Goal: Task Accomplishment & Management: Manage account settings

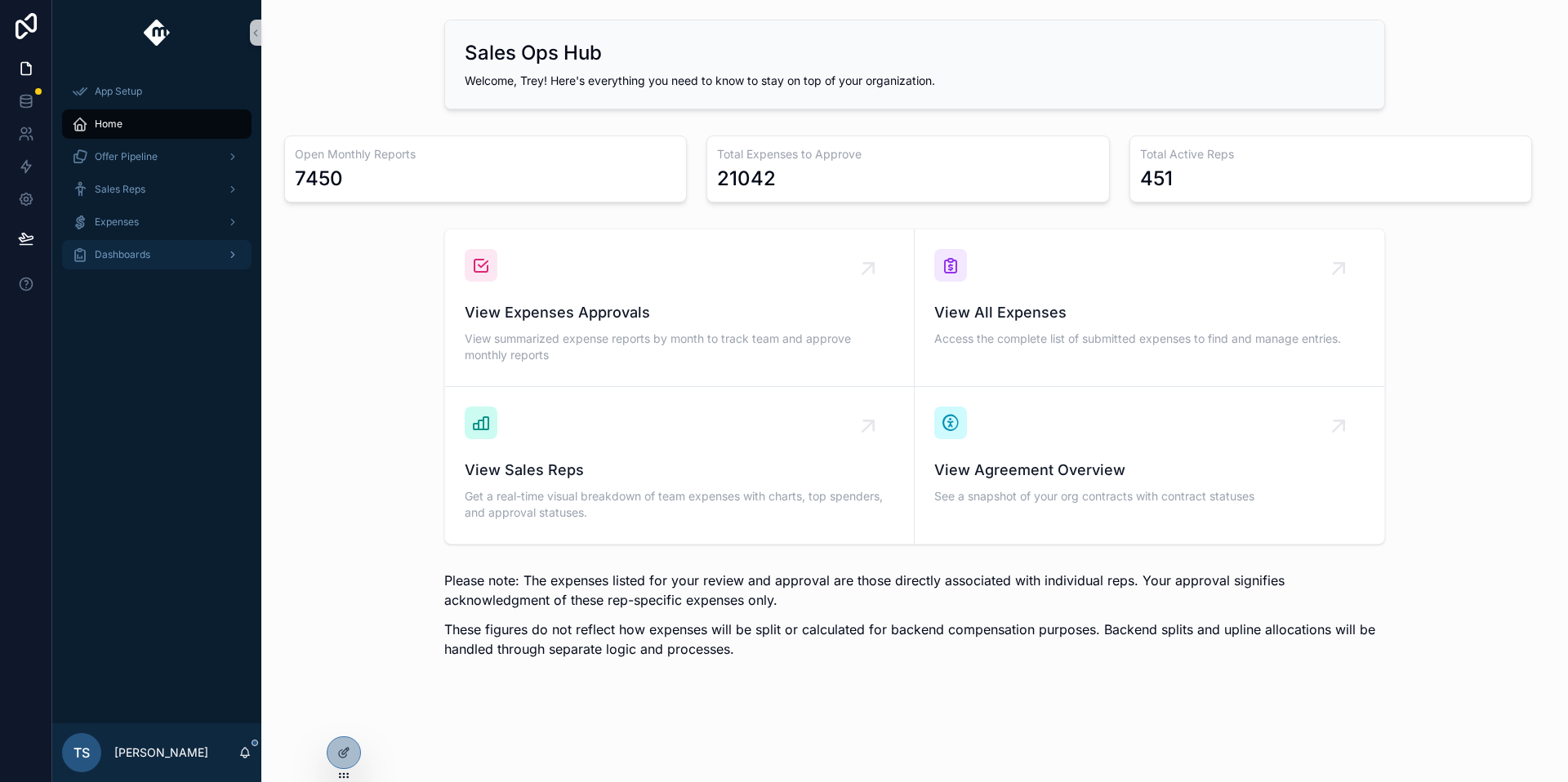
click at [155, 249] on div "Dashboards" at bounding box center [156, 254] width 170 height 26
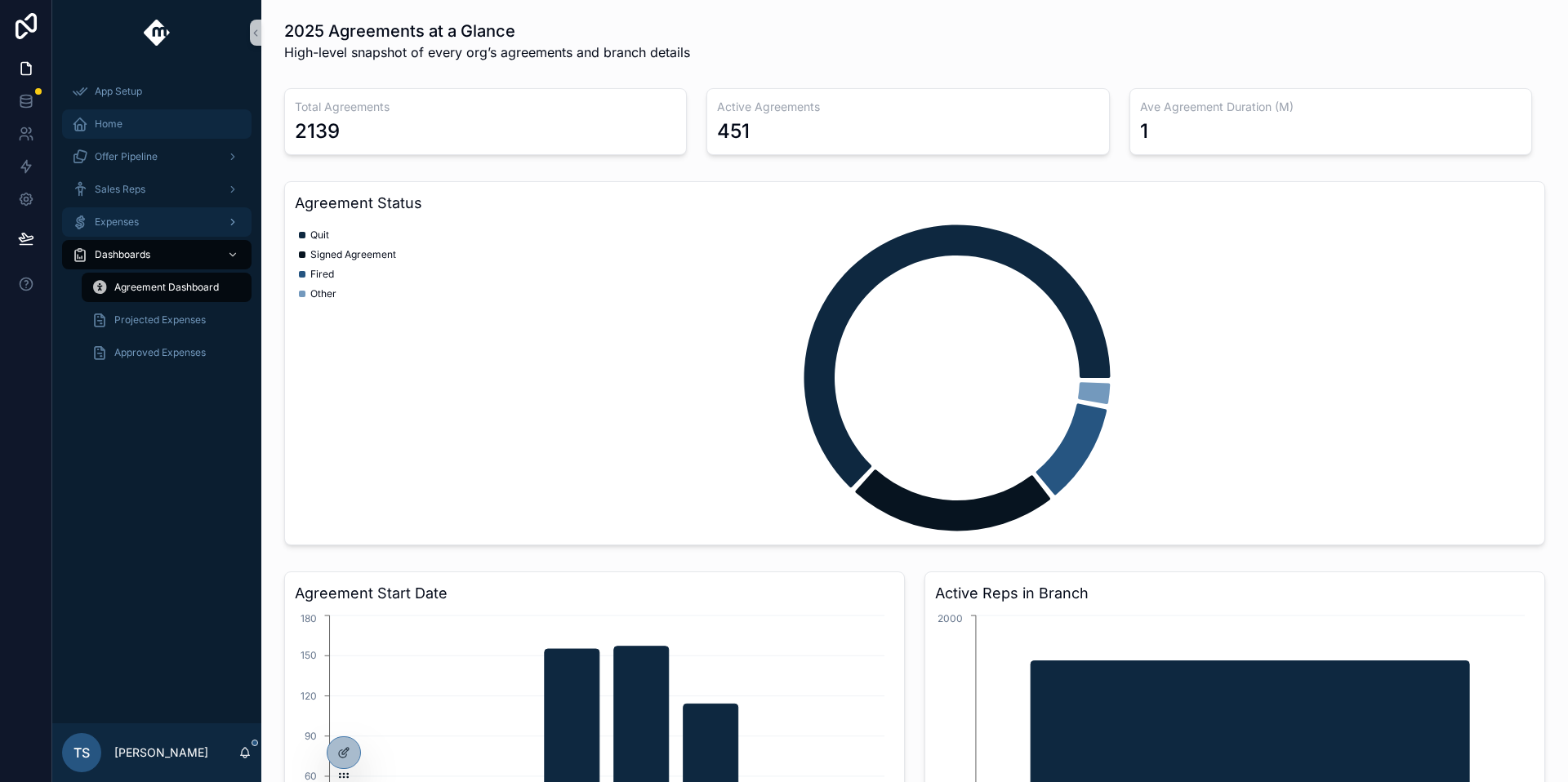
drag, startPoint x: 102, startPoint y: 130, endPoint x: 157, endPoint y: 222, distance: 107.2
click at [102, 130] on div "Home" at bounding box center [156, 124] width 170 height 26
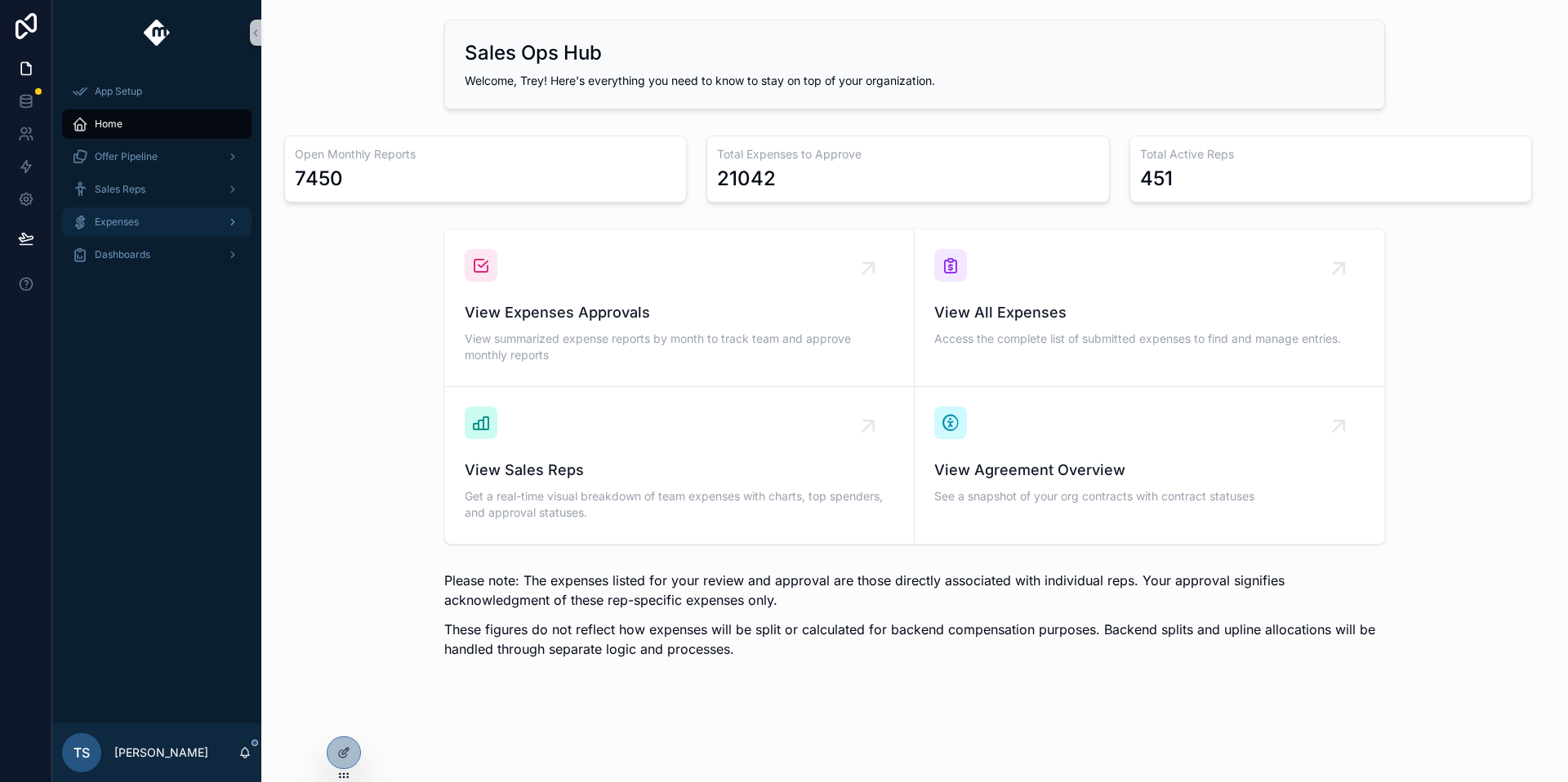
click at [119, 233] on div "Expenses" at bounding box center [156, 222] width 170 height 26
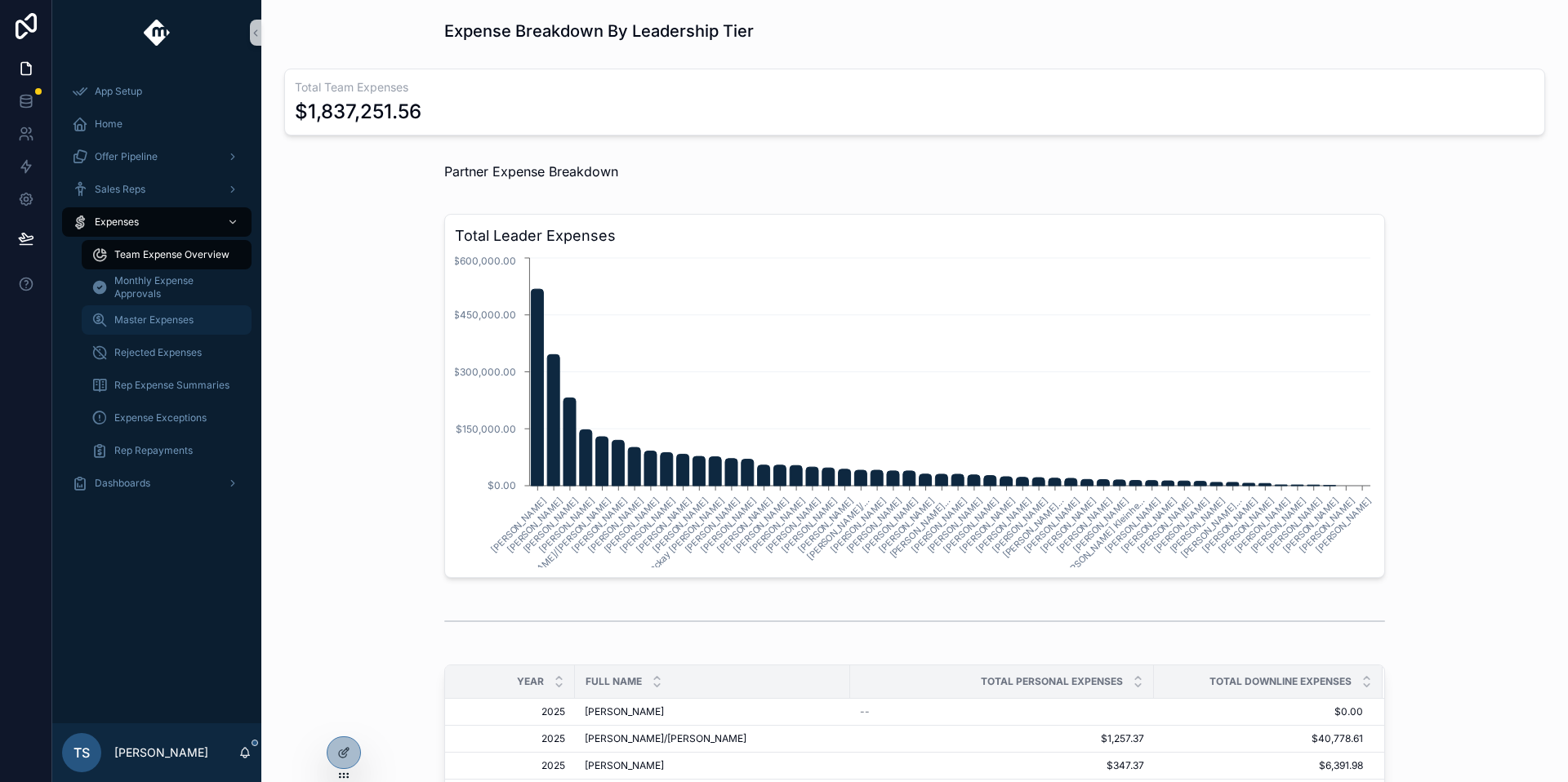
click at [143, 328] on div "Master Expenses" at bounding box center [166, 320] width 150 height 26
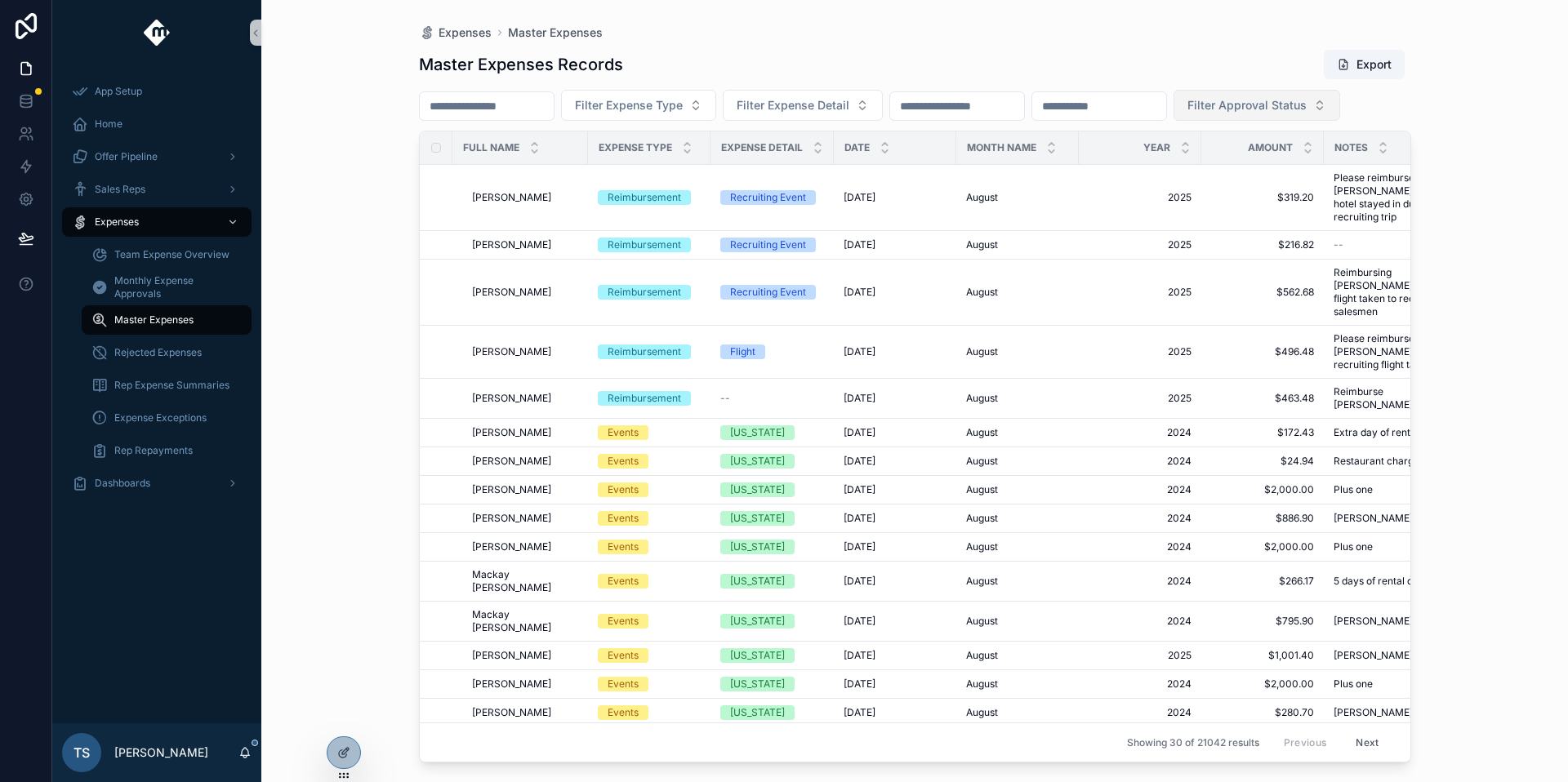
click at [1307, 111] on span "Filter Approval Status" at bounding box center [1247, 105] width 119 height 16
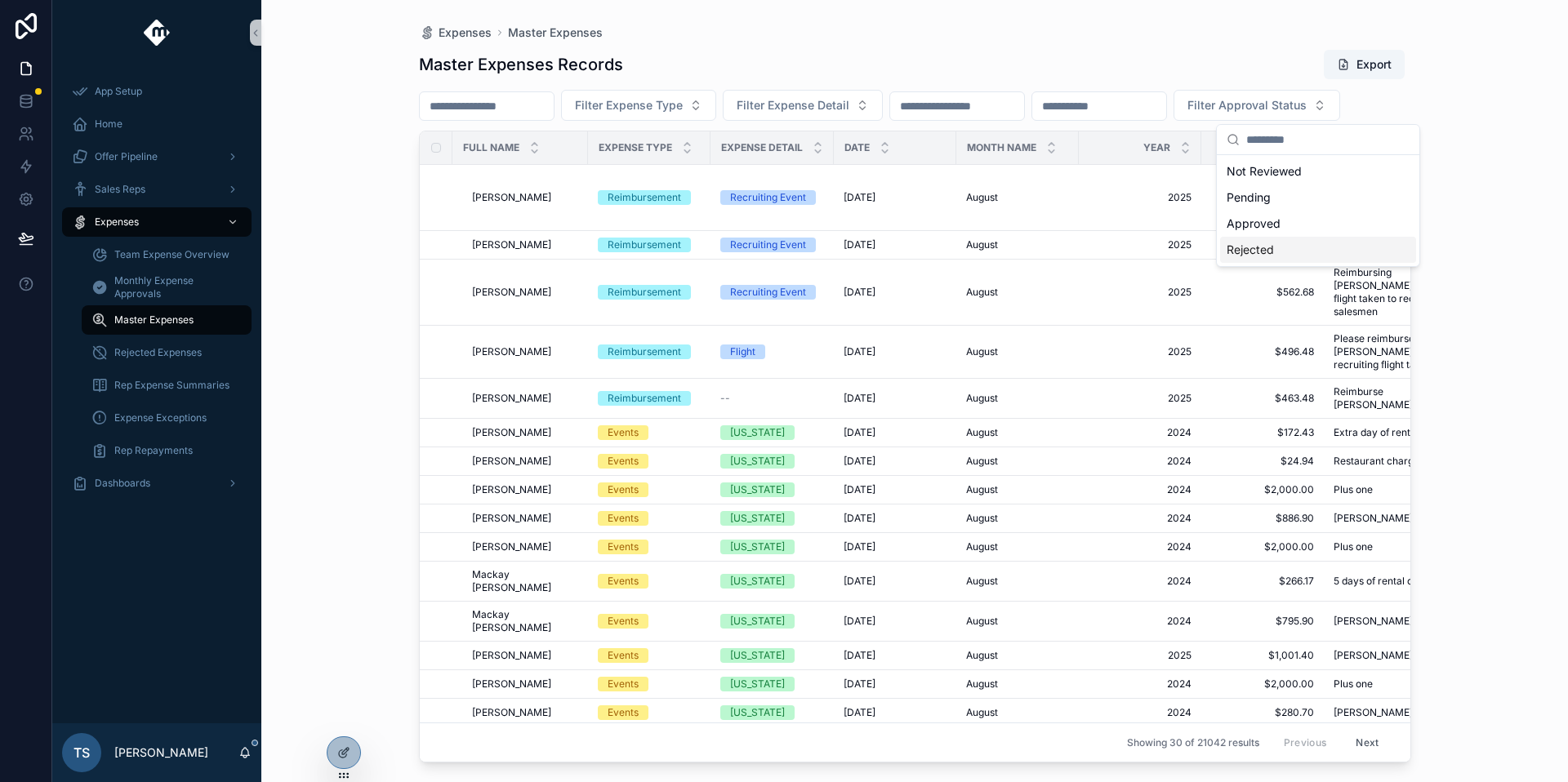
click at [1297, 258] on div "Rejected" at bounding box center [1318, 249] width 196 height 26
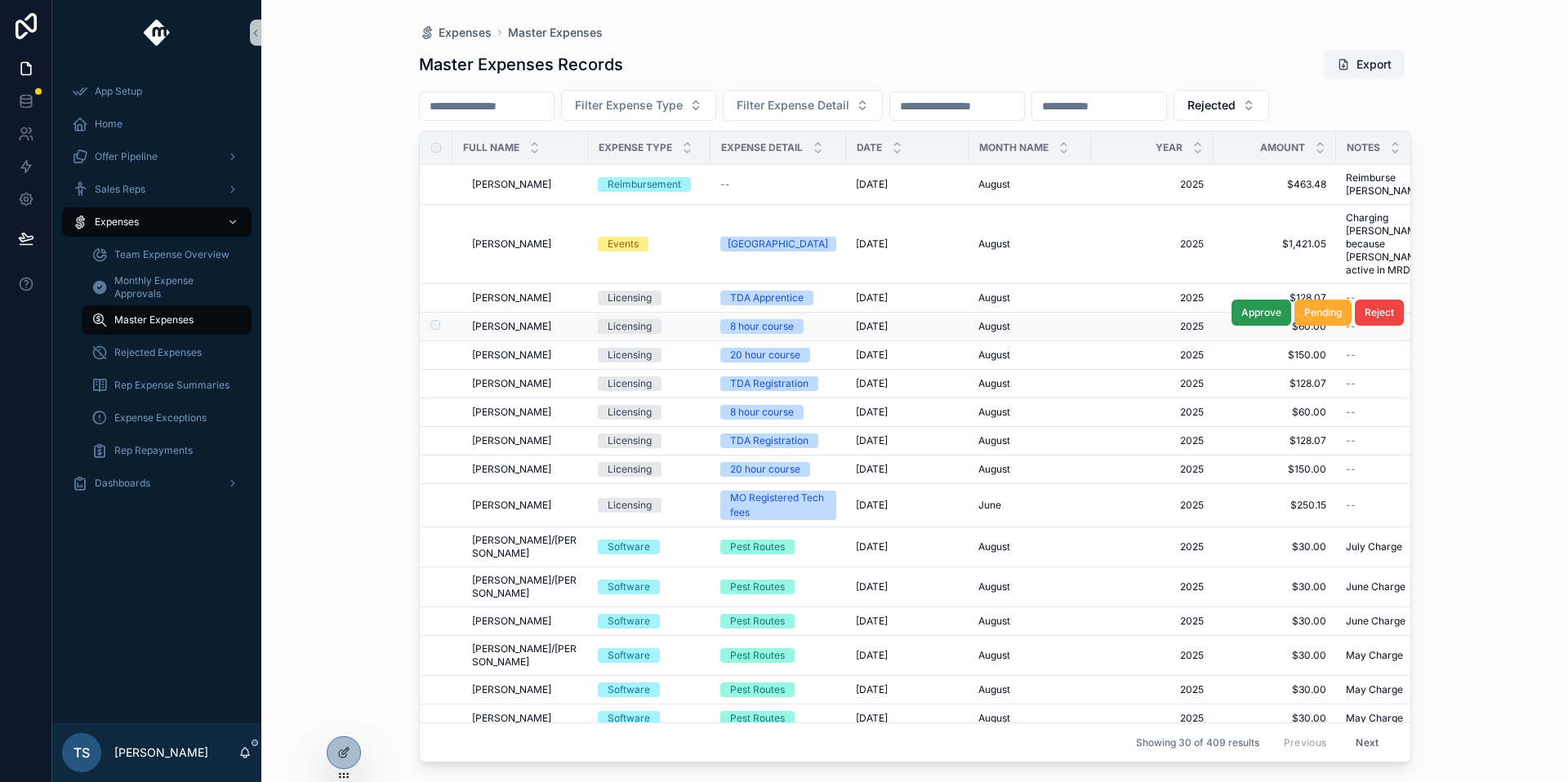
click at [1269, 300] on button "Approve" at bounding box center [1261, 313] width 60 height 26
click at [1252, 335] on span "Approve" at bounding box center [1261, 341] width 40 height 13
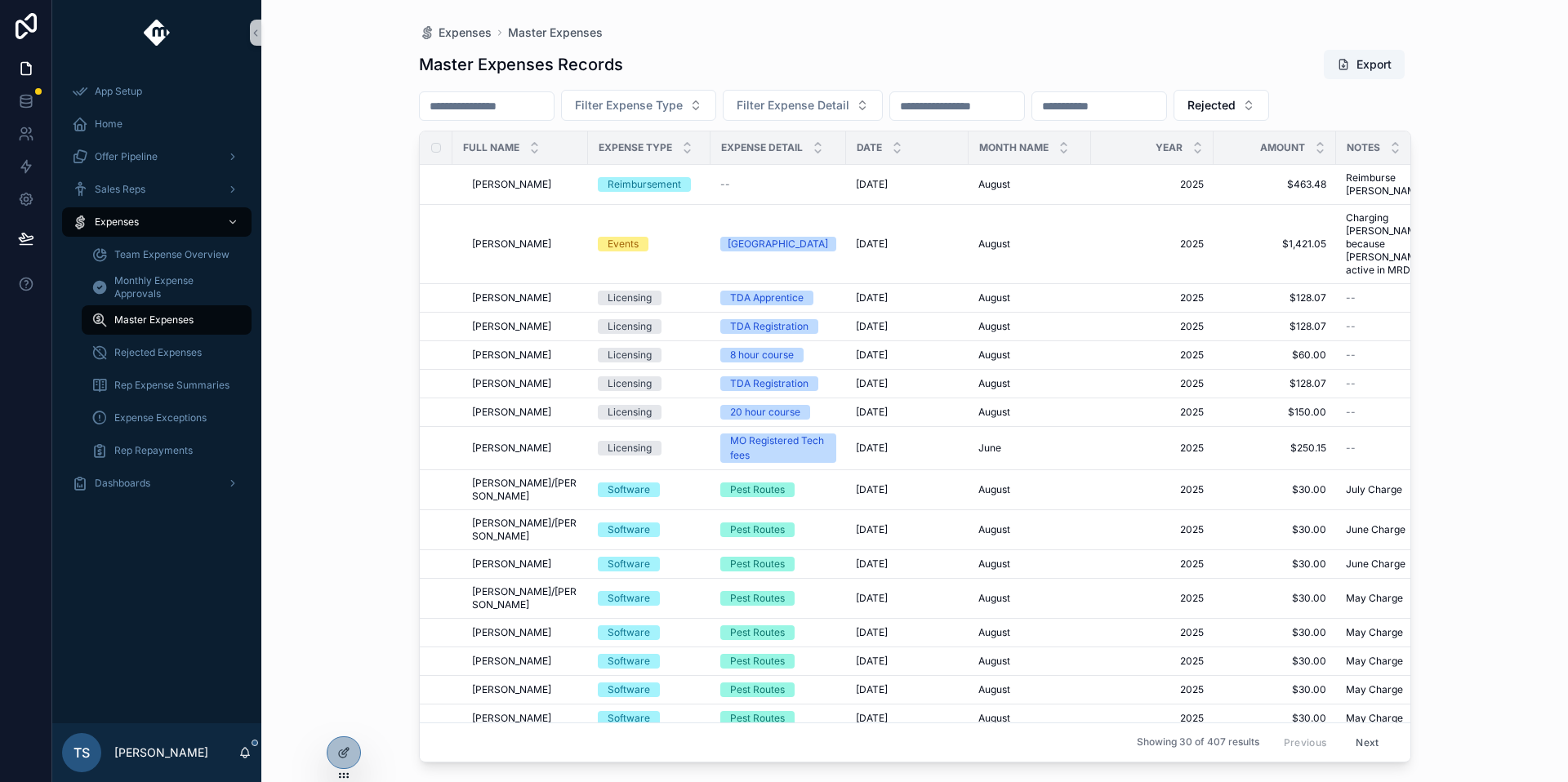
click at [495, 110] on input "scrollable content" at bounding box center [486, 105] width 134 height 23
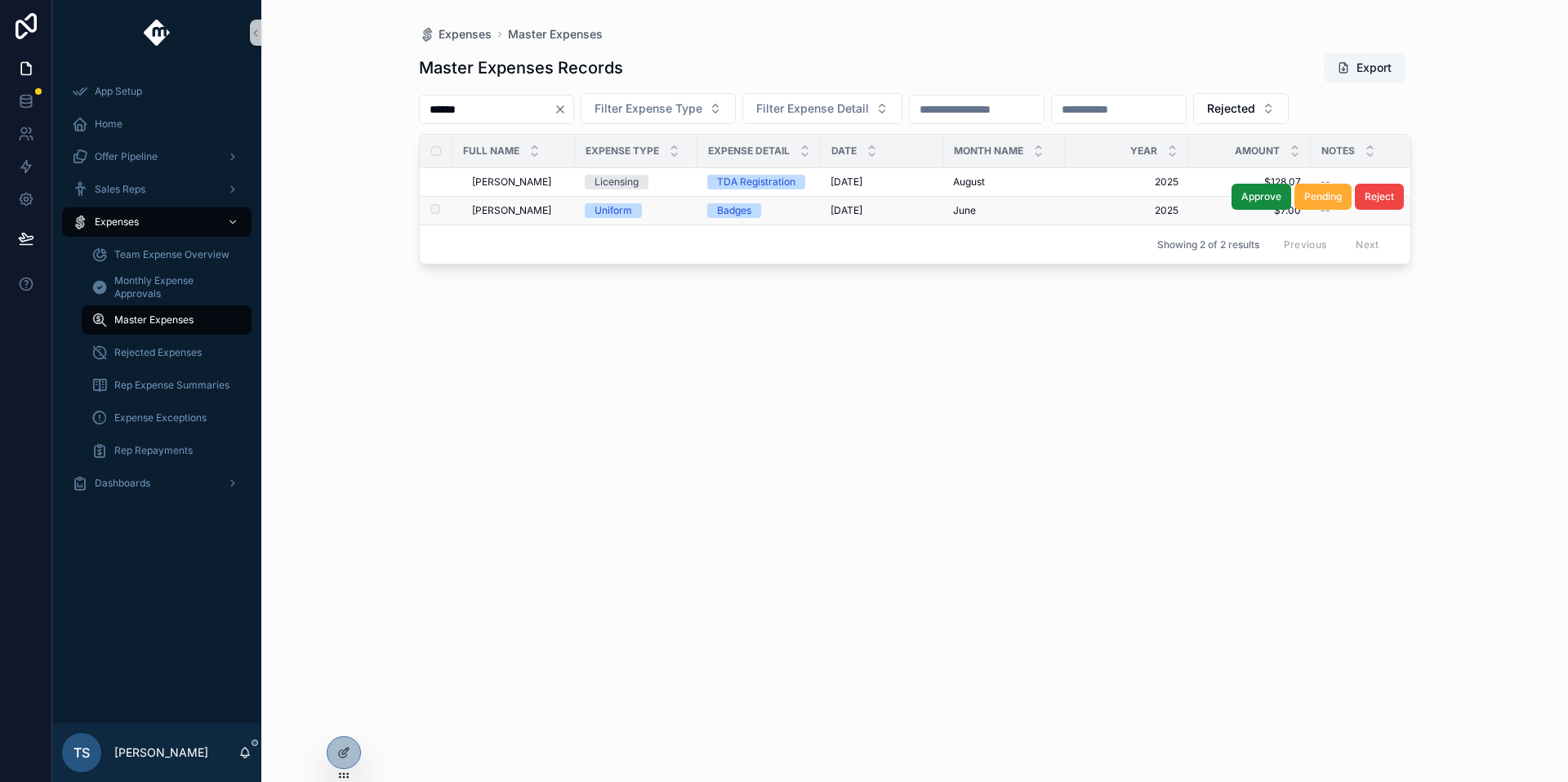
scroll to position [0, 107]
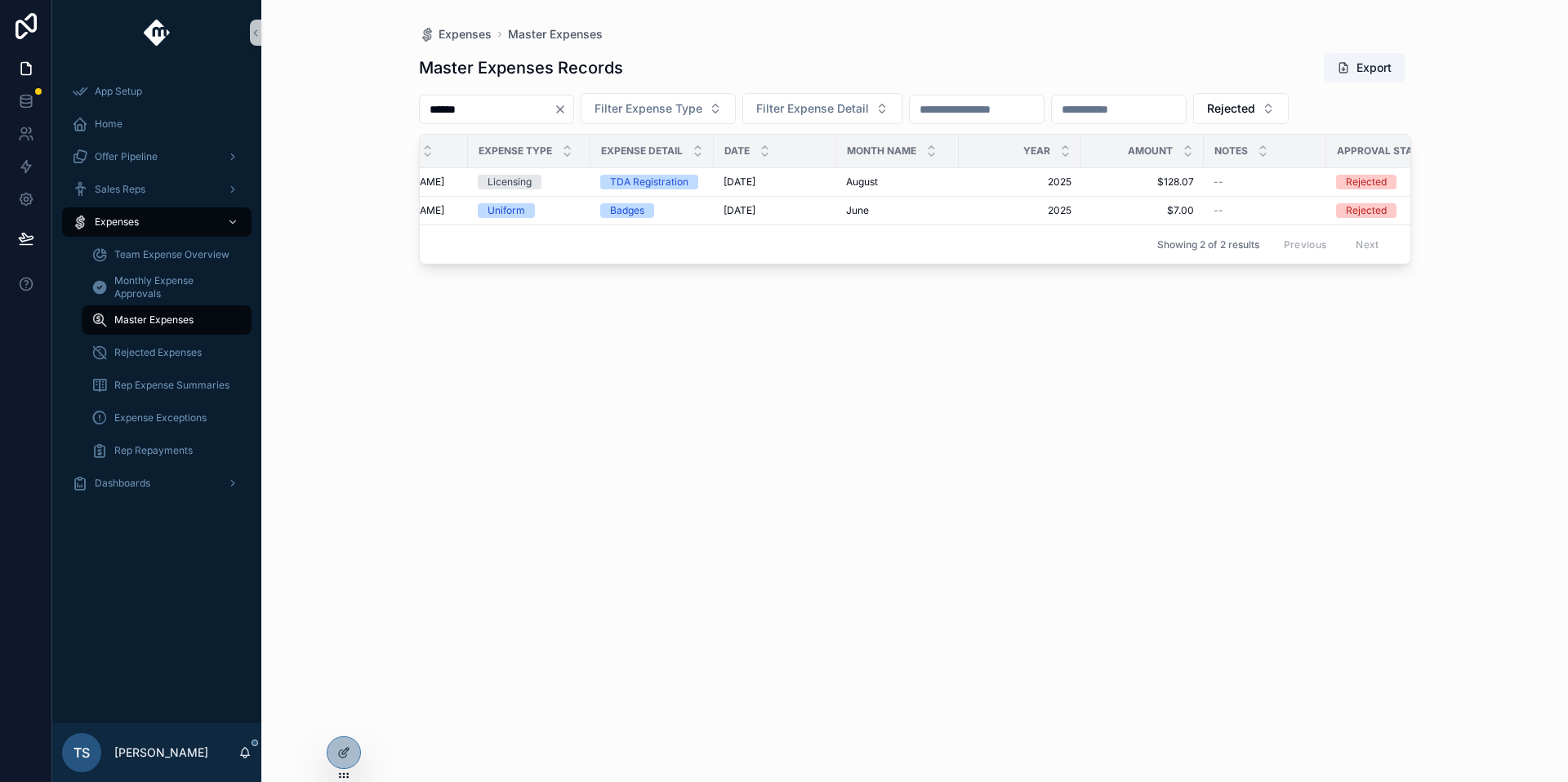
type input "******"
click at [1308, 124] on div "Master Expenses Records Export ****** Filter Expense Type Filter Expense Detail…" at bounding box center [915, 402] width 992 height 720
click at [1289, 116] on button "Rejected" at bounding box center [1241, 108] width 95 height 31
click at [1263, 181] on div "None" at bounding box center [1302, 175] width 196 height 26
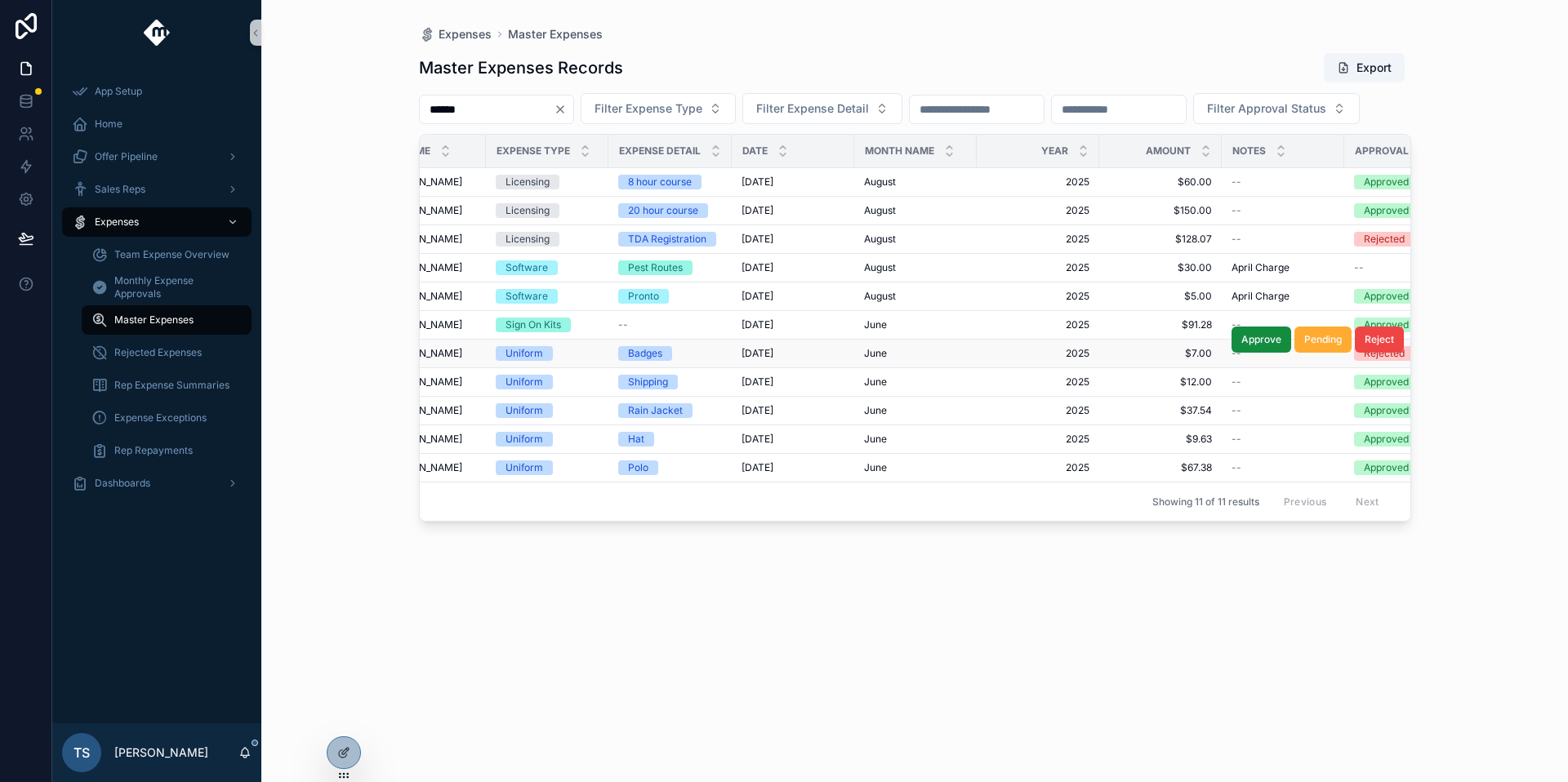
scroll to position [0, 123]
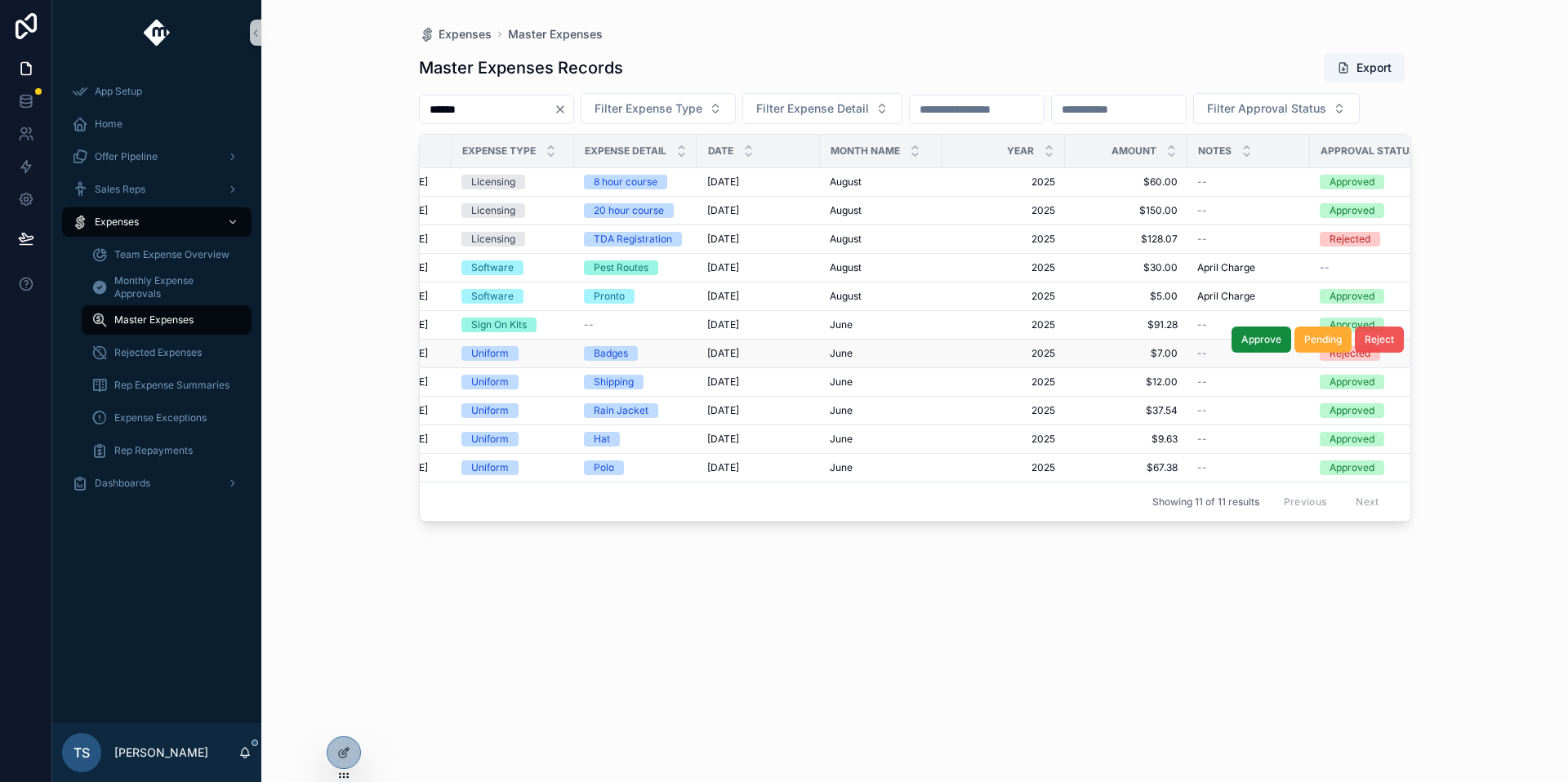
click at [1362, 353] on button "Reject" at bounding box center [1378, 340] width 49 height 26
click at [1370, 375] on span "Reject" at bounding box center [1379, 368] width 30 height 13
click at [1371, 403] on span "Reject" at bounding box center [1379, 396] width 30 height 13
click at [1379, 432] on span "Reject" at bounding box center [1379, 425] width 30 height 13
click at [1367, 460] on span "Reject" at bounding box center [1379, 453] width 30 height 13
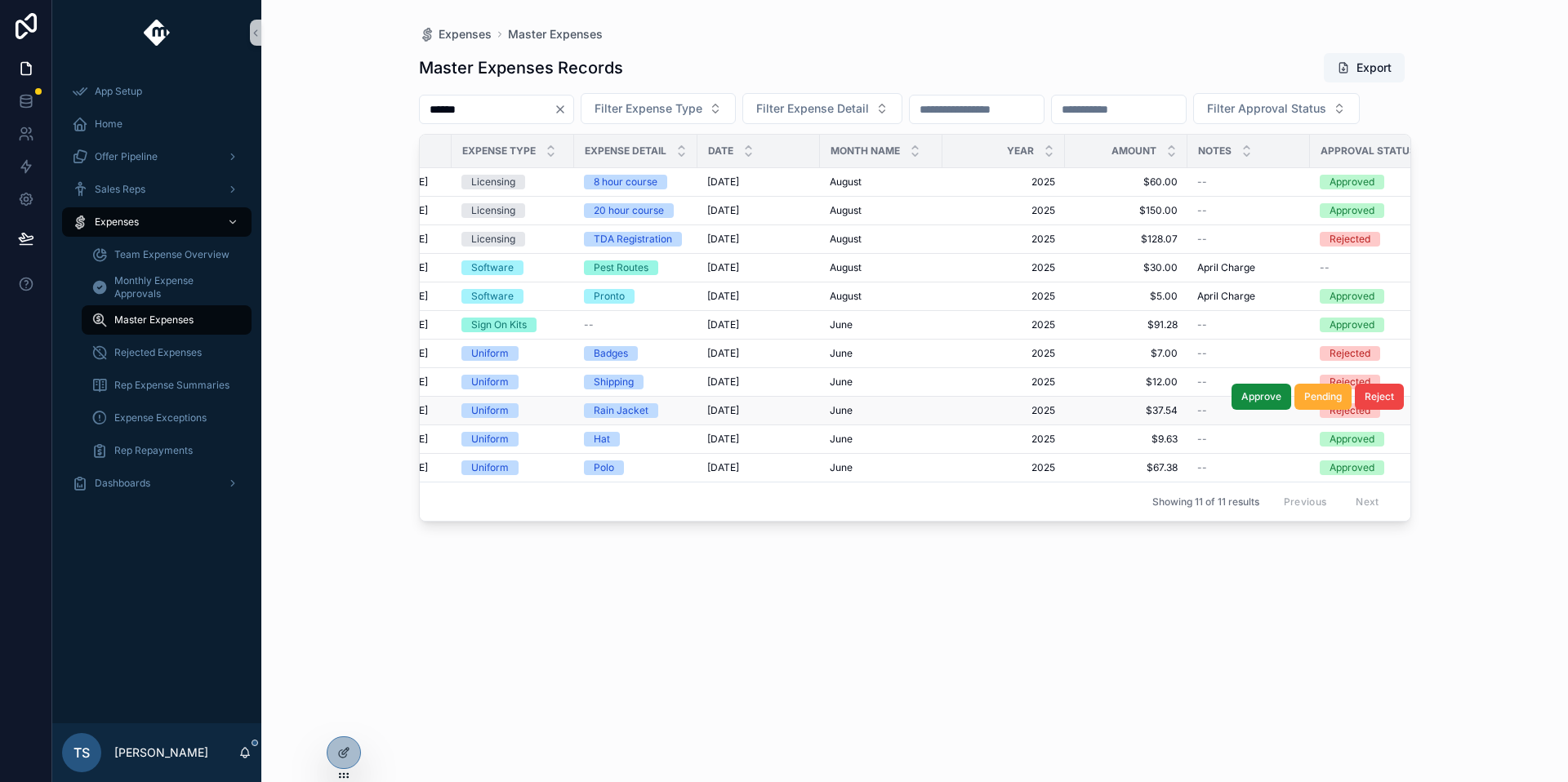
click at [781, 417] on div "[DATE] [DATE]" at bounding box center [759, 410] width 103 height 13
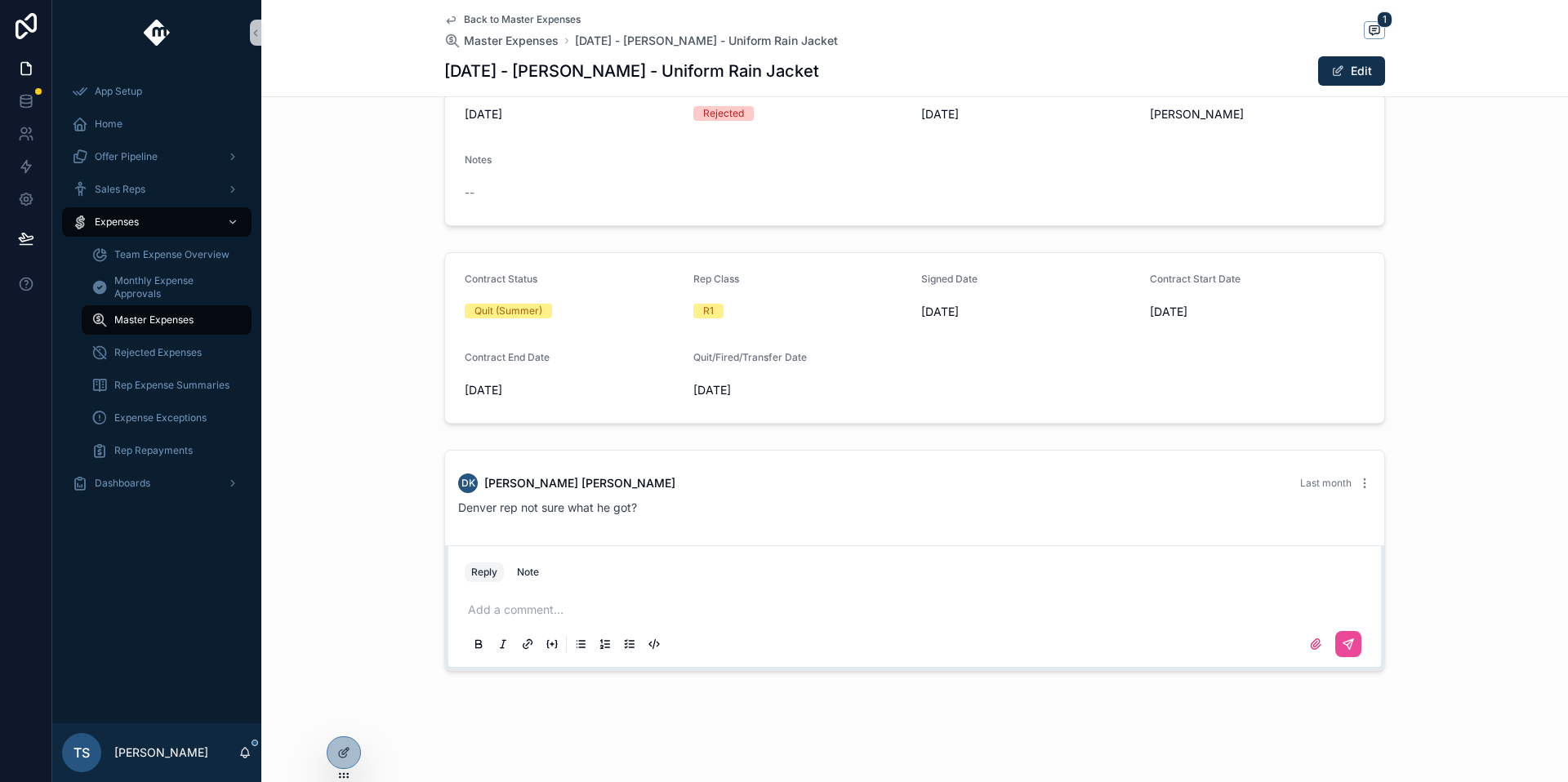
scroll to position [304, 0]
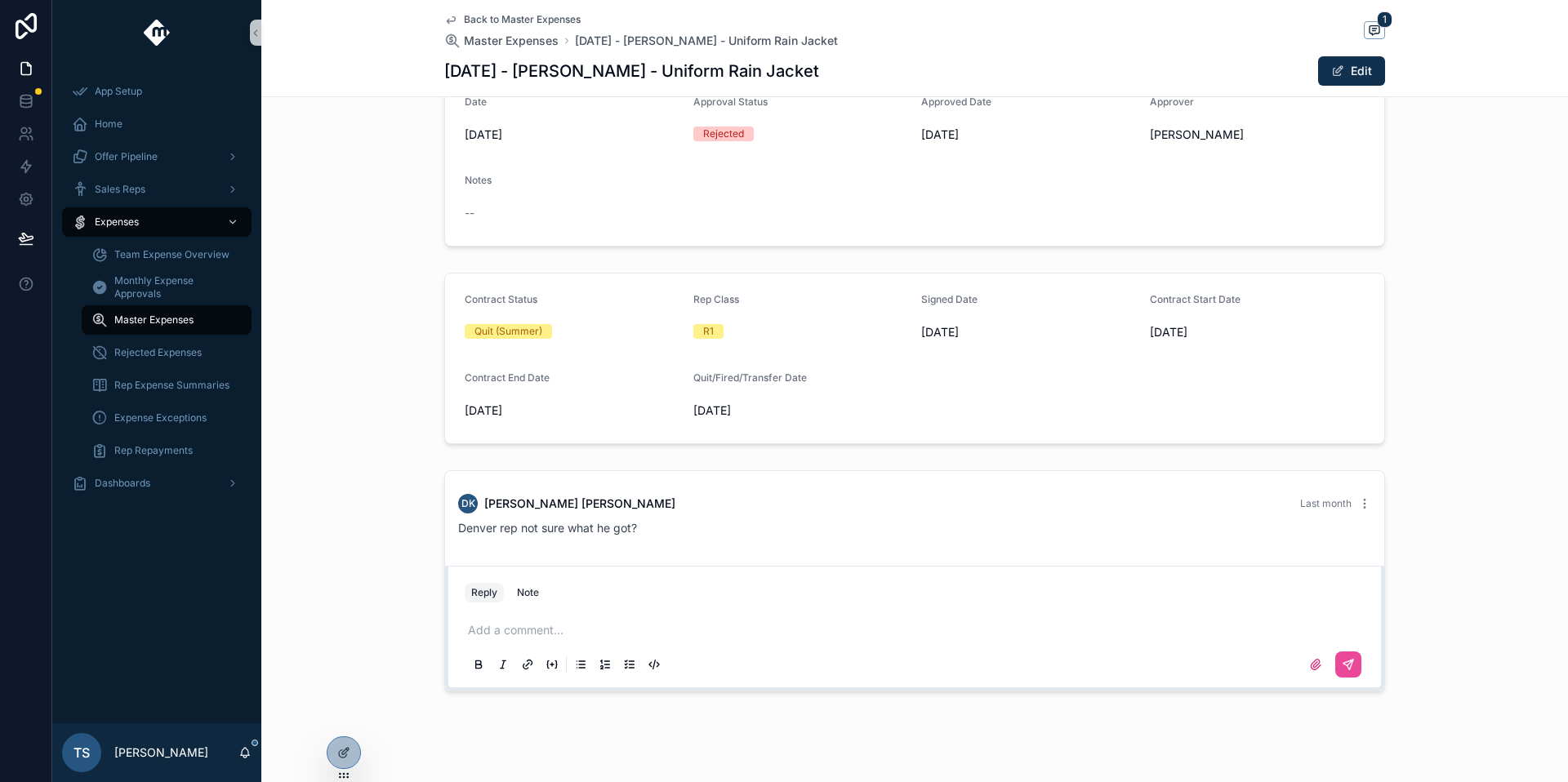
click at [503, 25] on span "Back to Master Expenses" at bounding box center [523, 19] width 117 height 13
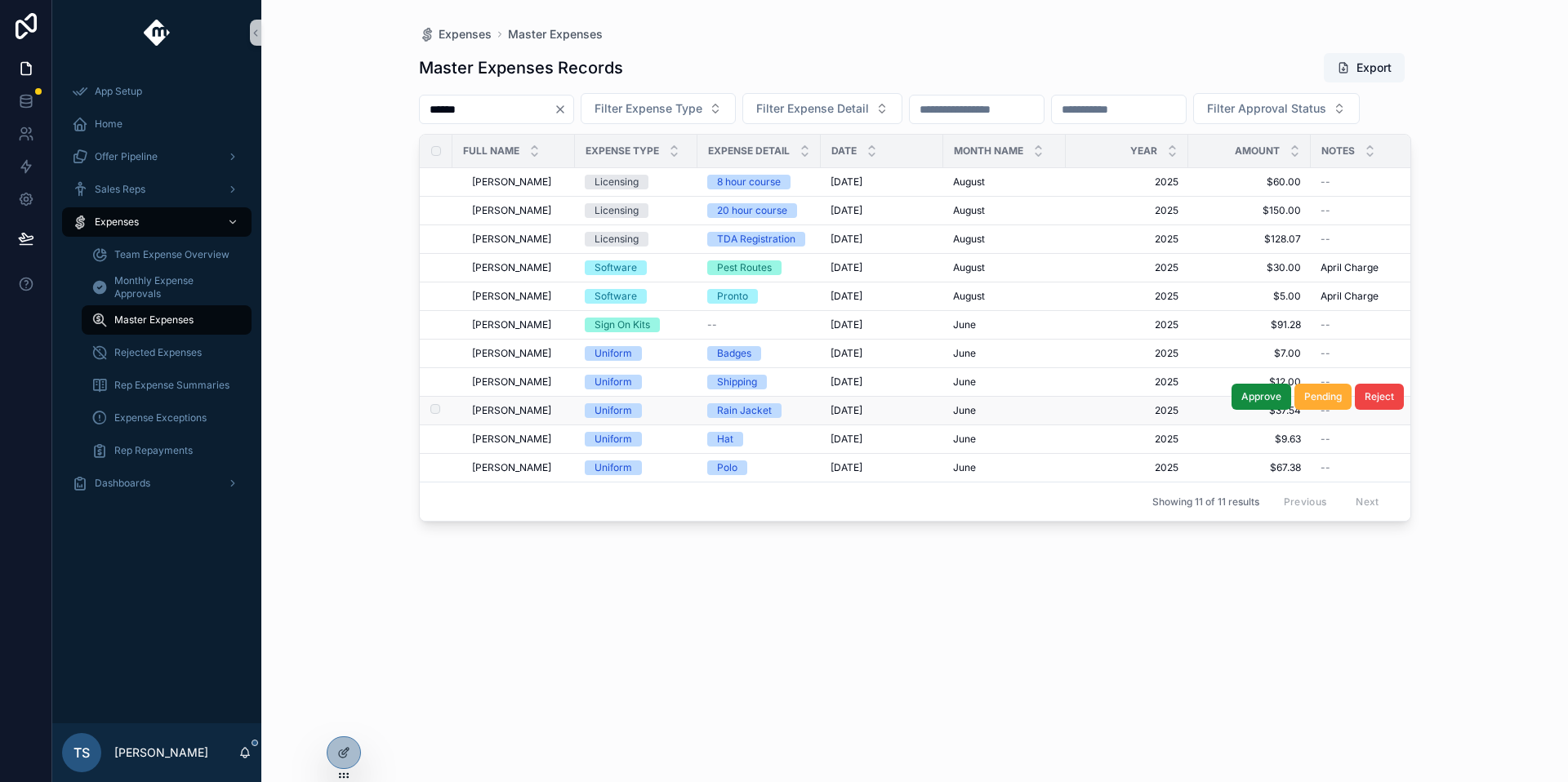
scroll to position [0, 405]
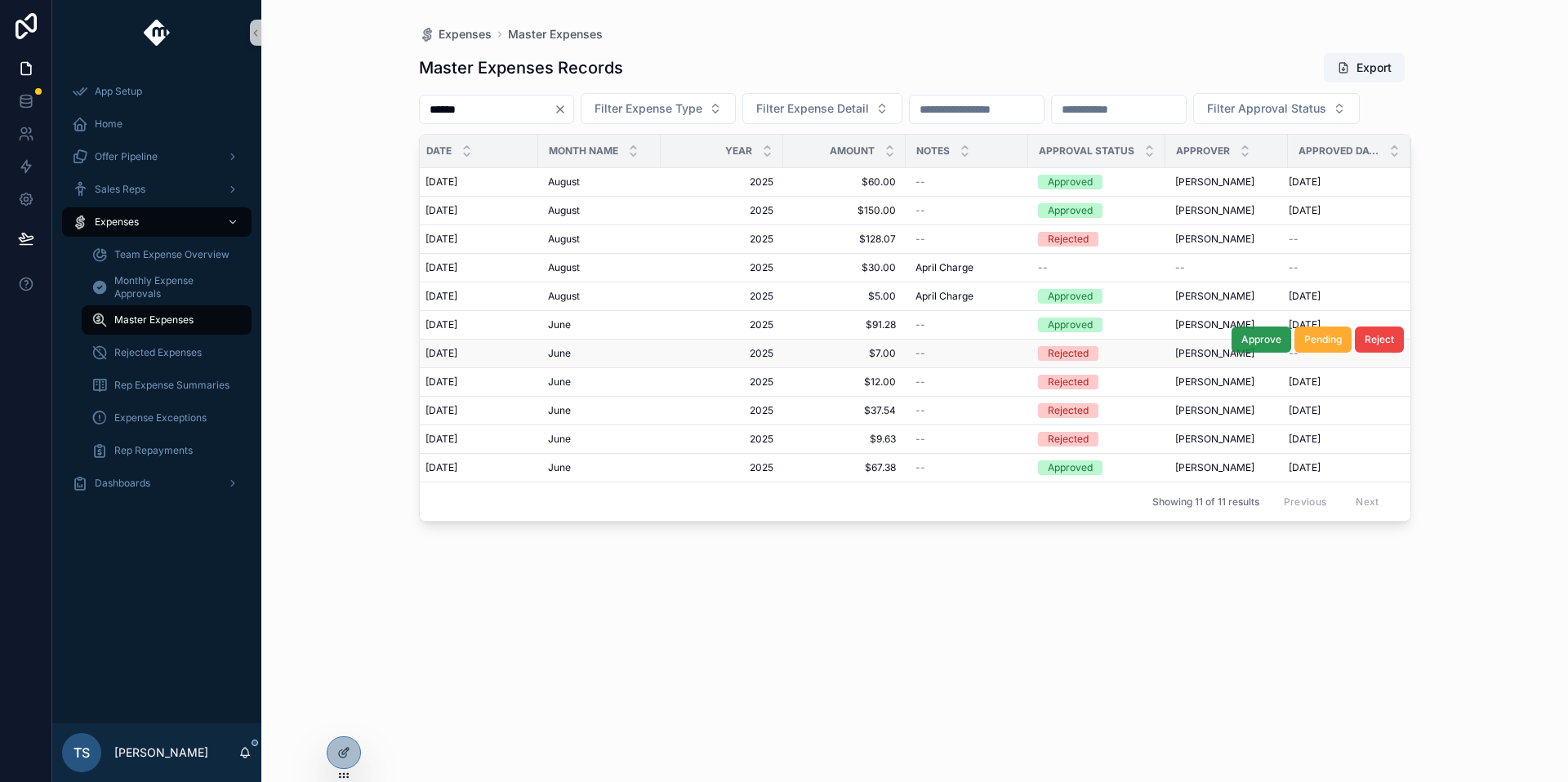
click at [1276, 346] on span "Approve" at bounding box center [1261, 339] width 40 height 13
click at [1252, 375] on span "Approve" at bounding box center [1261, 368] width 40 height 13
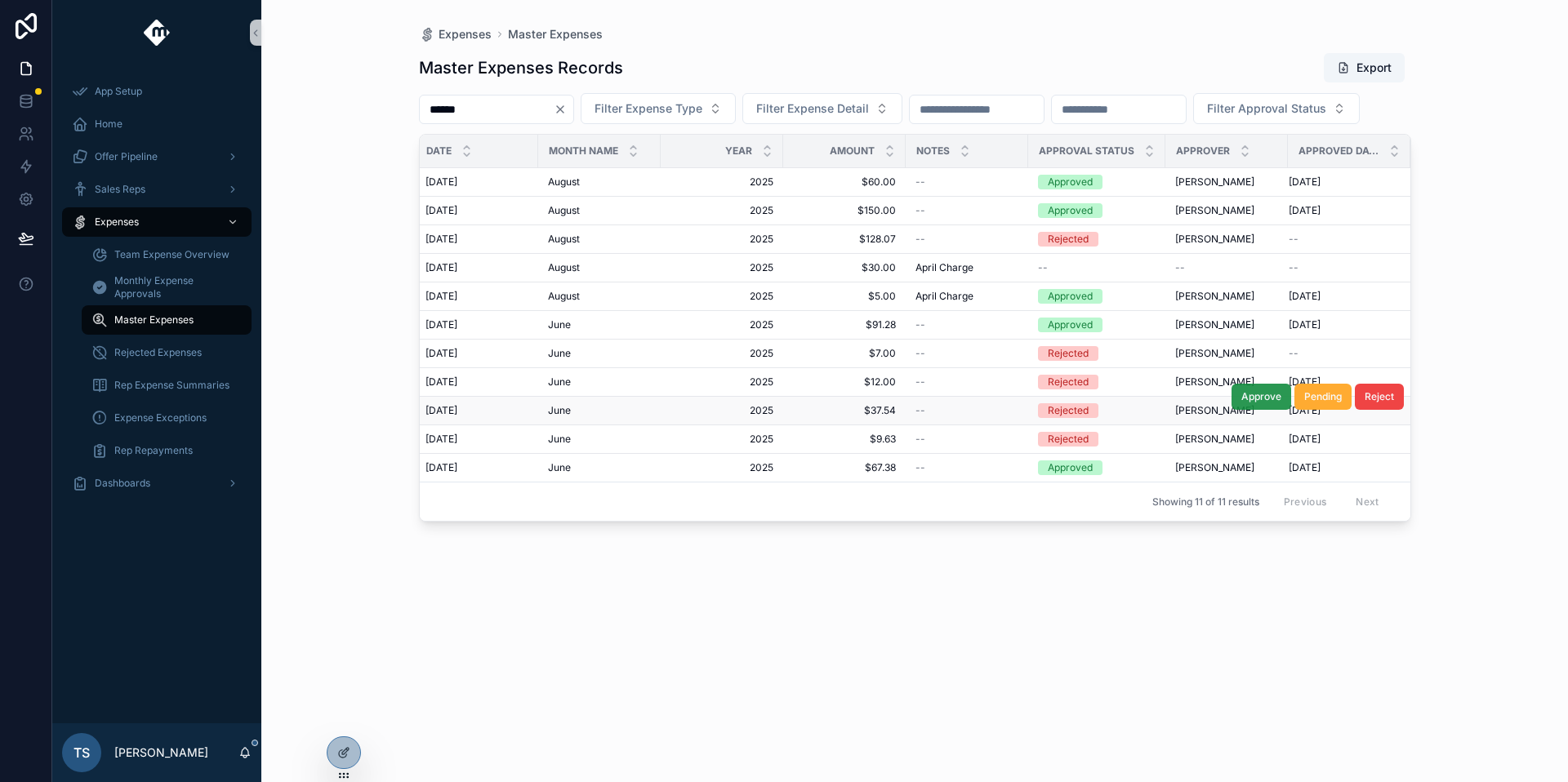
click at [1251, 403] on span "Approve" at bounding box center [1261, 396] width 40 height 13
click at [1243, 432] on span "Approve" at bounding box center [1261, 425] width 40 height 13
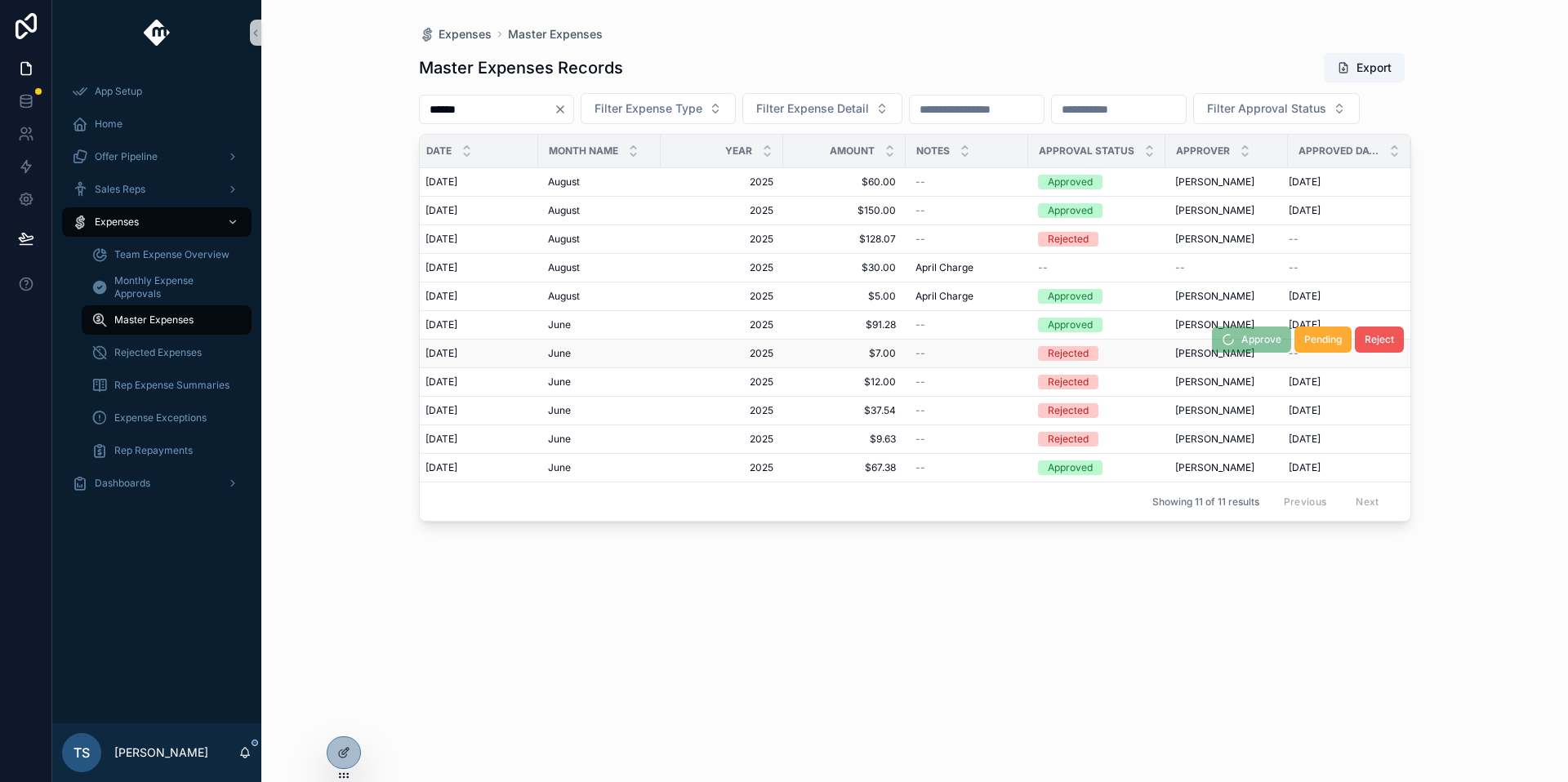
click at [1373, 346] on span "Reject" at bounding box center [1379, 339] width 30 height 13
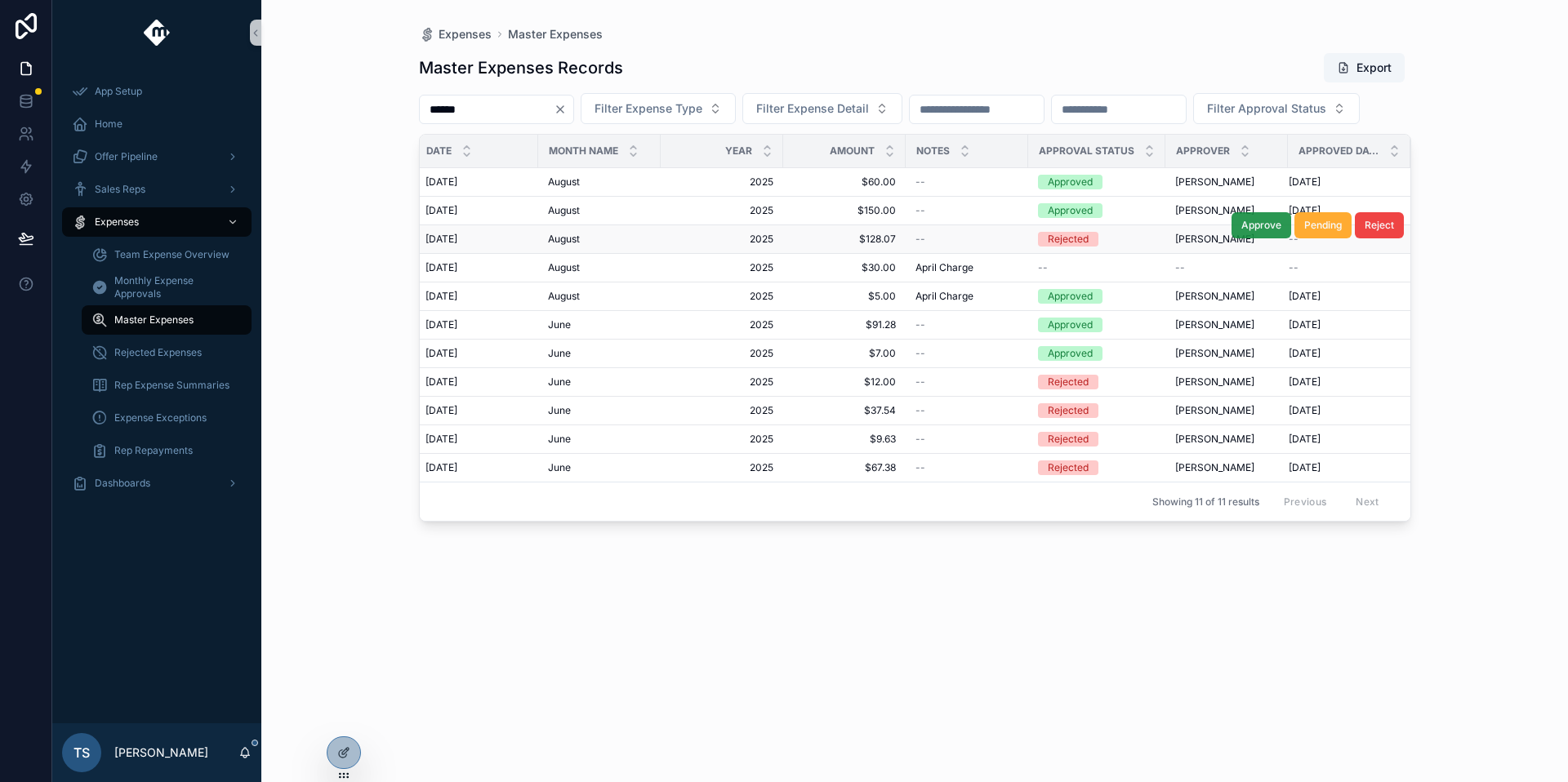
click at [1281, 238] on button "Approve" at bounding box center [1261, 226] width 60 height 26
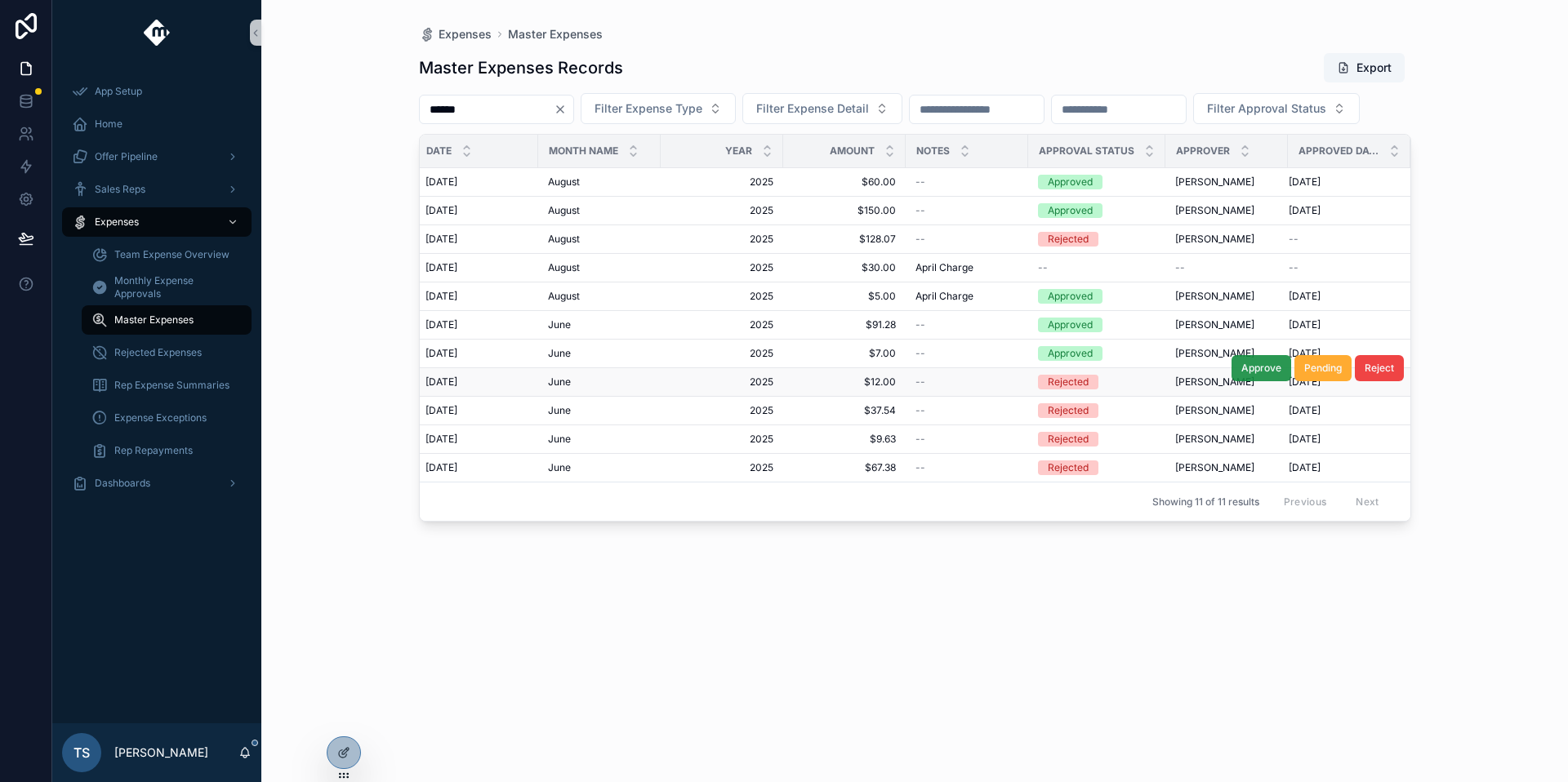
click at [1268, 375] on span "Approve" at bounding box center [1261, 368] width 40 height 13
click at [1266, 403] on span "Approve" at bounding box center [1261, 396] width 40 height 13
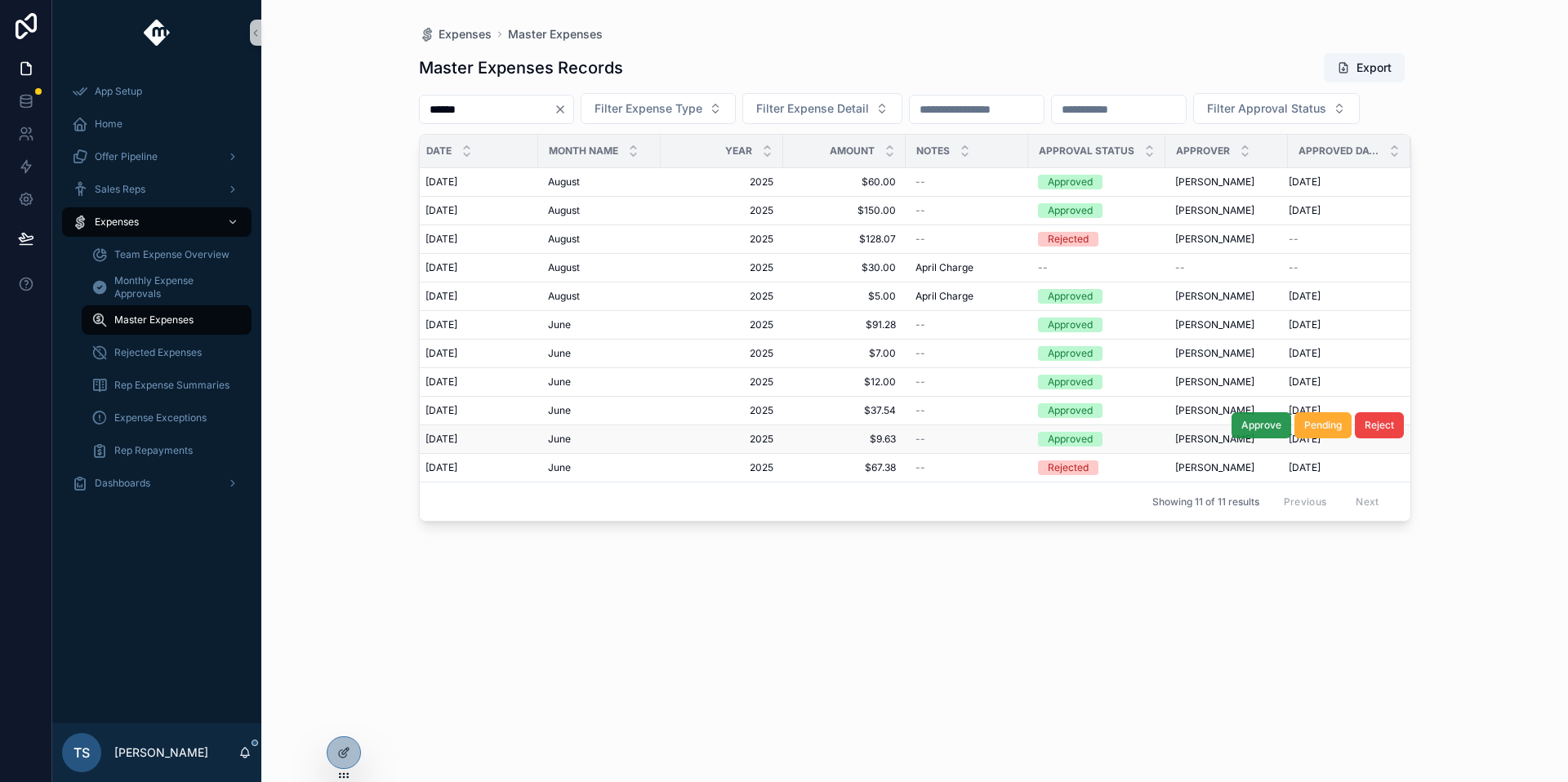
click at [1260, 438] on button "Approve" at bounding box center [1261, 425] width 60 height 26
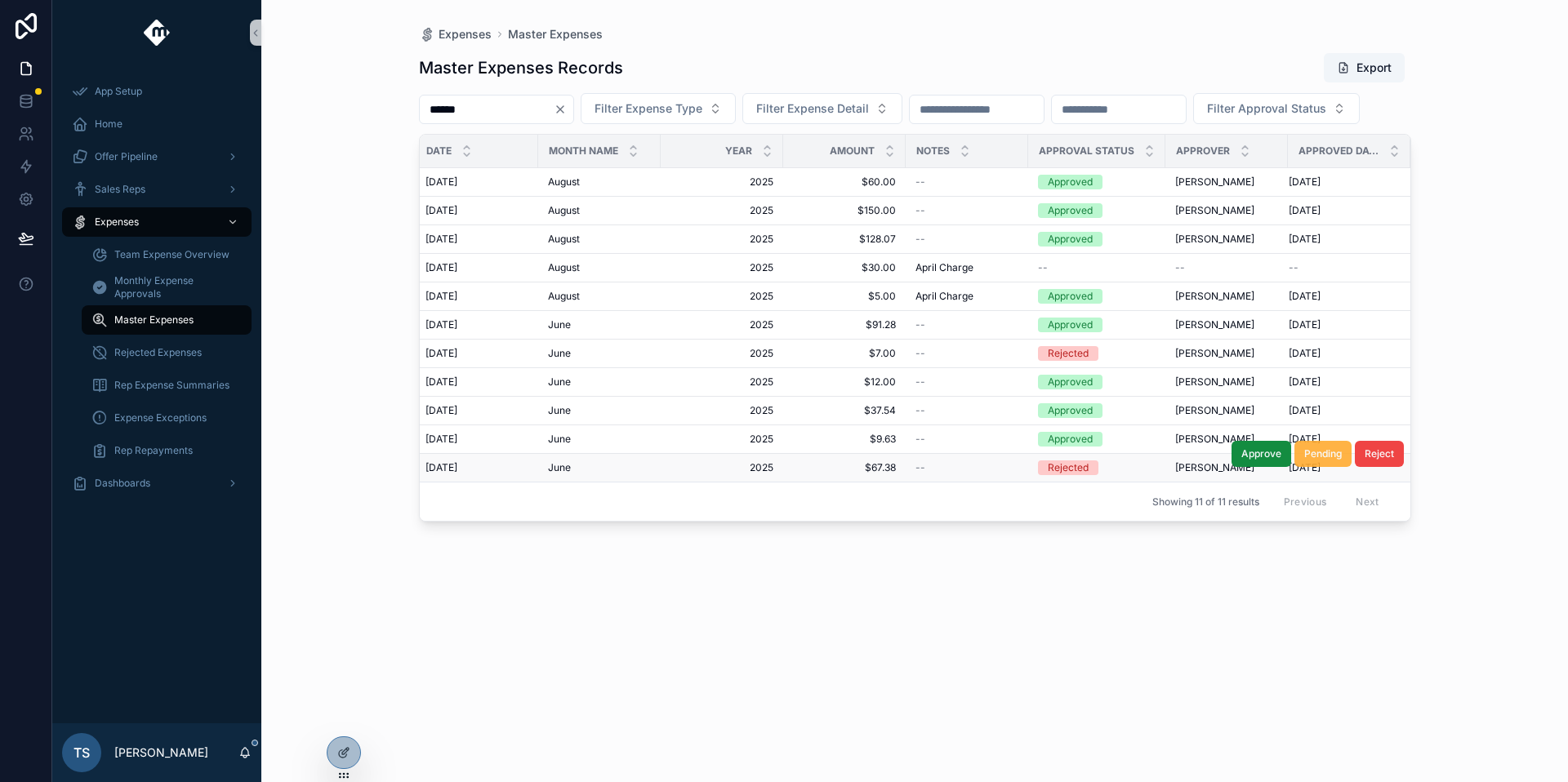
click at [1298, 467] on button "Pending" at bounding box center [1323, 454] width 58 height 26
click at [1370, 460] on span "Reject" at bounding box center [1379, 453] width 30 height 13
click at [1253, 460] on span "Approve" at bounding box center [1241, 453] width 40 height 13
click at [566, 108] on icon "Clear" at bounding box center [559, 109] width 13 height 13
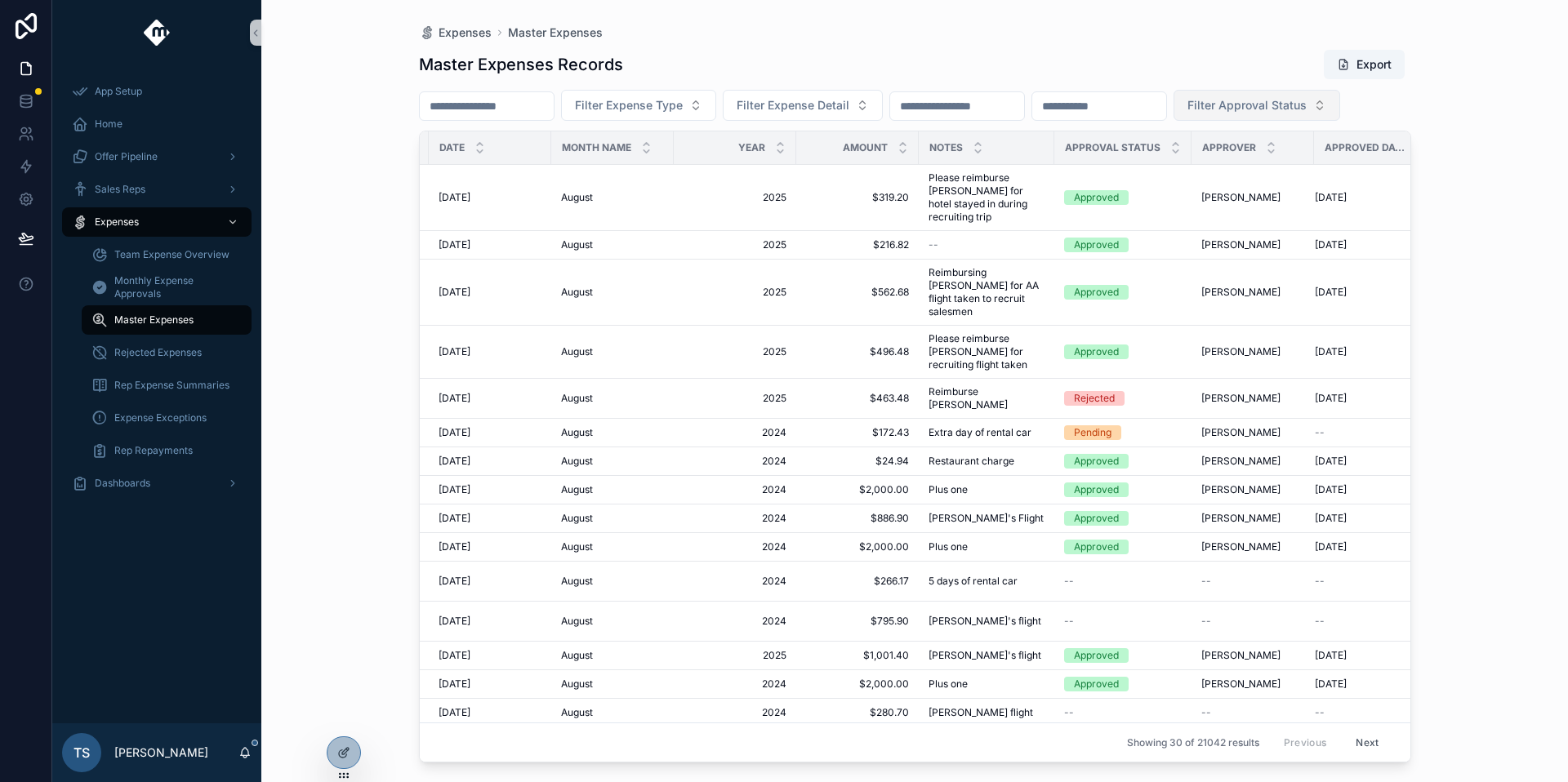
click at [1339, 114] on button "Filter Approval Status" at bounding box center [1257, 104] width 167 height 31
click at [1463, 339] on div "Expenses Master Expenses Master Expenses Records Export Filter Expense Type Fil…" at bounding box center [914, 391] width 1307 height 782
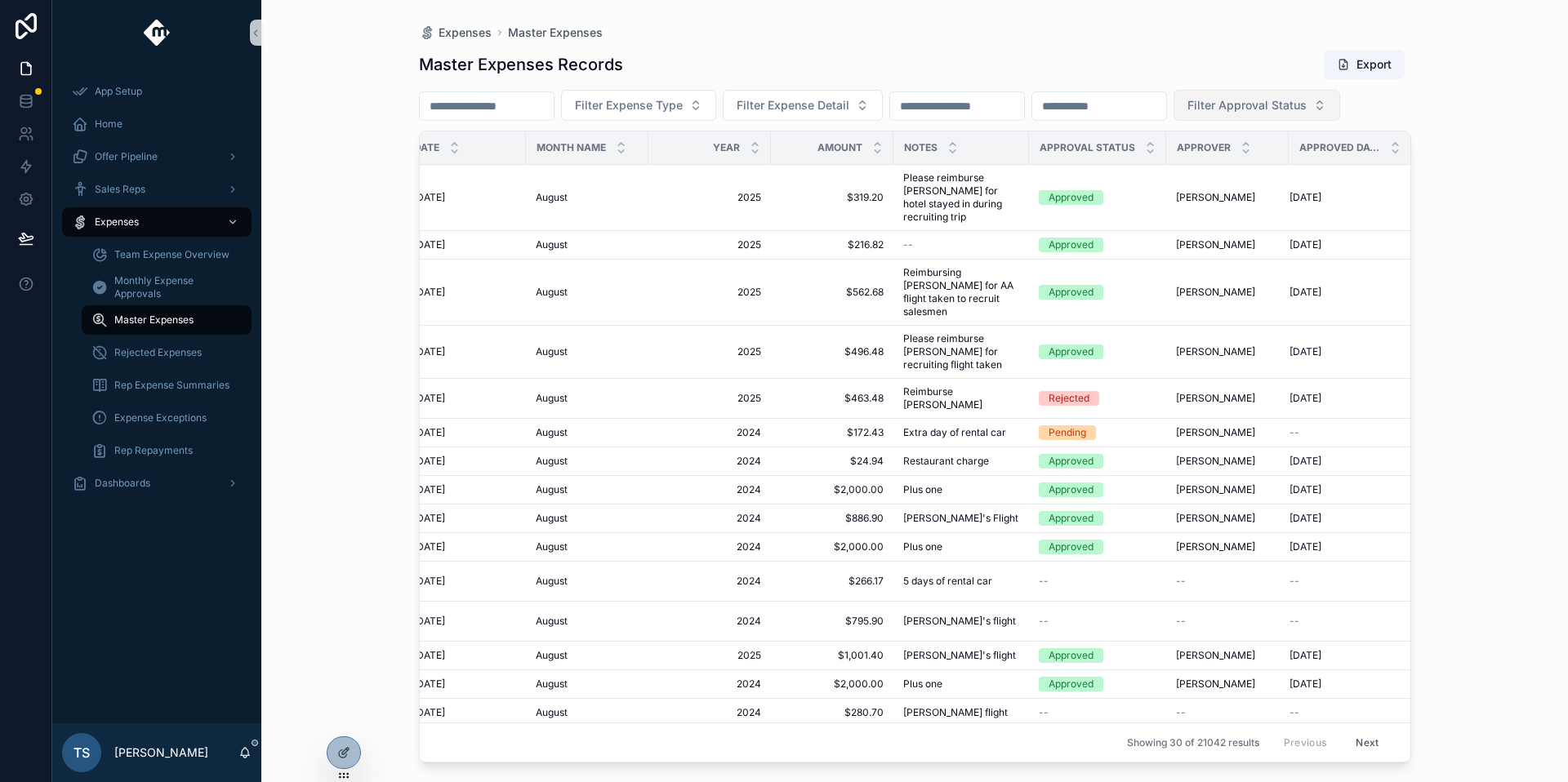
click at [1339, 104] on button "Filter Approval Status" at bounding box center [1257, 104] width 167 height 31
click at [1290, 257] on div "Rejected" at bounding box center [1318, 249] width 196 height 26
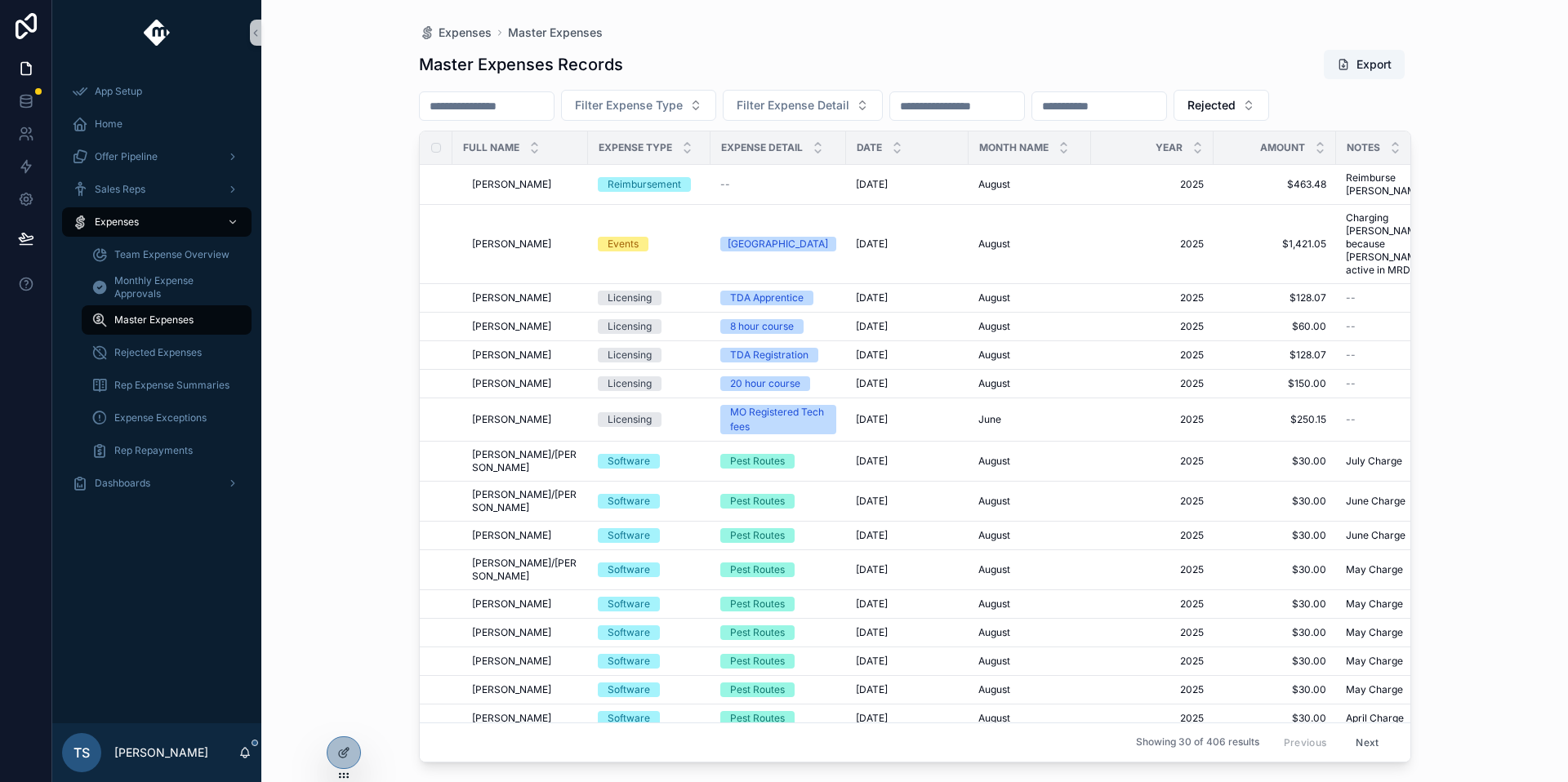
click at [1353, 730] on button "Next" at bounding box center [1367, 742] width 46 height 25
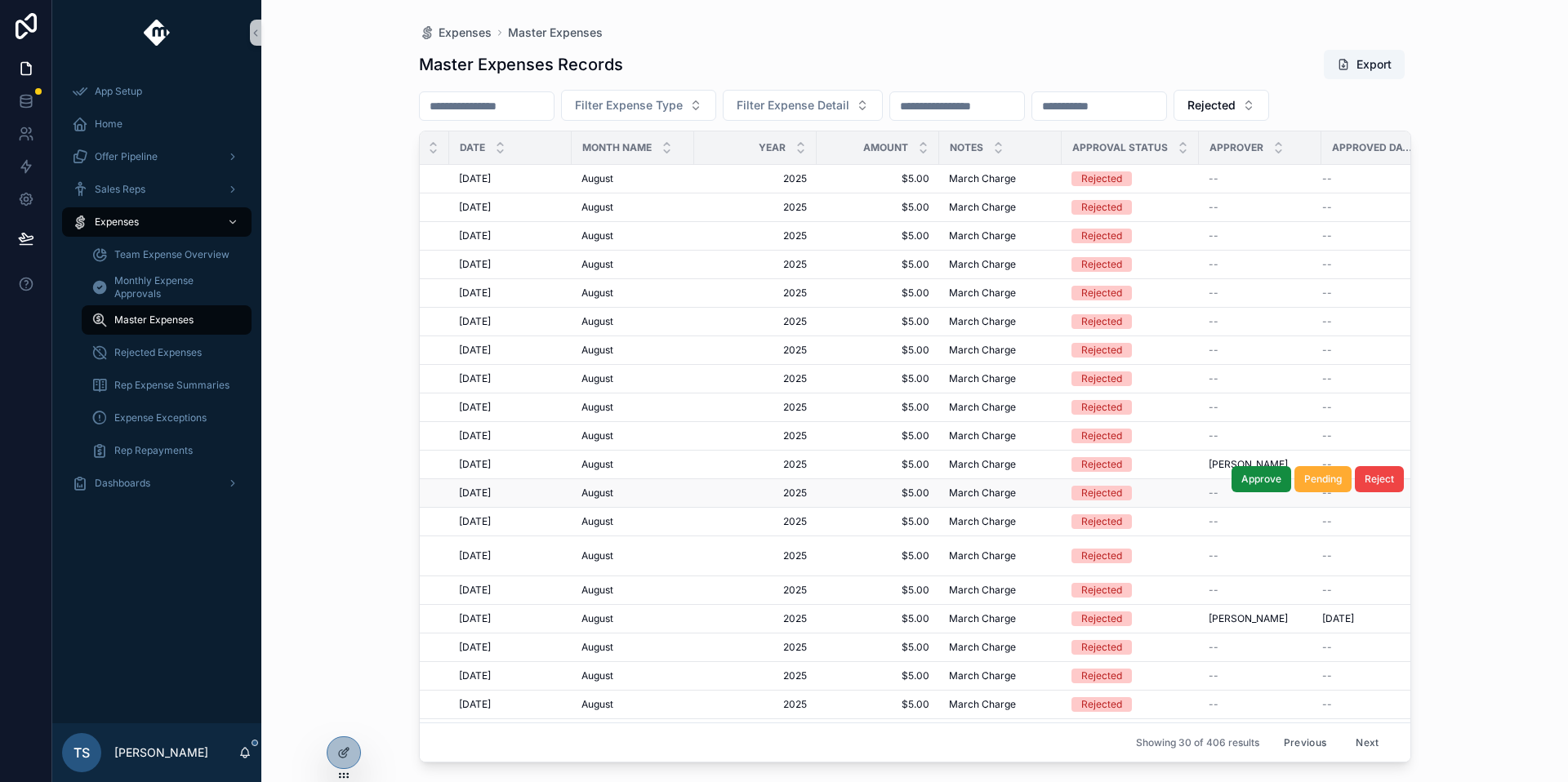
scroll to position [0, 417]
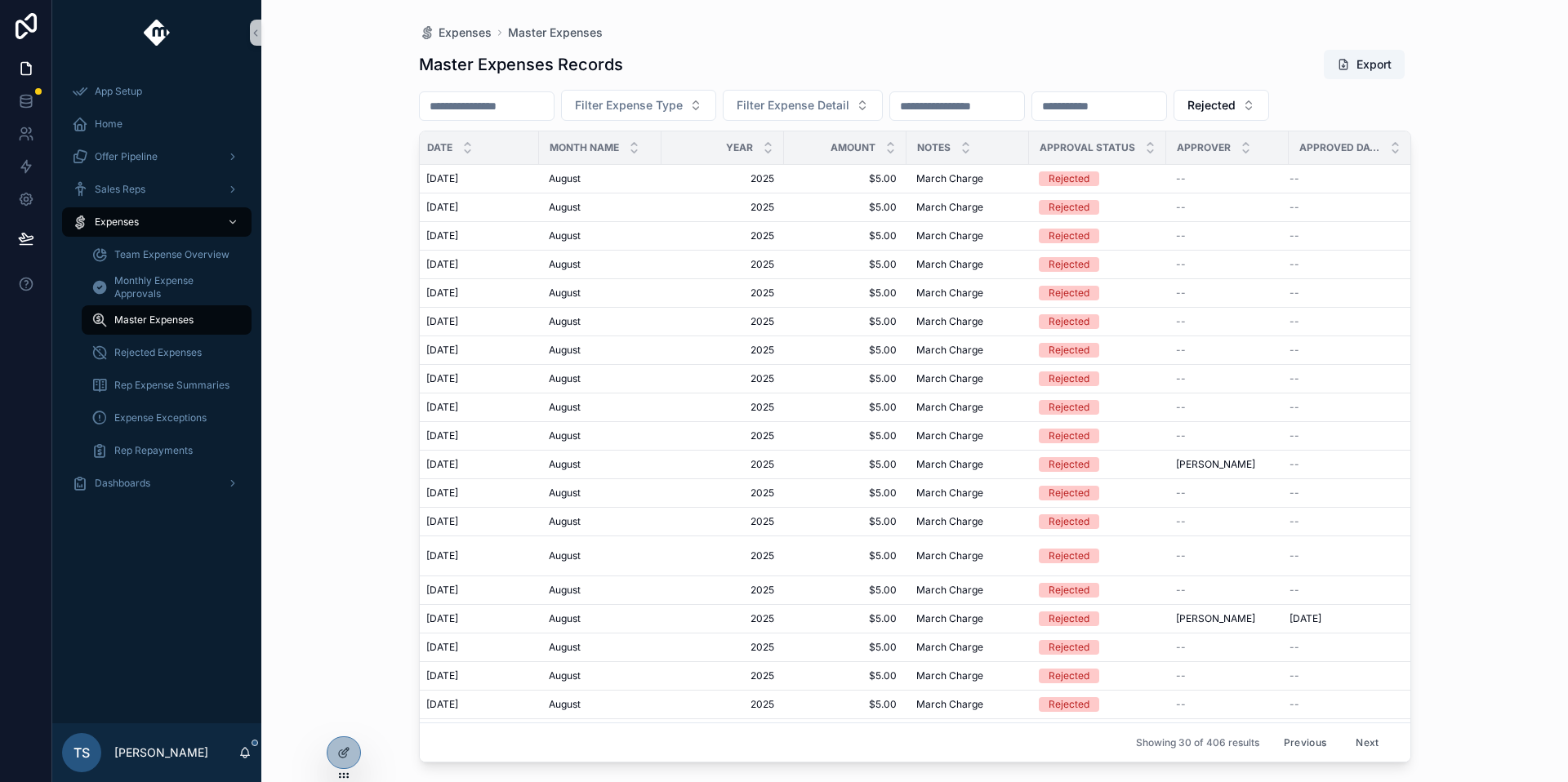
click at [1357, 730] on button "Next" at bounding box center [1367, 742] width 46 height 25
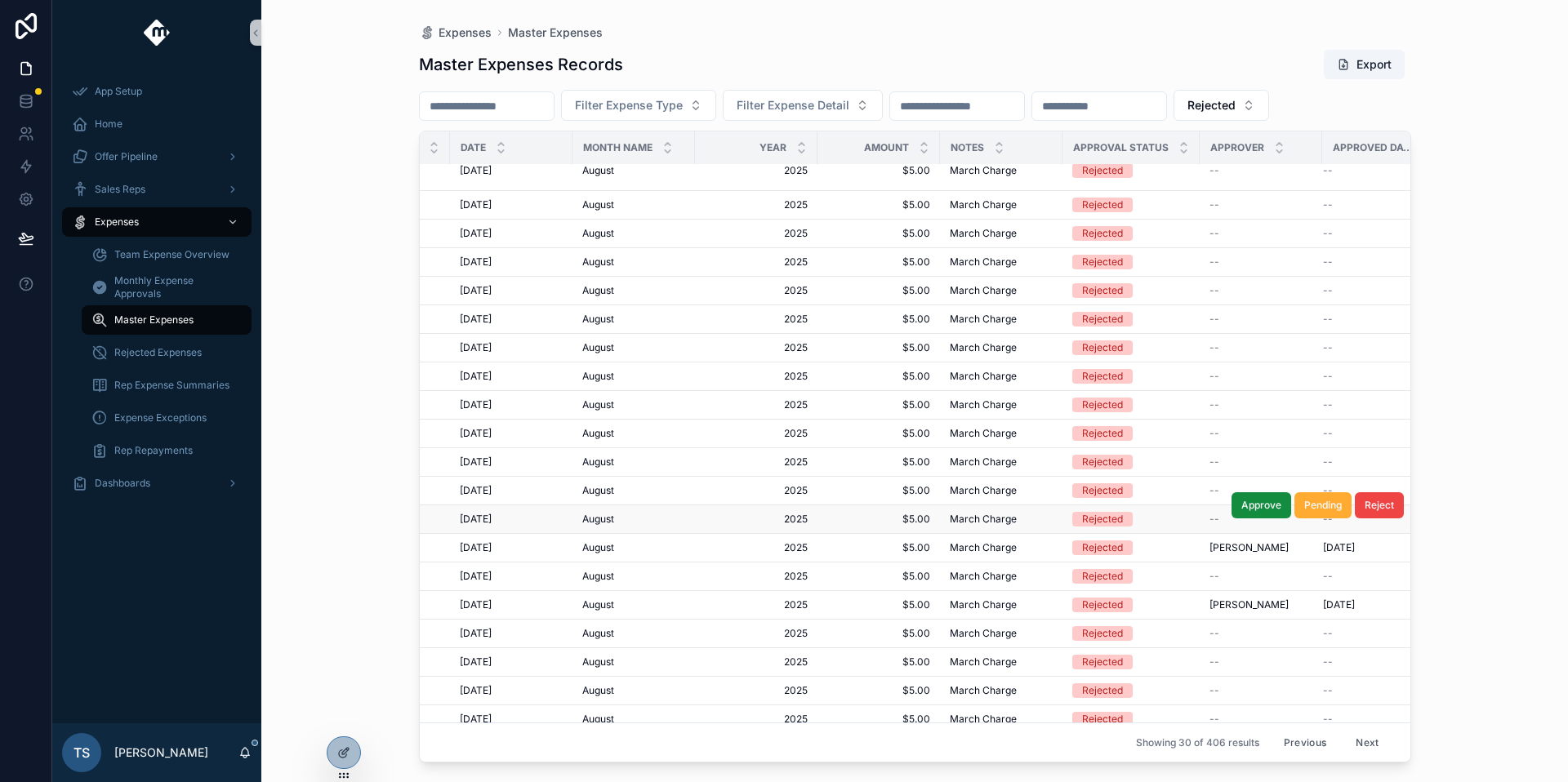
scroll to position [311, 409]
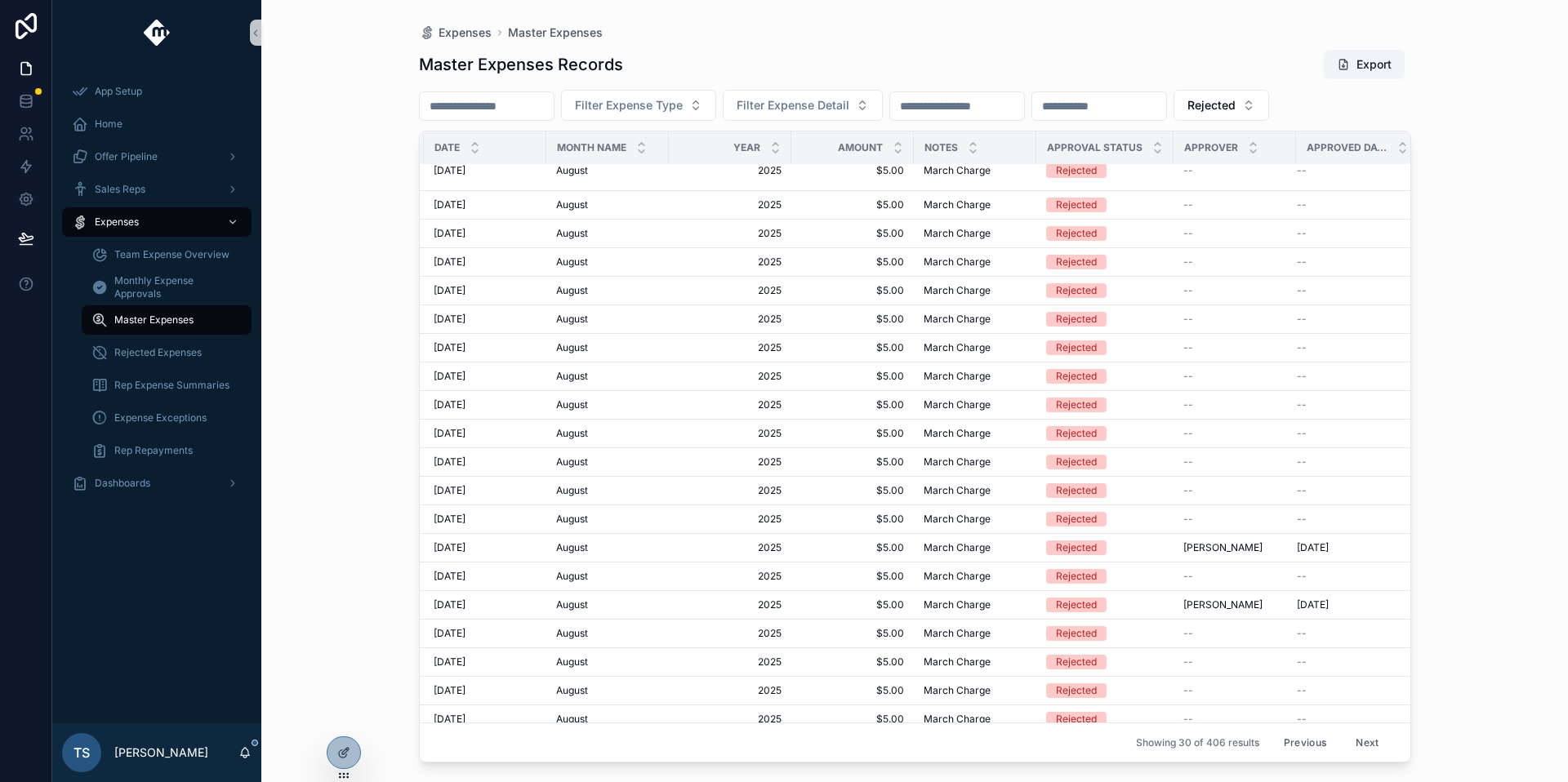
click at [1347, 730] on button "Next" at bounding box center [1367, 742] width 46 height 25
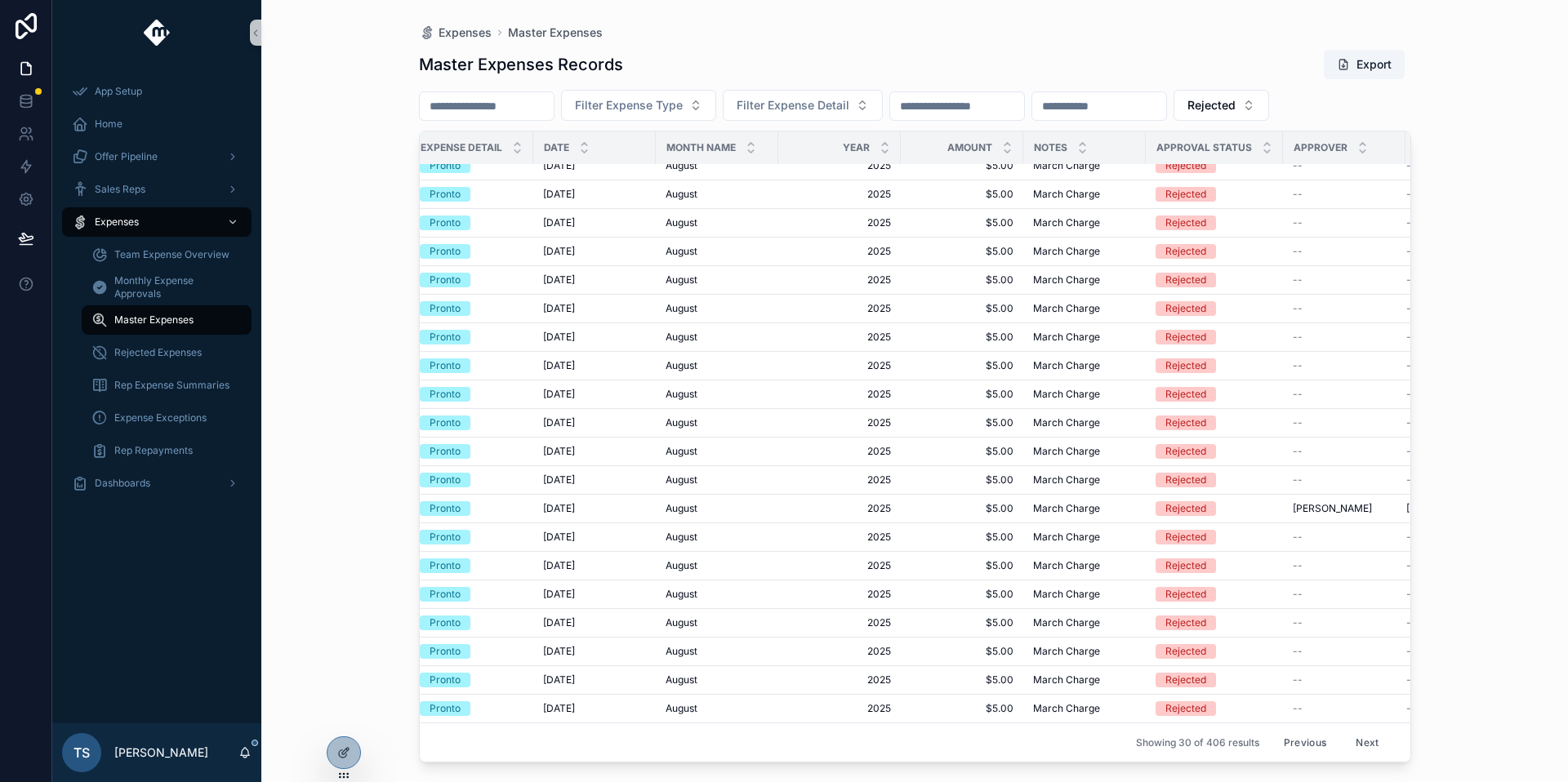
scroll to position [311, 291]
click at [1356, 730] on button "Next" at bounding box center [1367, 742] width 46 height 25
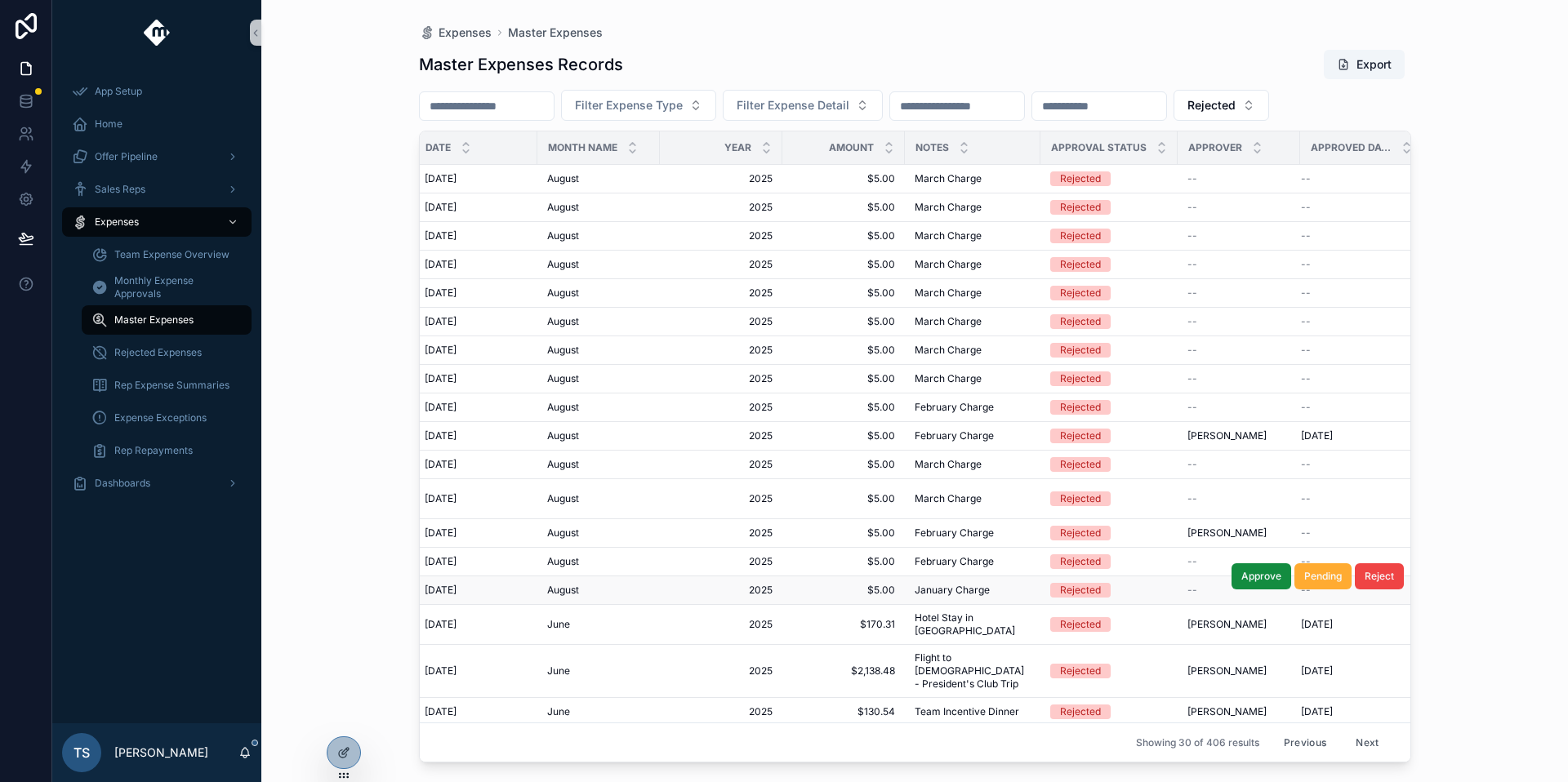
scroll to position [0, 430]
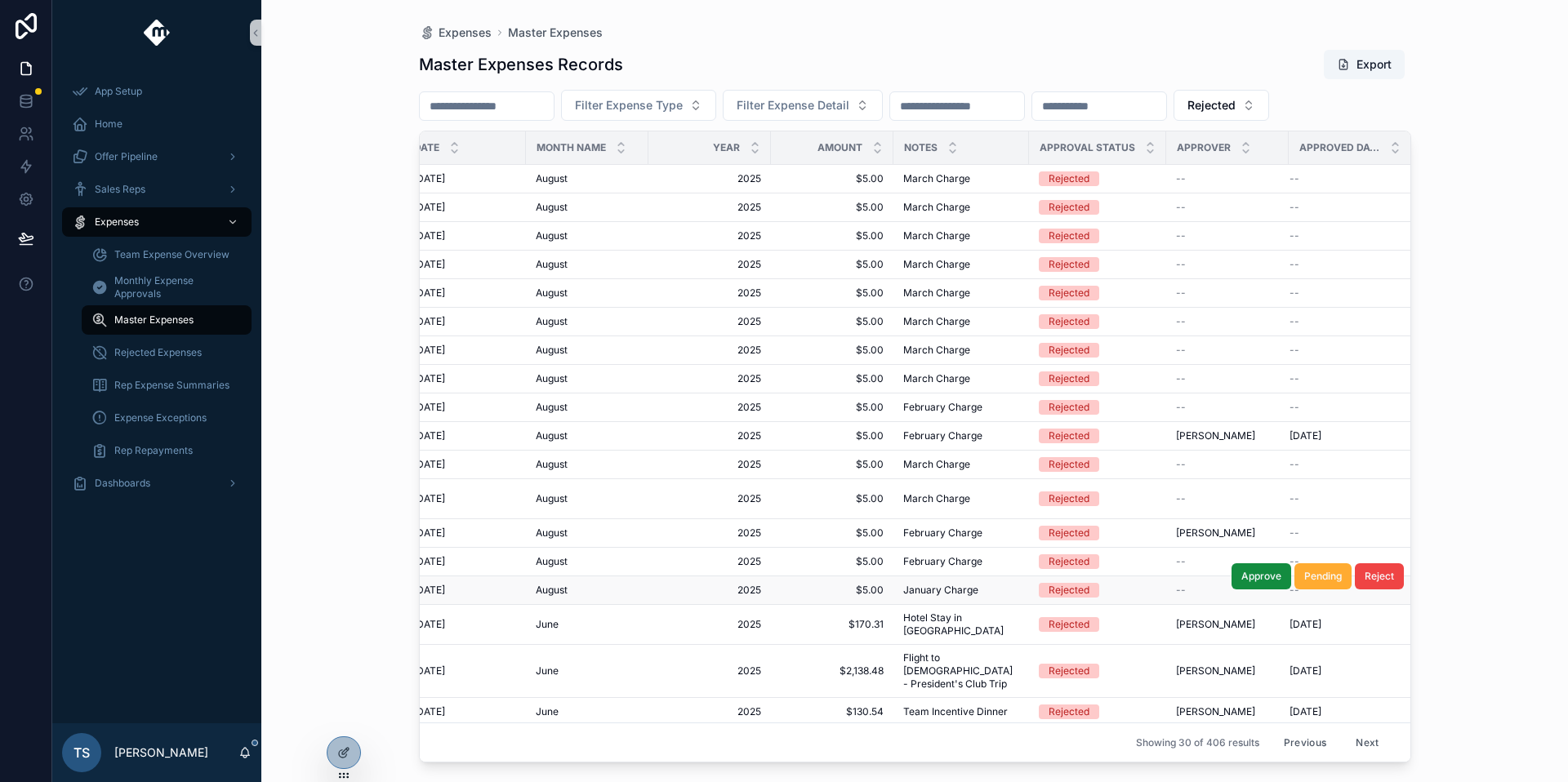
click at [944, 584] on span "January Charge" at bounding box center [941, 590] width 76 height 13
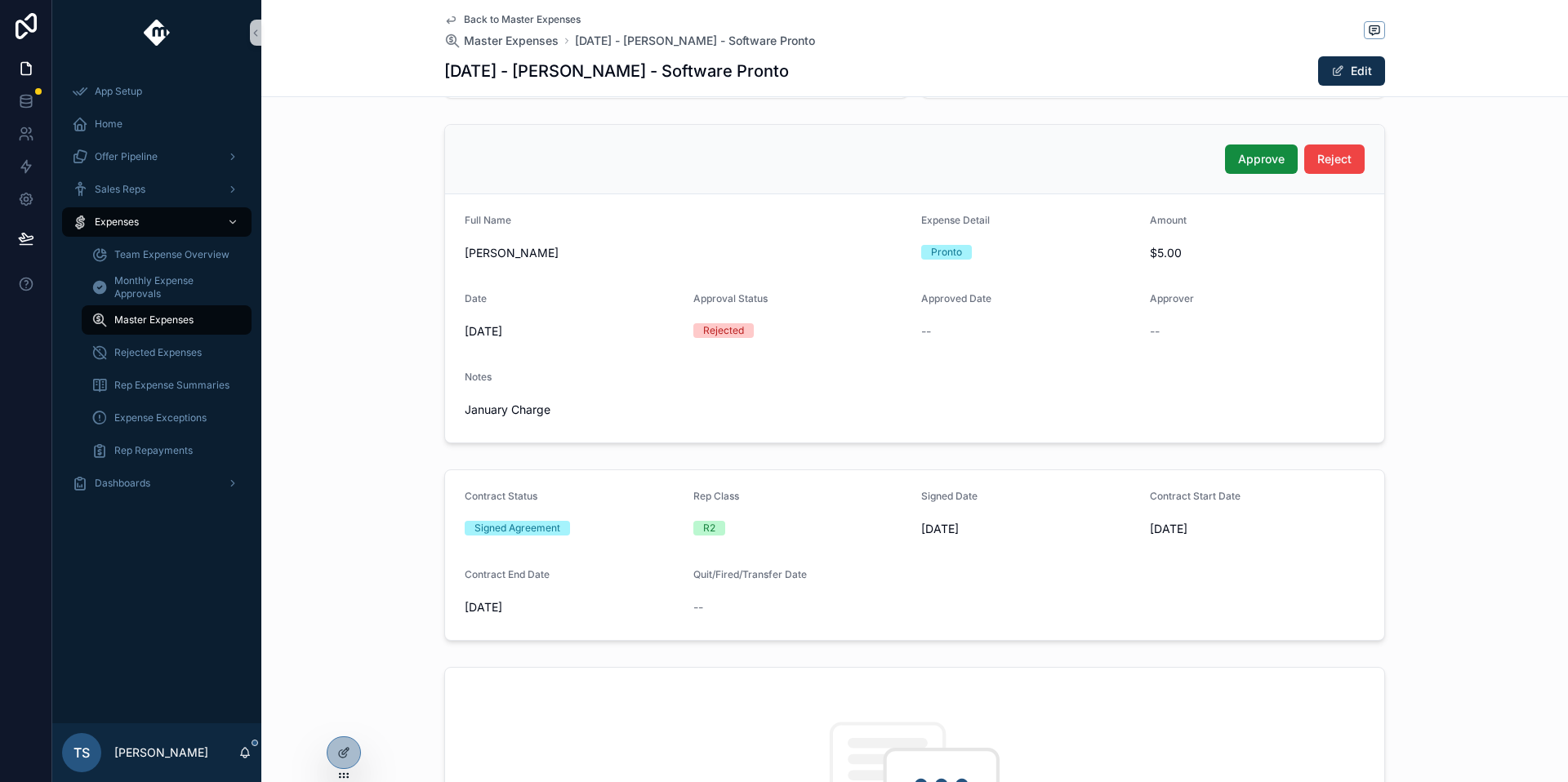
scroll to position [96, 0]
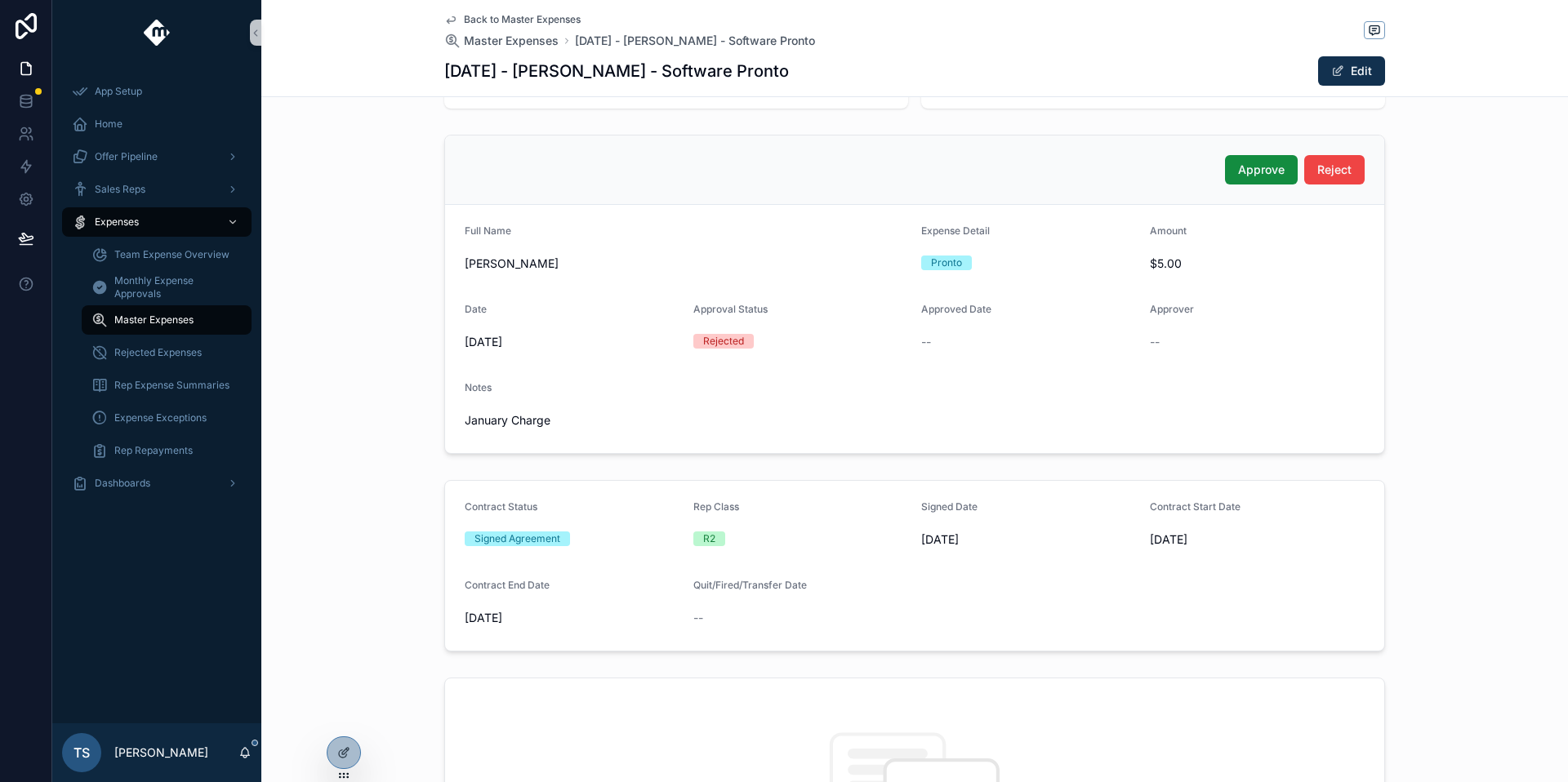
click at [520, 19] on span "Back to Master Expenses" at bounding box center [523, 19] width 117 height 13
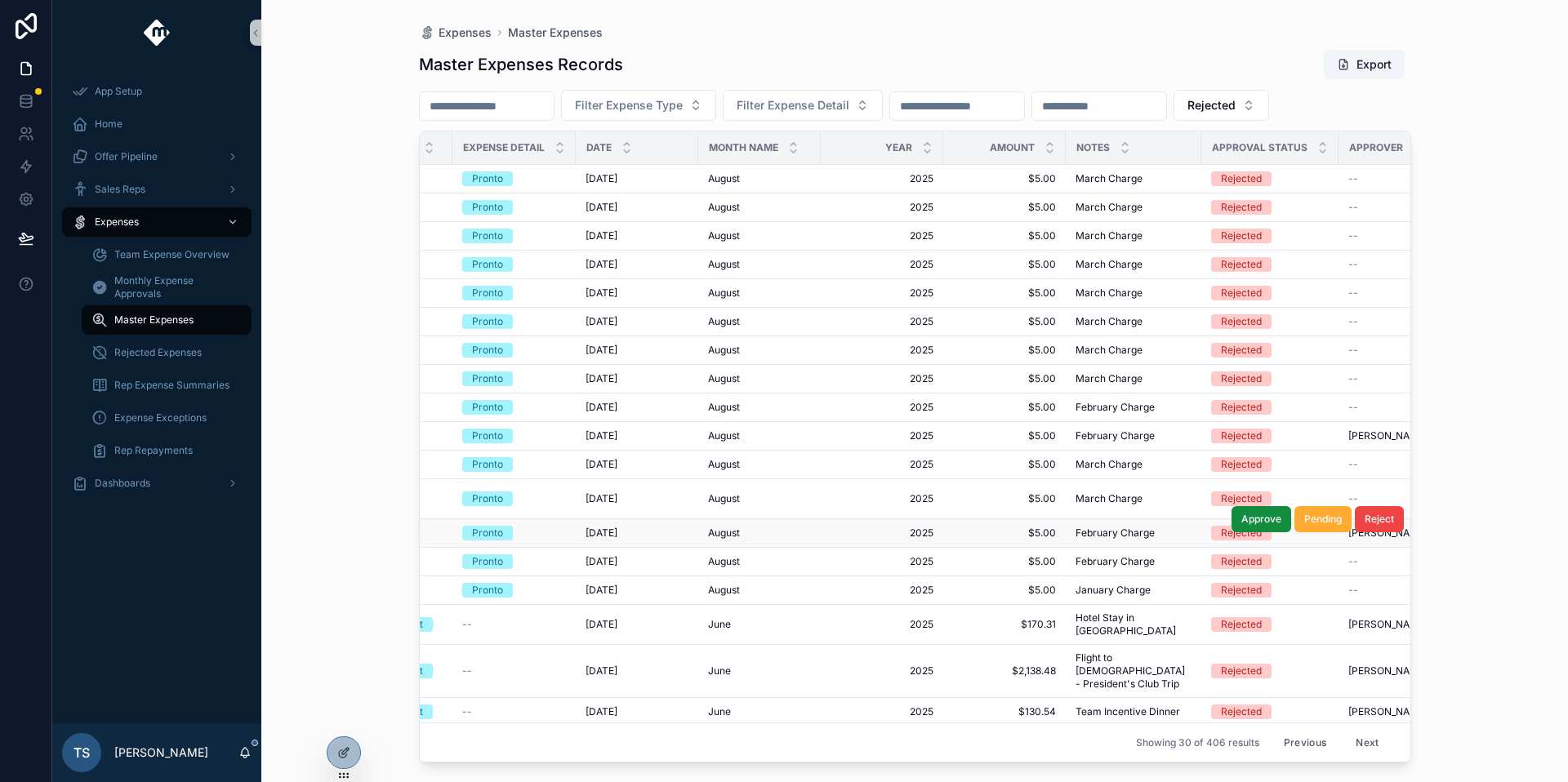
scroll to position [0, 430]
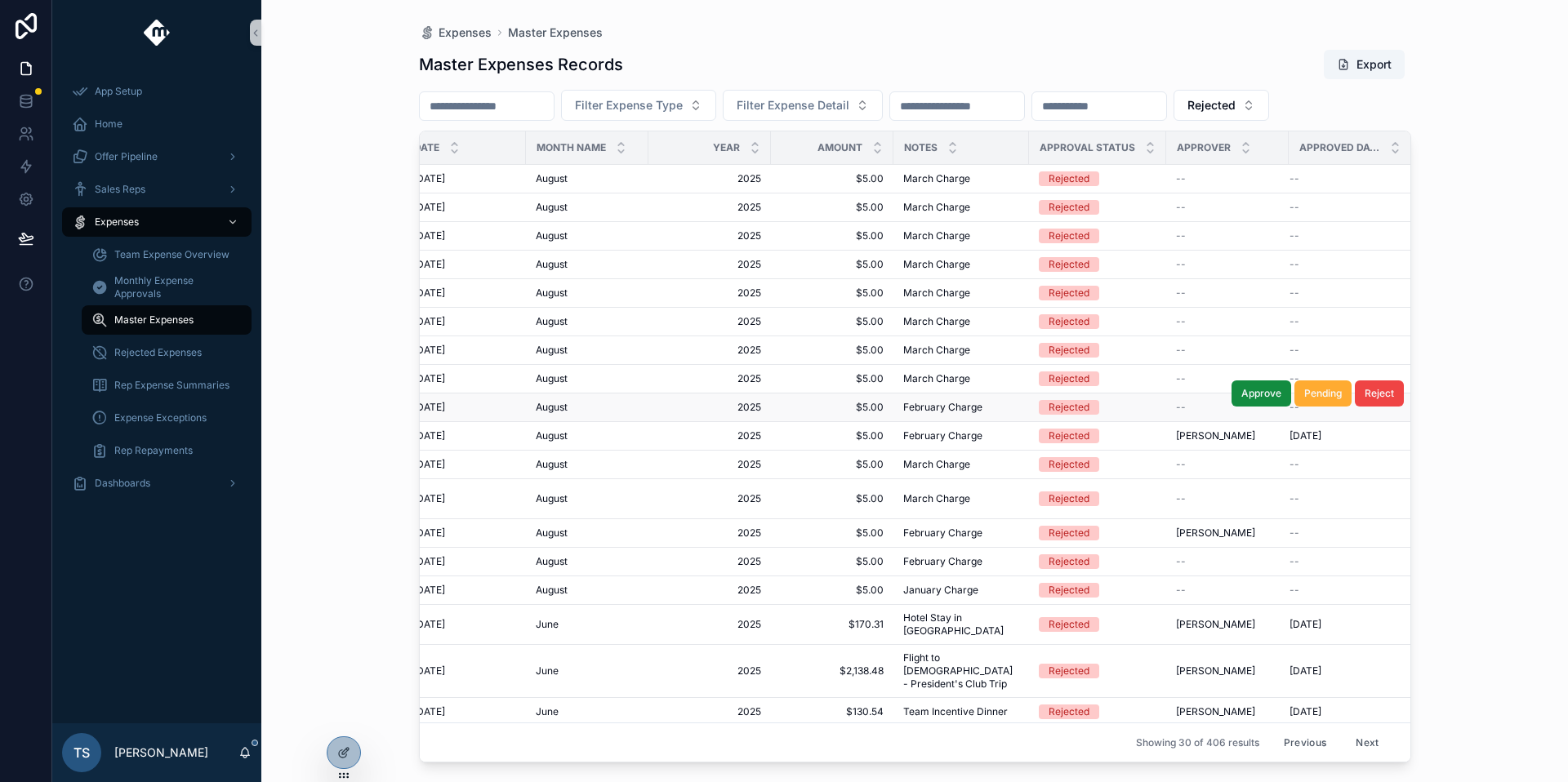
click at [1038, 406] on span "Rejected" at bounding box center [1068, 407] width 61 height 15
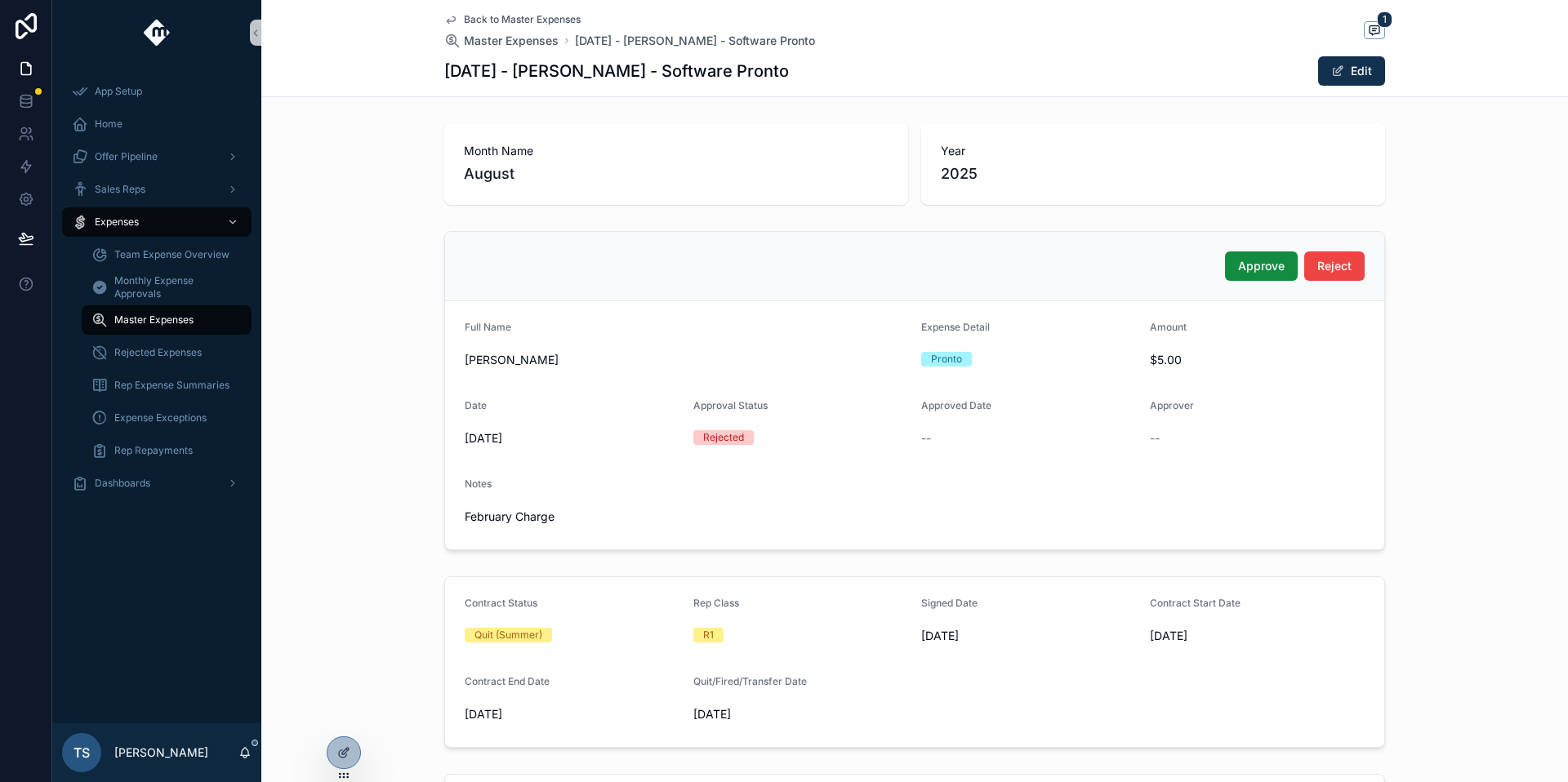
scroll to position [324, 0]
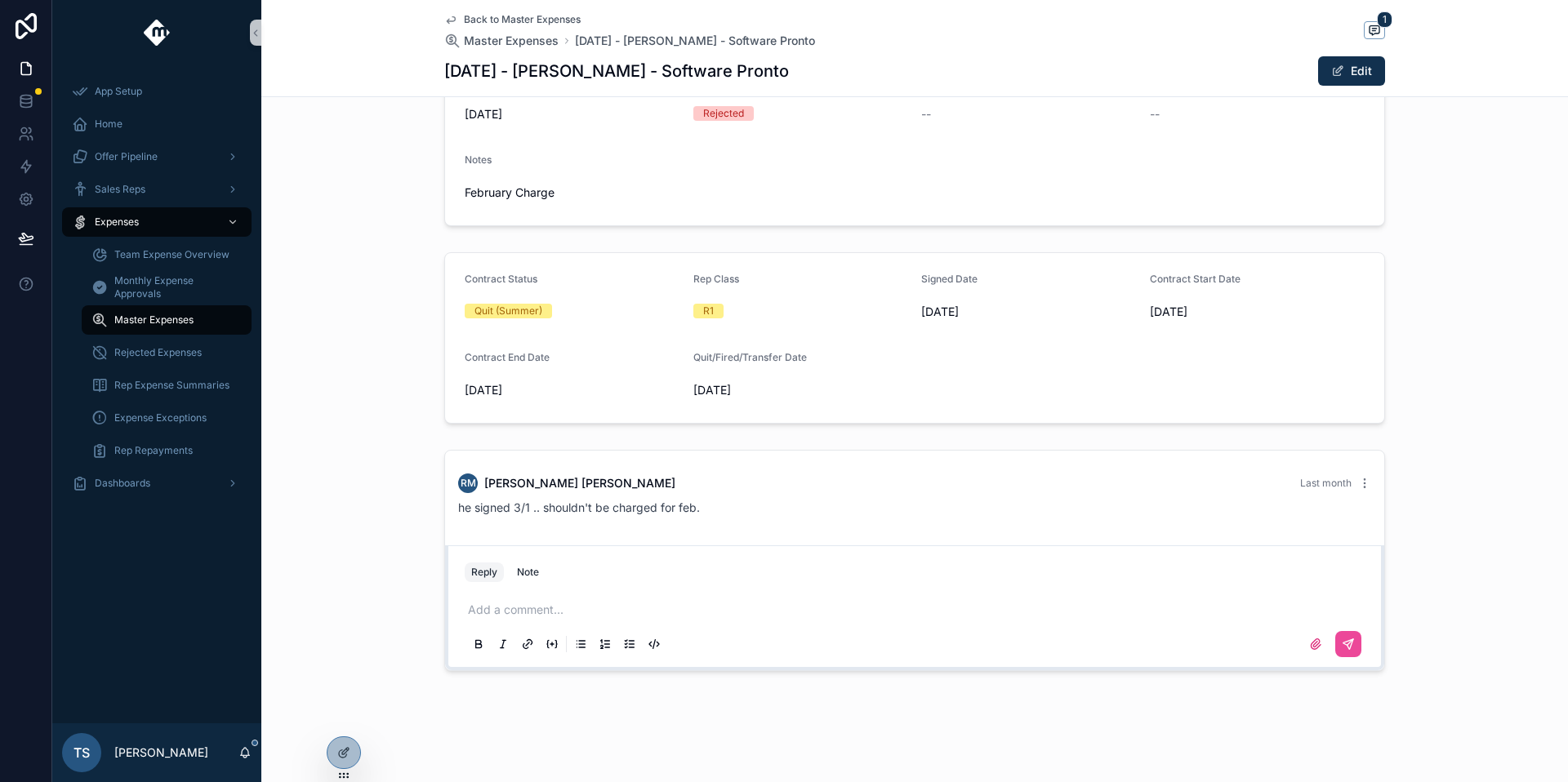
click at [708, 602] on p "scrollable content" at bounding box center [918, 610] width 900 height 16
click at [620, 561] on span "[PERSON_NAME]" at bounding box center [589, 565] width 197 height 16
click at [1345, 640] on button "scrollable content" at bounding box center [1347, 644] width 26 height 26
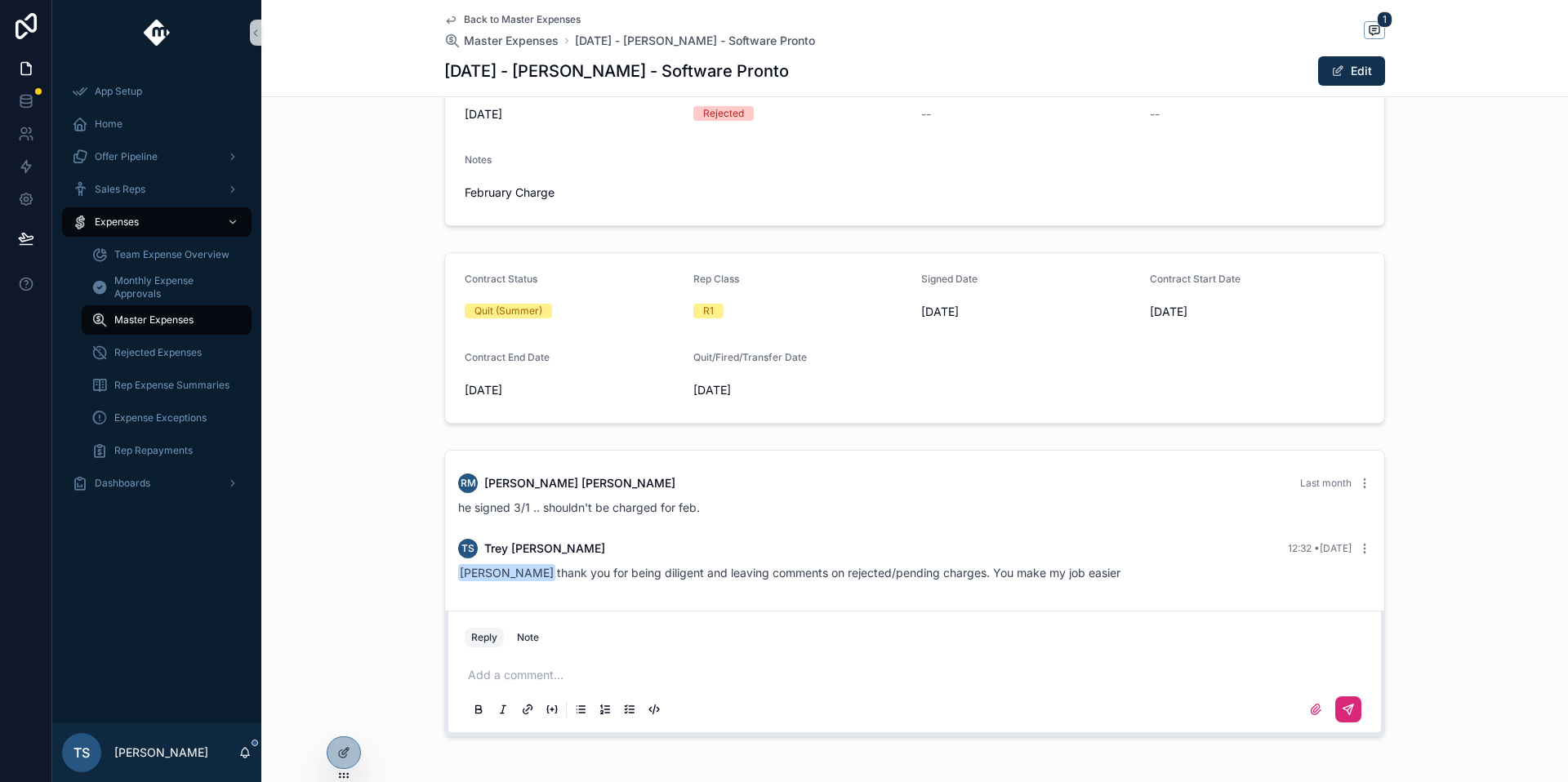
click at [549, 11] on div "Back to Master Expenses Master Expenses [DATE] - [PERSON_NAME] - Software Pront…" at bounding box center [914, 48] width 941 height 96
click at [548, 16] on span "Back to Master Expenses" at bounding box center [523, 19] width 117 height 13
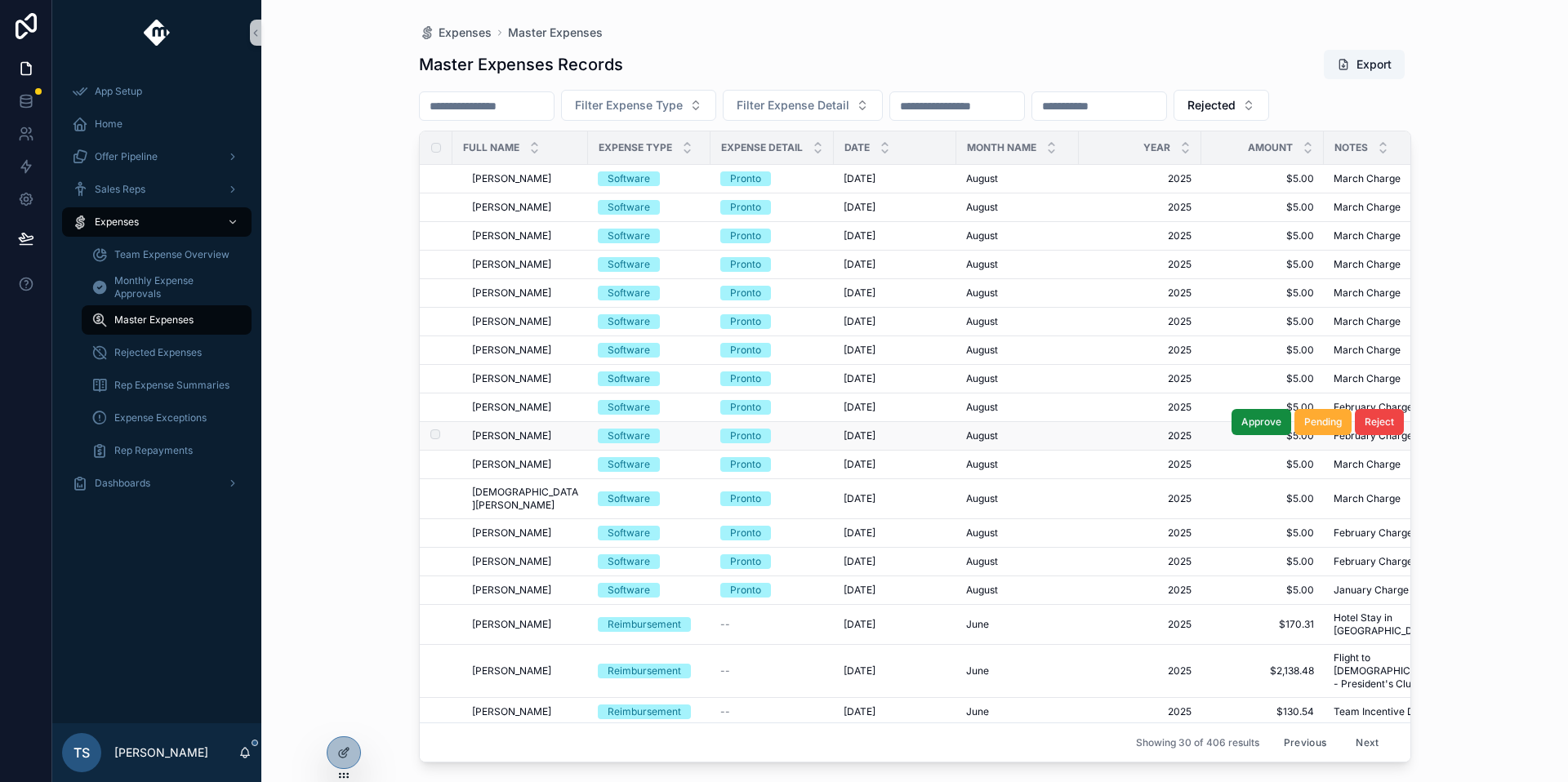
click at [534, 443] on td "[PERSON_NAME] [PERSON_NAME]" at bounding box center [520, 436] width 135 height 29
click at [535, 442] on span "[PERSON_NAME]" at bounding box center [512, 435] width 79 height 13
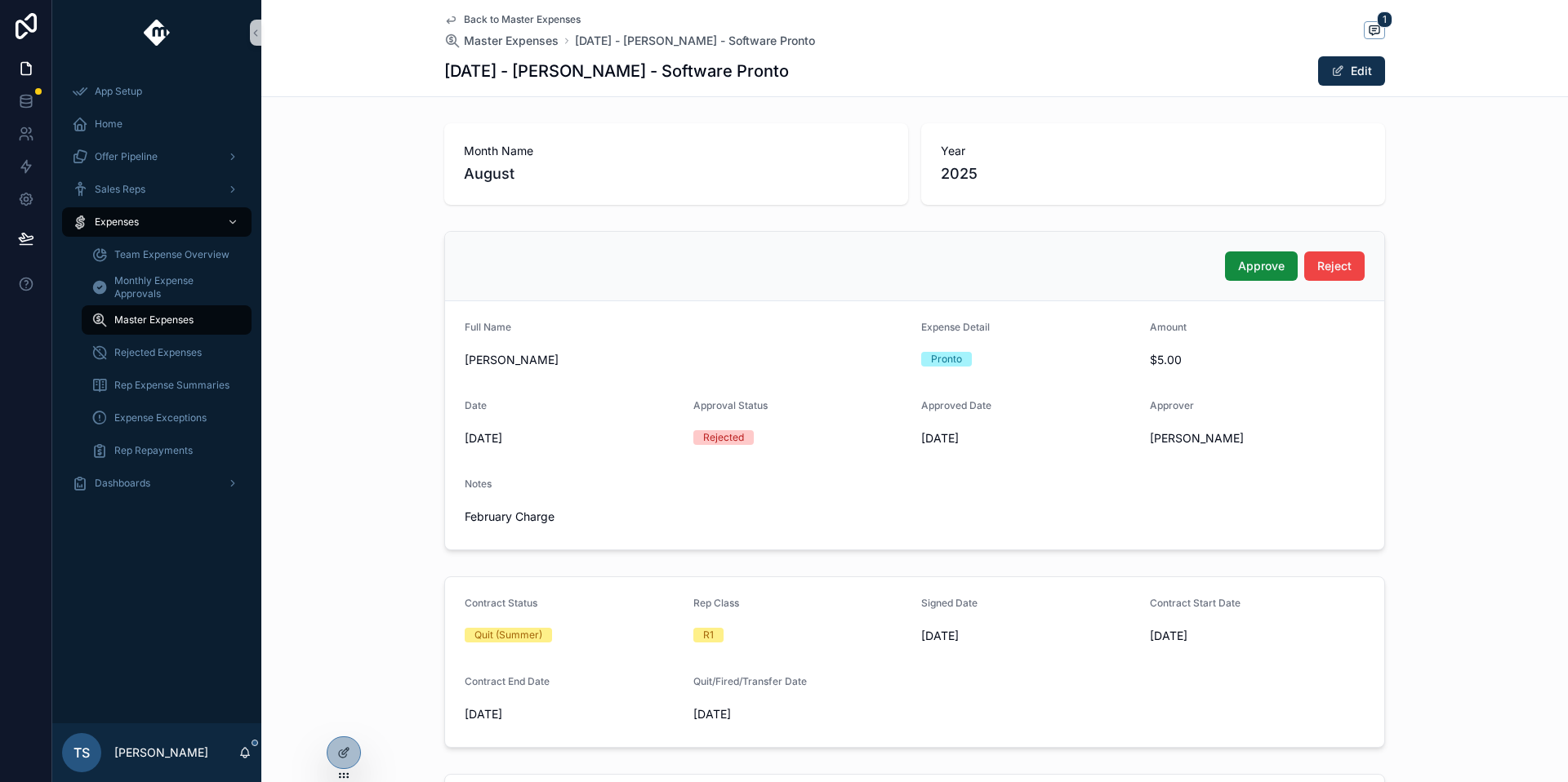
click at [508, 21] on span "Back to Master Expenses" at bounding box center [523, 19] width 117 height 13
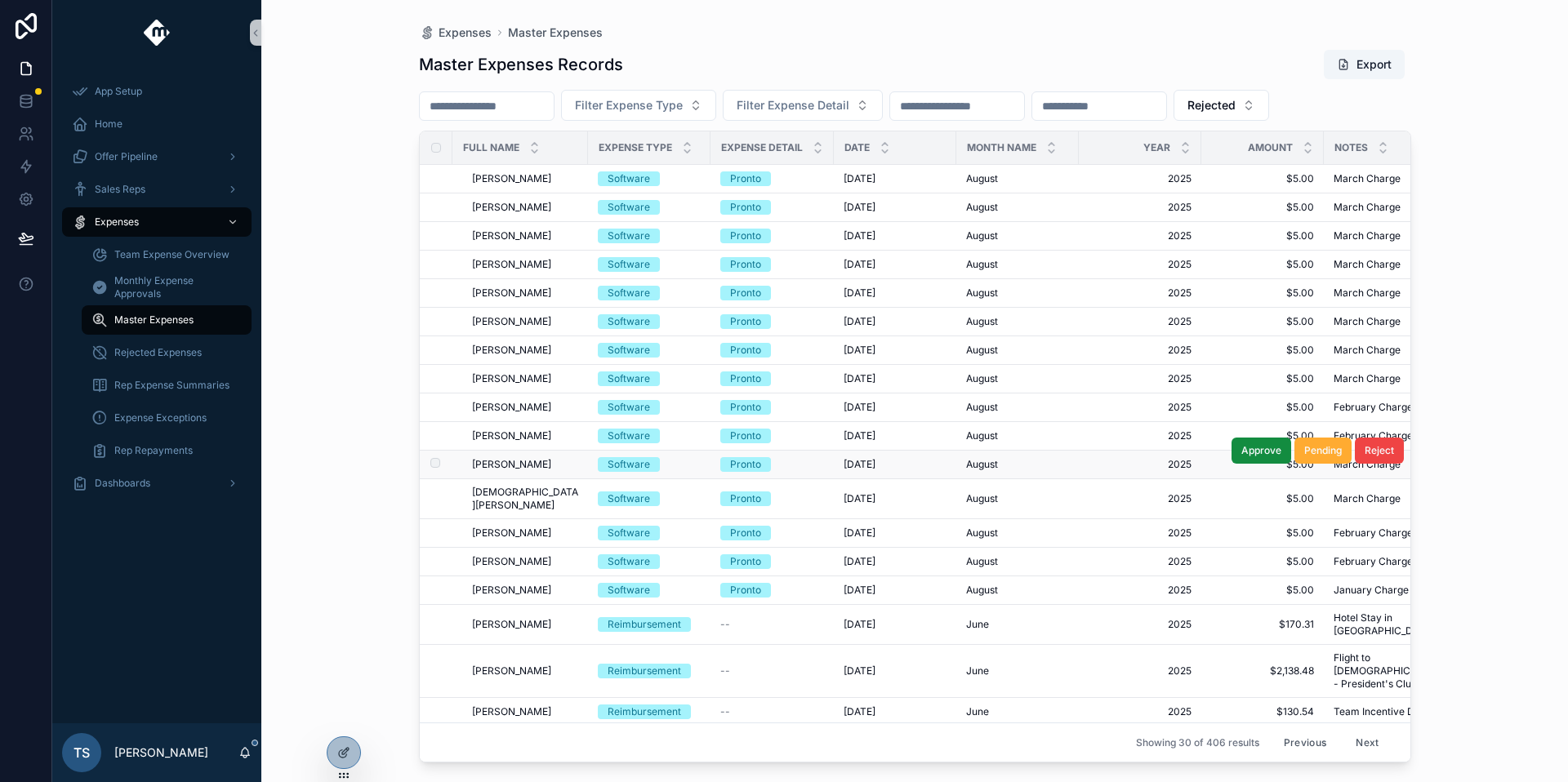
click at [525, 458] on span "[PERSON_NAME]" at bounding box center [512, 464] width 79 height 13
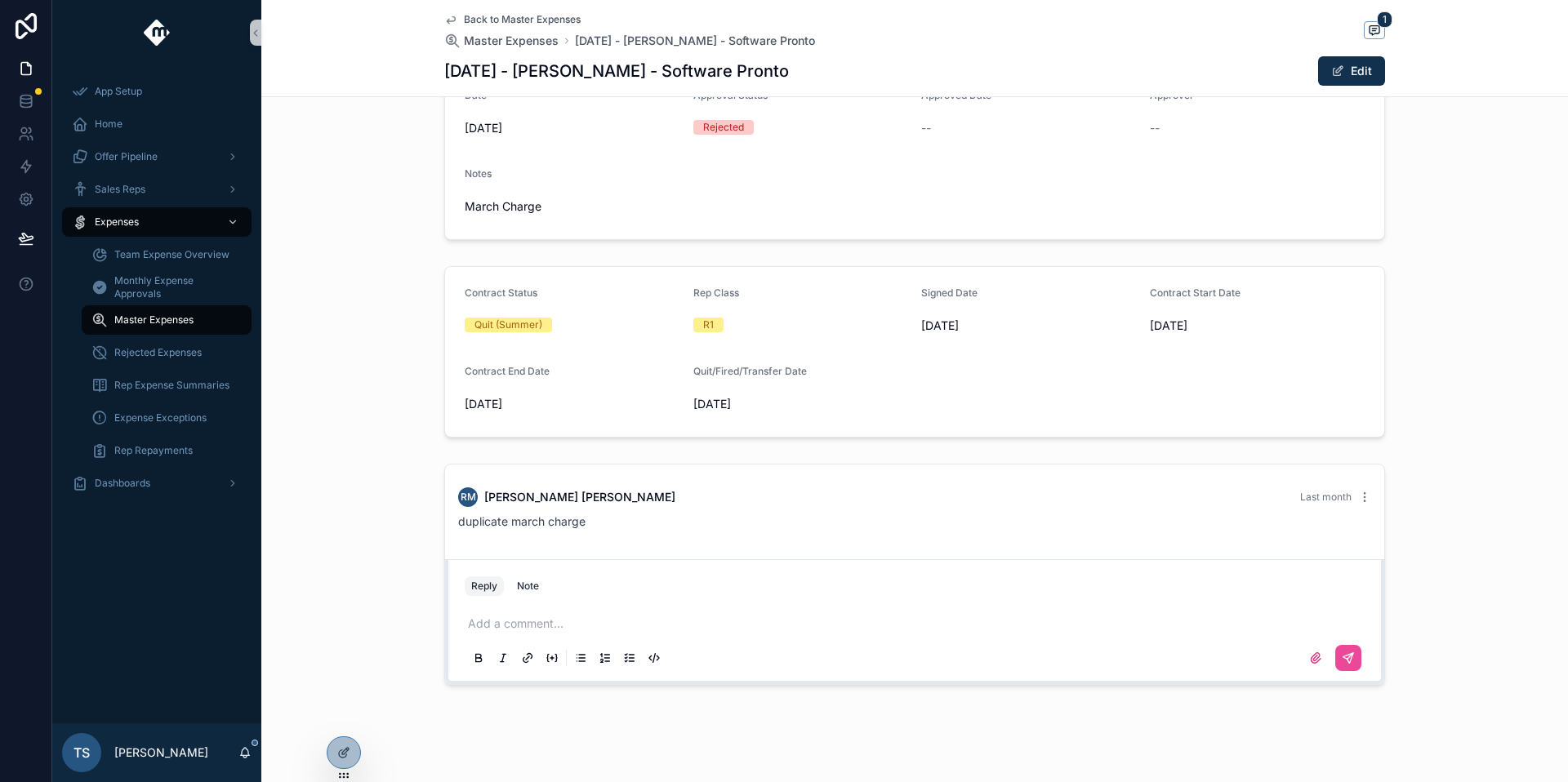
scroll to position [279, 0]
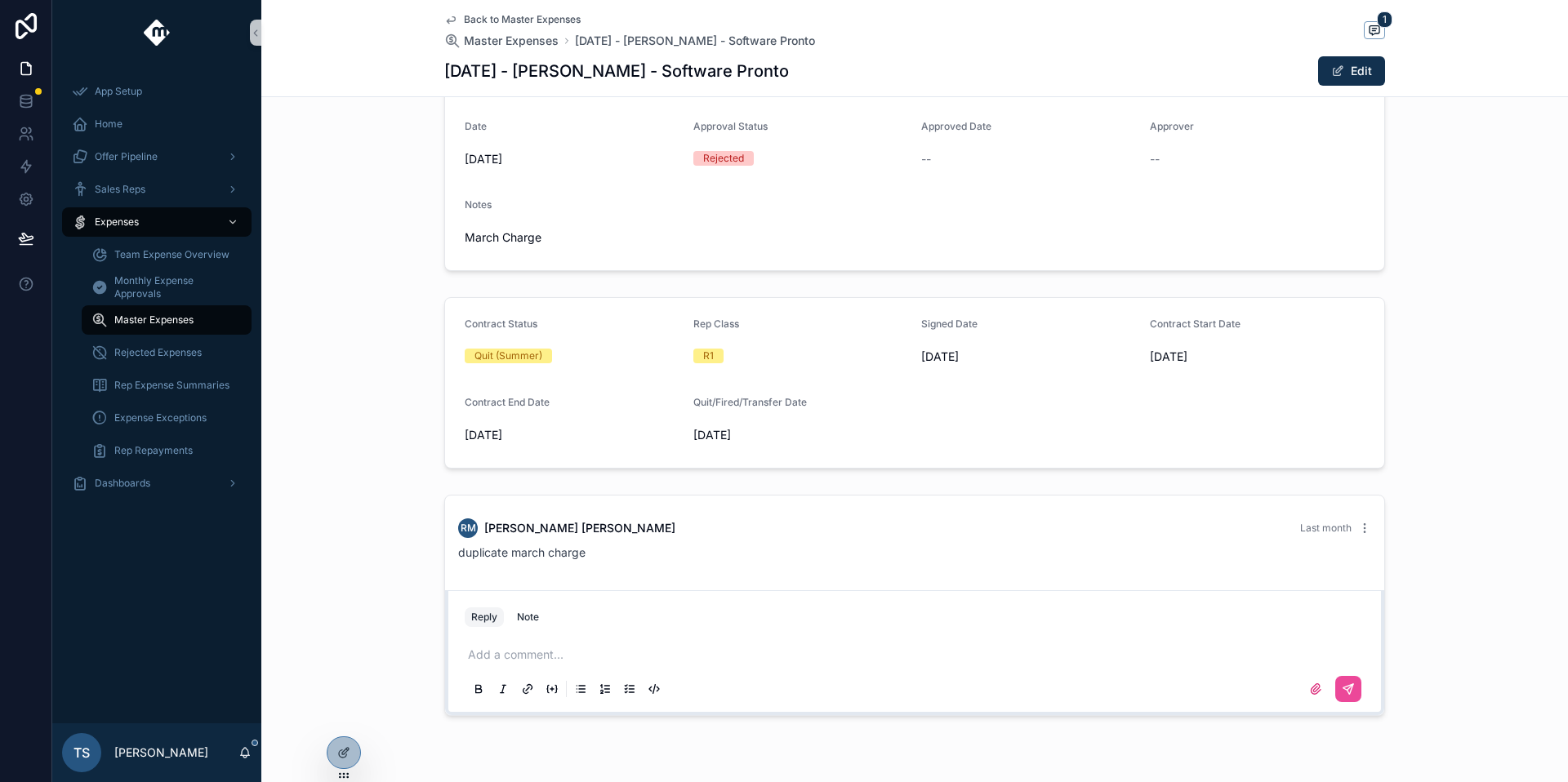
click at [524, 16] on span "Back to Master Expenses" at bounding box center [523, 19] width 117 height 13
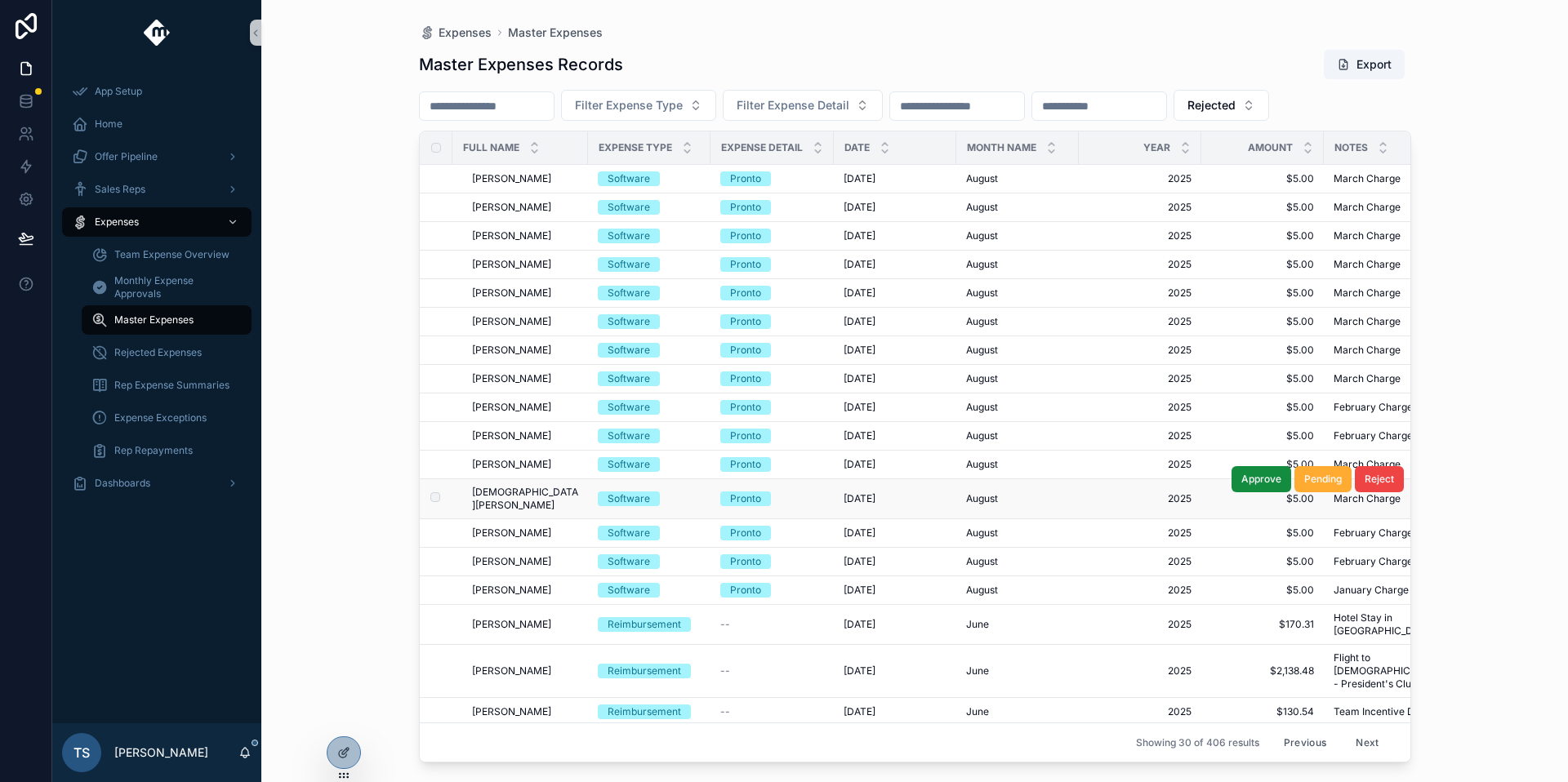
click at [526, 497] on span "[DEMOGRAPHIC_DATA][PERSON_NAME]" at bounding box center [525, 499] width 106 height 26
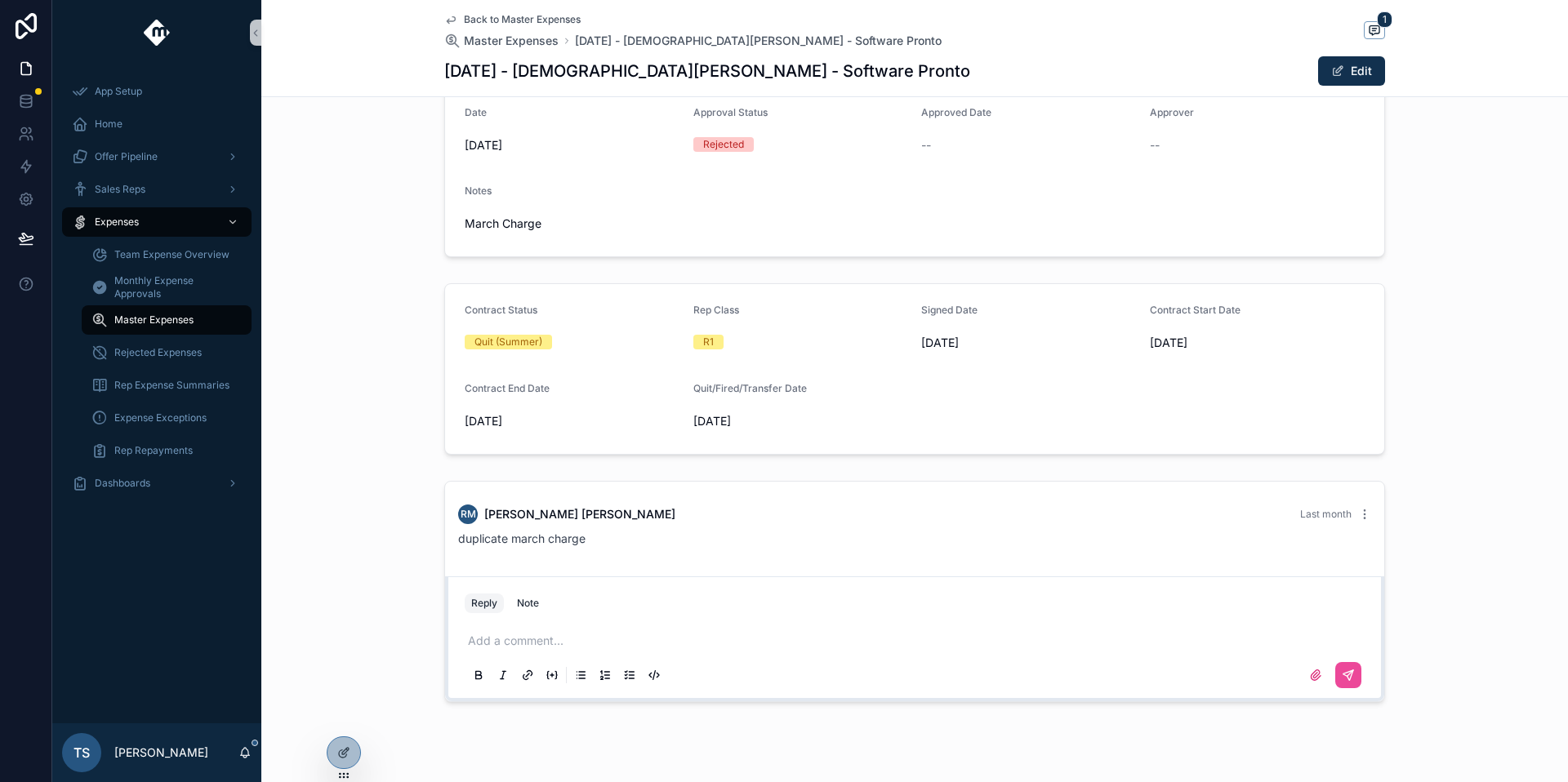
scroll to position [282, 0]
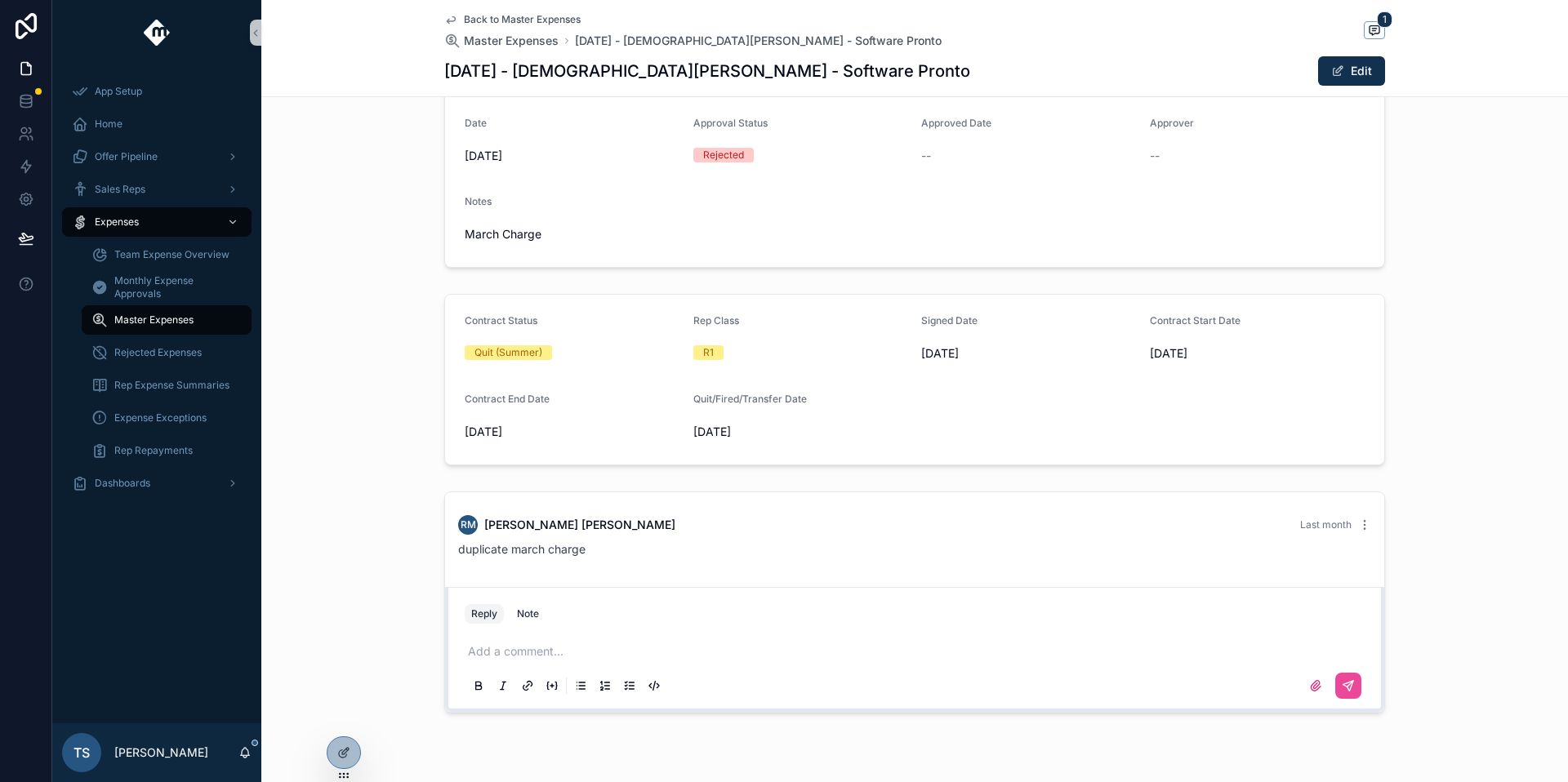
click at [482, 18] on span "Back to Master Expenses" at bounding box center [523, 19] width 117 height 13
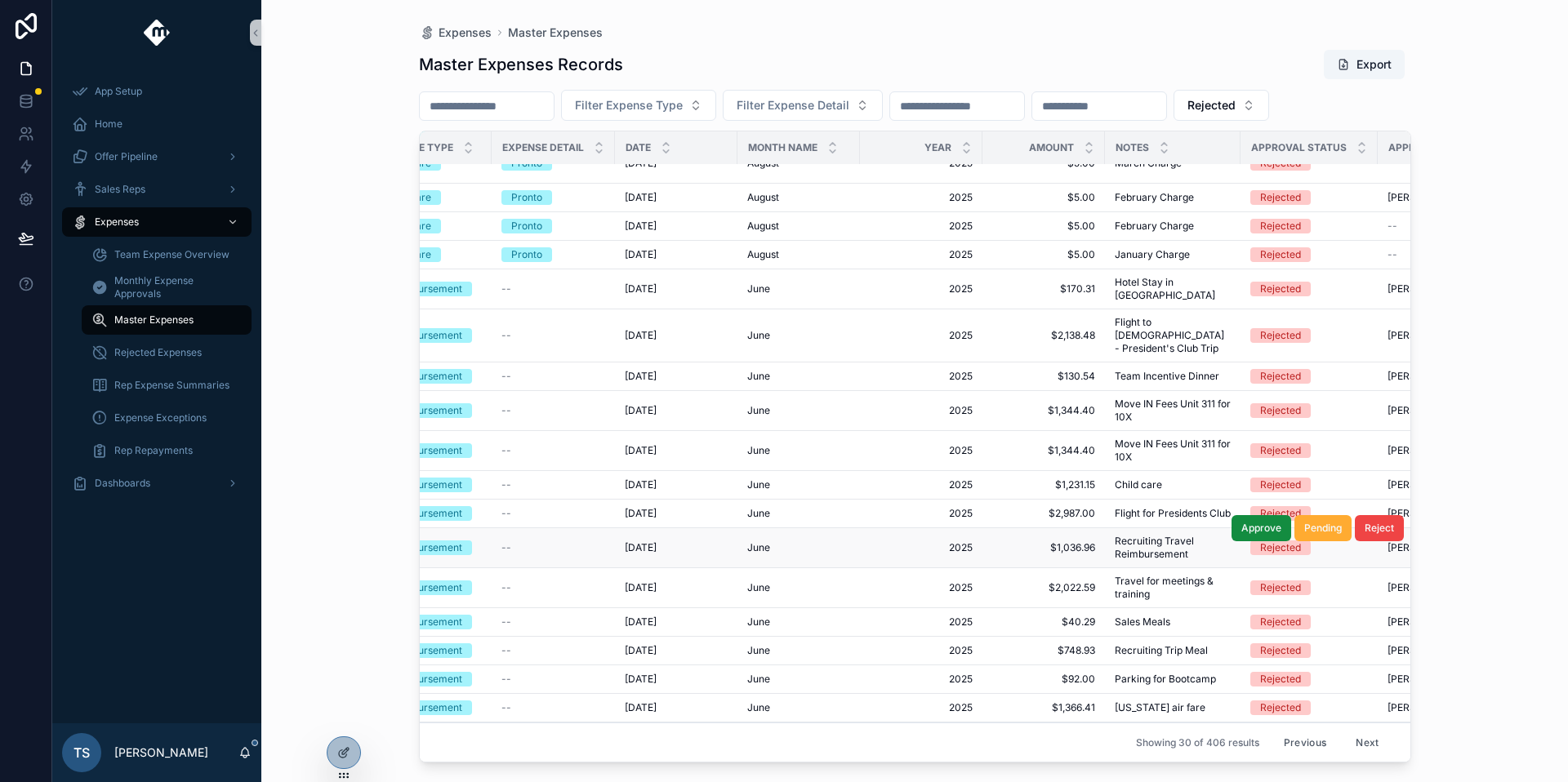
scroll to position [391, 219]
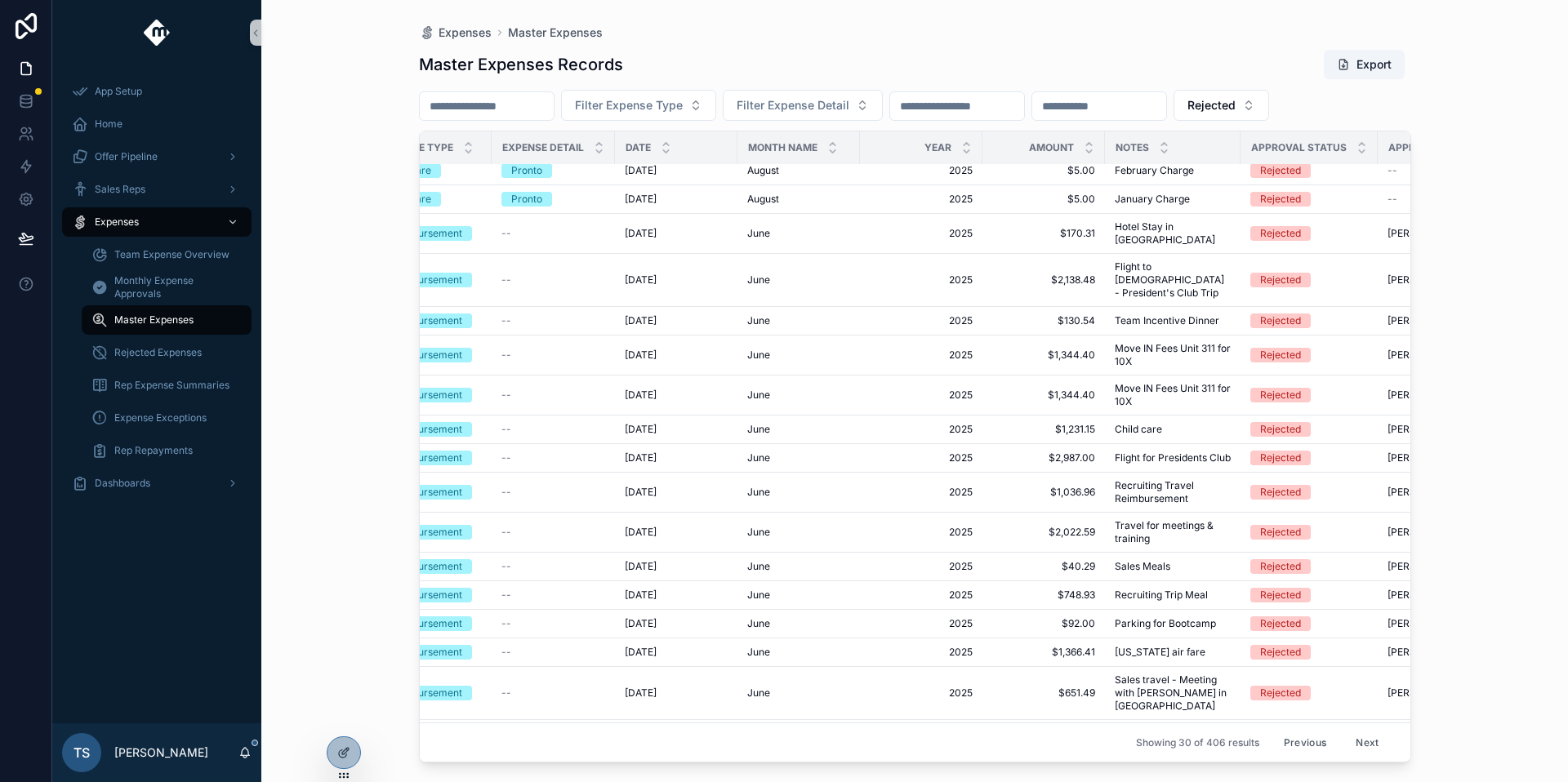
click at [1344, 734] on button "Next" at bounding box center [1367, 742] width 46 height 25
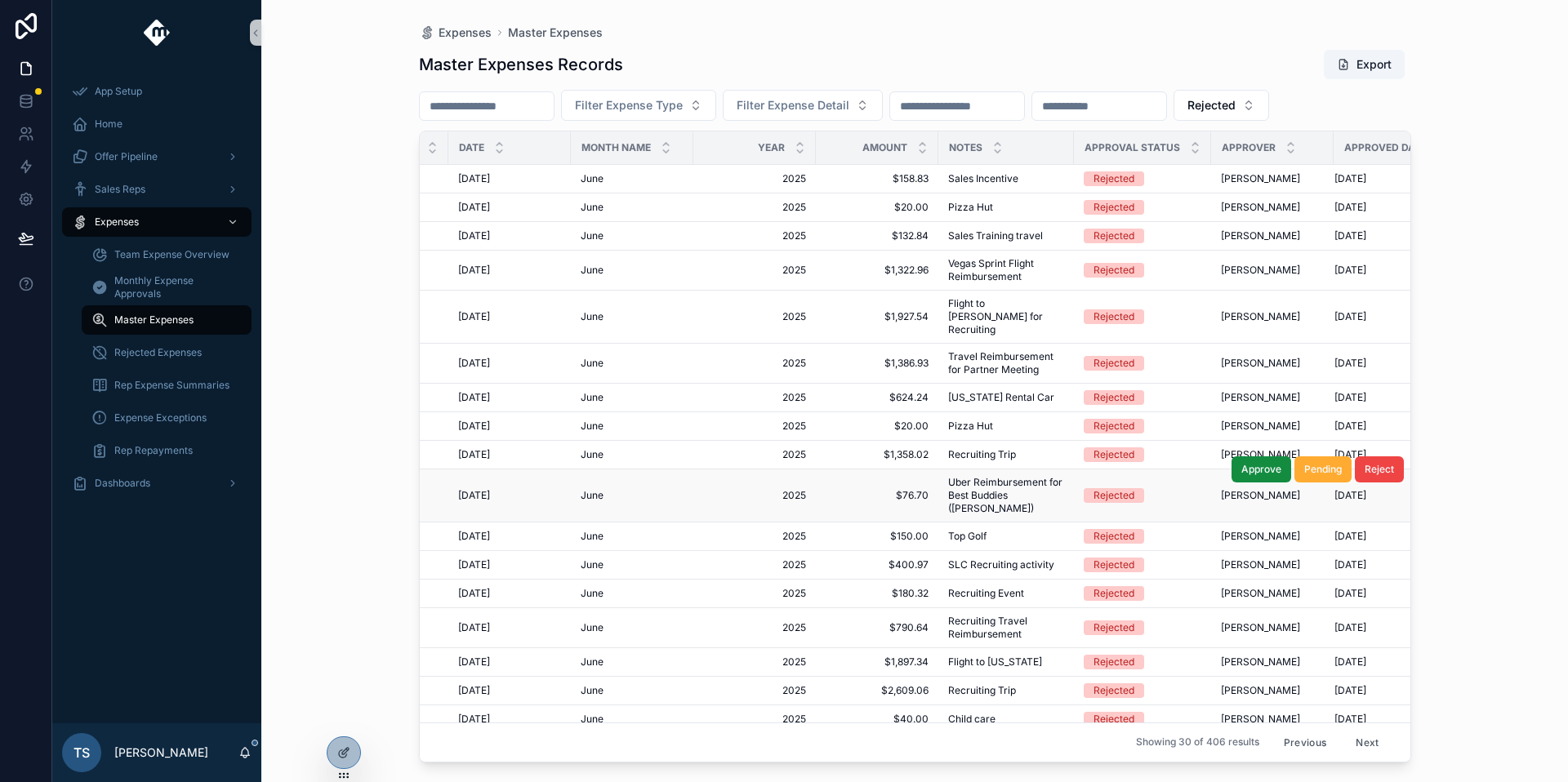
scroll to position [0, 387]
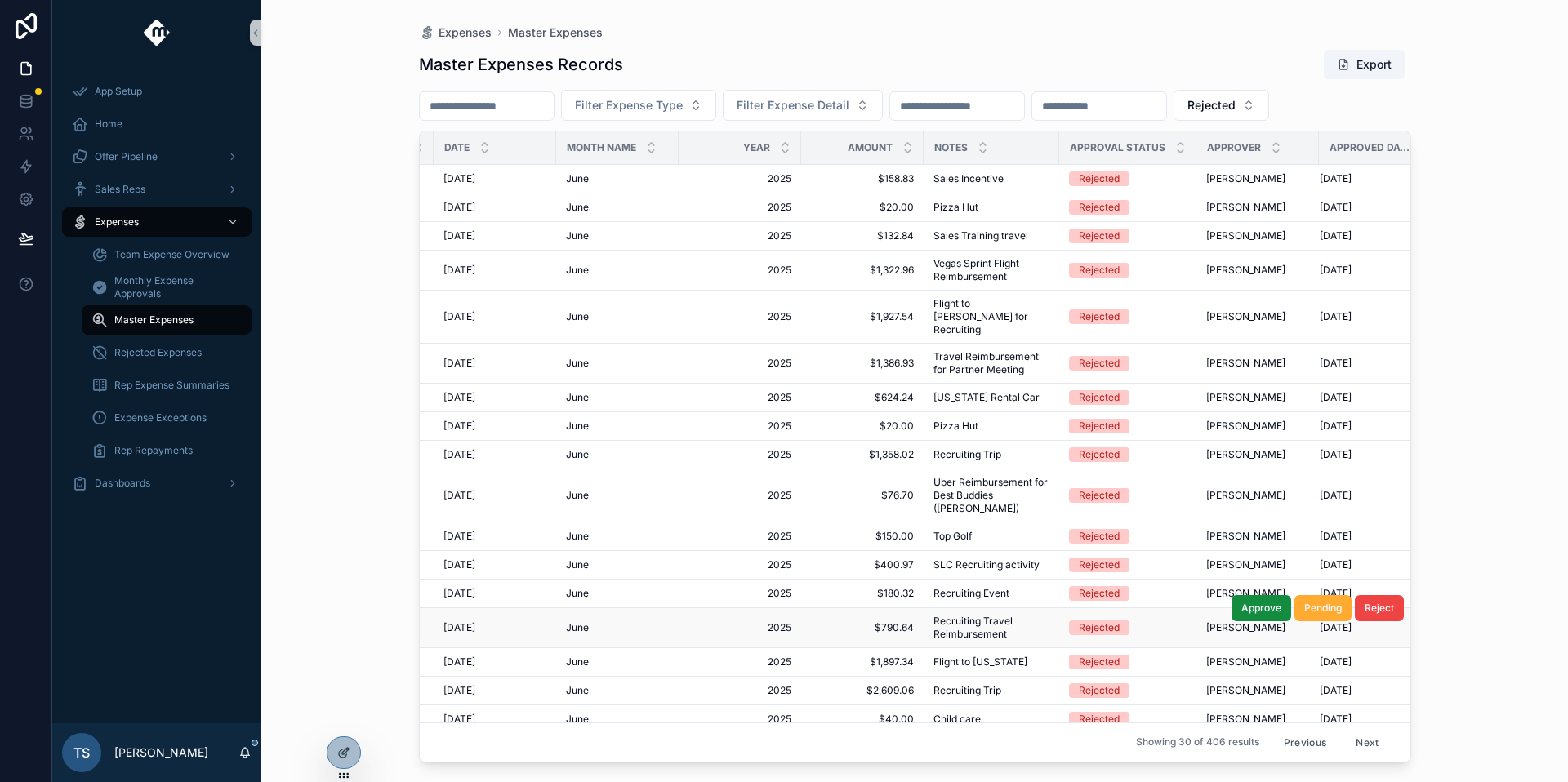
click at [909, 621] on span "$790.64" at bounding box center [862, 627] width 103 height 13
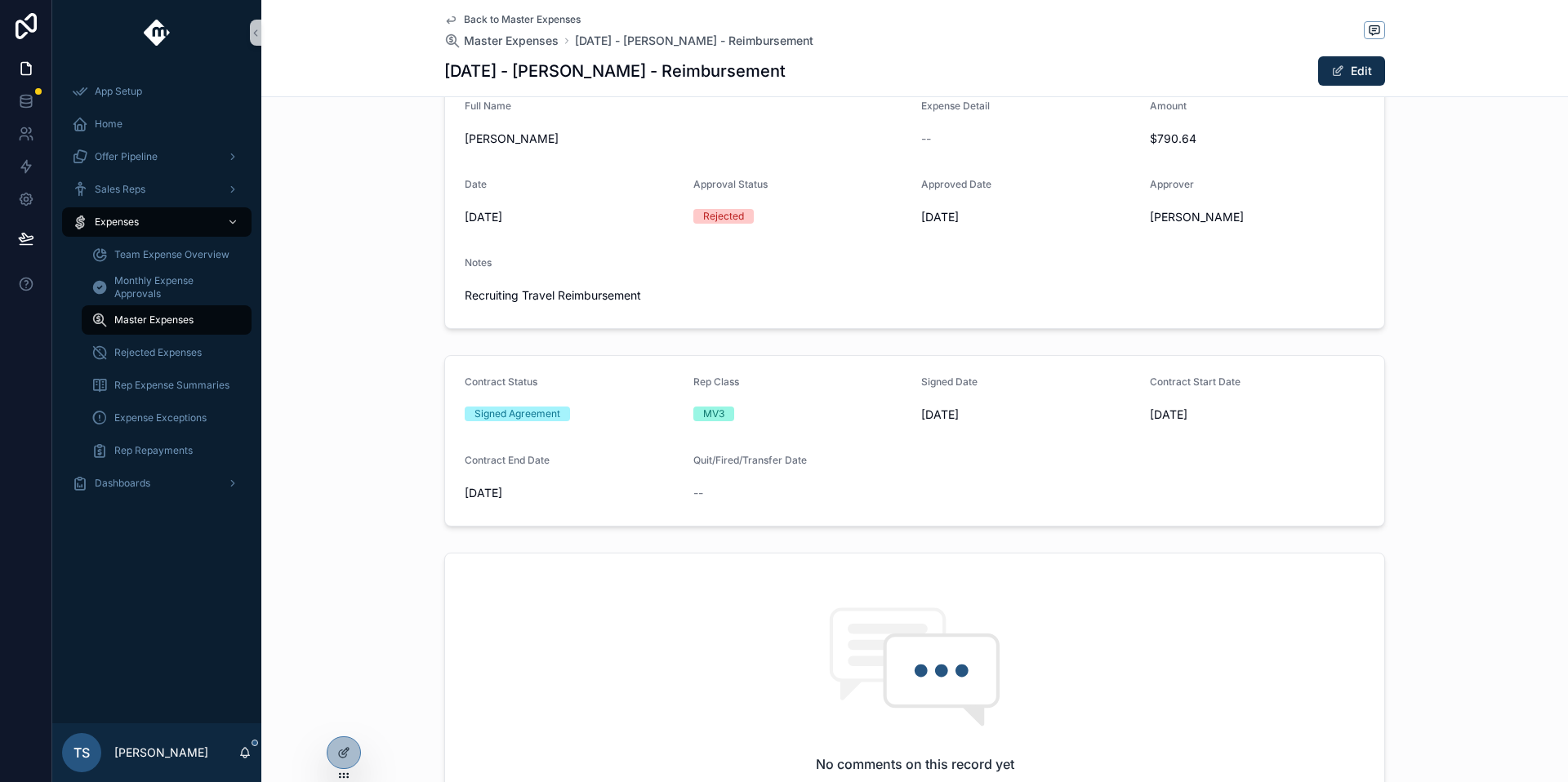
scroll to position [176, 0]
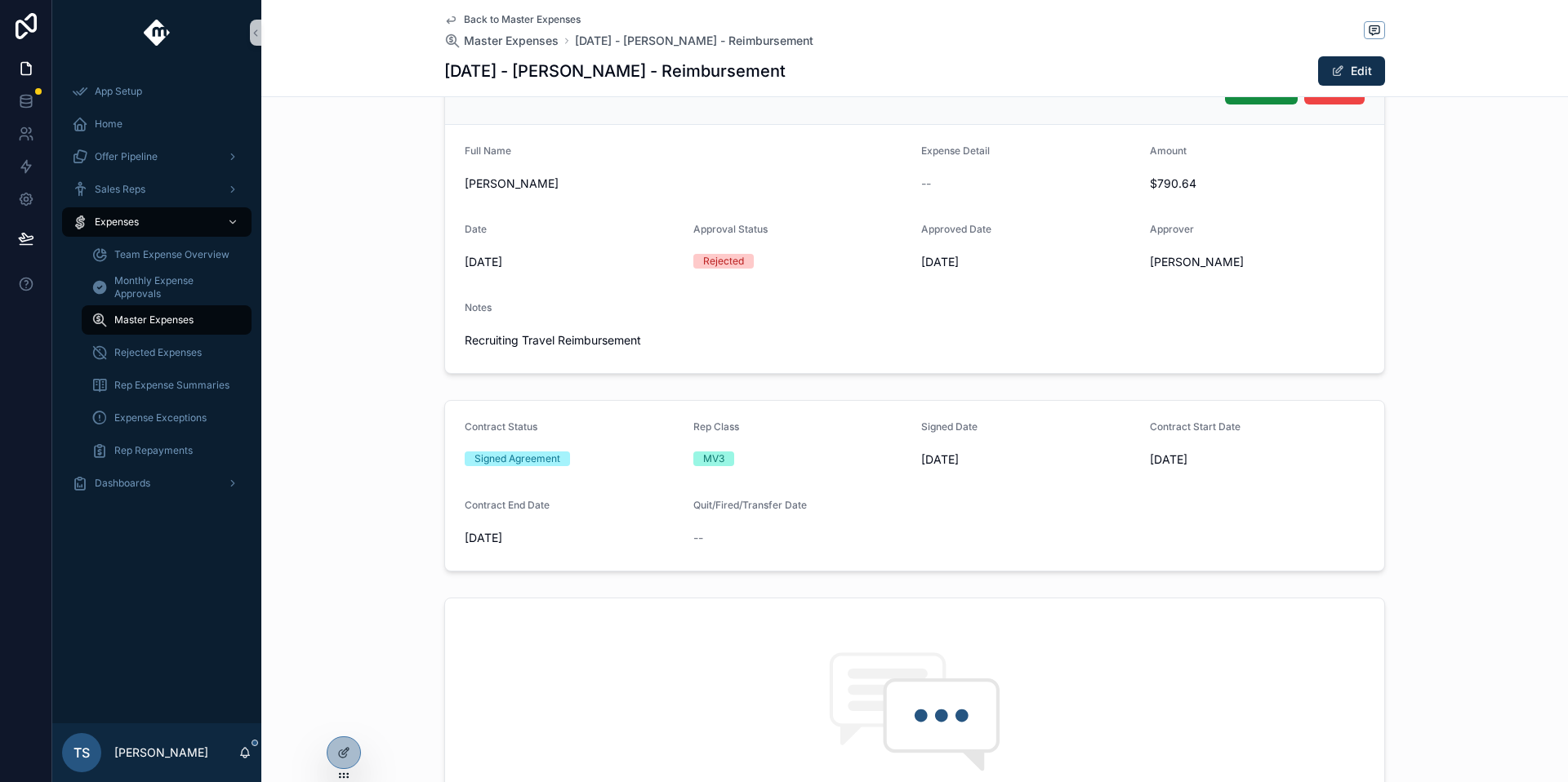
click at [510, 22] on span "Back to Master Expenses" at bounding box center [523, 19] width 117 height 13
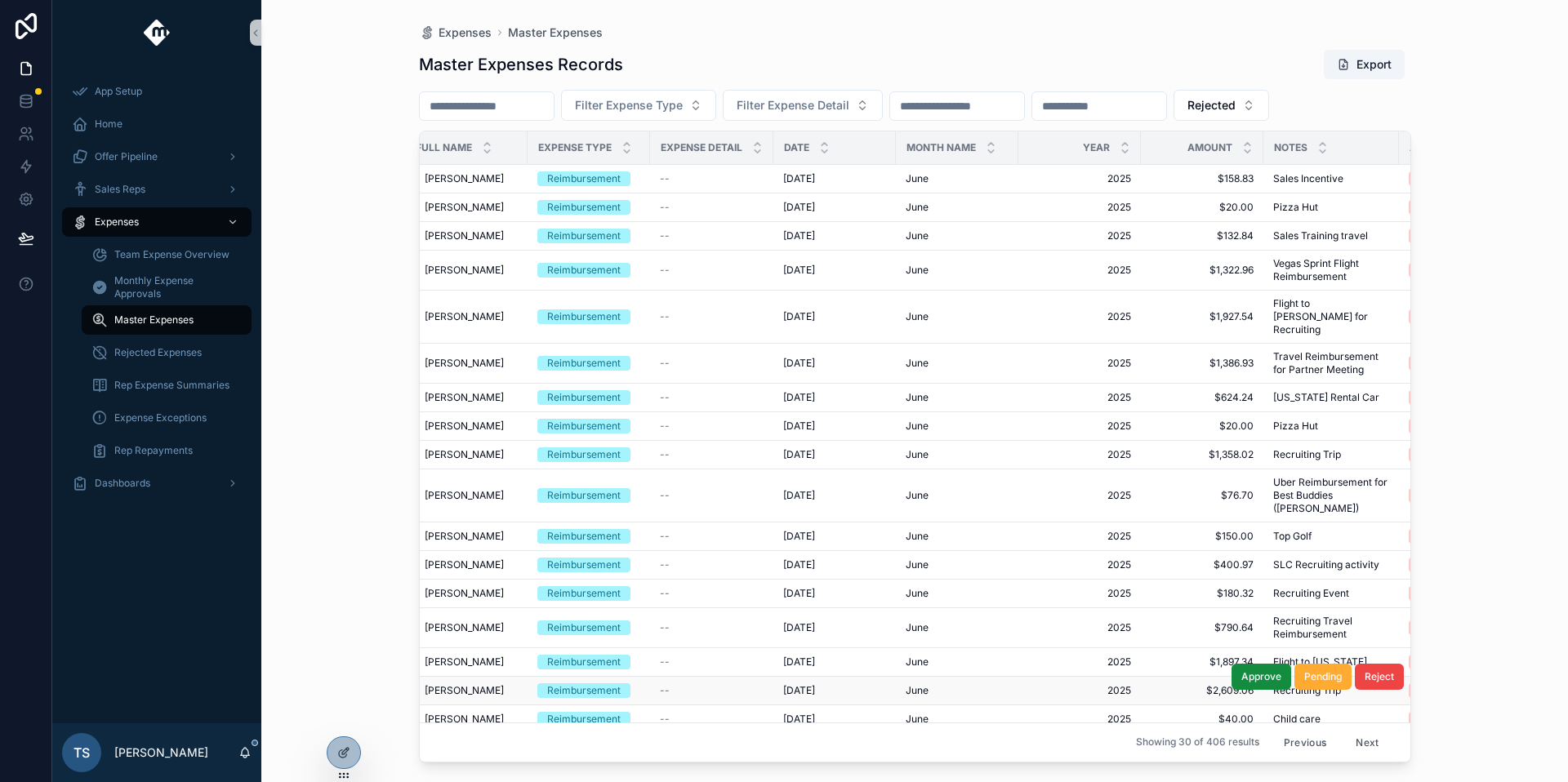
scroll to position [0, 79]
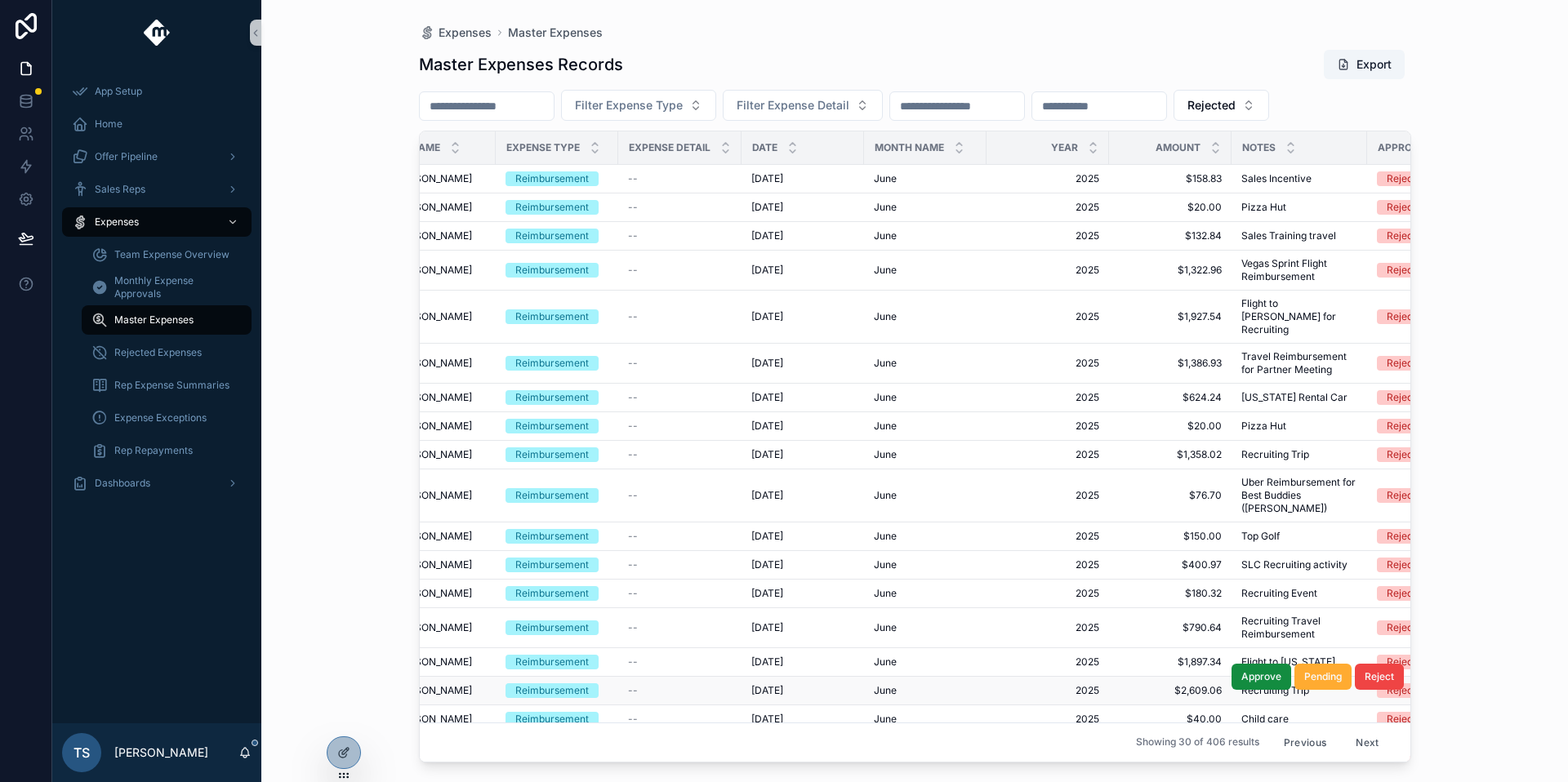
click at [850, 685] on div "[DATE] [DATE]" at bounding box center [803, 691] width 103 height 13
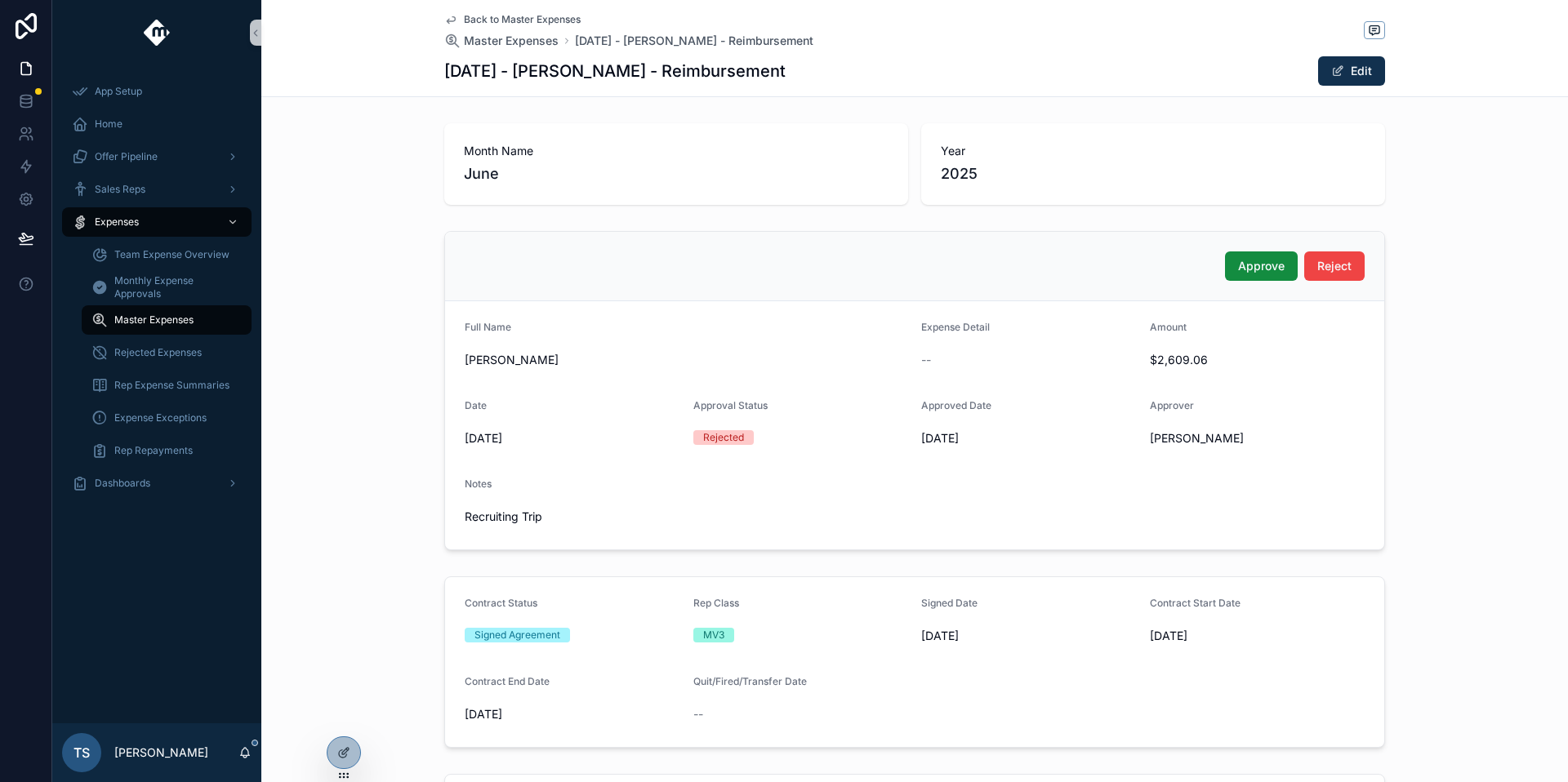
click at [526, 16] on span "Back to Master Expenses" at bounding box center [523, 19] width 117 height 13
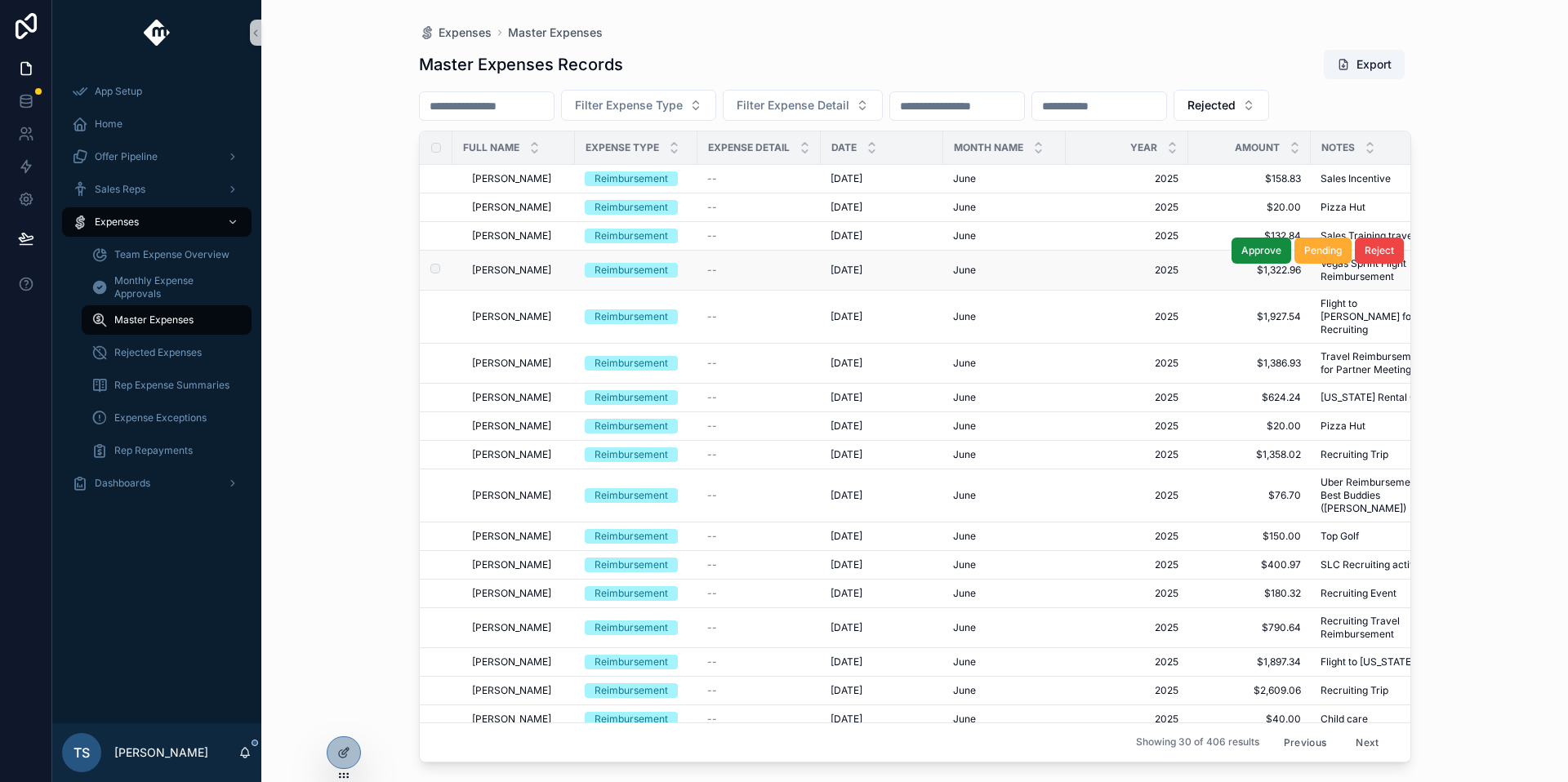
click at [694, 266] on tr "[PERSON_NAME] [PERSON_NAME] Reimbursement -- [DATE] [DATE] June [DATE] 2025 $1,…" at bounding box center [1124, 270] width 1410 height 40
click at [653, 270] on div "Reimbursement" at bounding box center [631, 270] width 74 height 15
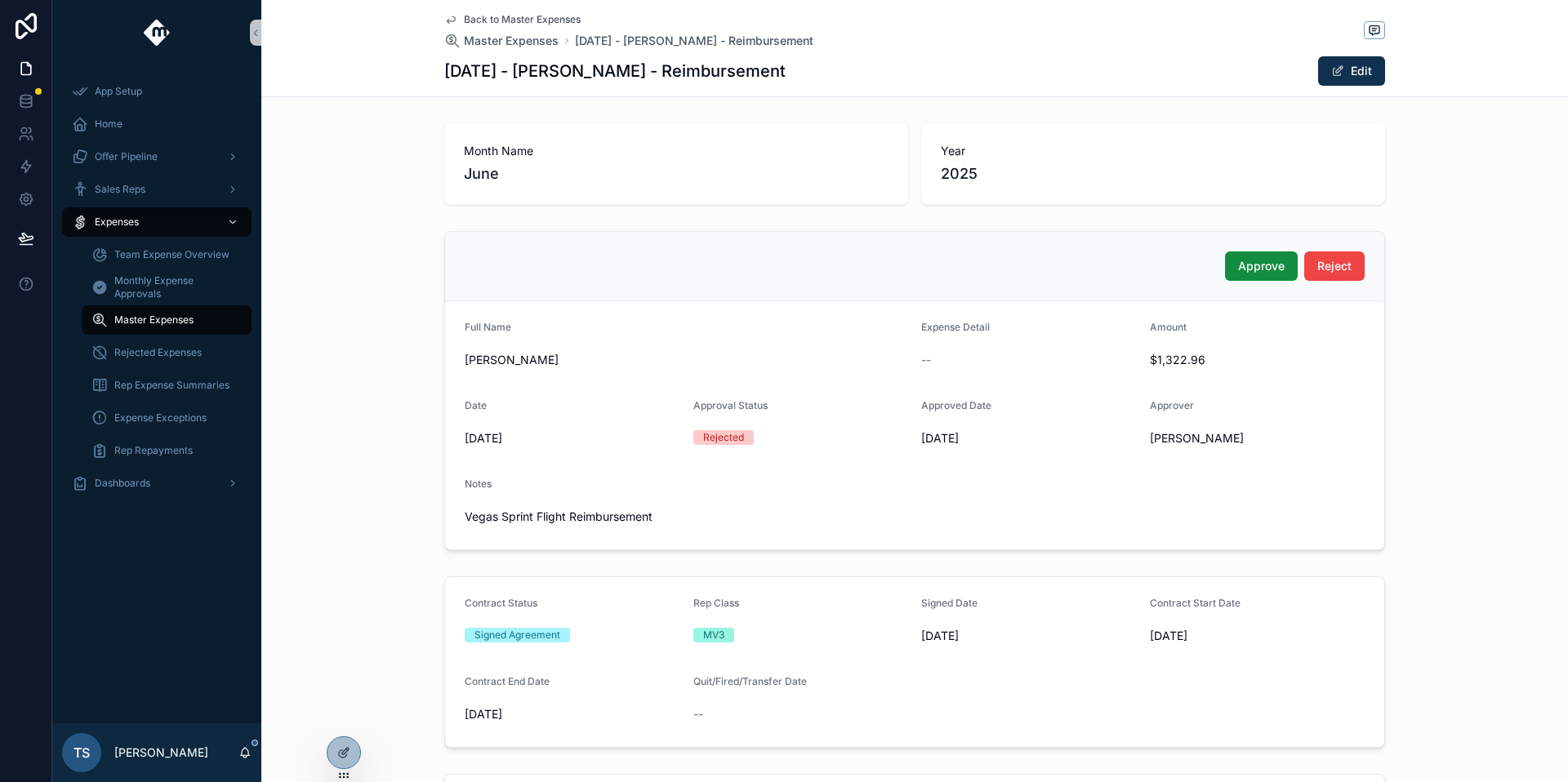
scroll to position [219, 0]
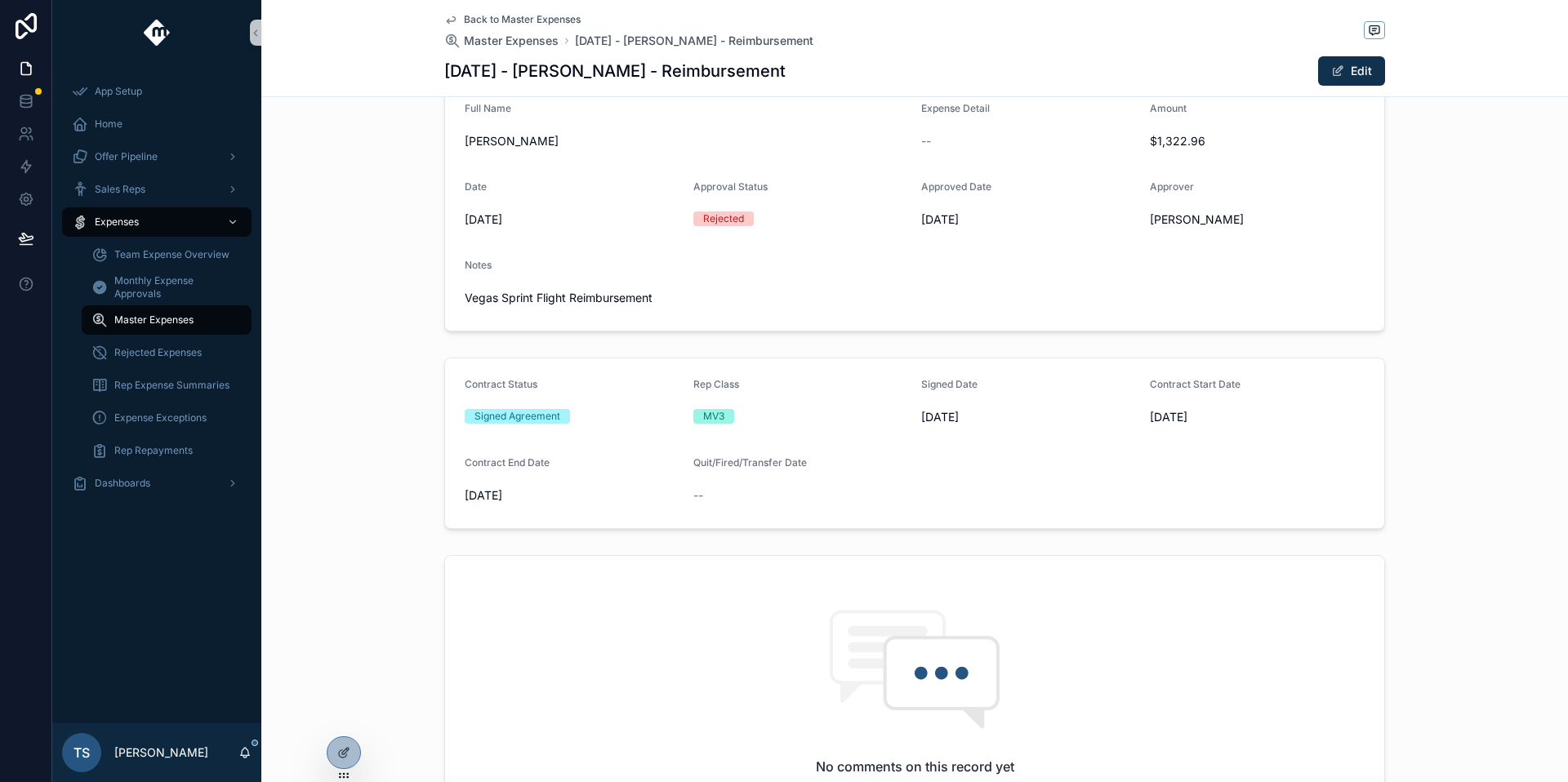
click at [556, 24] on span "Back to Master Expenses" at bounding box center [523, 19] width 117 height 13
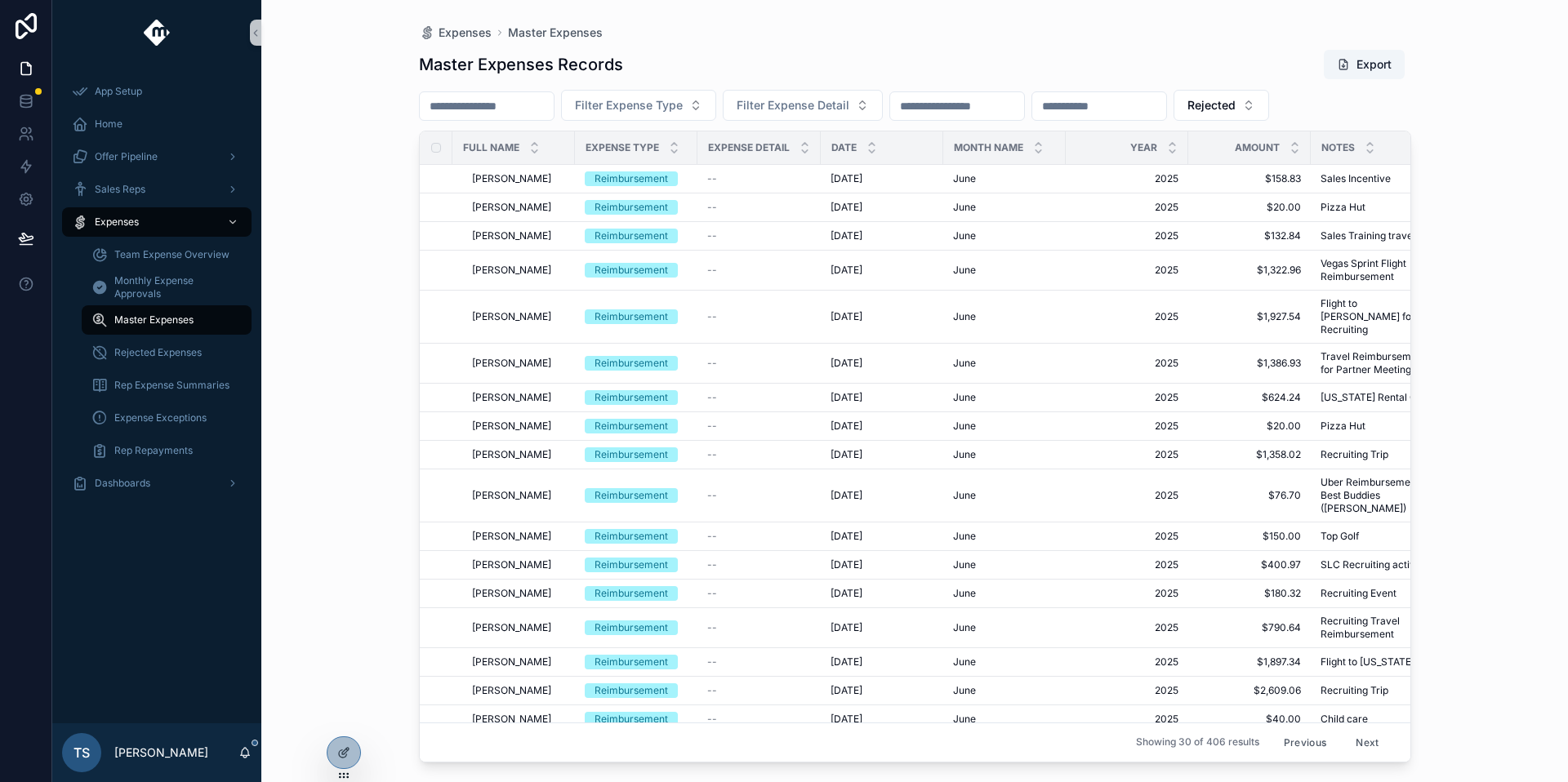
scroll to position [404, 0]
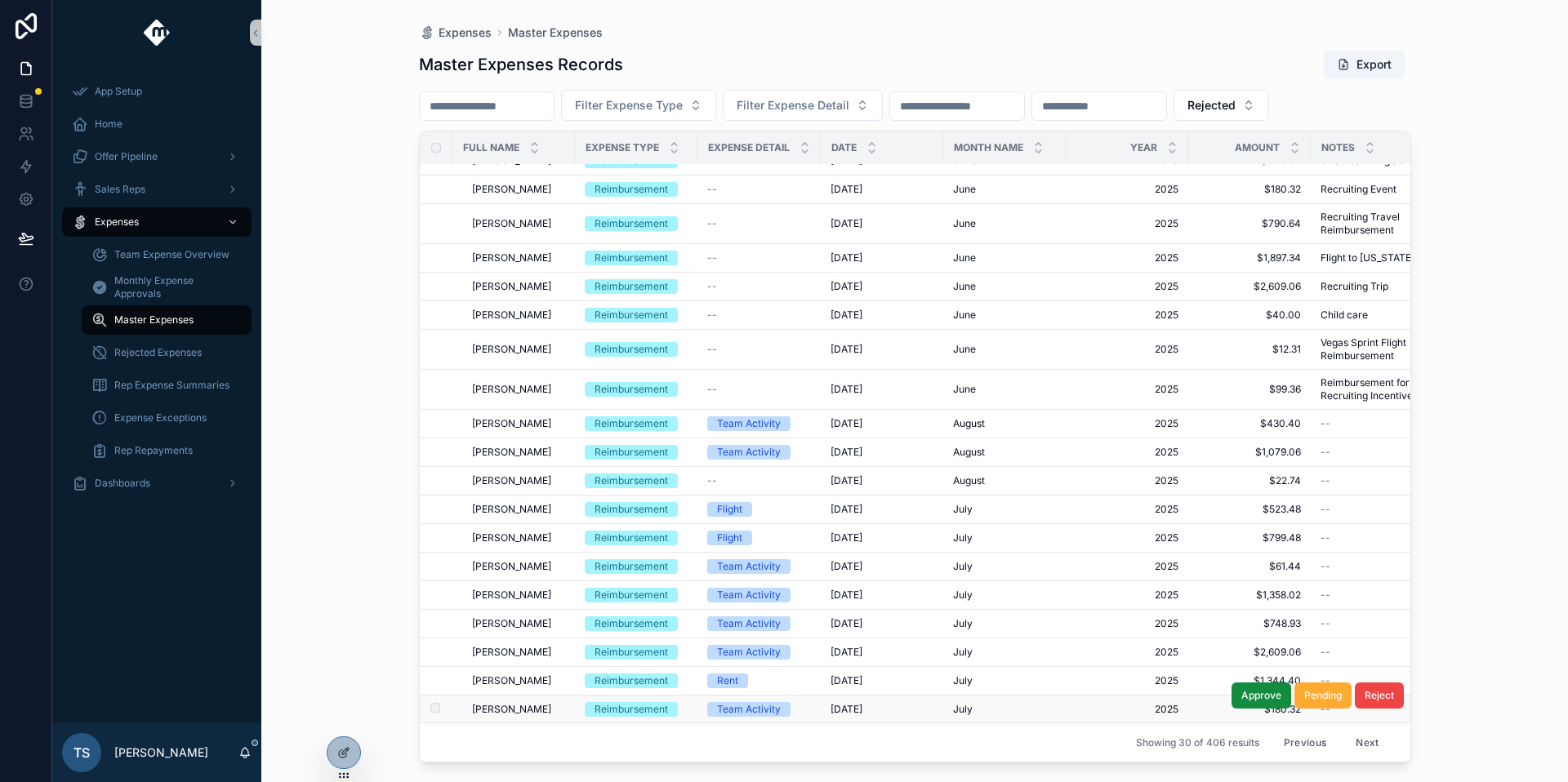
click at [832, 696] on td "[DATE] [DATE]" at bounding box center [881, 709] width 122 height 29
click at [499, 703] on span "[PERSON_NAME]" at bounding box center [512, 708] width 79 height 13
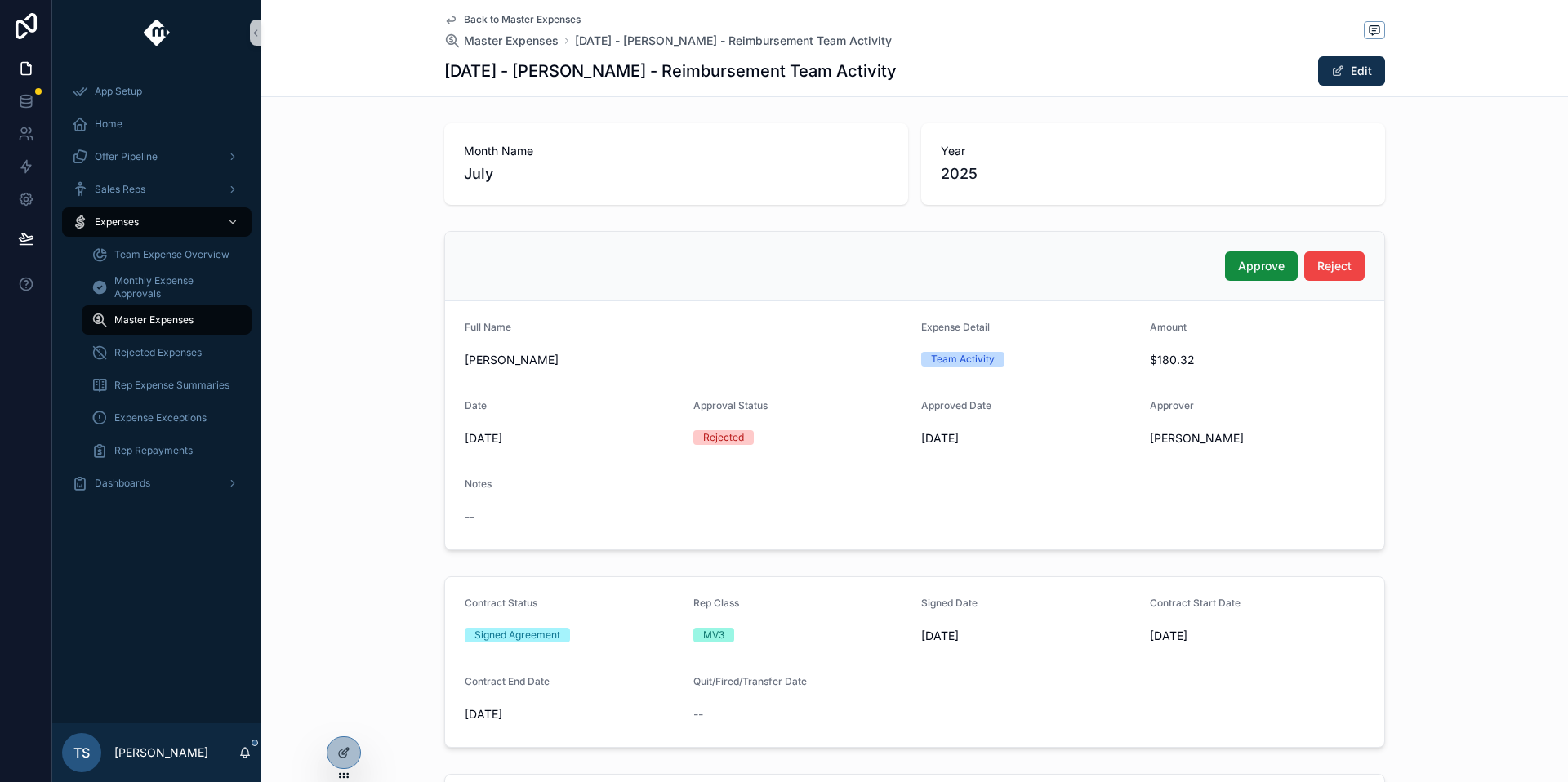
click at [497, 19] on span "Back to Master Expenses" at bounding box center [523, 19] width 117 height 13
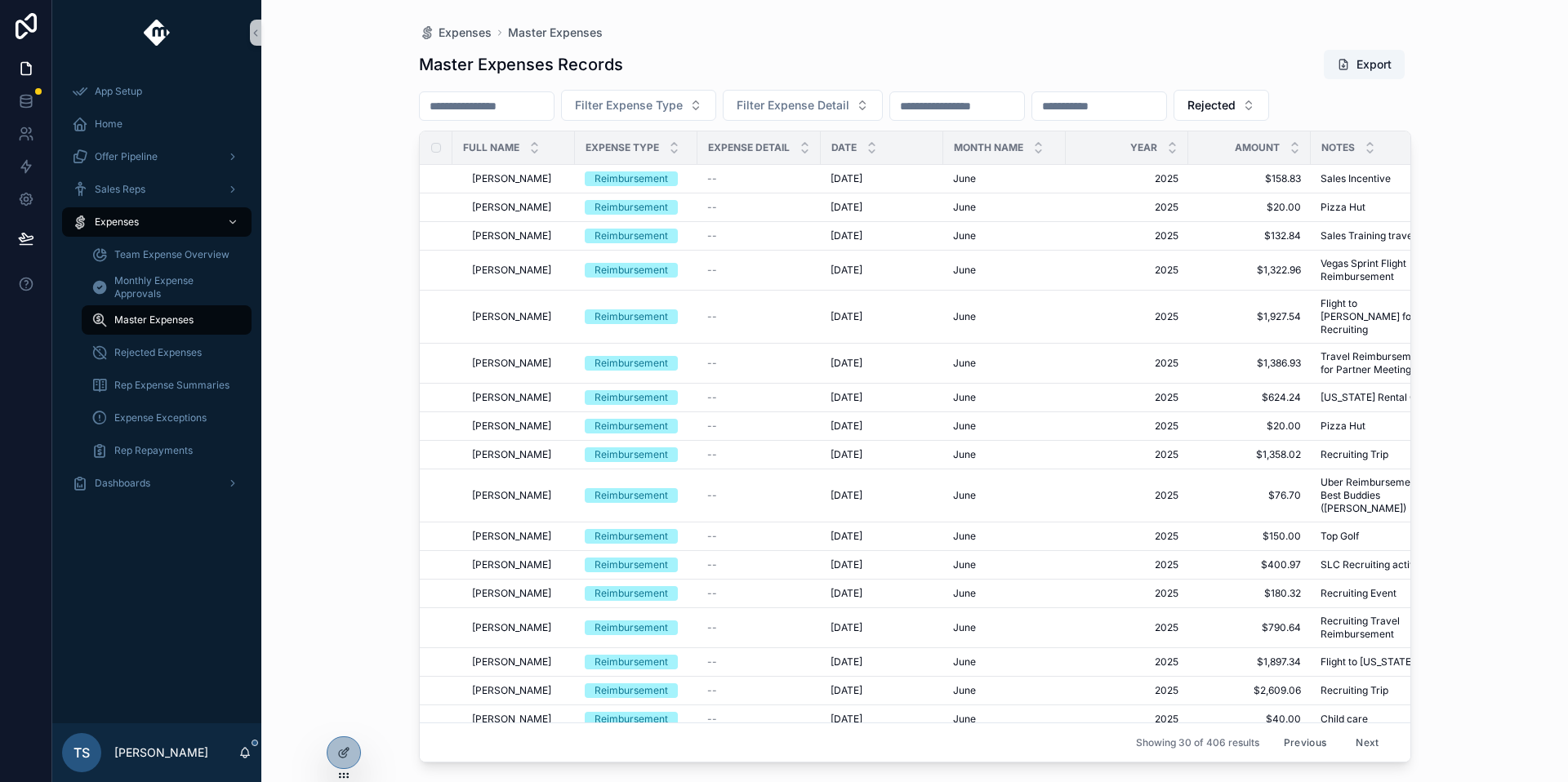
scroll to position [21, 0]
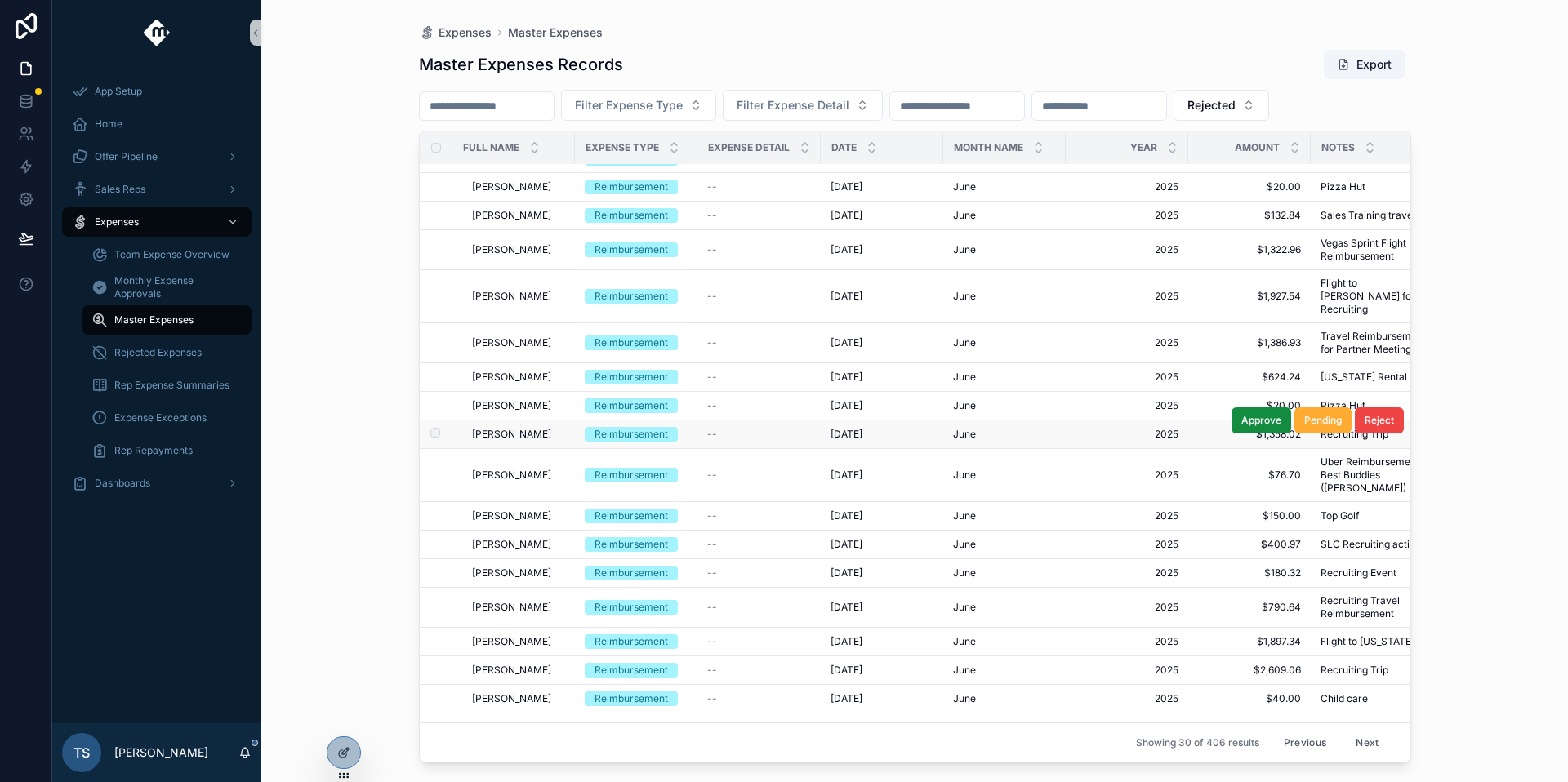
click at [672, 427] on span "Reimbursement" at bounding box center [631, 434] width 93 height 15
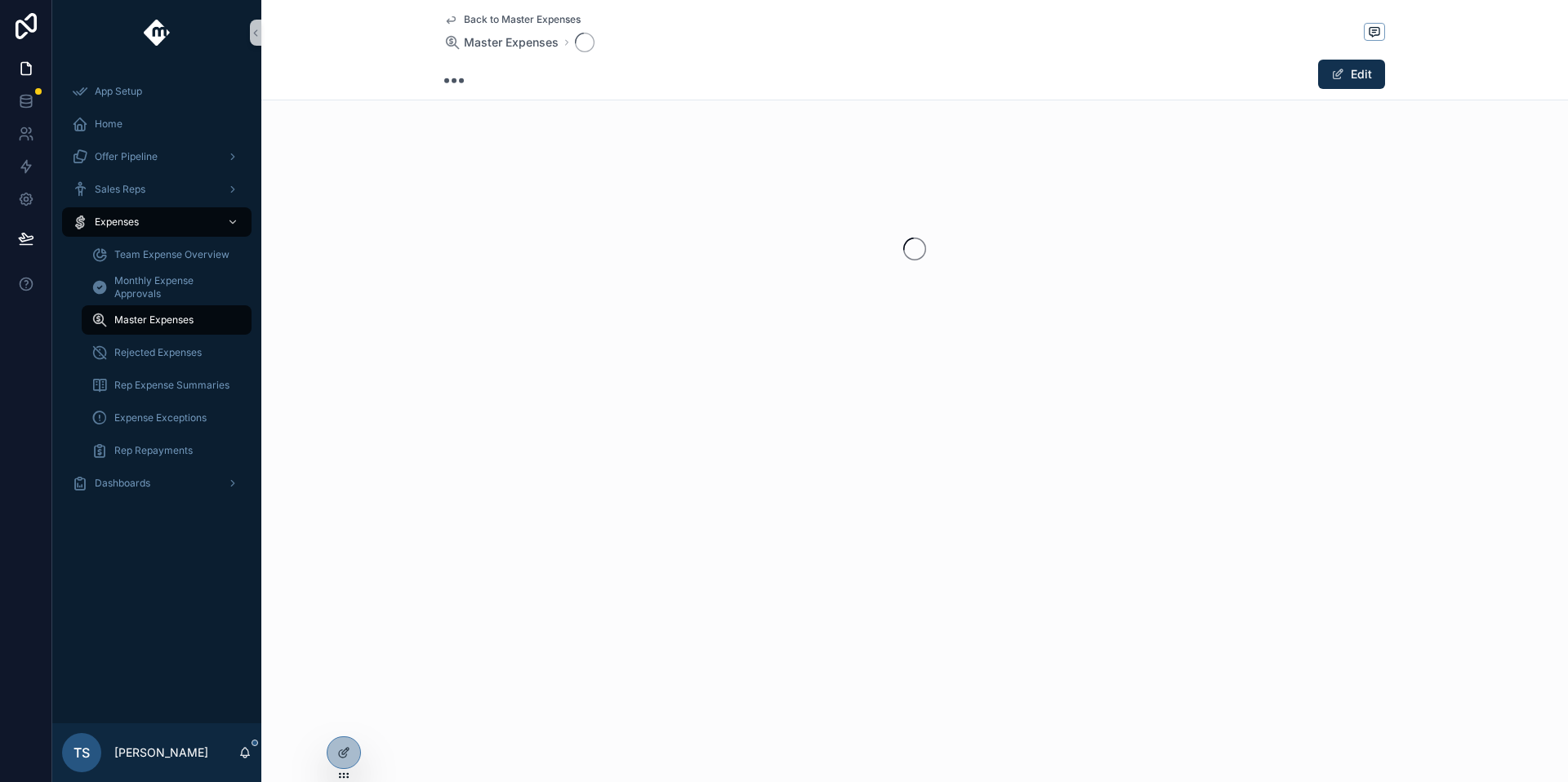
click at [672, 421] on div "Back to Master Expenses Master Expenses Edit" at bounding box center [914, 241] width 1307 height 483
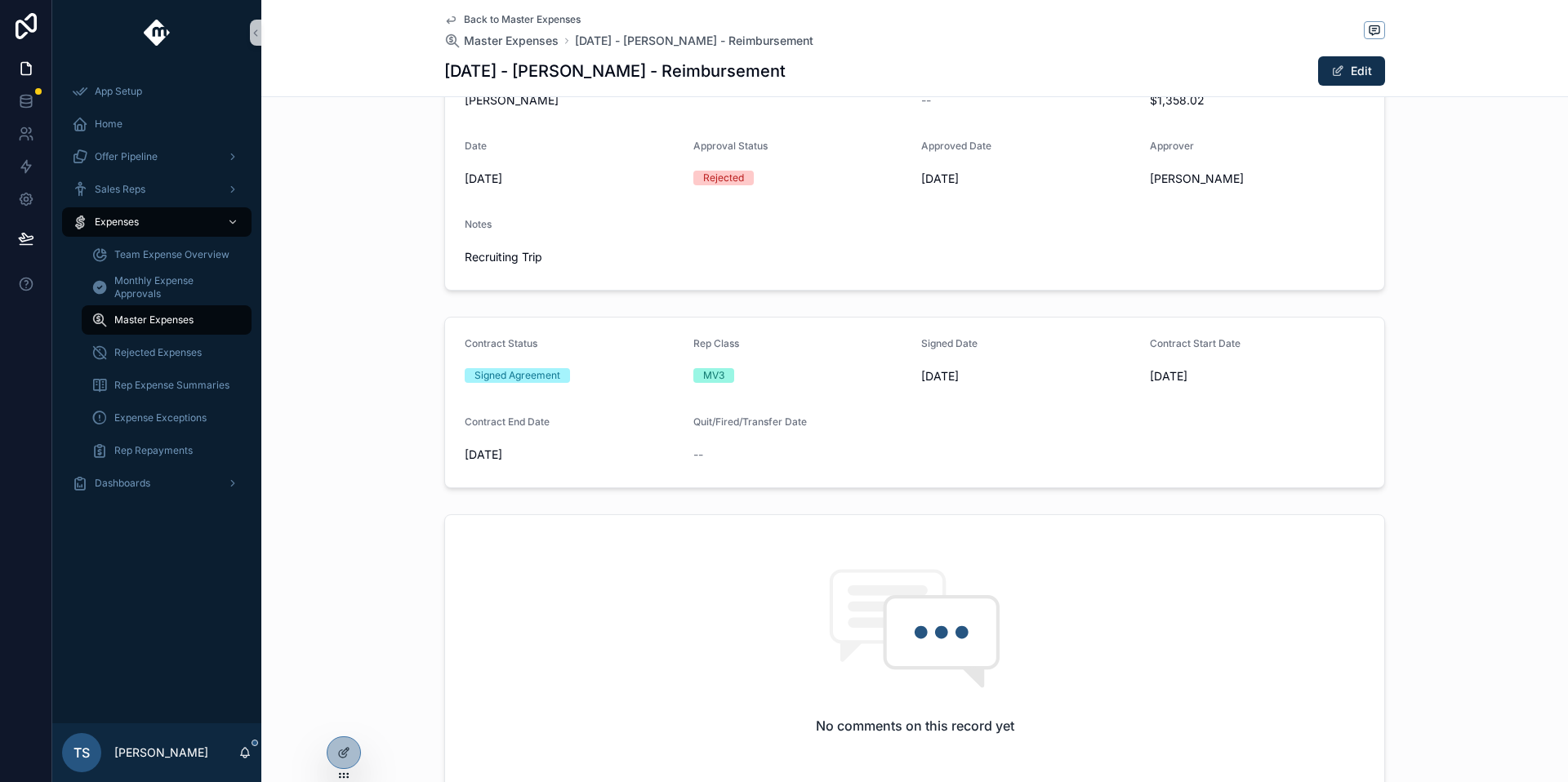
scroll to position [249, 0]
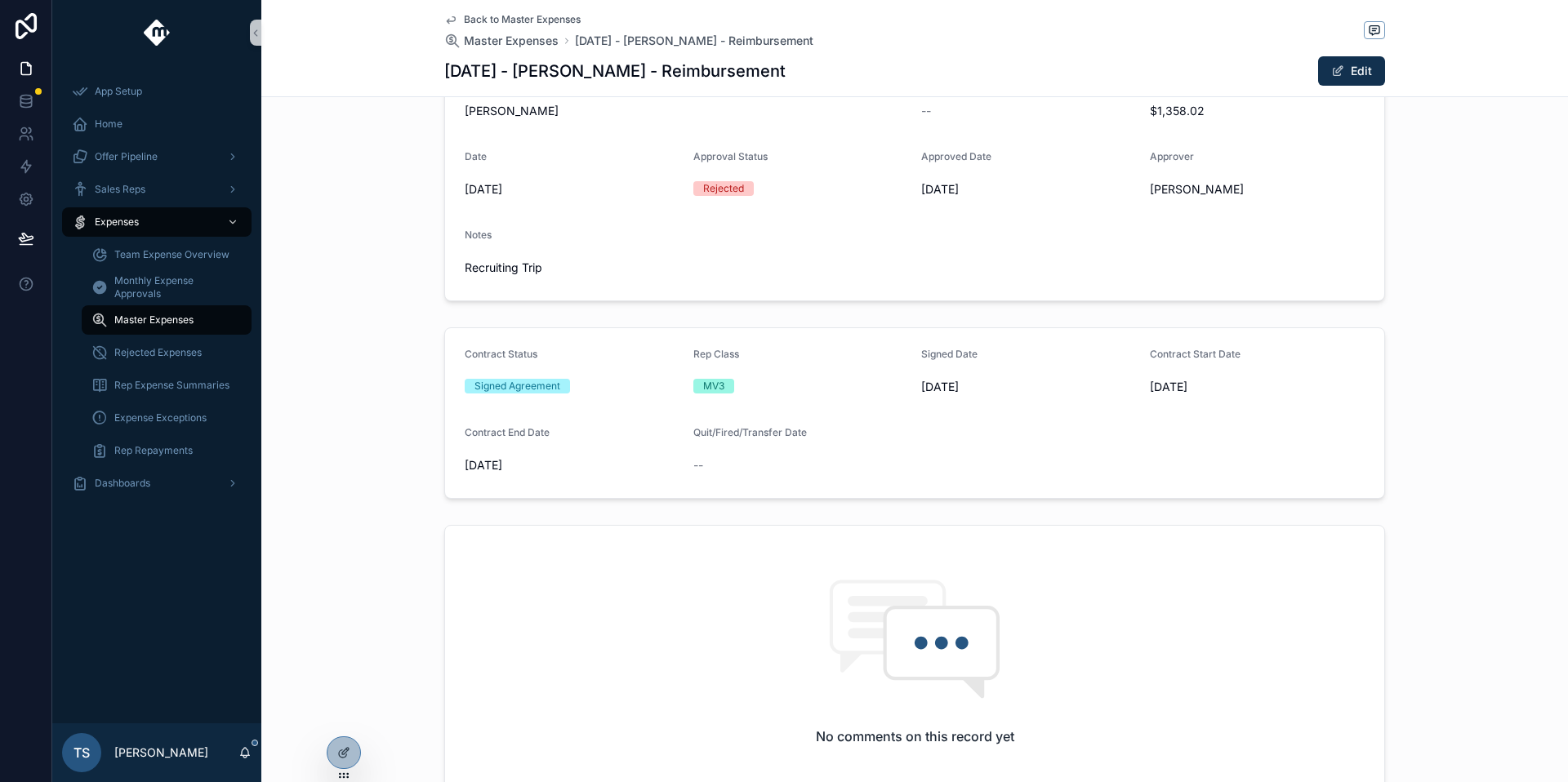
click at [558, 23] on span "Back to Master Expenses" at bounding box center [523, 19] width 117 height 13
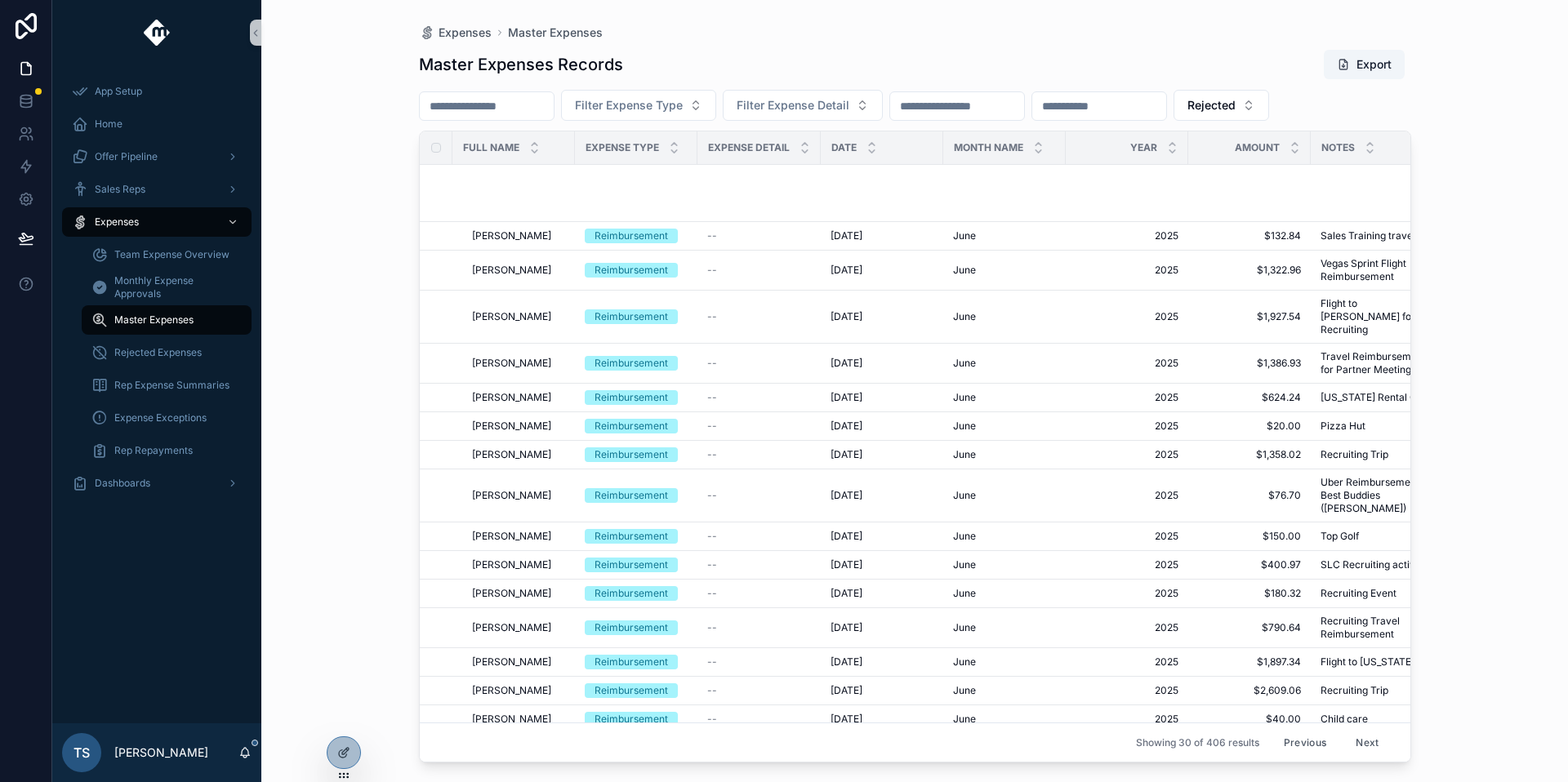
scroll to position [404, 0]
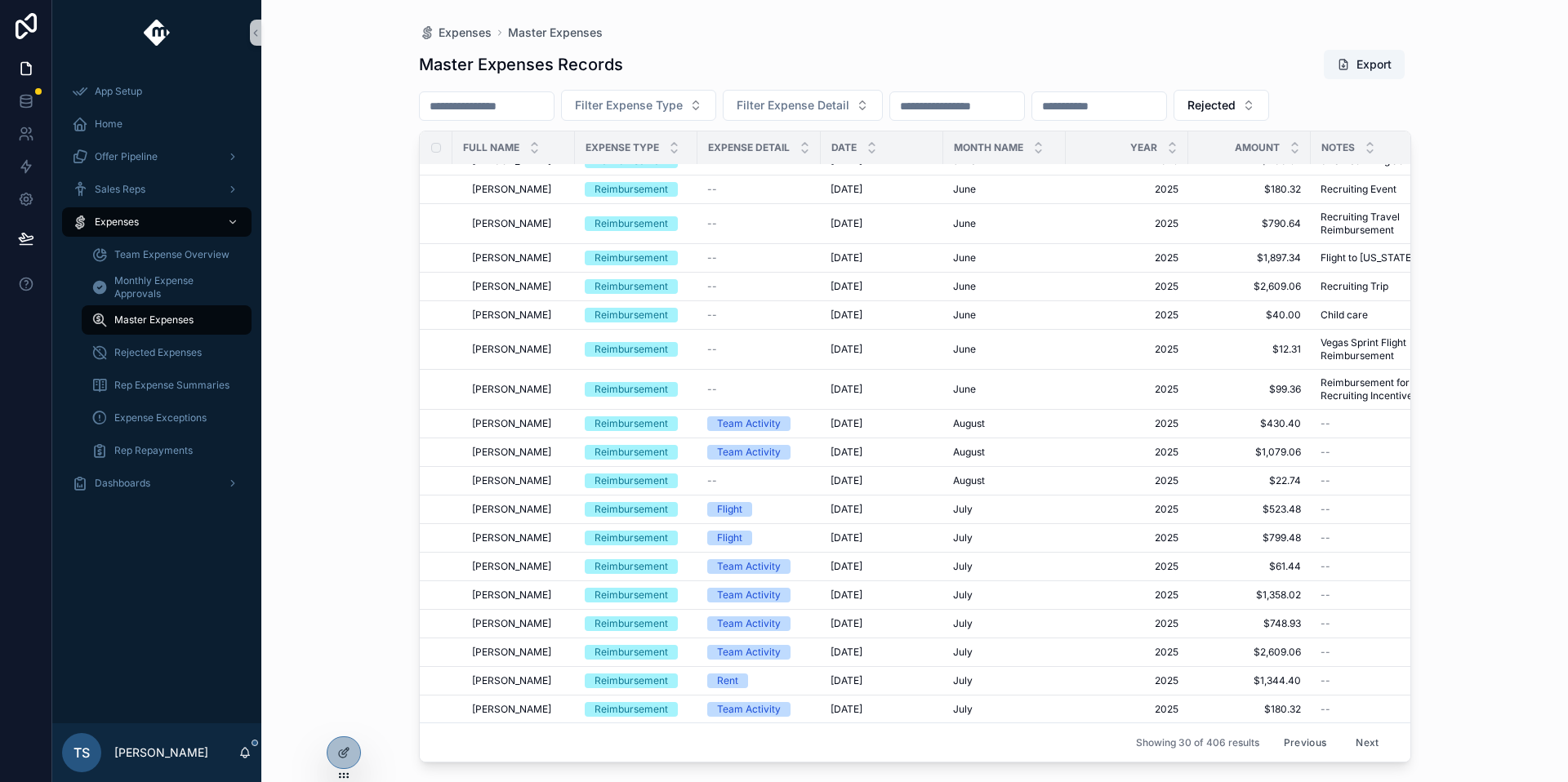
click at [1345, 734] on button "Next" at bounding box center [1367, 742] width 46 height 25
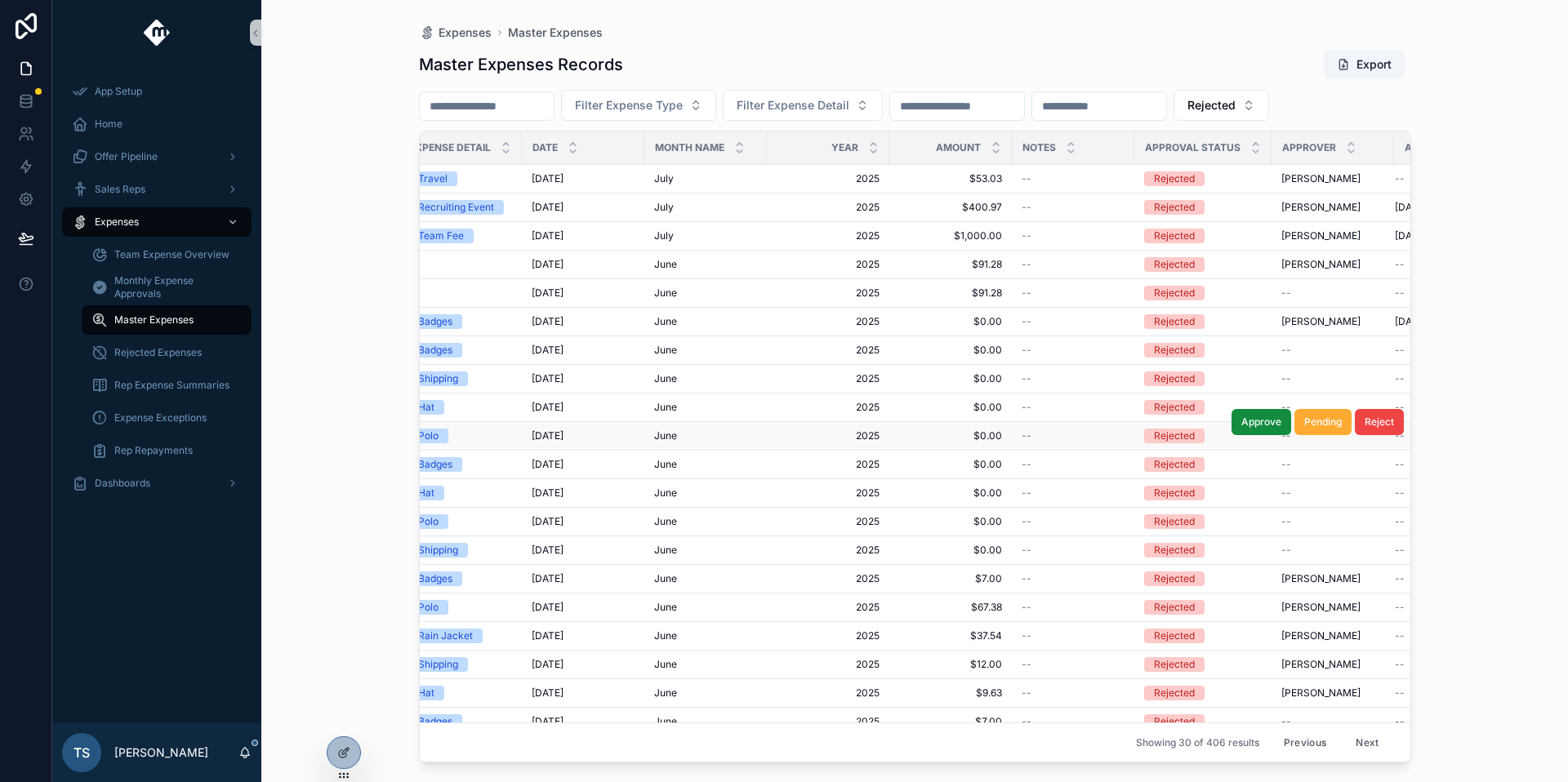
scroll to position [0, 417]
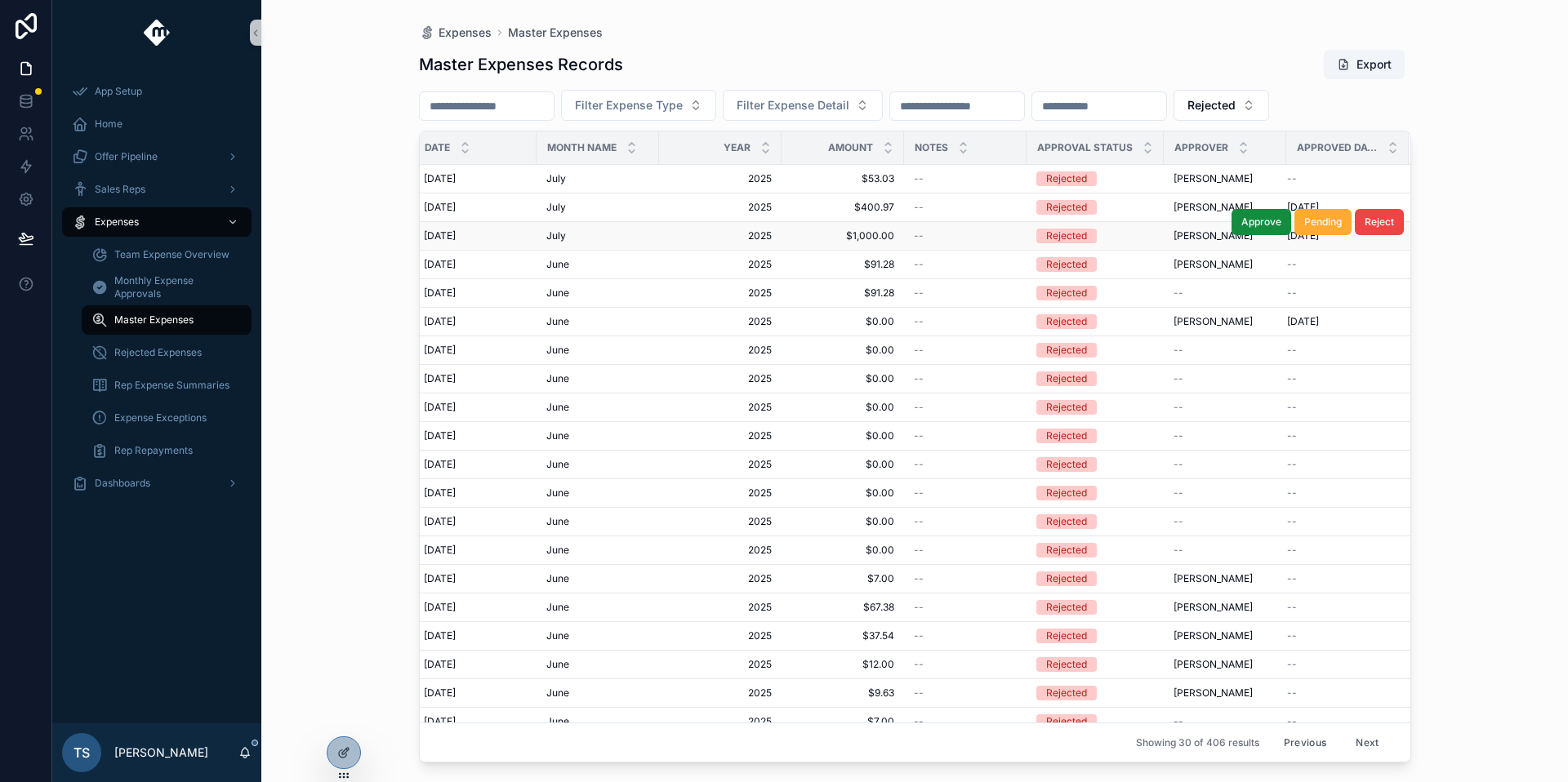
click at [836, 230] on span "$1,000.00" at bounding box center [843, 235] width 103 height 13
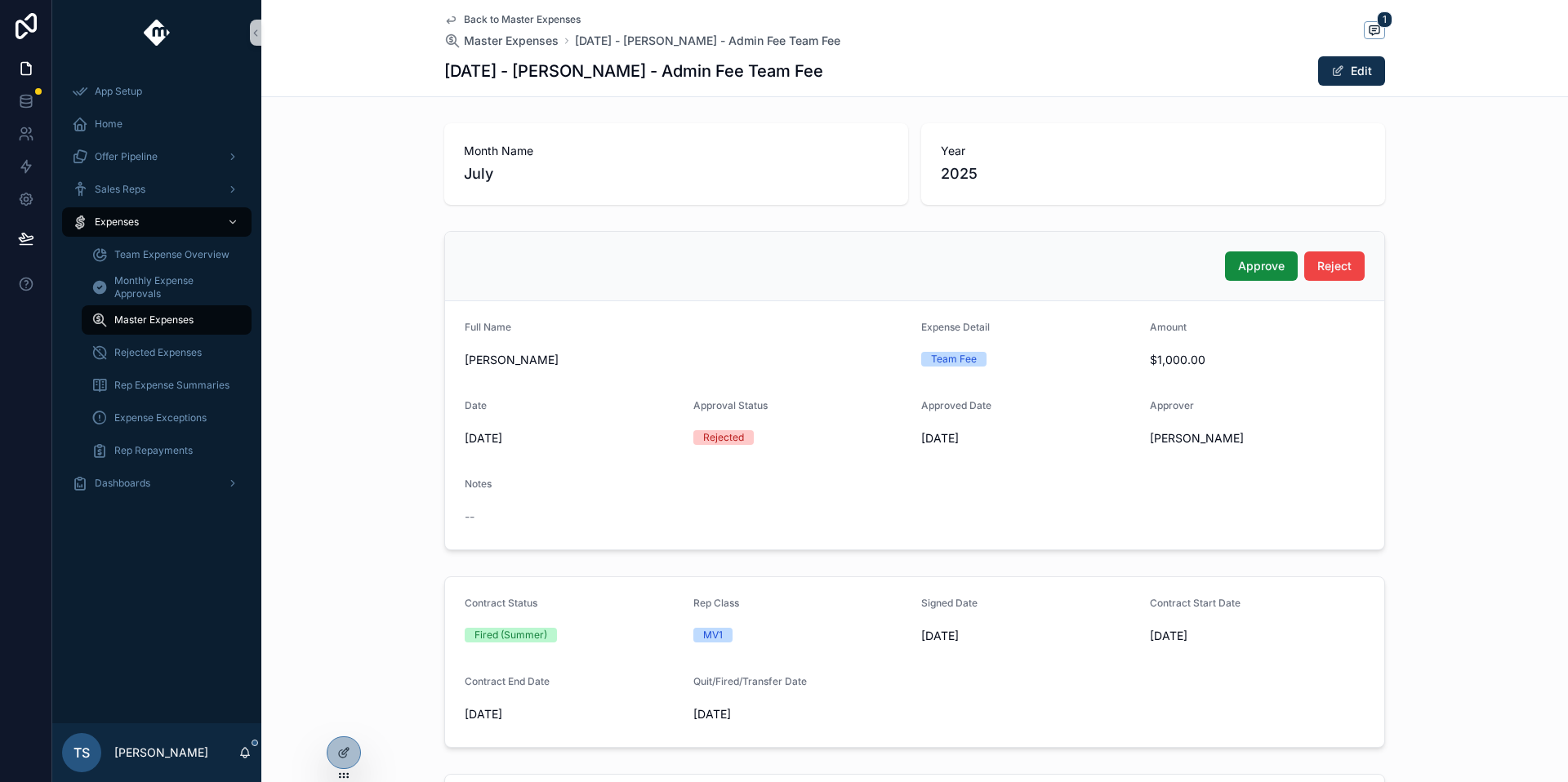
click at [471, 13] on span "Back to Master Expenses" at bounding box center [523, 19] width 117 height 13
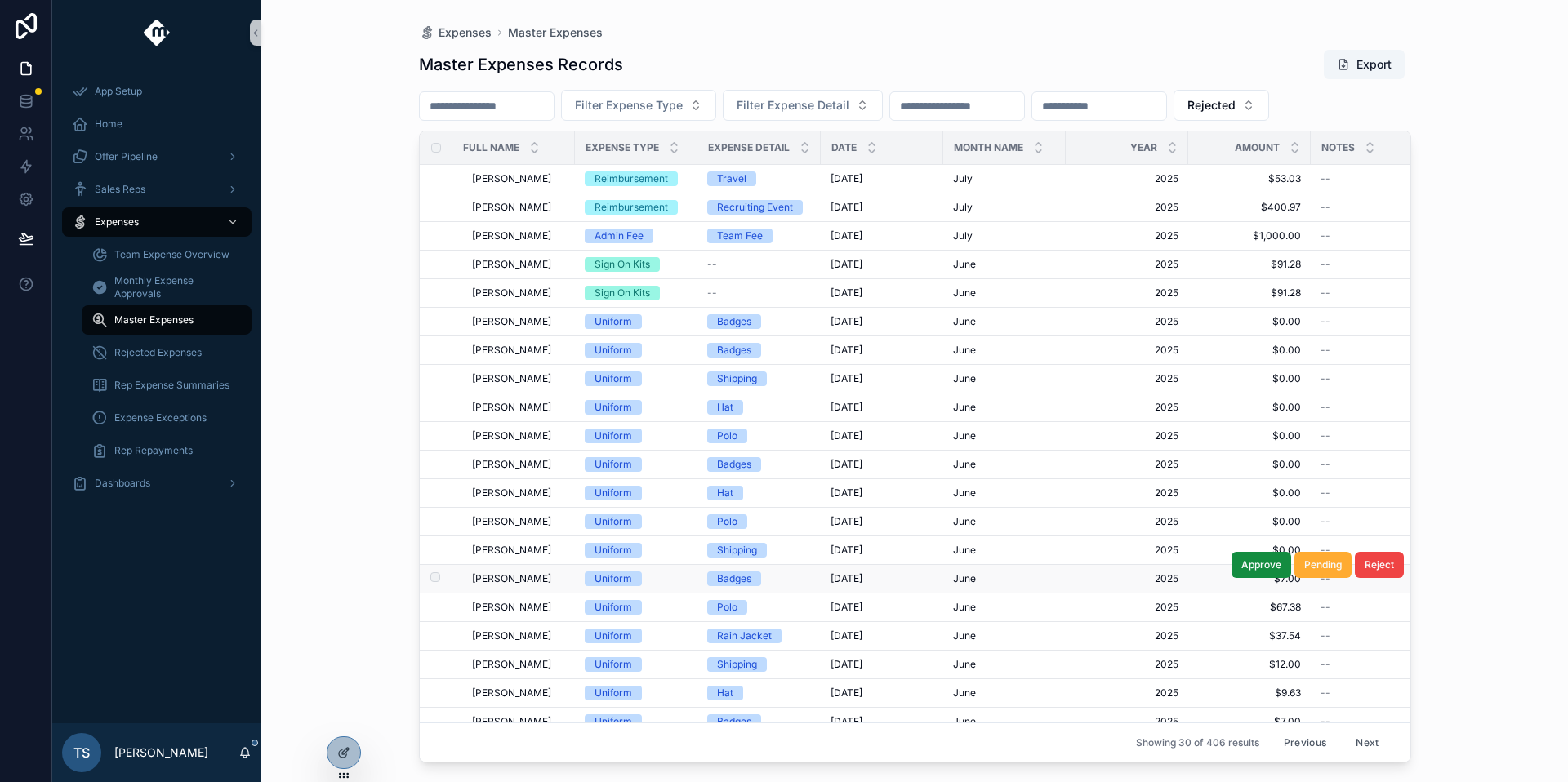
click at [557, 584] on div "[PERSON_NAME] [PERSON_NAME]" at bounding box center [519, 578] width 93 height 13
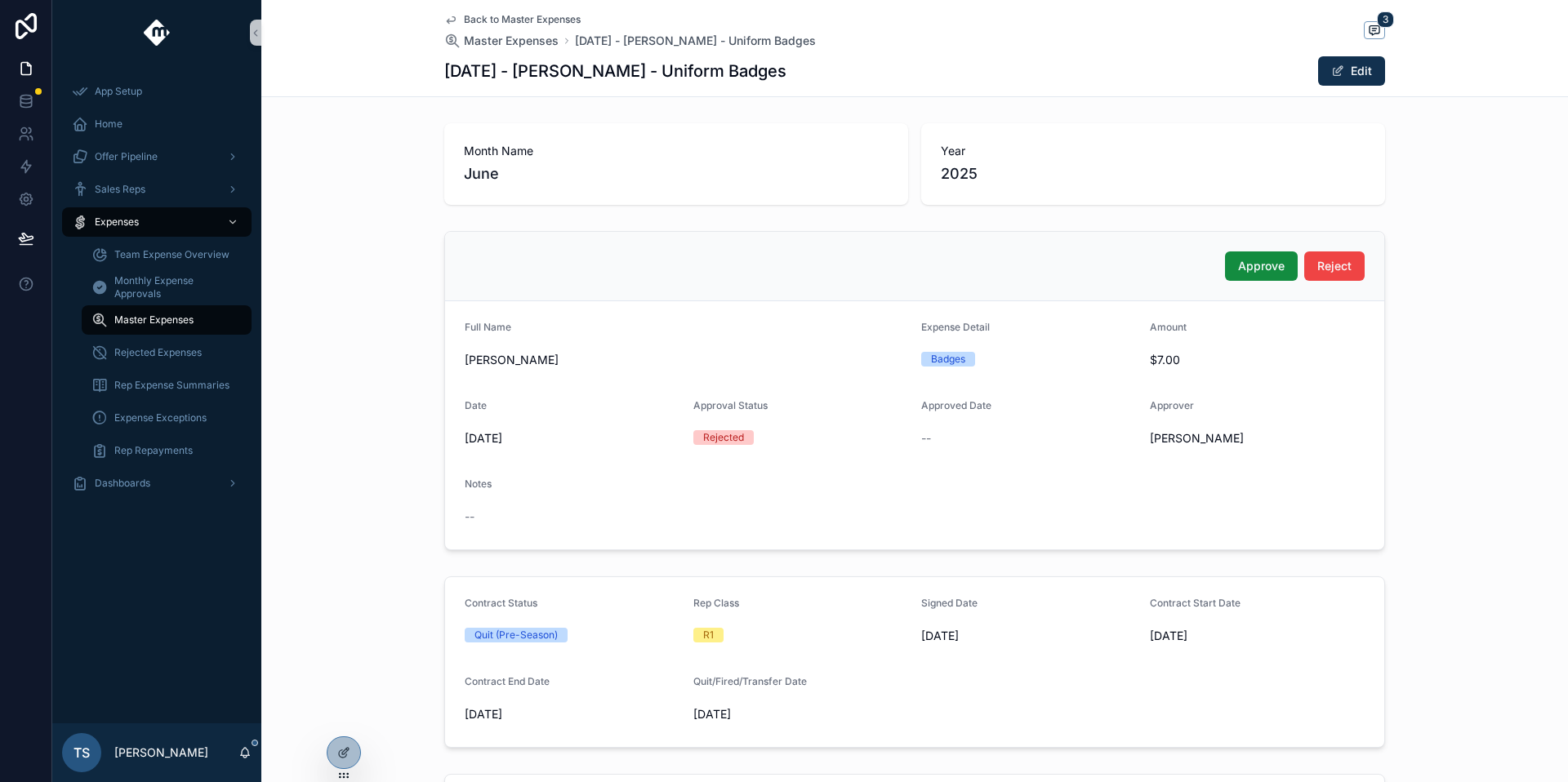
scroll to position [364, 0]
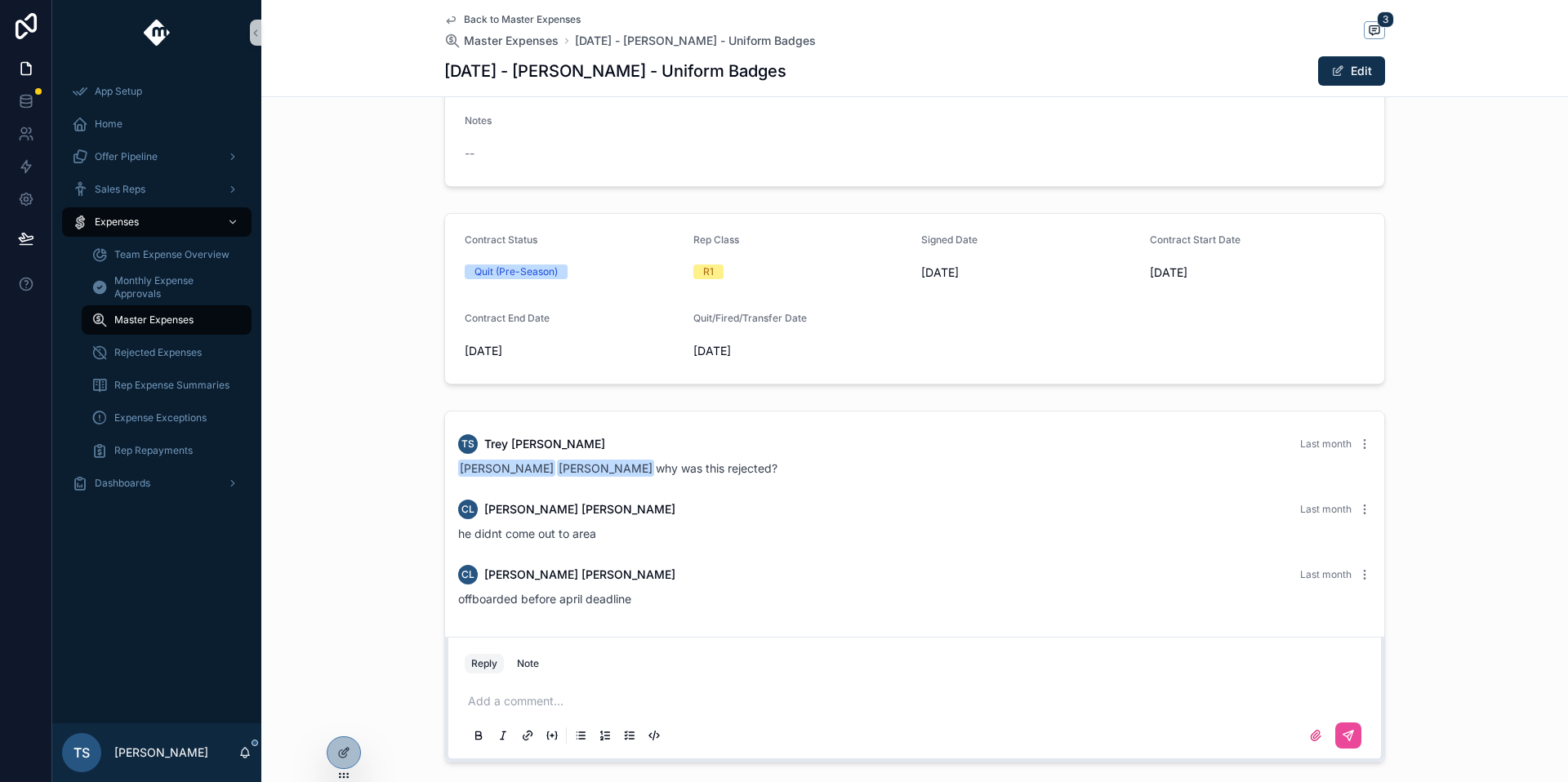
click at [499, 25] on span "Back to Master Expenses" at bounding box center [523, 19] width 117 height 13
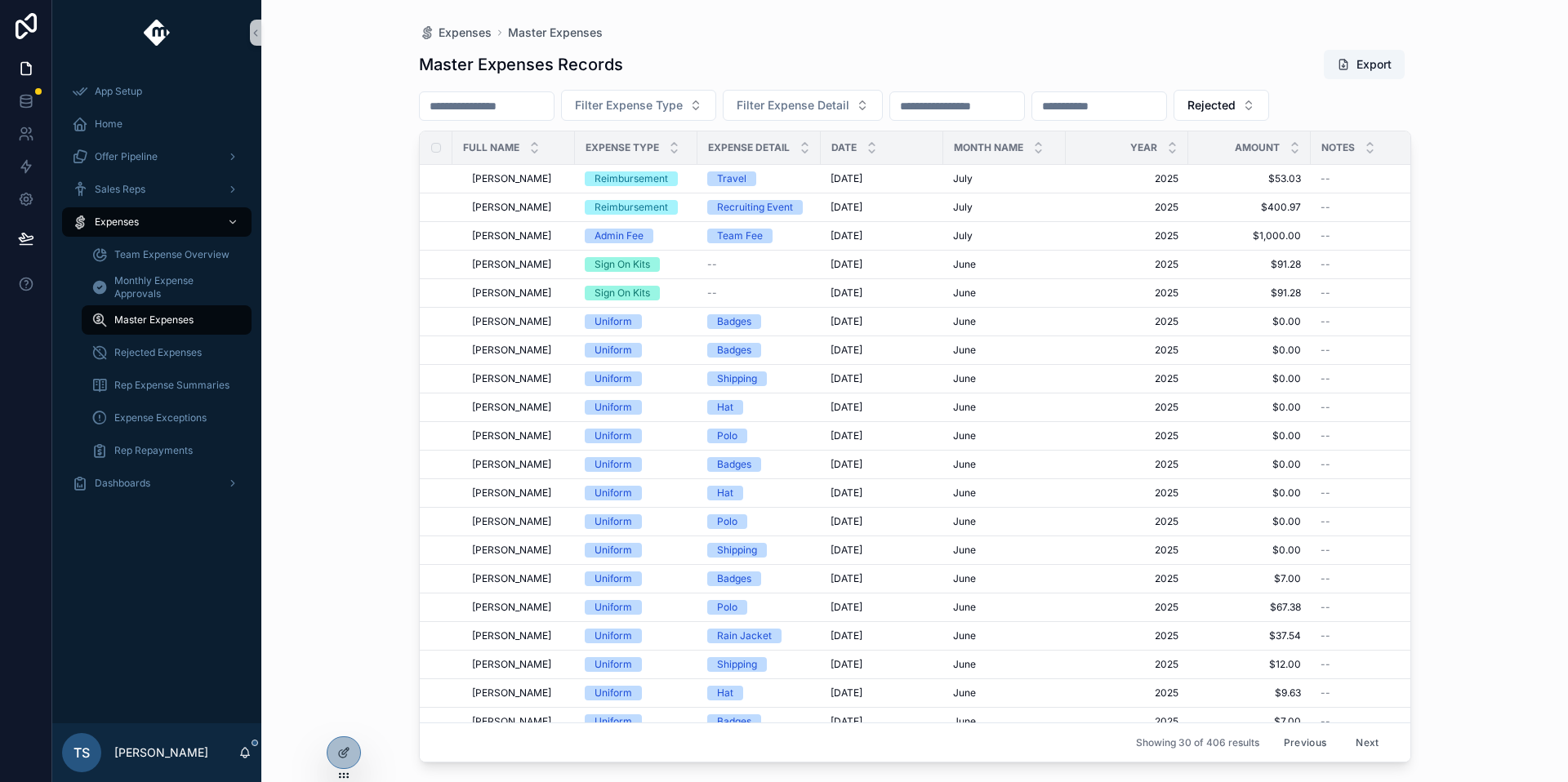
click at [524, 604] on span "[PERSON_NAME]" at bounding box center [512, 607] width 79 height 13
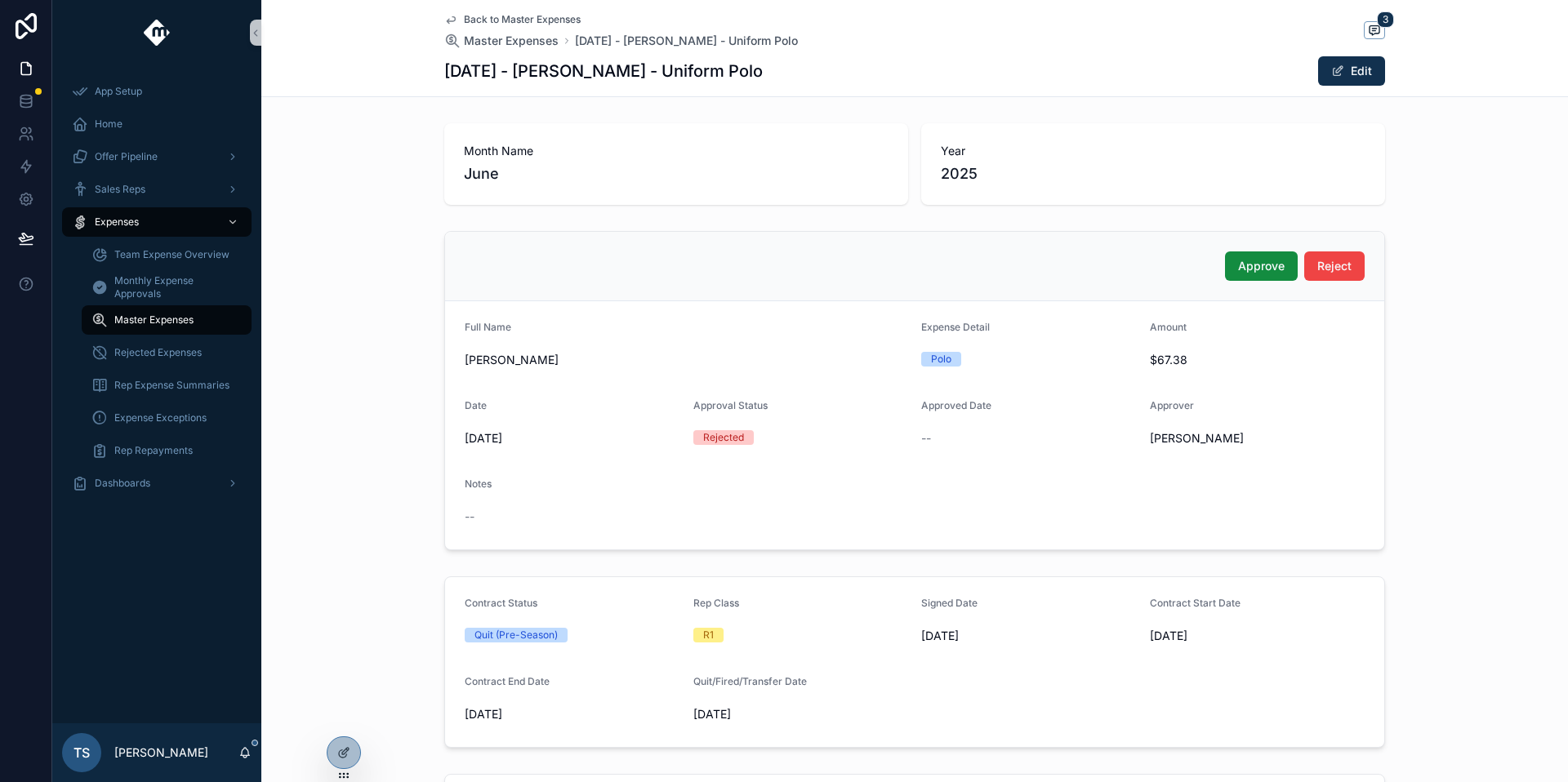
click at [561, 25] on span "Back to Master Expenses" at bounding box center [523, 19] width 117 height 13
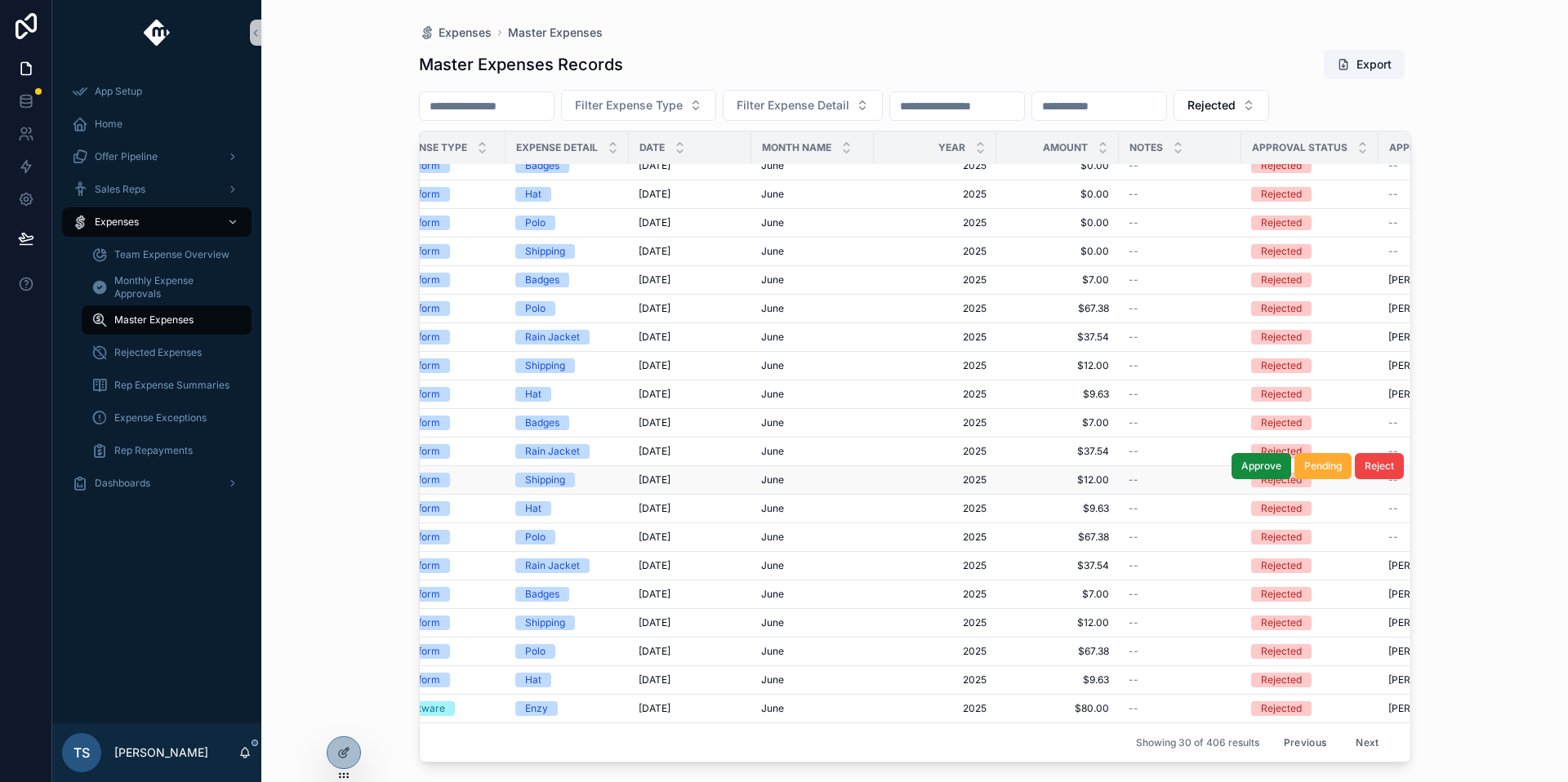
scroll to position [311, 194]
click at [494, 442] on td "Uniform" at bounding box center [442, 451] width 122 height 29
click at [603, 444] on div "Rain Jacket" at bounding box center [565, 451] width 103 height 15
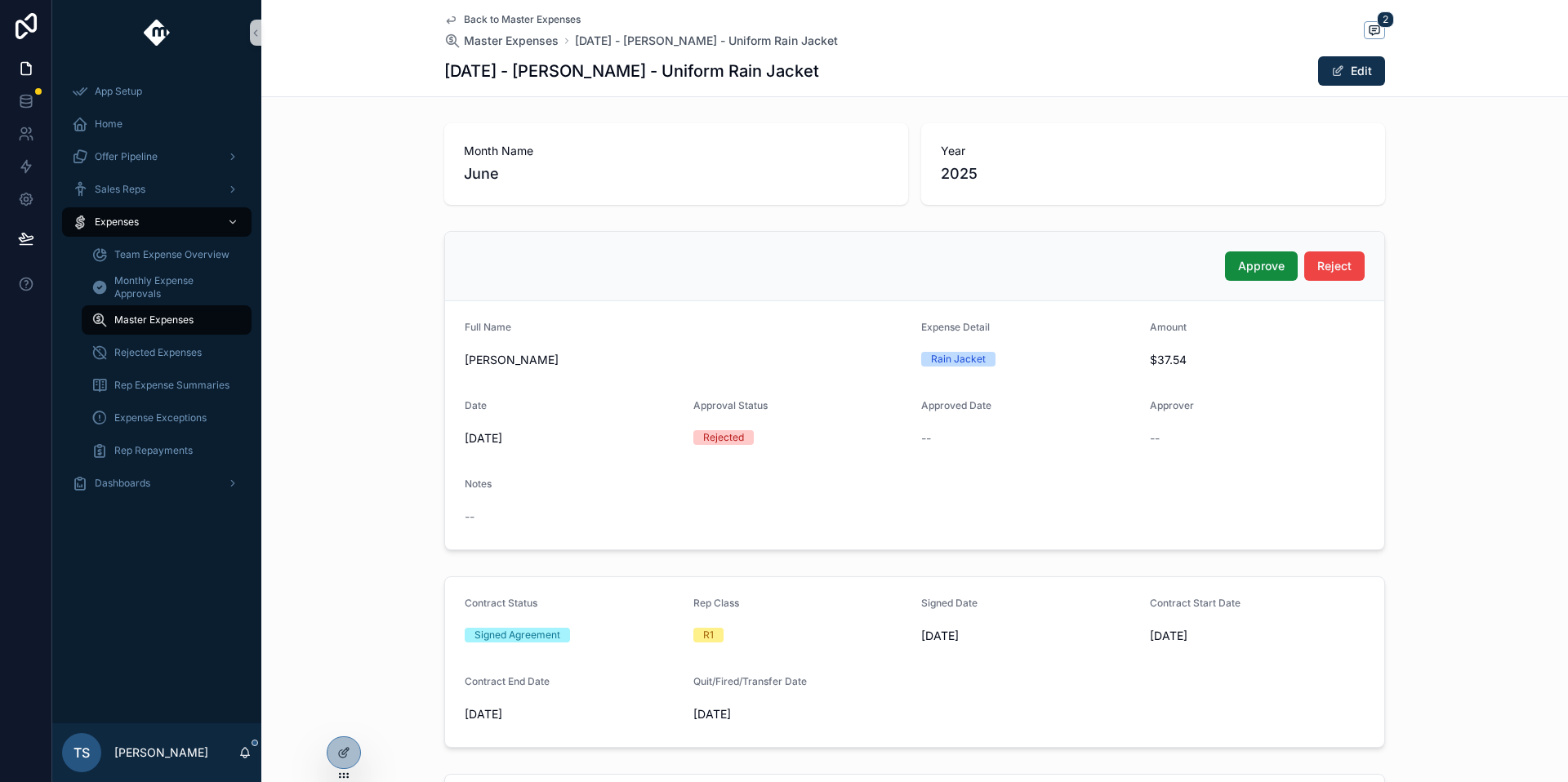
click at [509, 16] on span "Back to Master Expenses" at bounding box center [523, 19] width 117 height 13
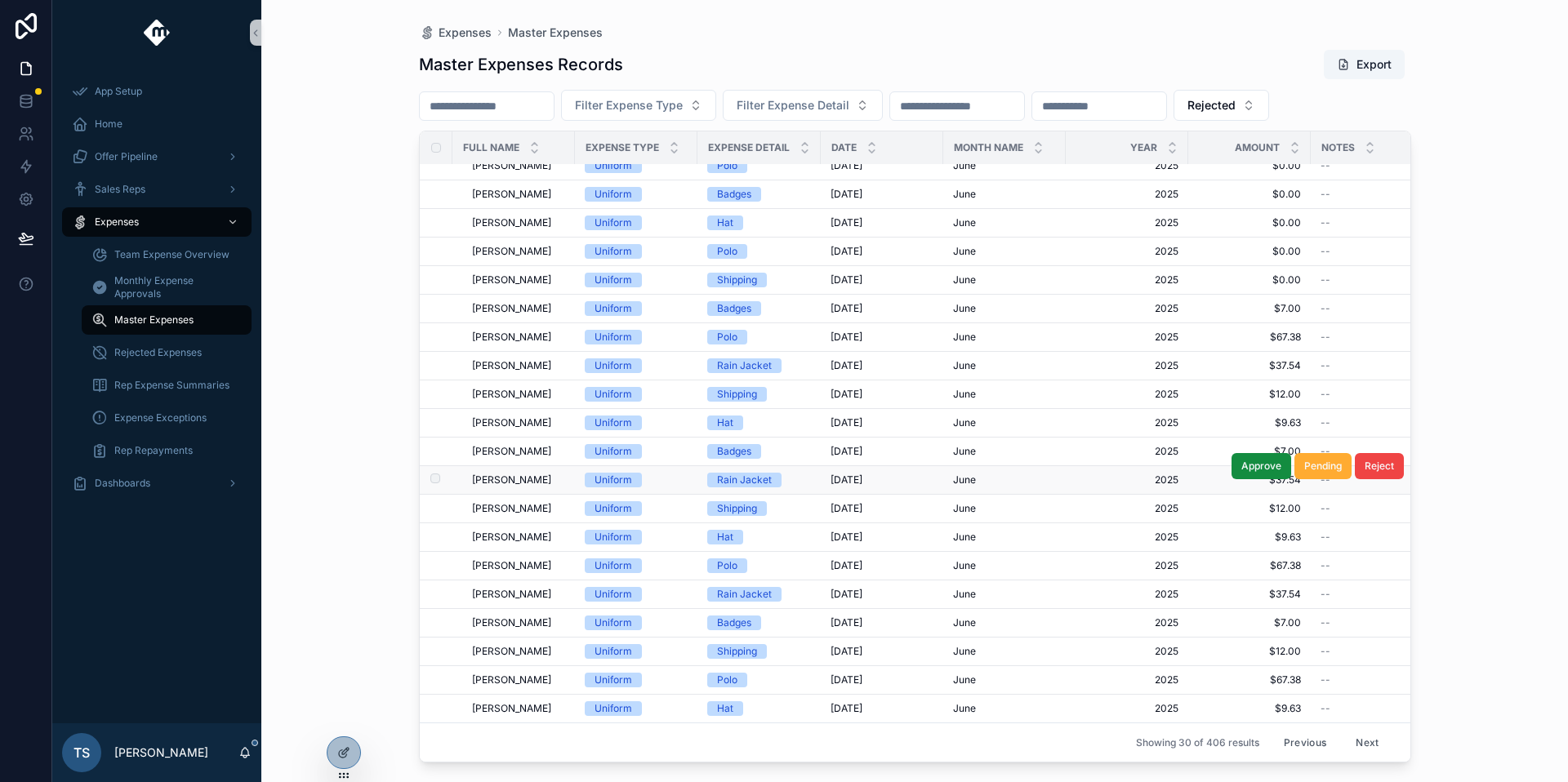
scroll to position [311, 0]
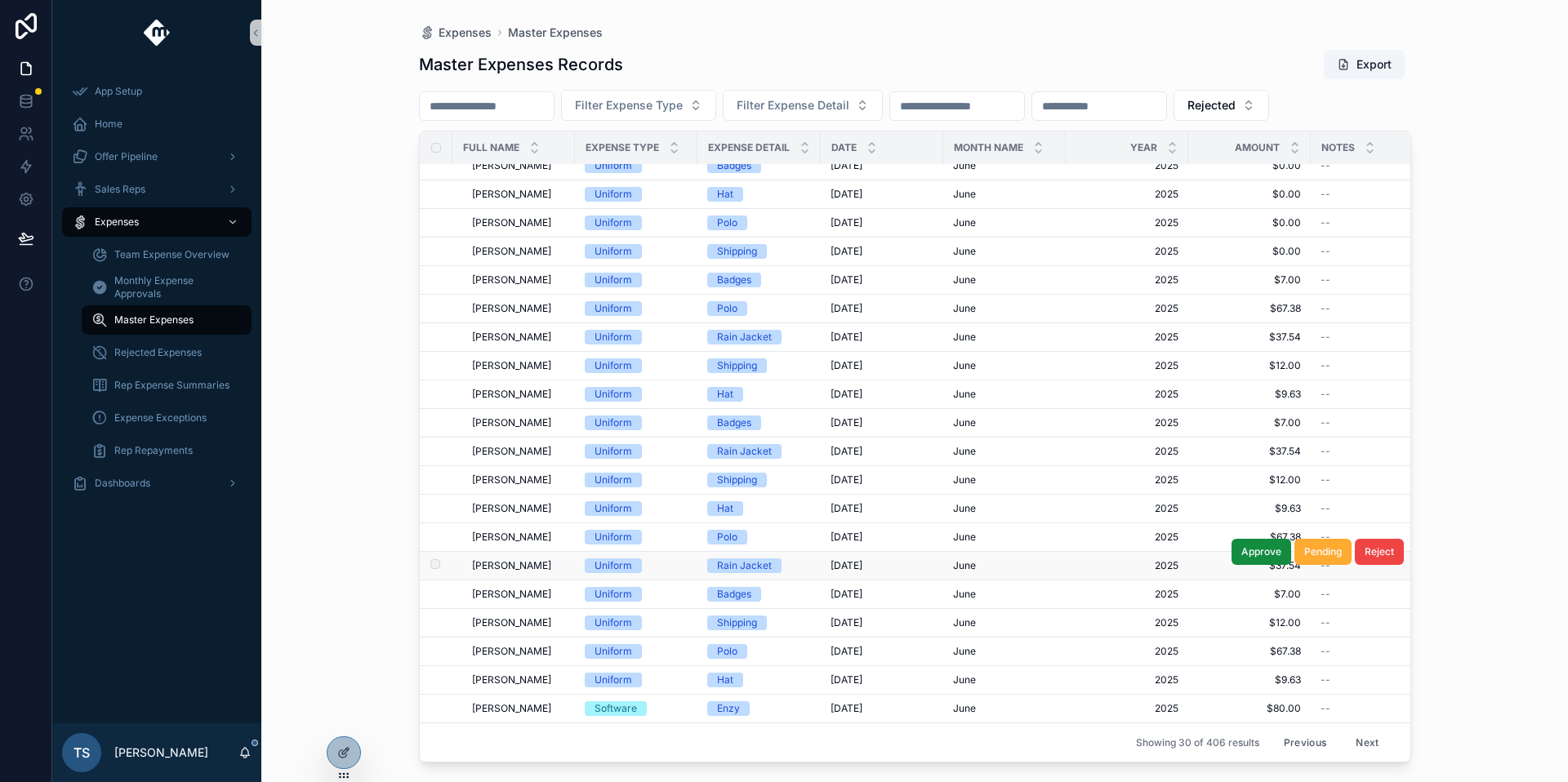
click at [557, 561] on td "[PERSON_NAME] [PERSON_NAME]" at bounding box center [513, 565] width 122 height 29
click at [524, 588] on span "[PERSON_NAME]" at bounding box center [512, 594] width 79 height 13
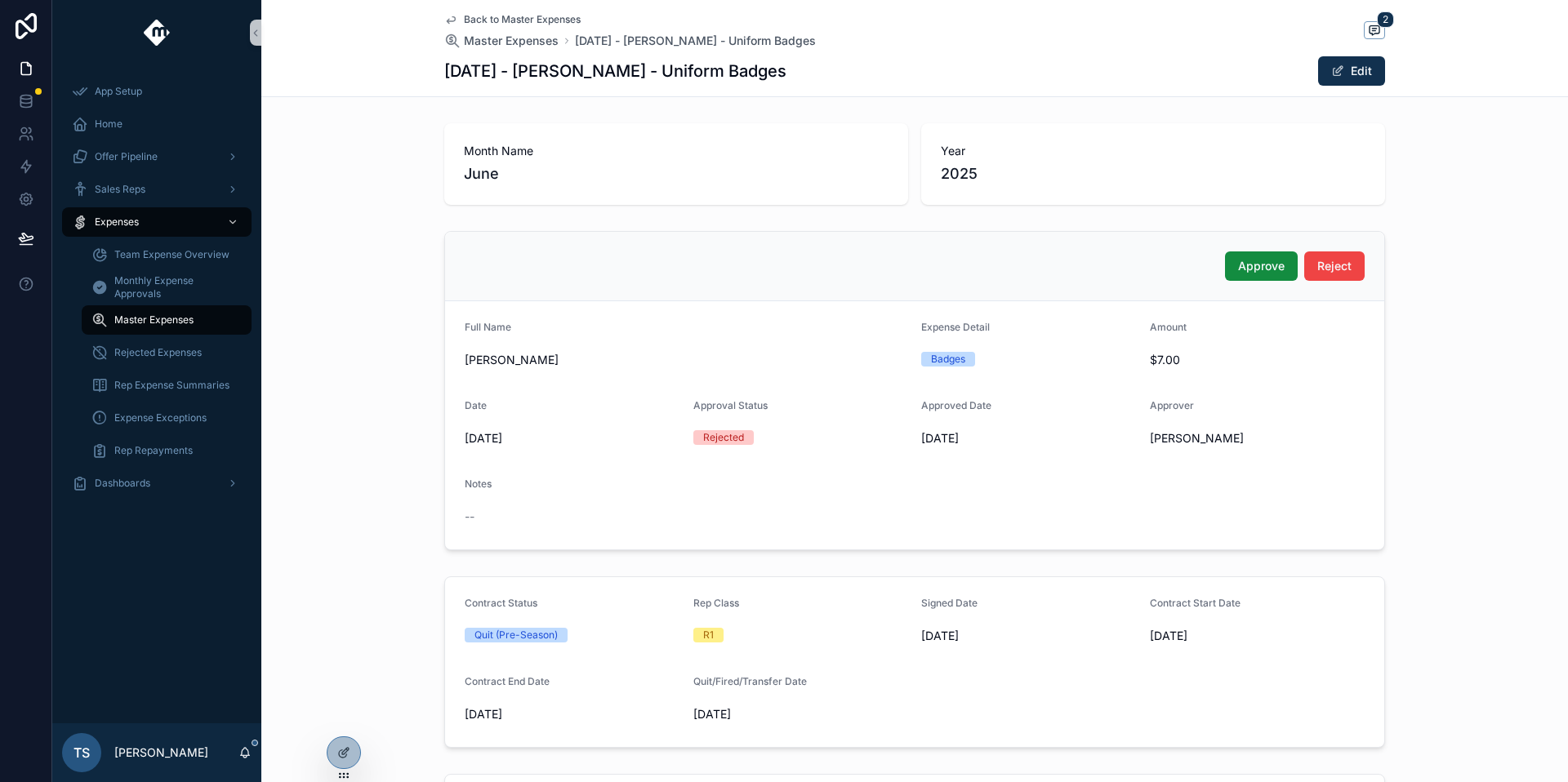
scroll to position [390, 0]
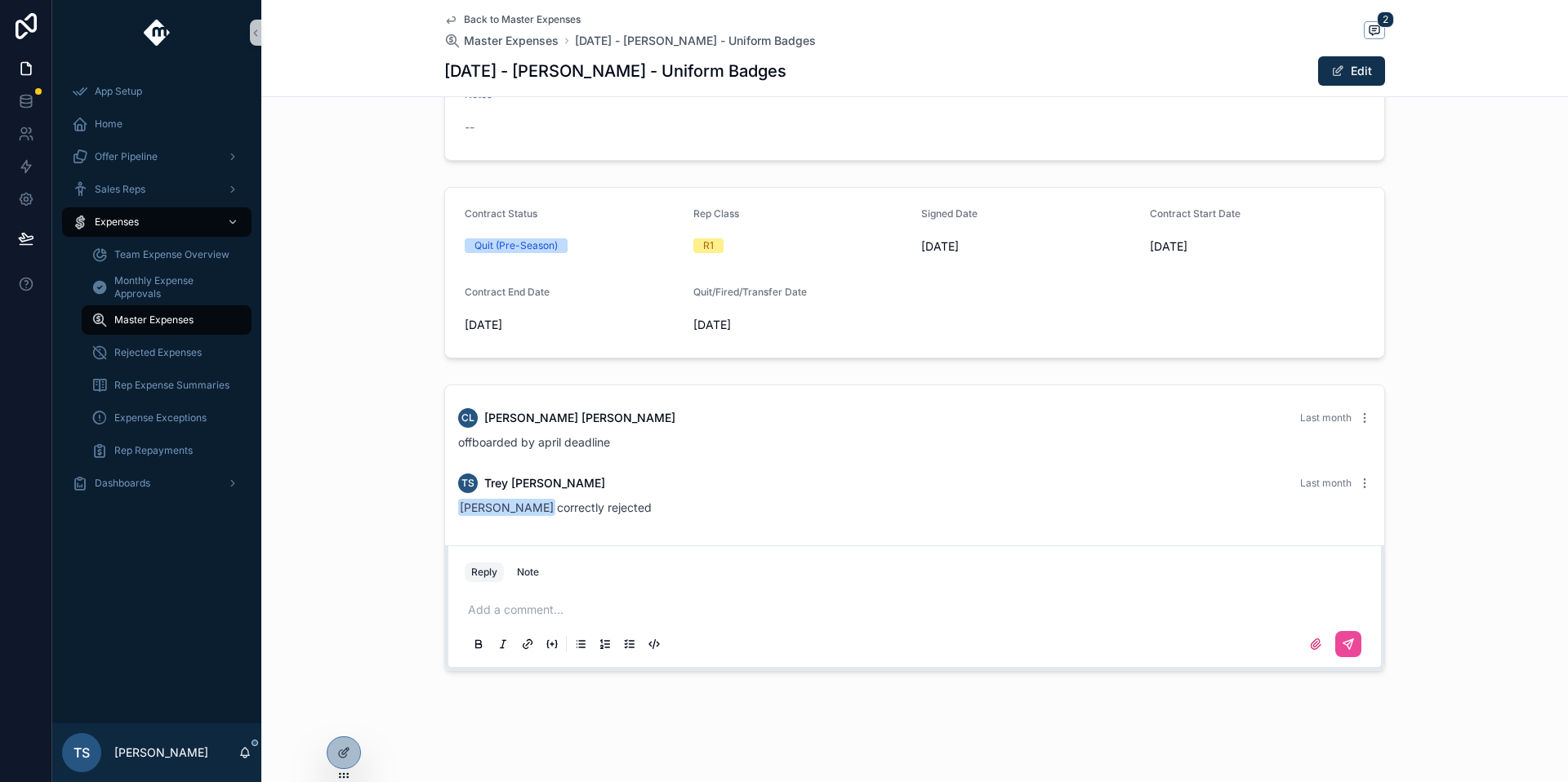
click at [543, 14] on span "Back to Master Expenses" at bounding box center [523, 19] width 117 height 13
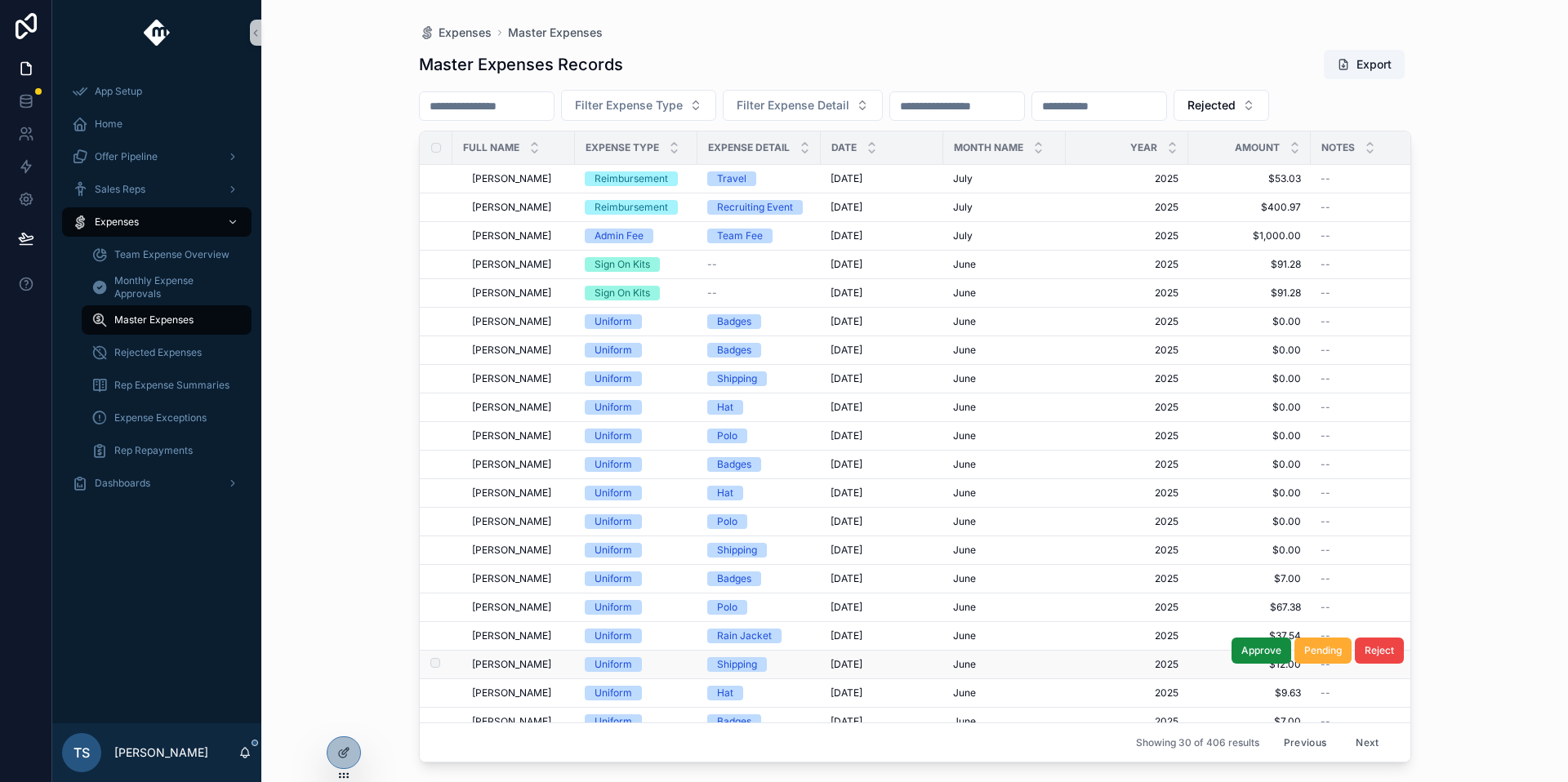
scroll to position [311, 0]
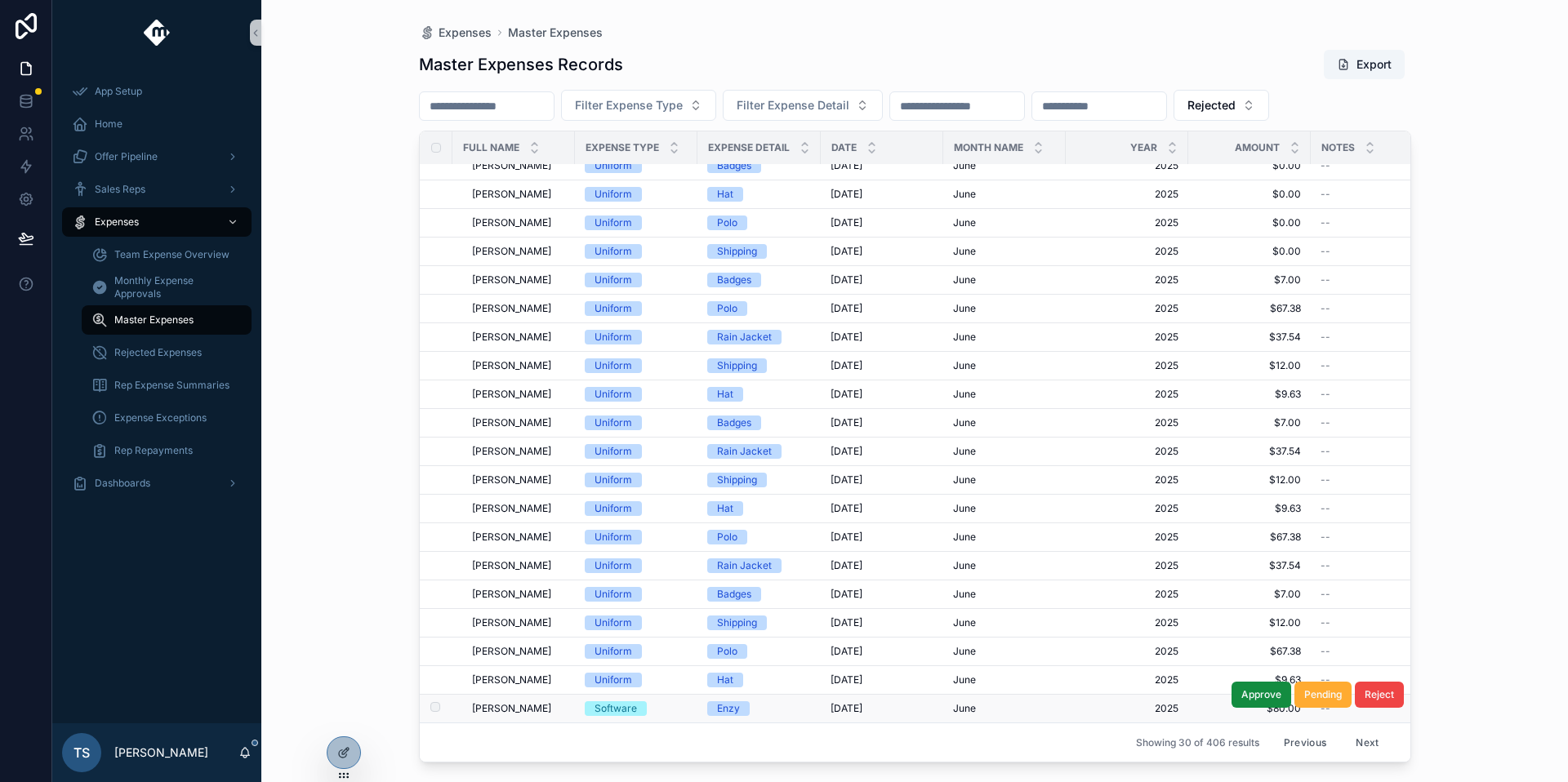
click at [513, 703] on span "[PERSON_NAME]" at bounding box center [512, 708] width 79 height 13
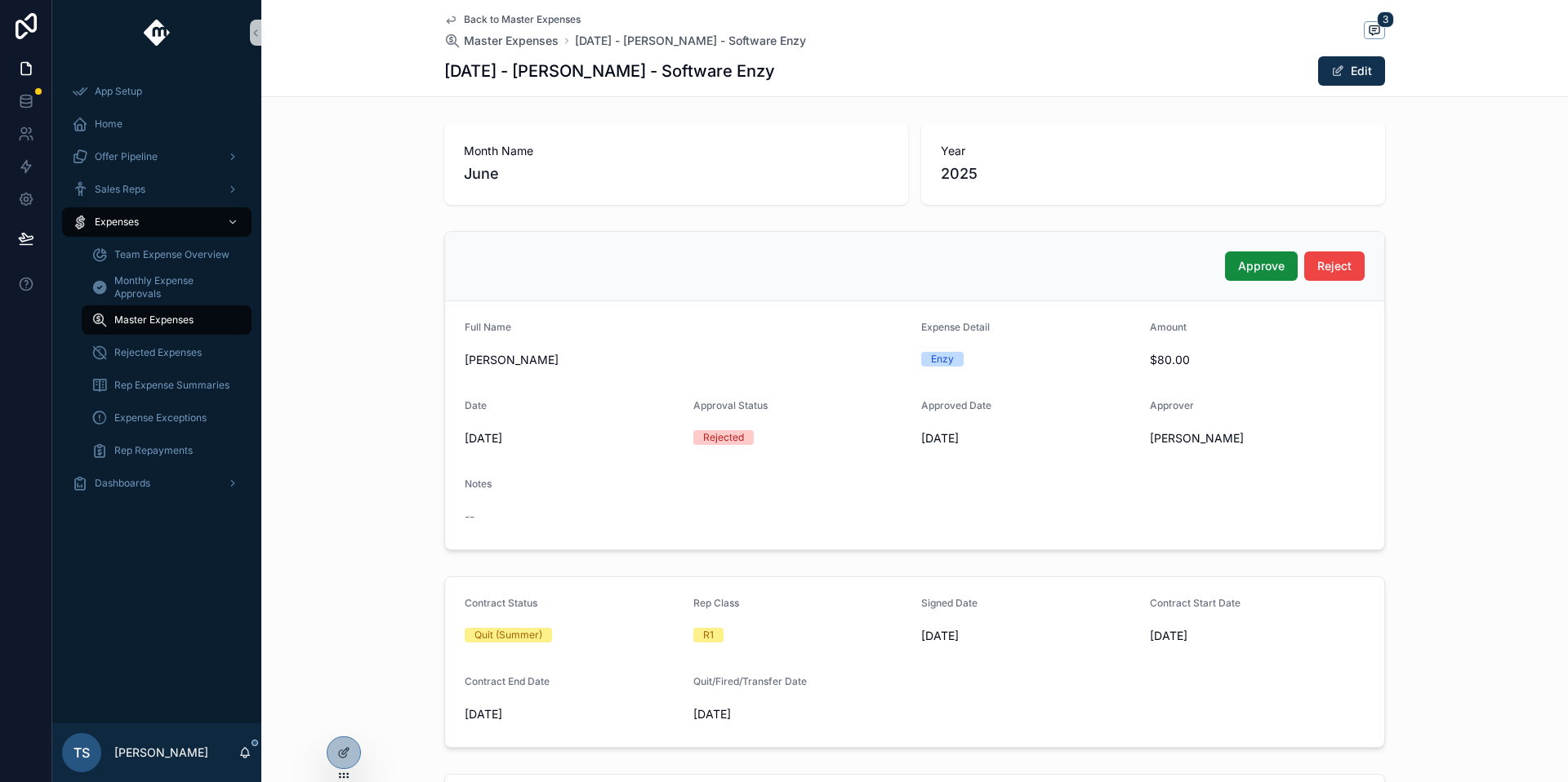
click at [524, 18] on span "Back to Master Expenses" at bounding box center [523, 19] width 117 height 13
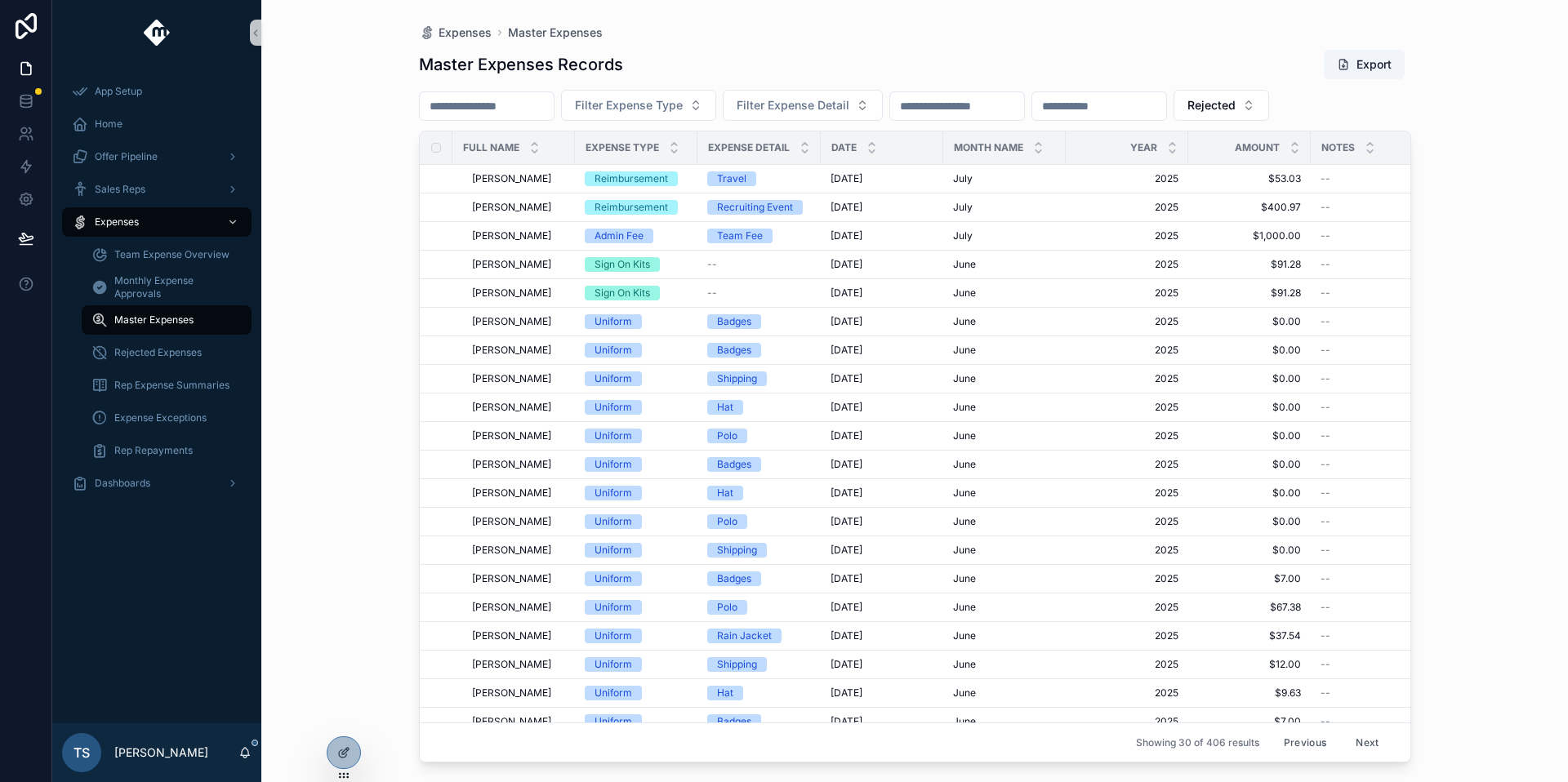
scroll to position [311, 0]
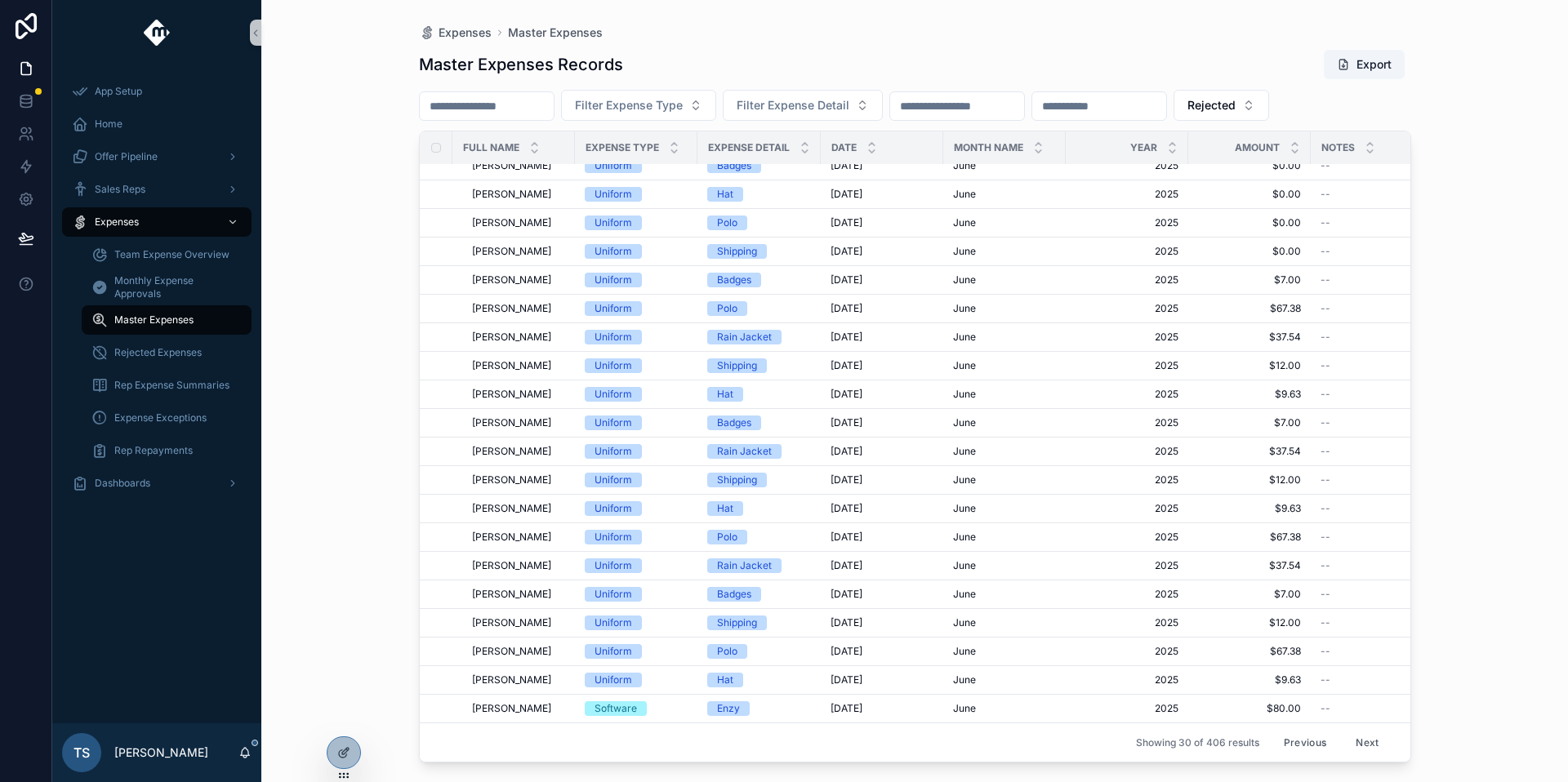
click at [1344, 734] on button "Next" at bounding box center [1367, 742] width 46 height 25
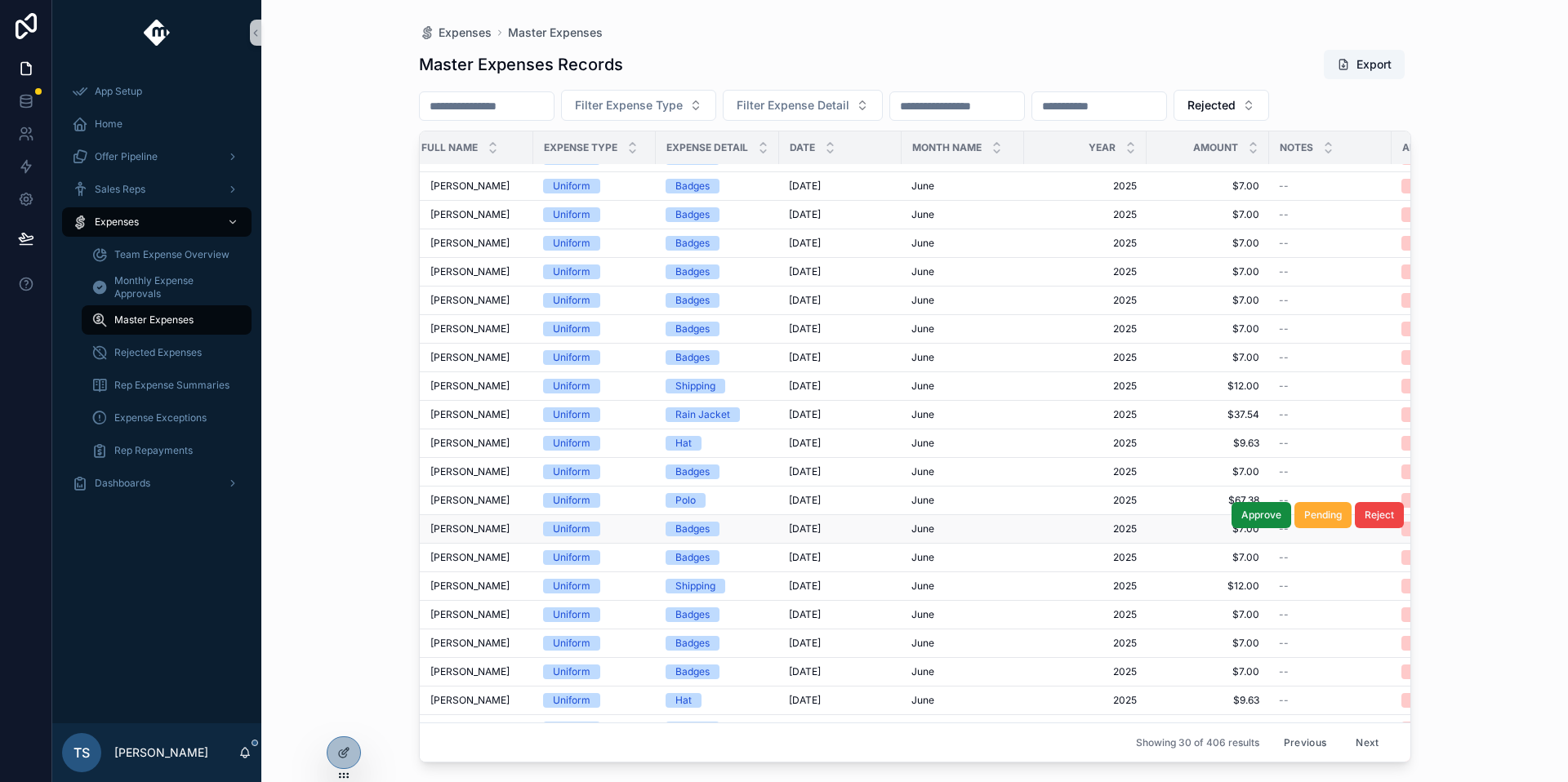
scroll to position [21, 0]
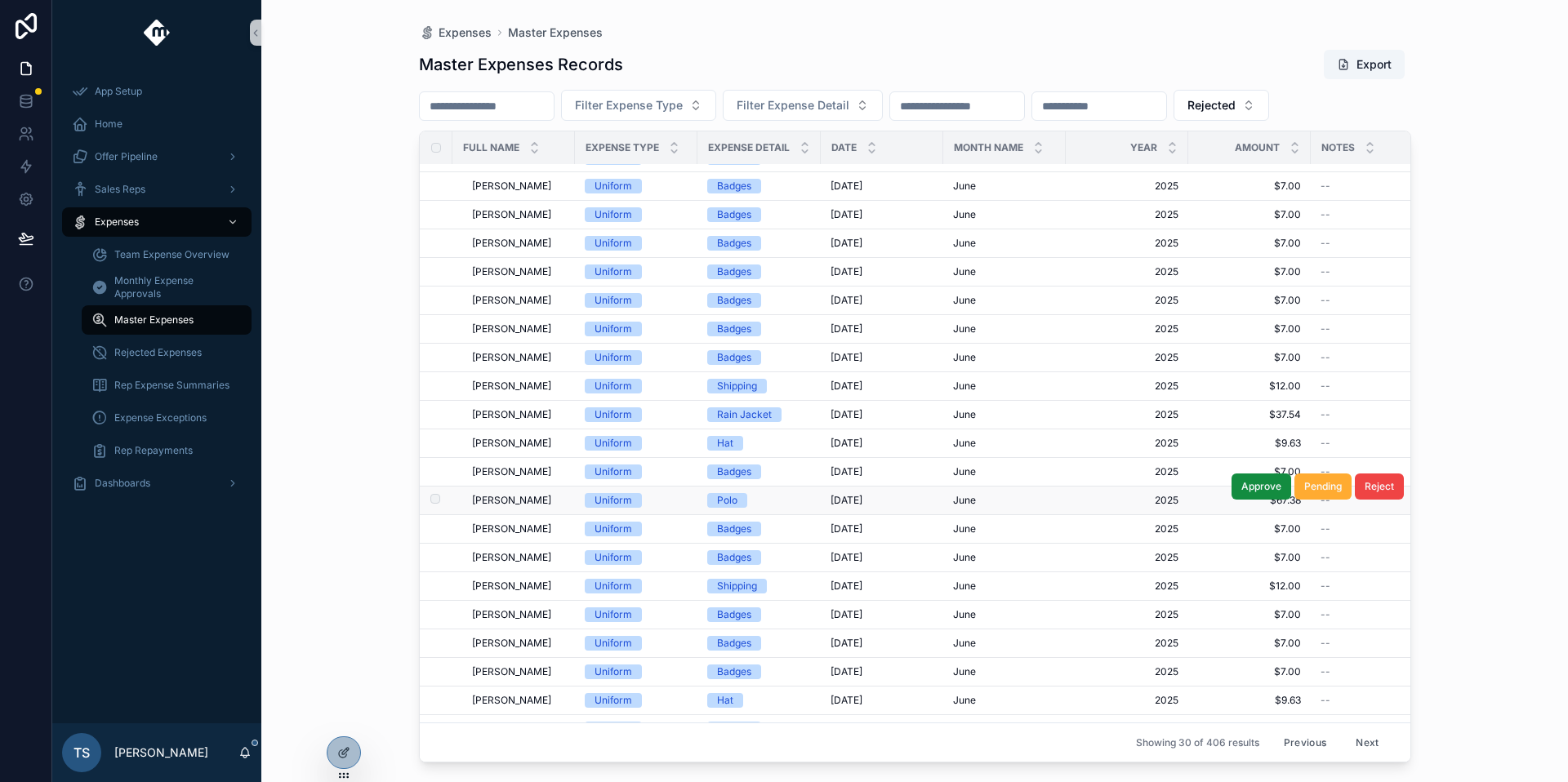
click at [1039, 506] on div "June June" at bounding box center [1005, 500] width 103 height 13
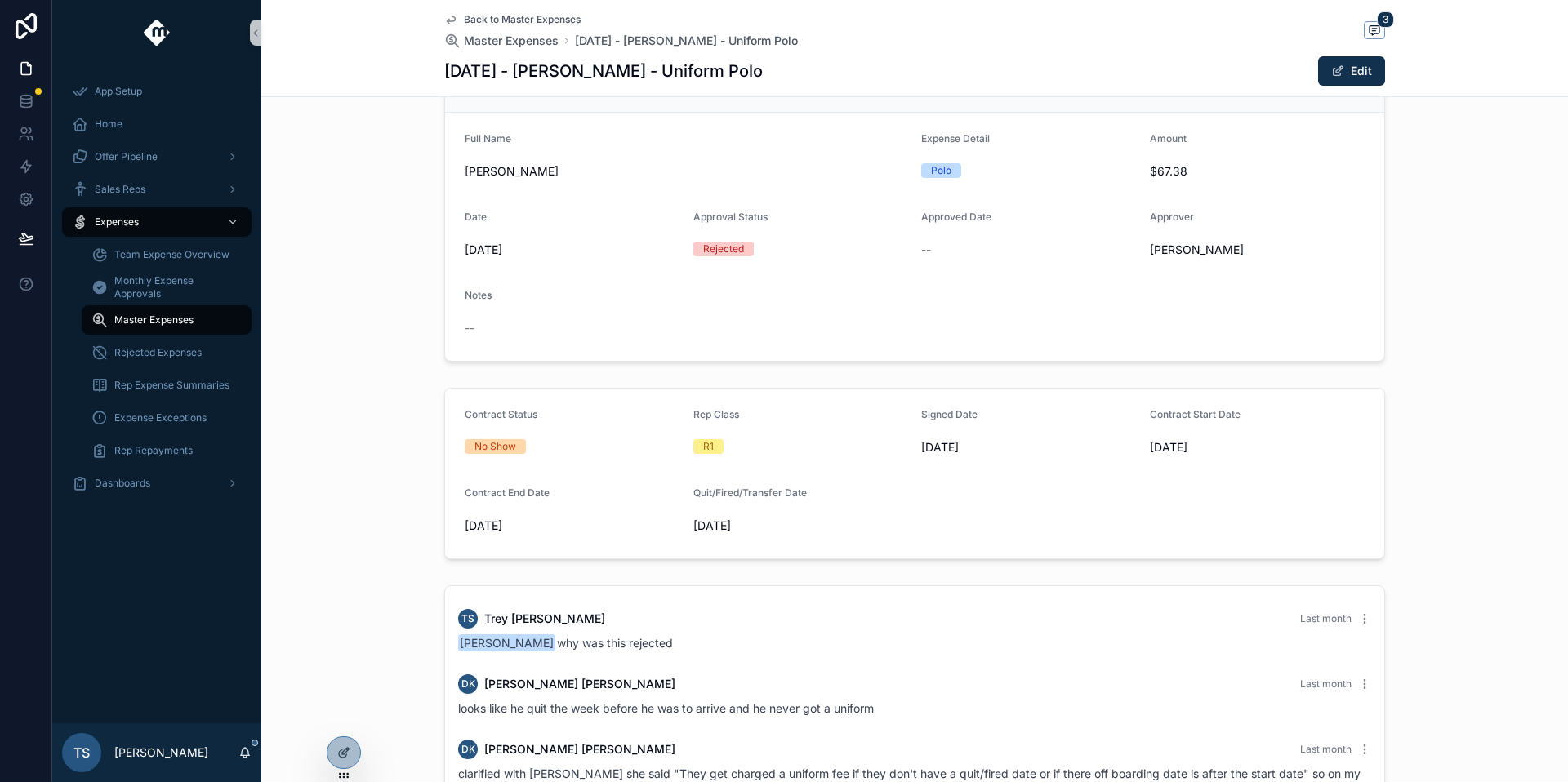
scroll to position [82, 0]
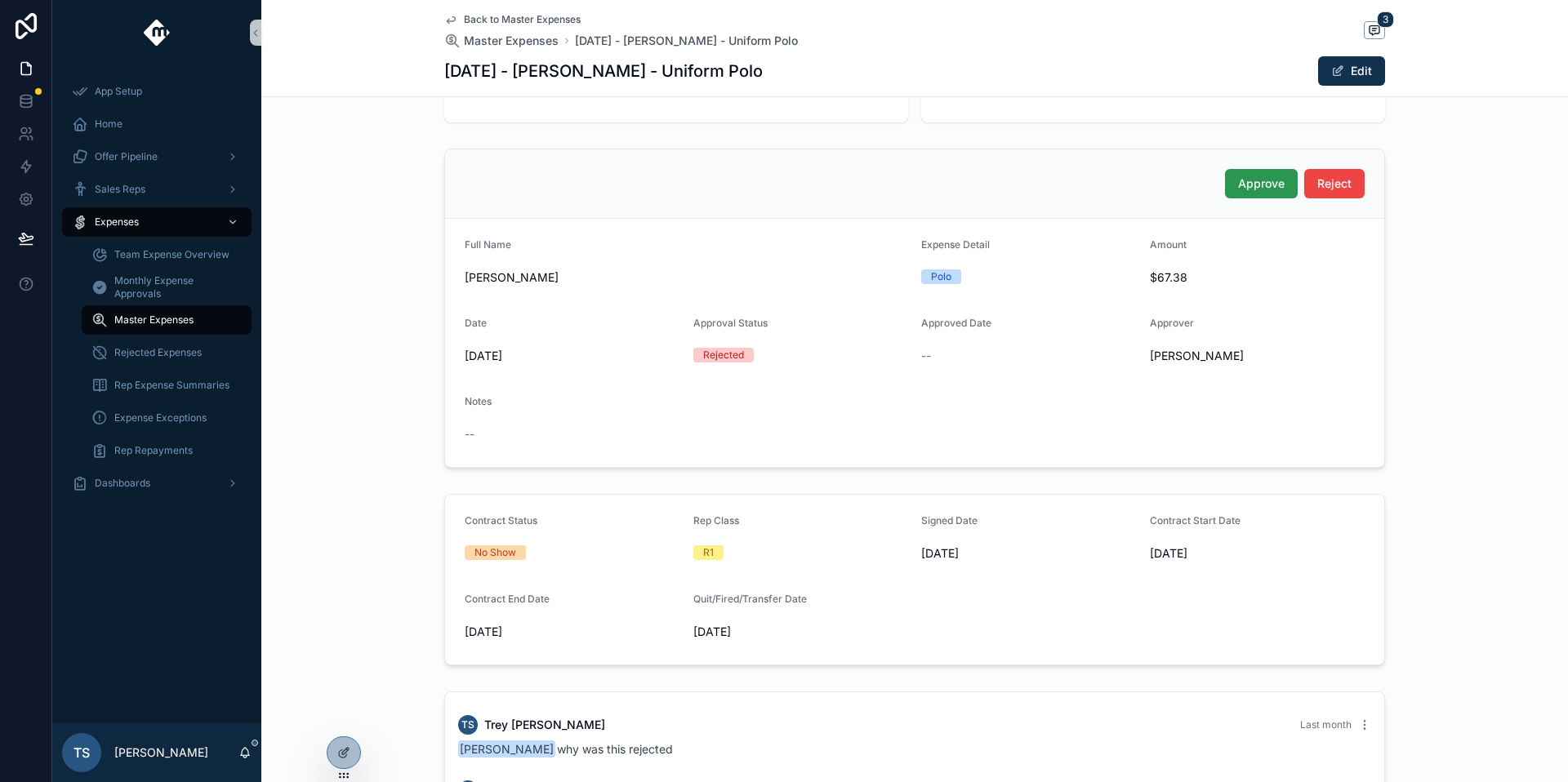
click at [1230, 170] on button "Approve" at bounding box center [1261, 184] width 73 height 30
click at [513, 25] on span "Back to Master Expenses" at bounding box center [523, 19] width 117 height 13
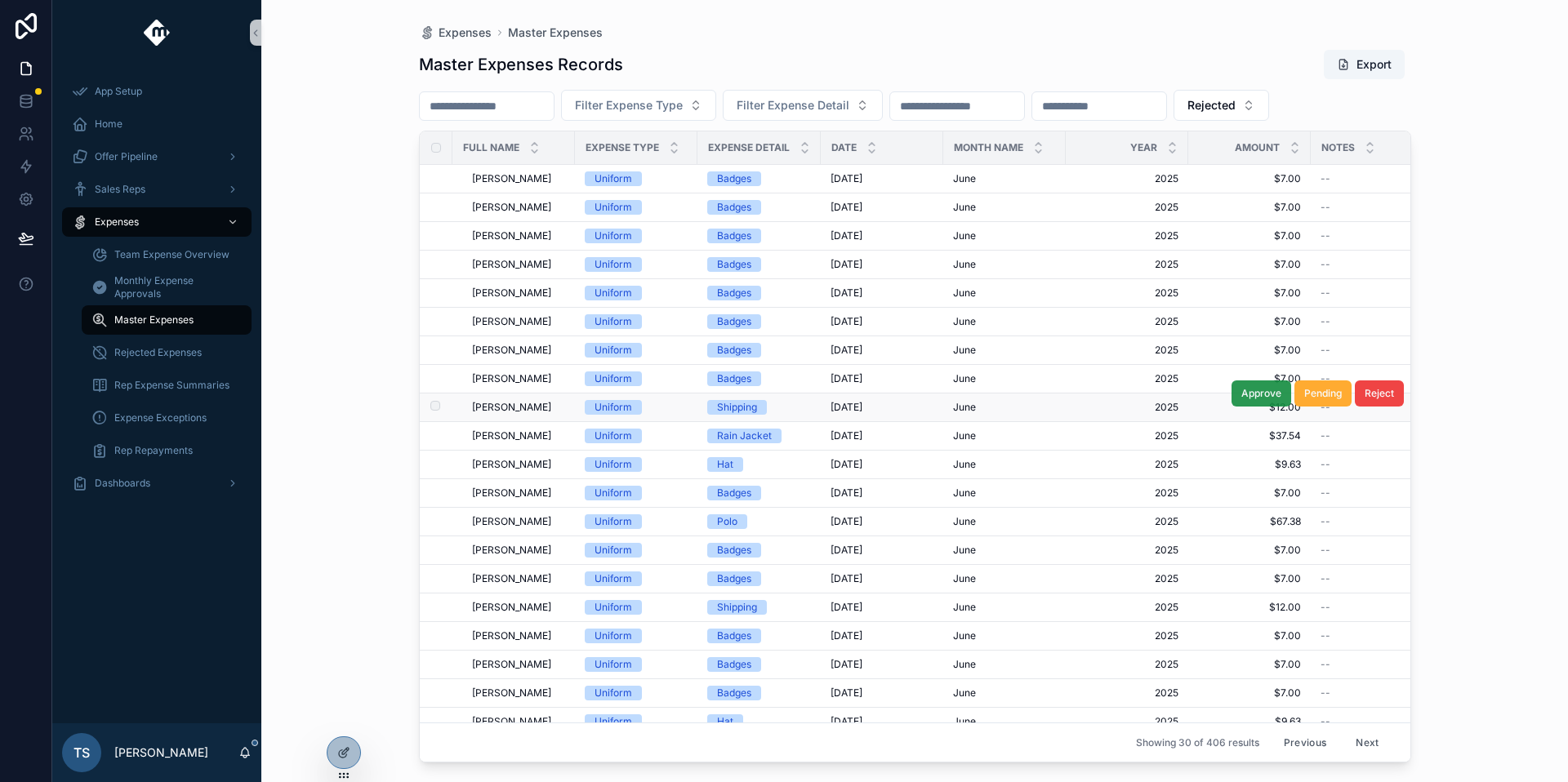
click at [1267, 396] on button "Approve" at bounding box center [1261, 393] width 60 height 26
click at [1241, 422] on span "Approve" at bounding box center [1261, 421] width 40 height 13
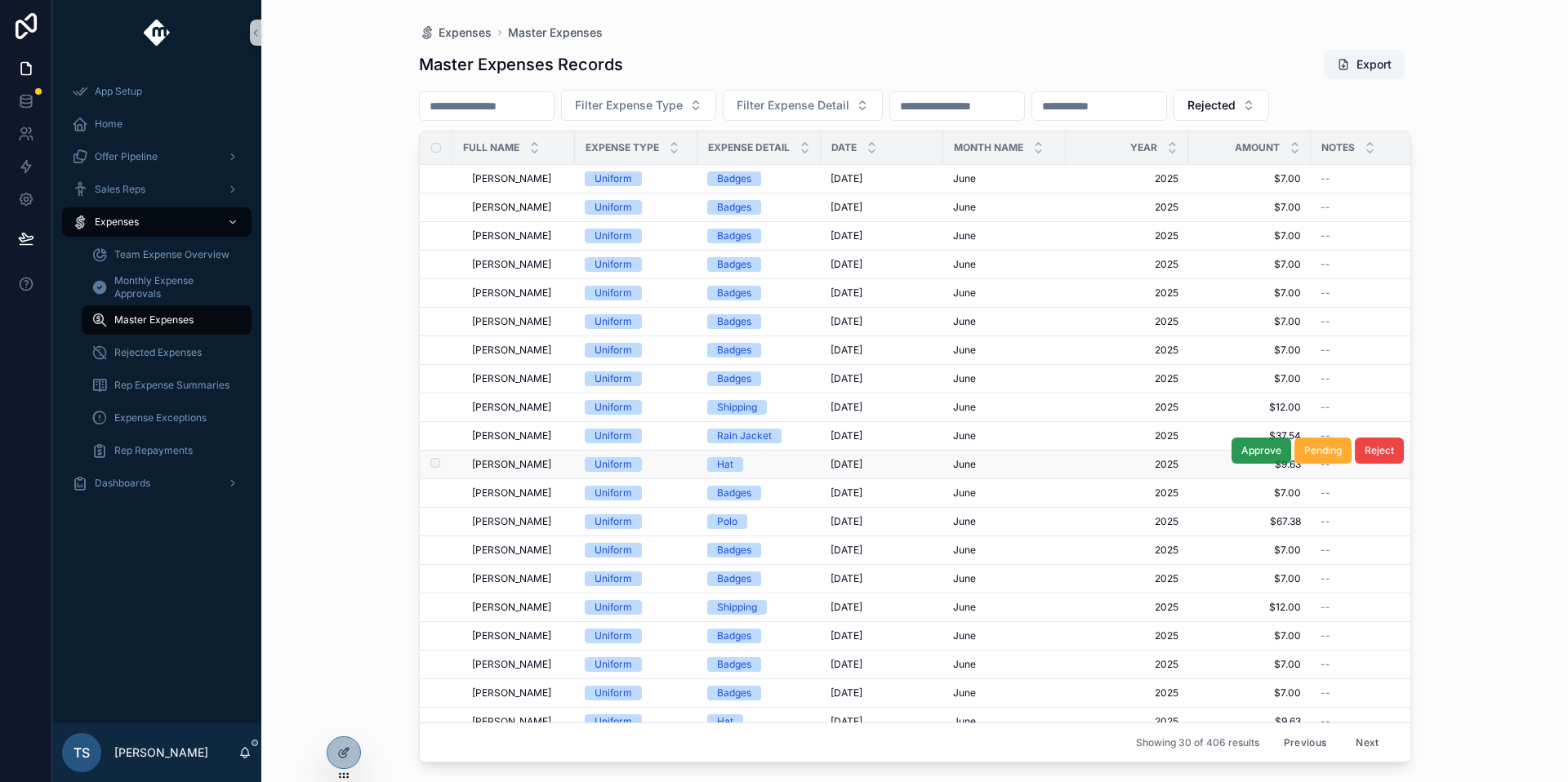
click at [1248, 444] on span "Approve" at bounding box center [1261, 450] width 40 height 13
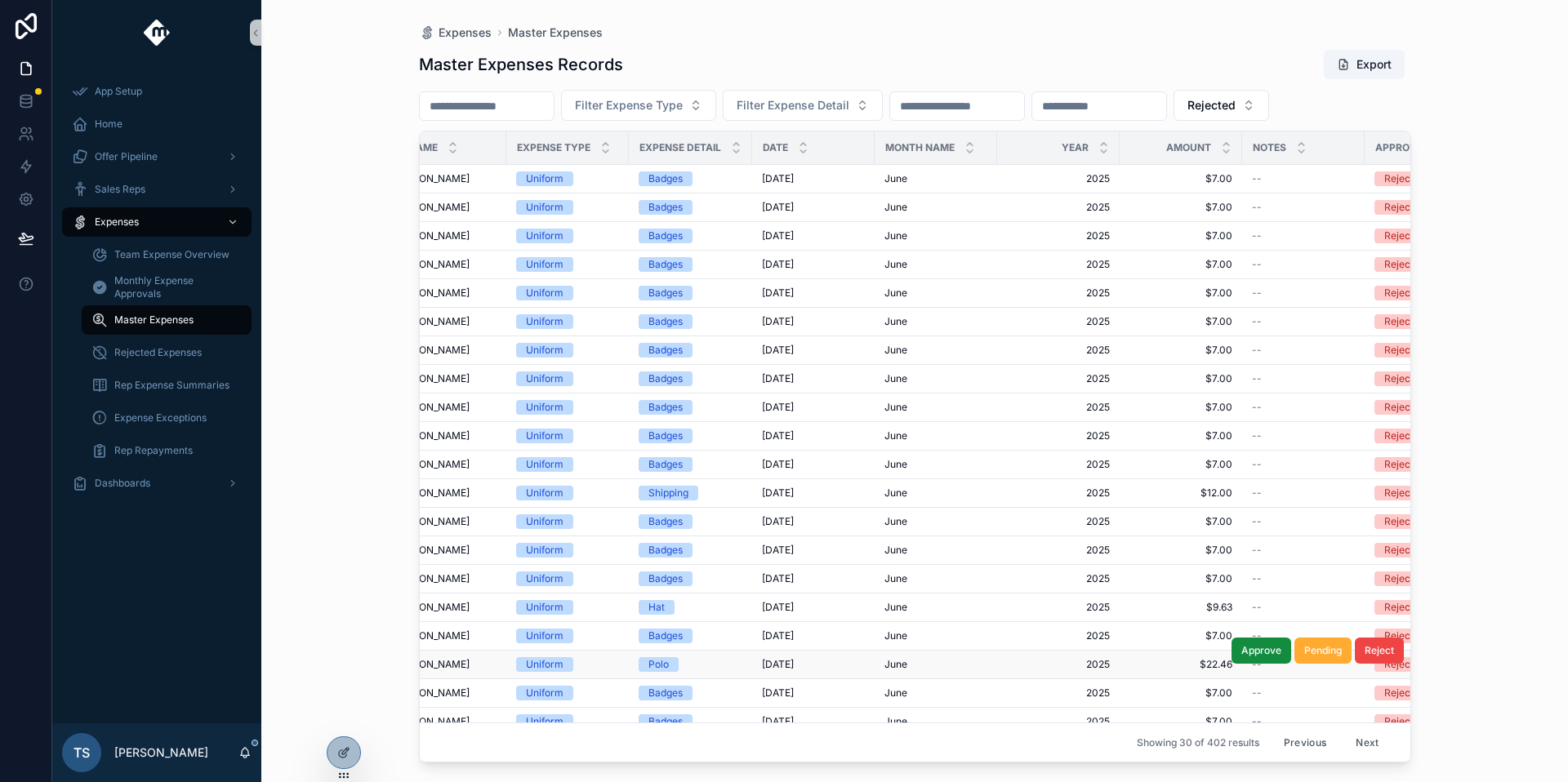
scroll to position [0, 173]
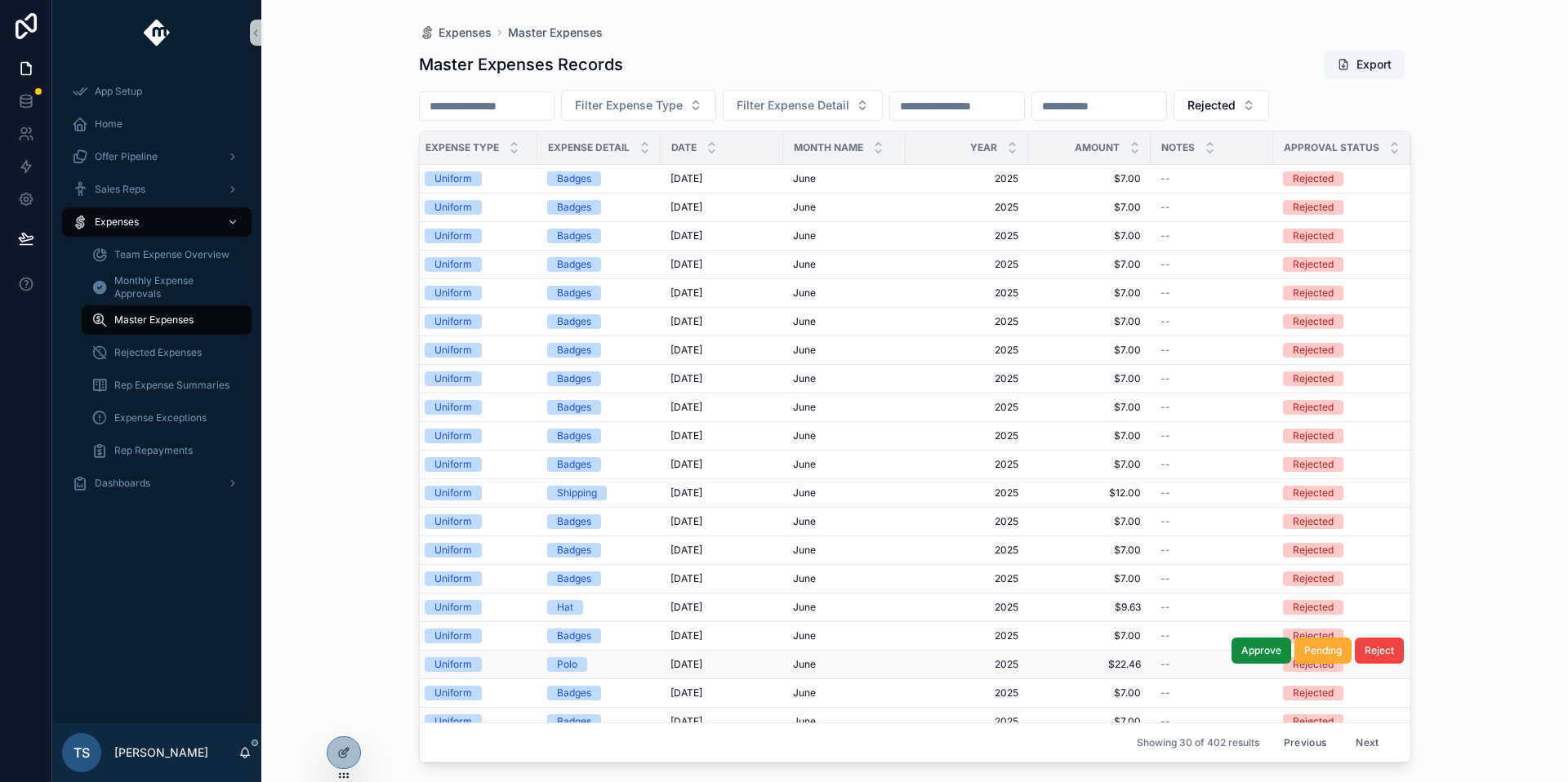
click at [861, 666] on div "June June" at bounding box center [845, 664] width 103 height 13
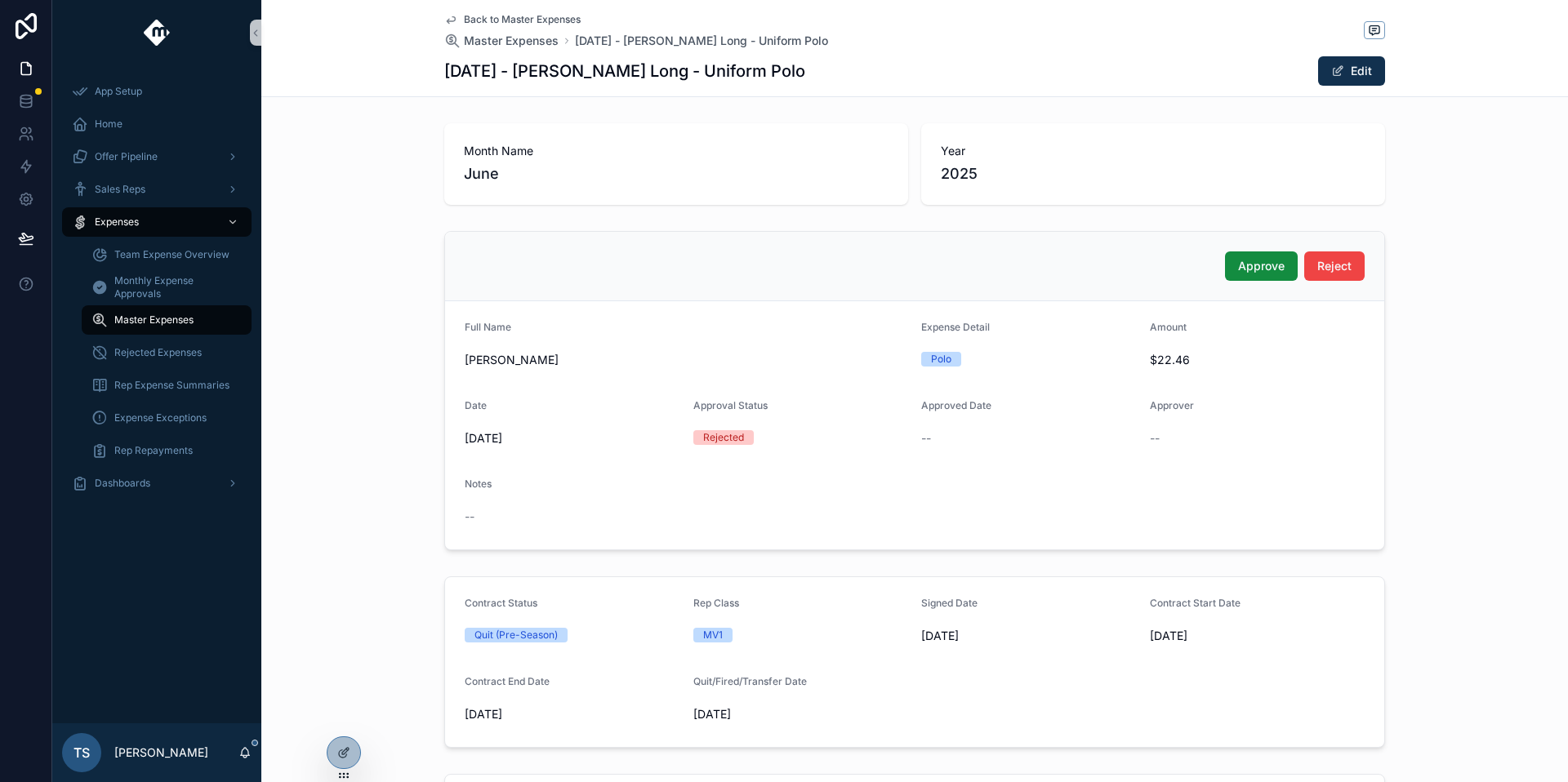
scroll to position [166, 0]
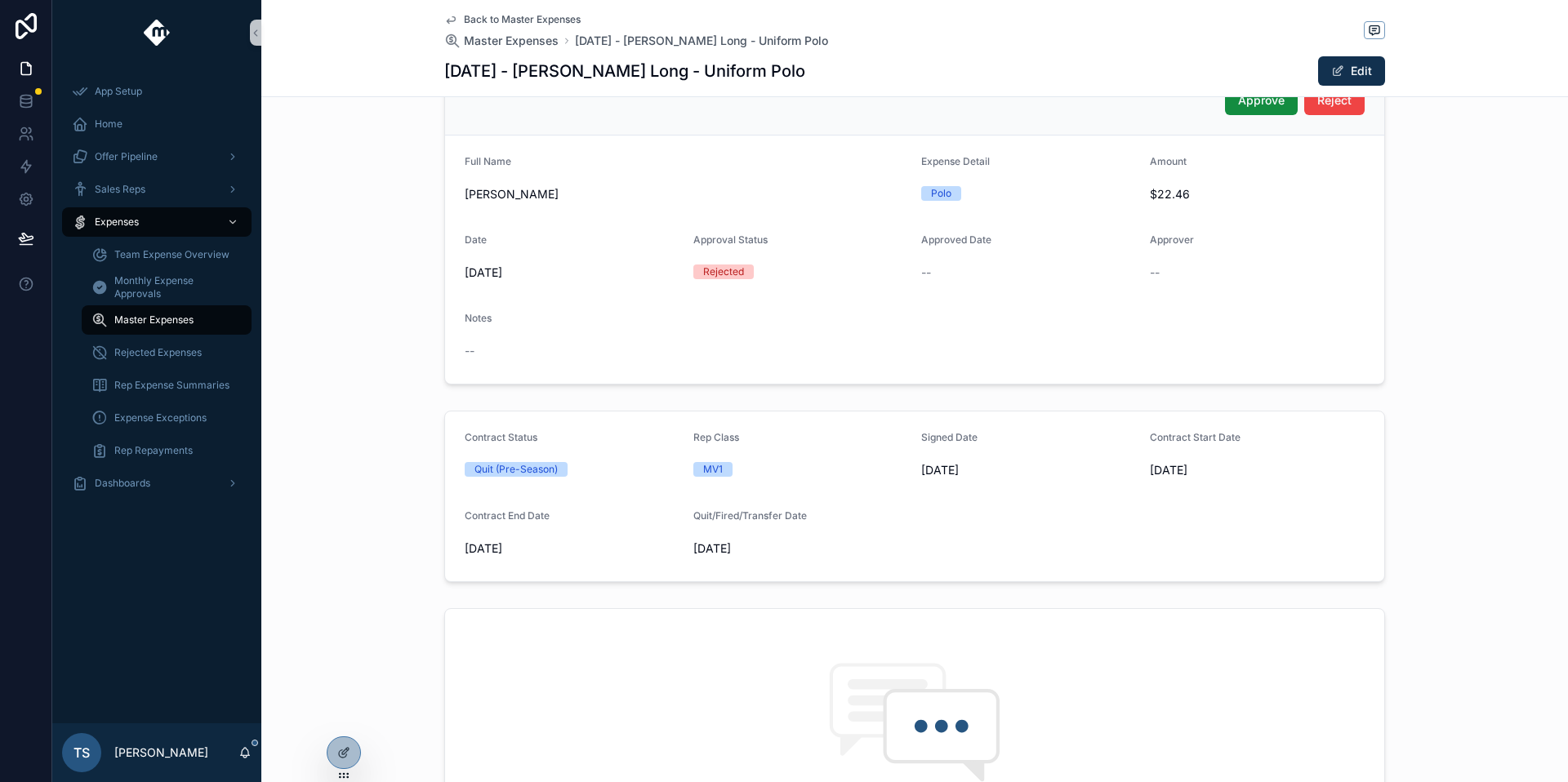
click at [515, 24] on span "Back to Master Expenses" at bounding box center [523, 19] width 117 height 13
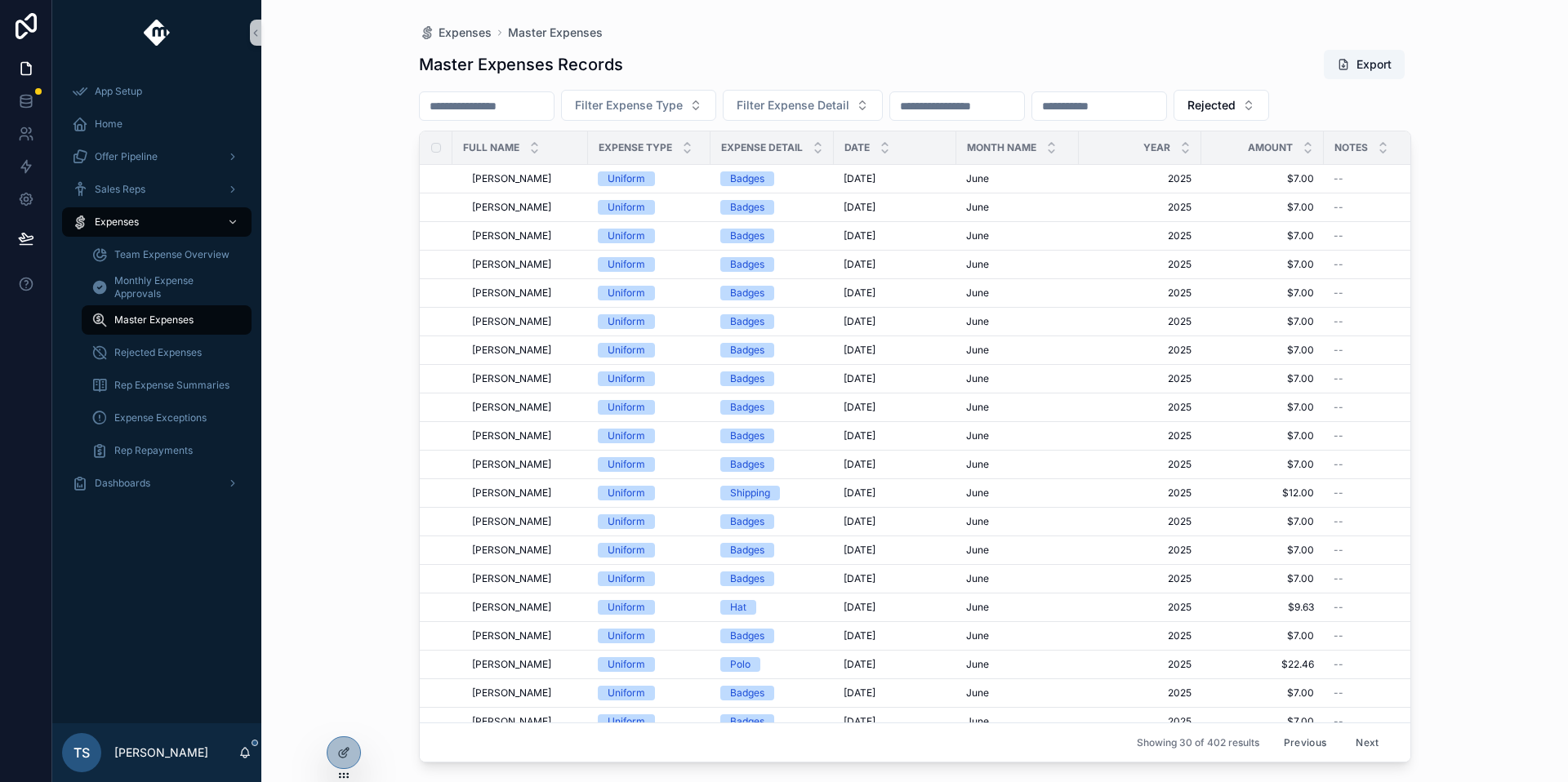
click at [515, 22] on div "Expenses Master Expenses Master Expenses Records Export Filter Expense Type Fil…" at bounding box center [914, 381] width 1044 height 762
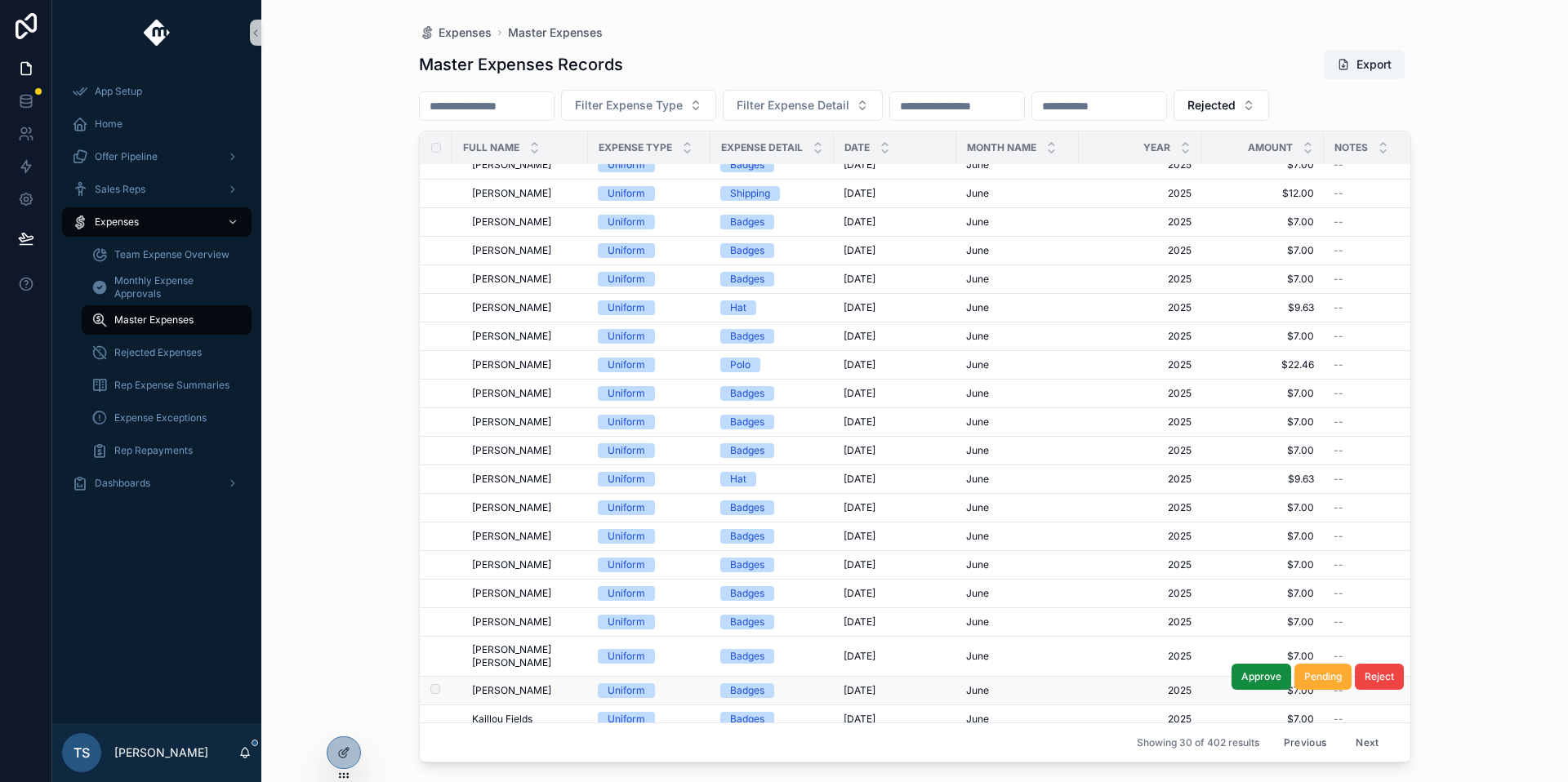
scroll to position [311, 0]
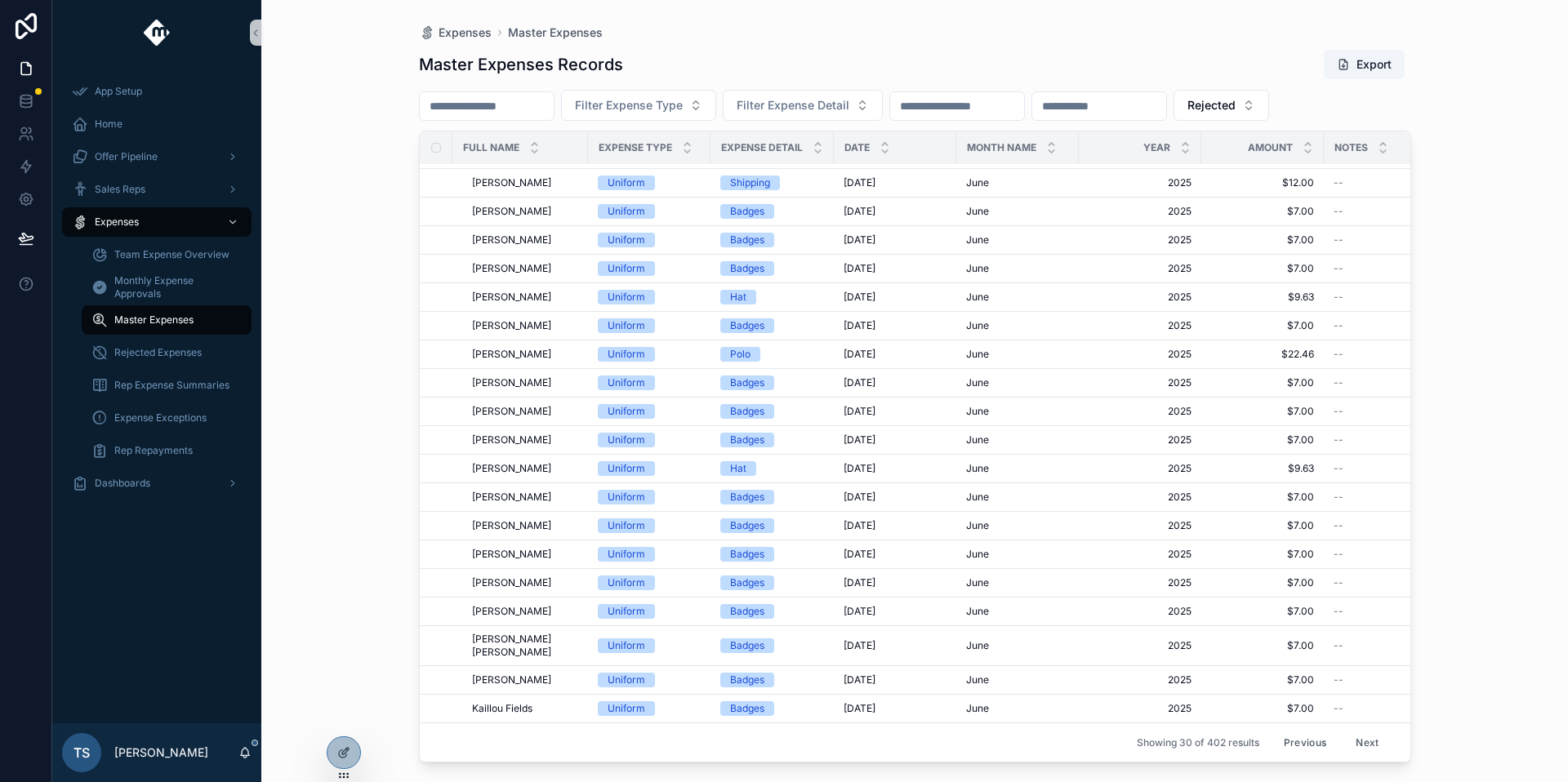
click at [1344, 730] on button "Next" at bounding box center [1367, 742] width 46 height 25
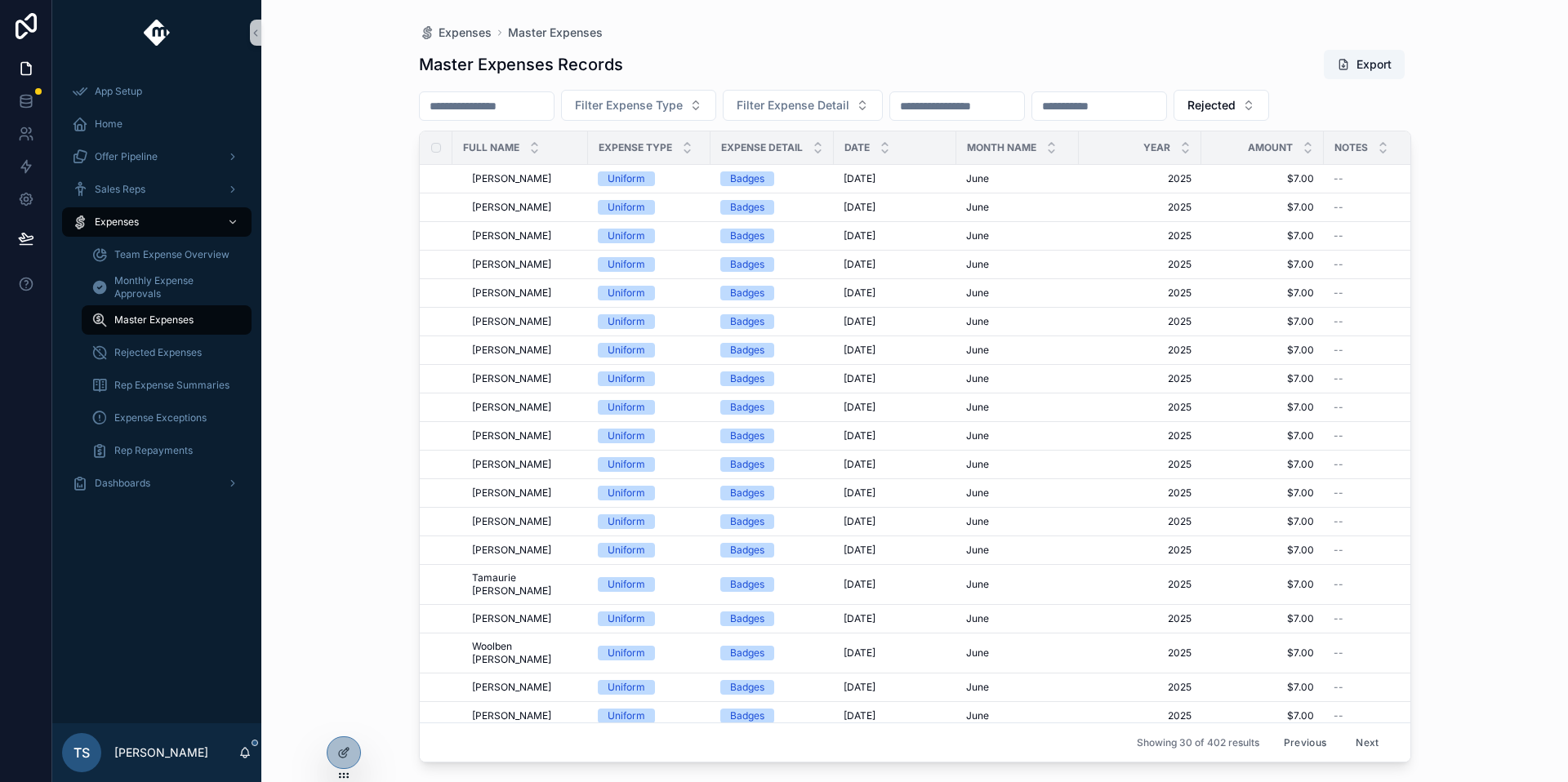
scroll to position [311, 0]
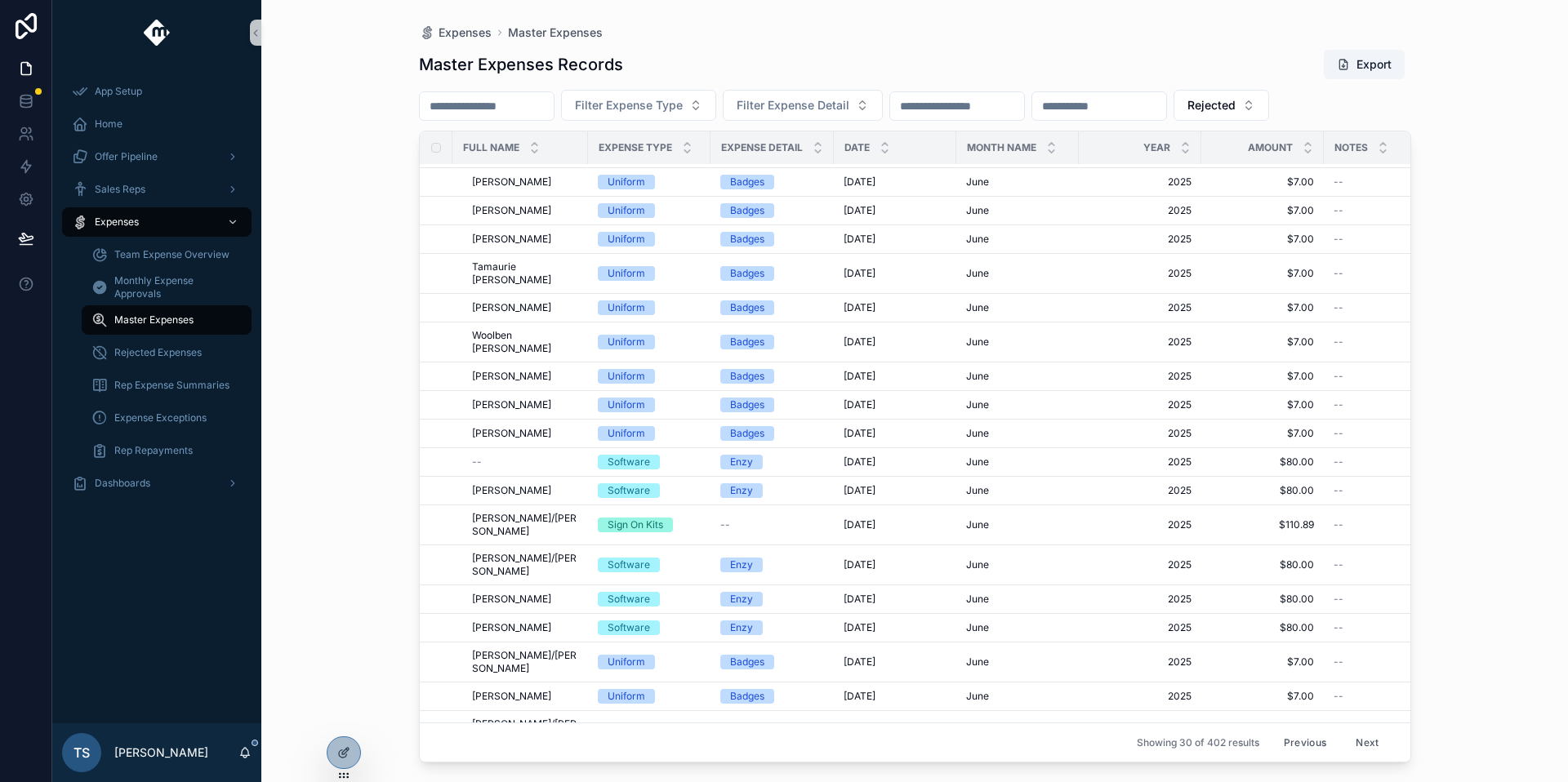
click at [1363, 736] on button "Next" at bounding box center [1367, 742] width 46 height 25
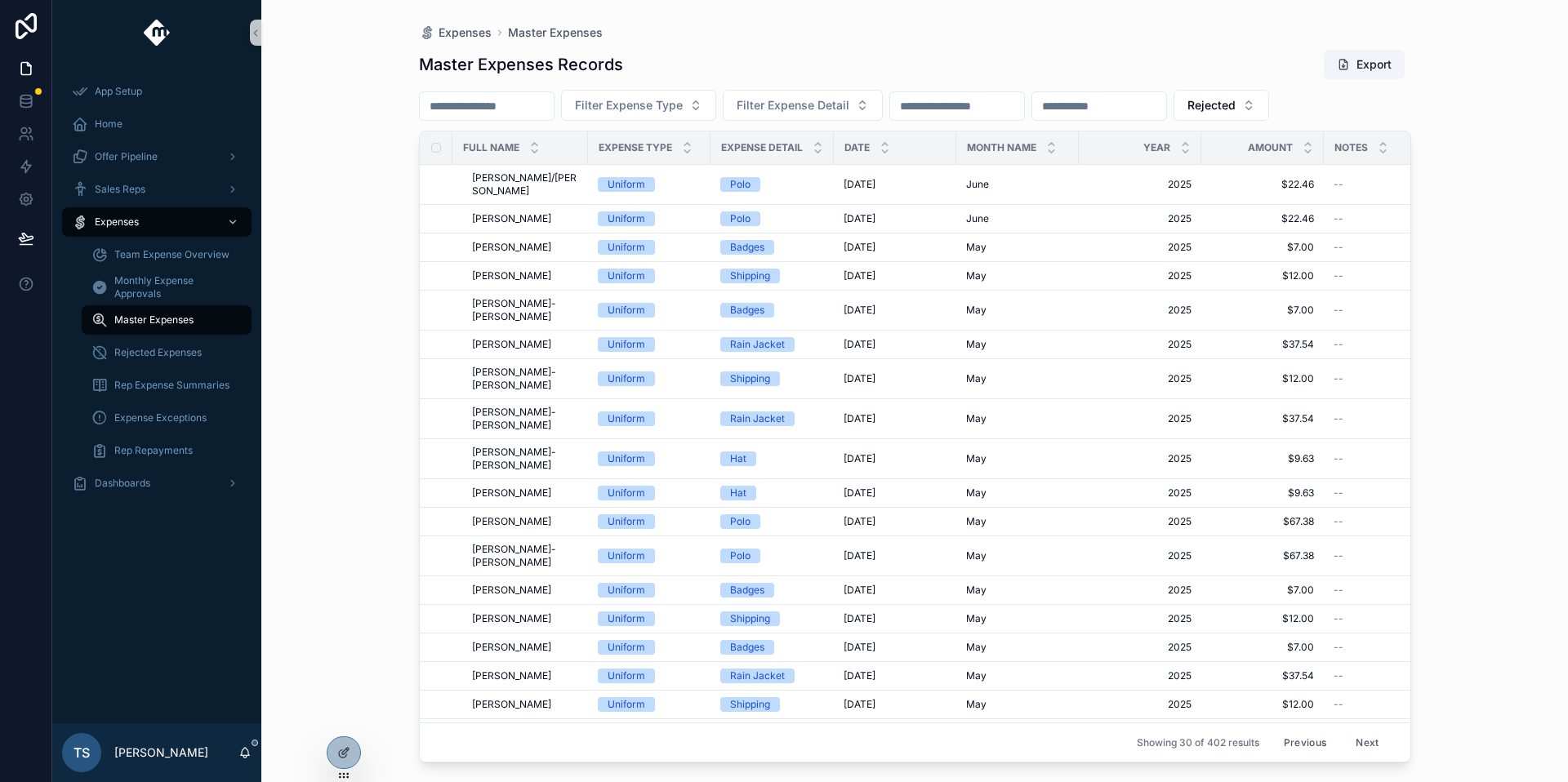
click at [1346, 730] on button "Next" at bounding box center [1367, 742] width 46 height 25
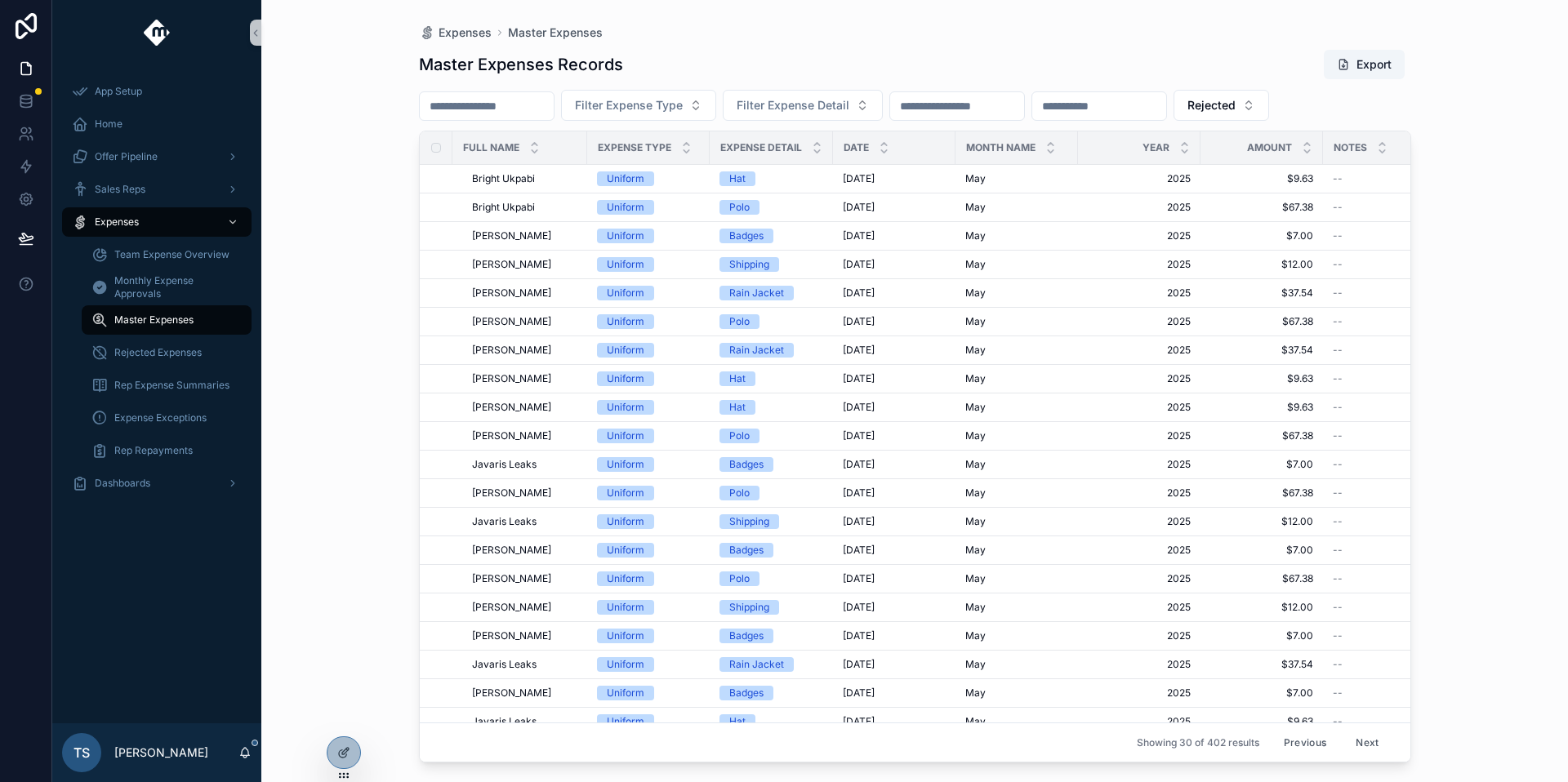
click at [1346, 730] on button "Next" at bounding box center [1367, 742] width 46 height 25
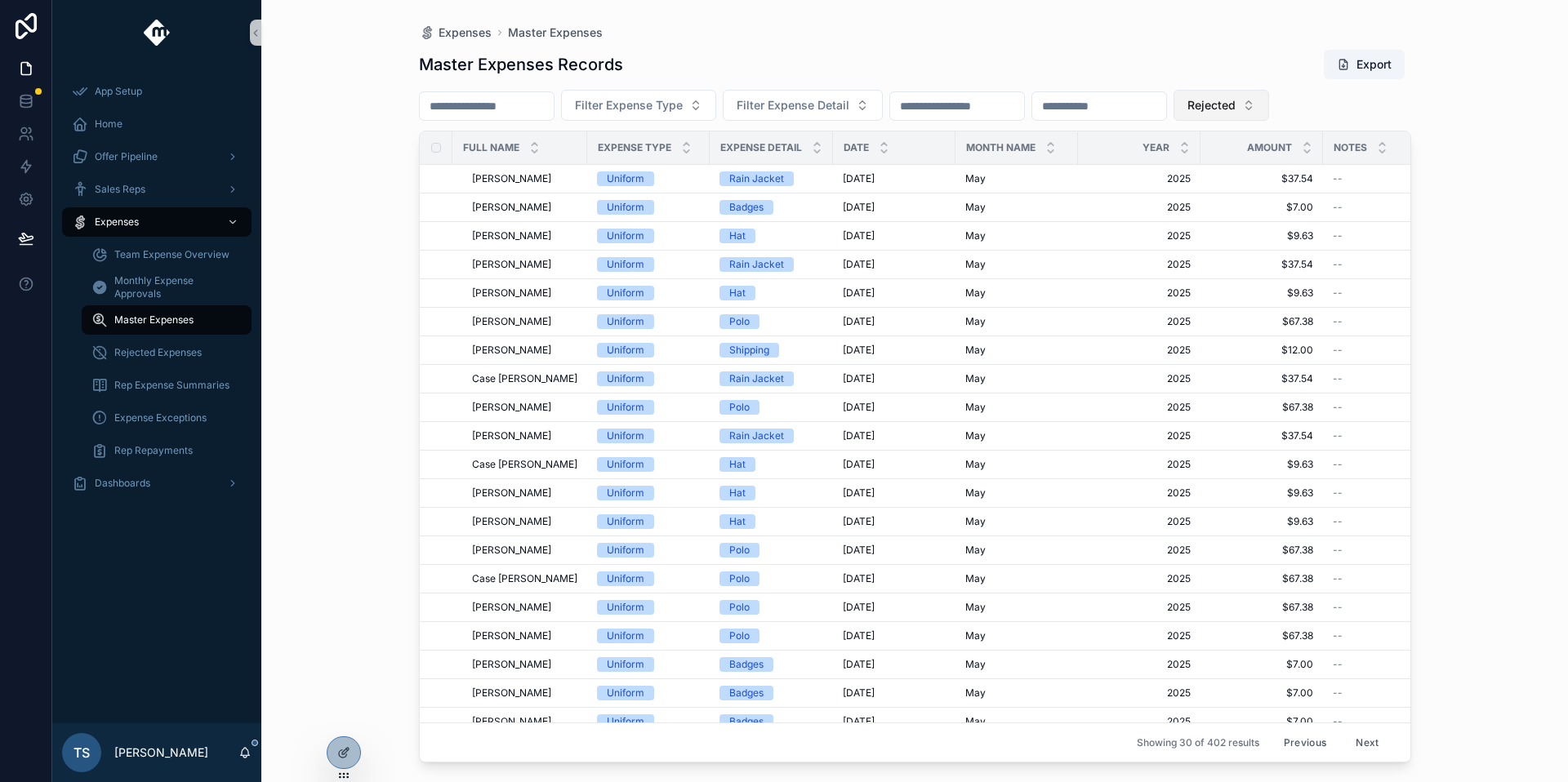
click at [1235, 112] on span "Rejected" at bounding box center [1211, 105] width 48 height 16
click at [1251, 229] on div "Pending" at bounding box center [1282, 224] width 196 height 26
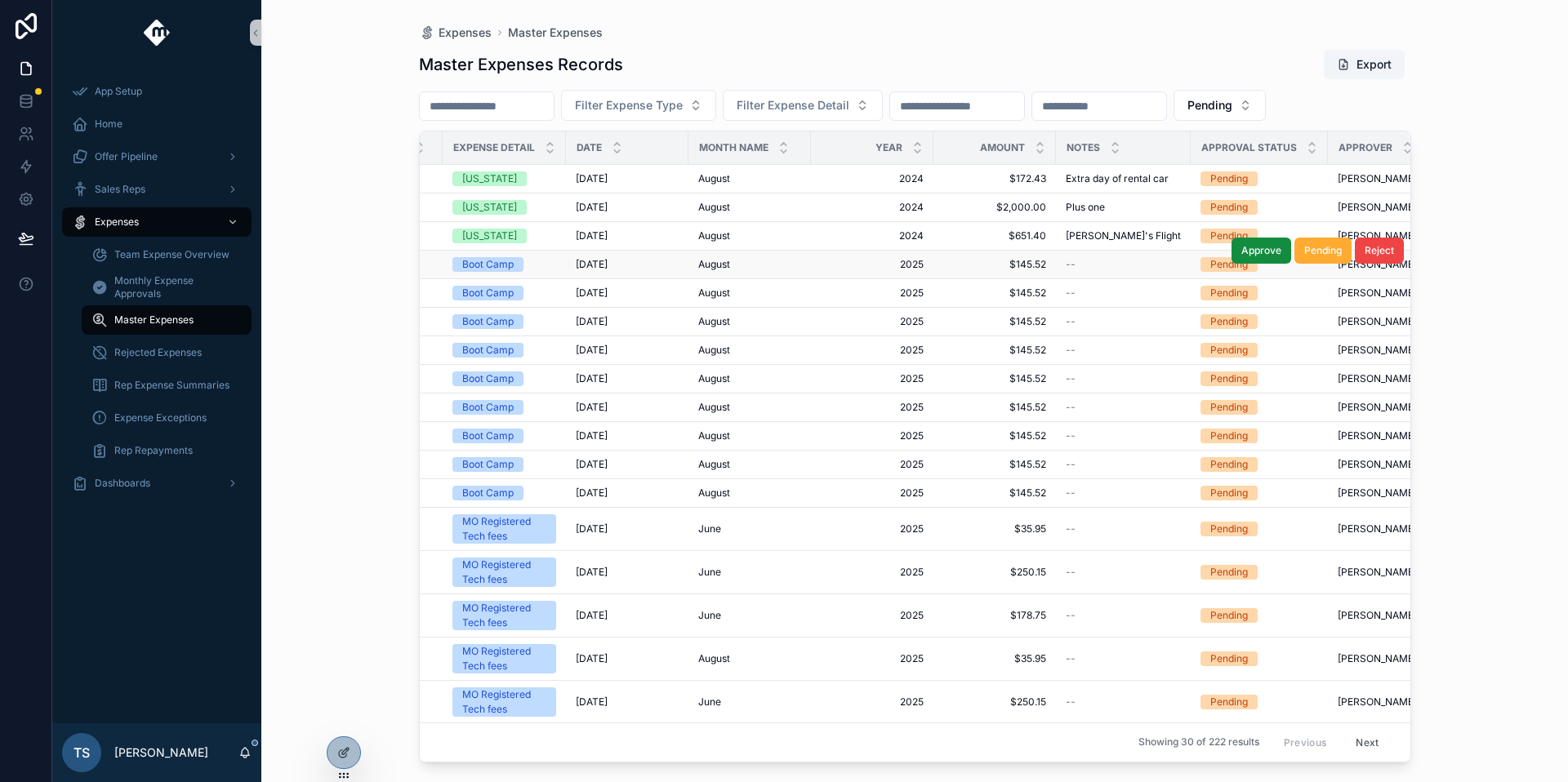
scroll to position [0, 281]
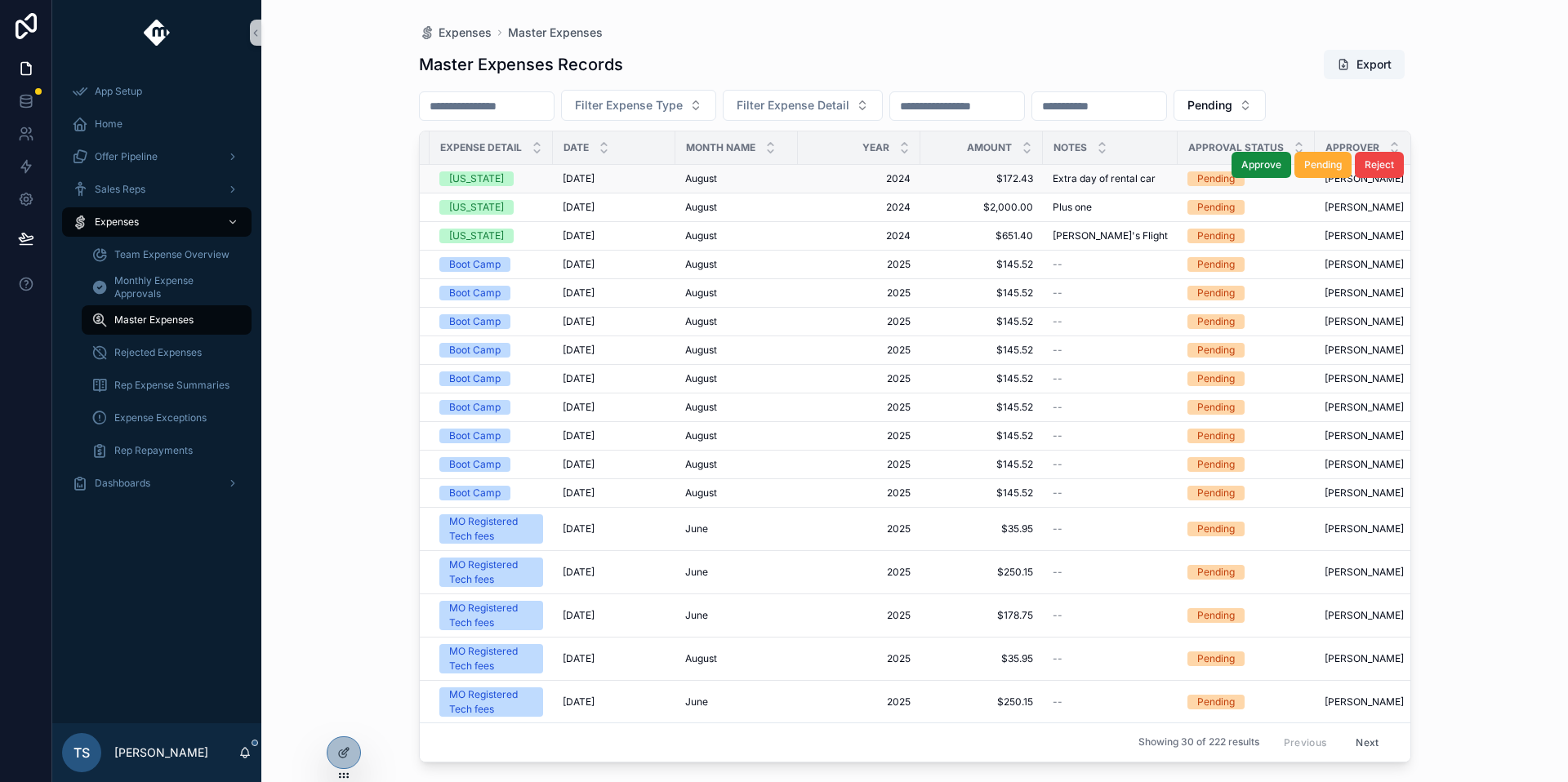
click at [1017, 183] on span "$172.43" at bounding box center [982, 178] width 103 height 13
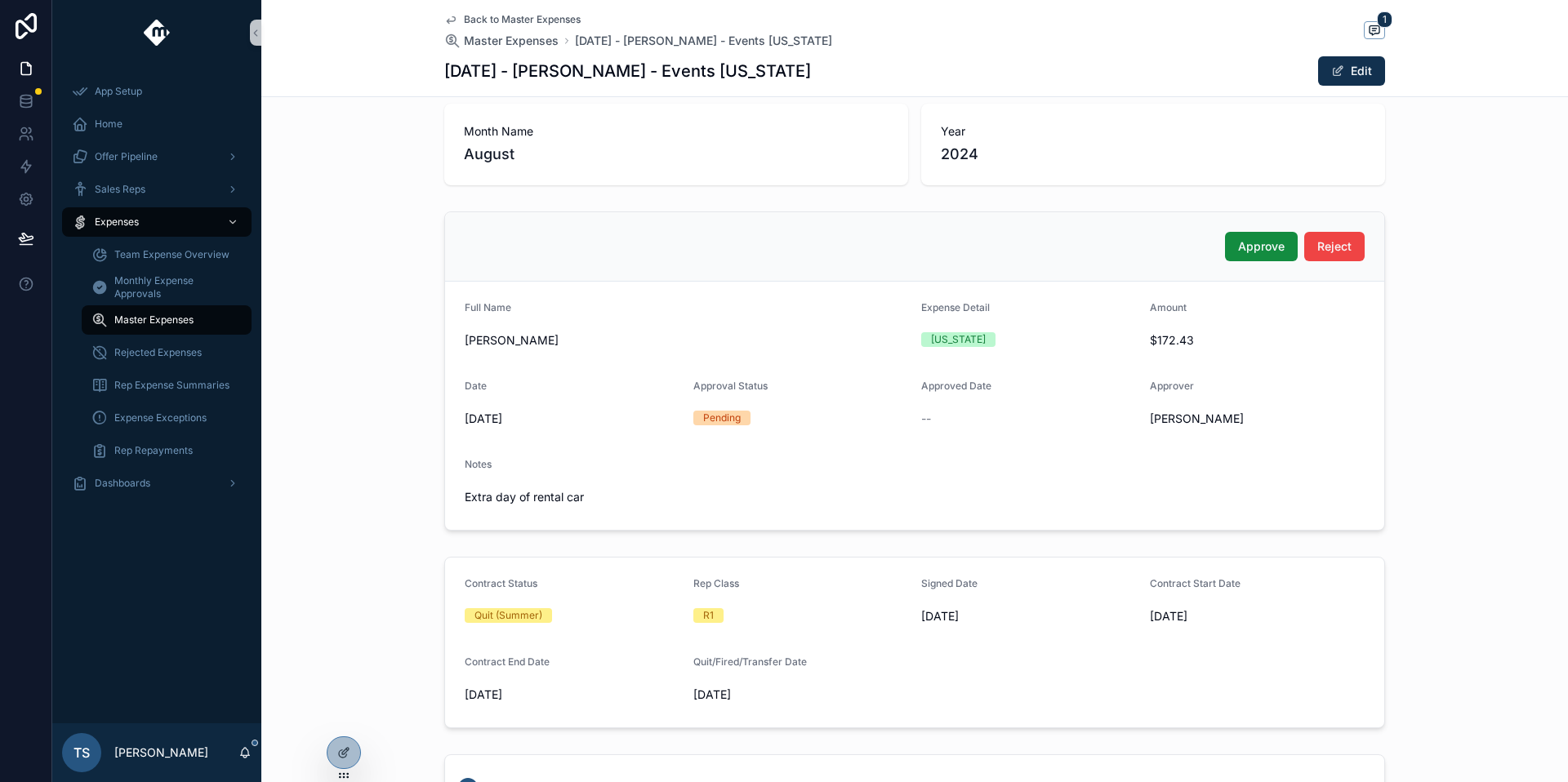
scroll to position [9, 0]
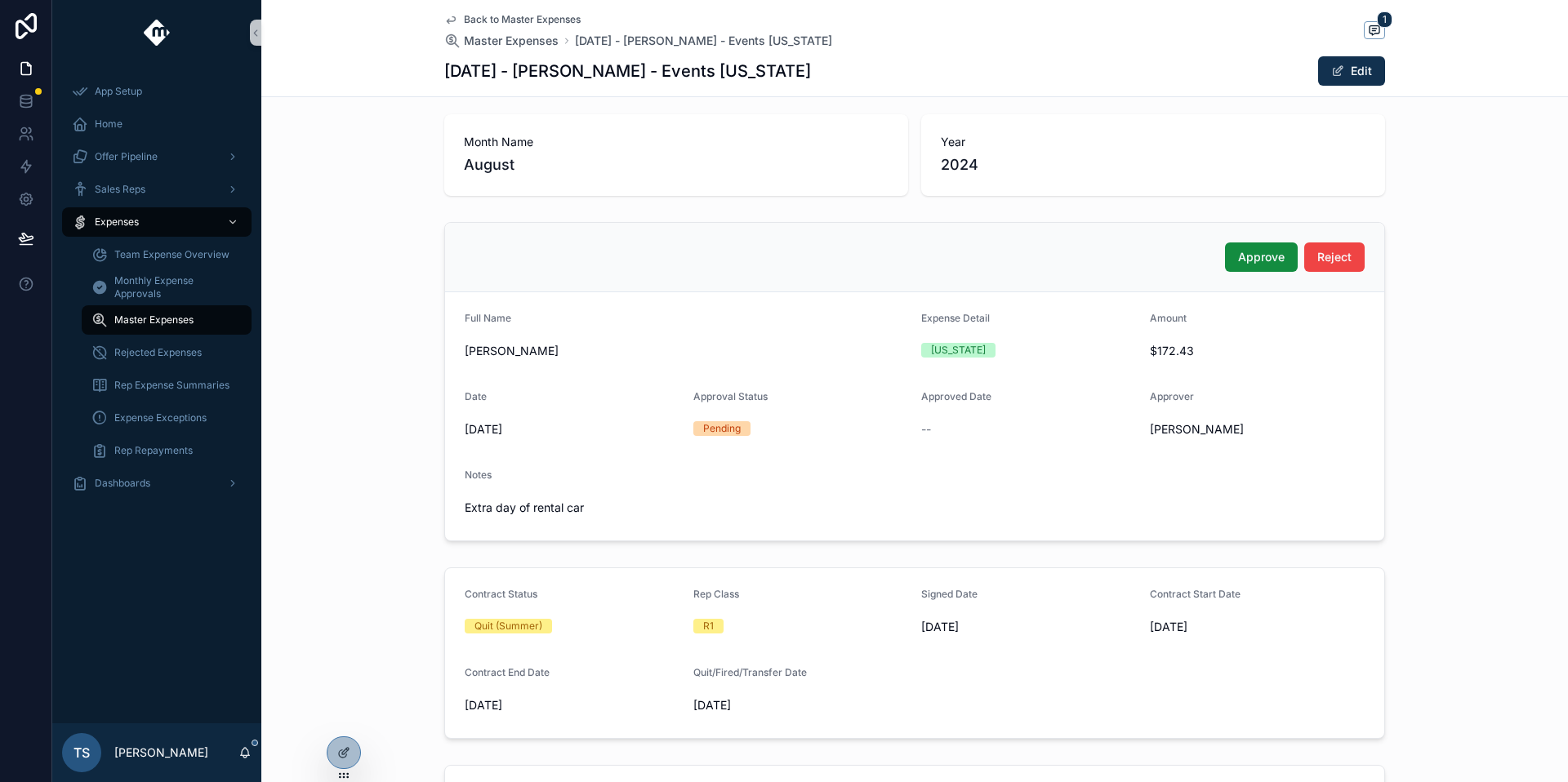
click at [511, 24] on span "Back to Master Expenses" at bounding box center [523, 19] width 117 height 13
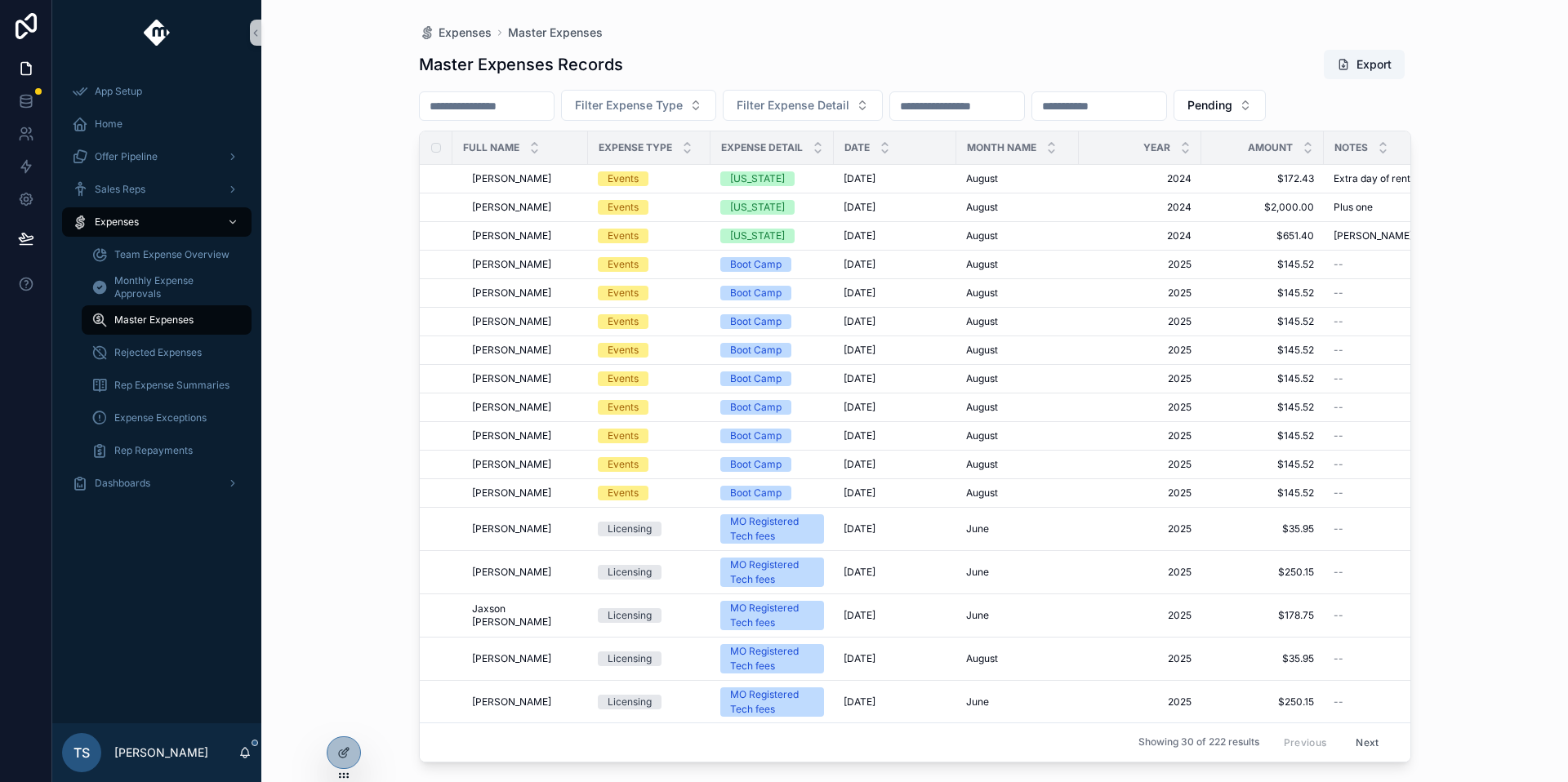
click at [513, 21] on div "Expenses Master Expenses Master Expenses Records Export Filter Expense Type Fil…" at bounding box center [914, 381] width 1044 height 762
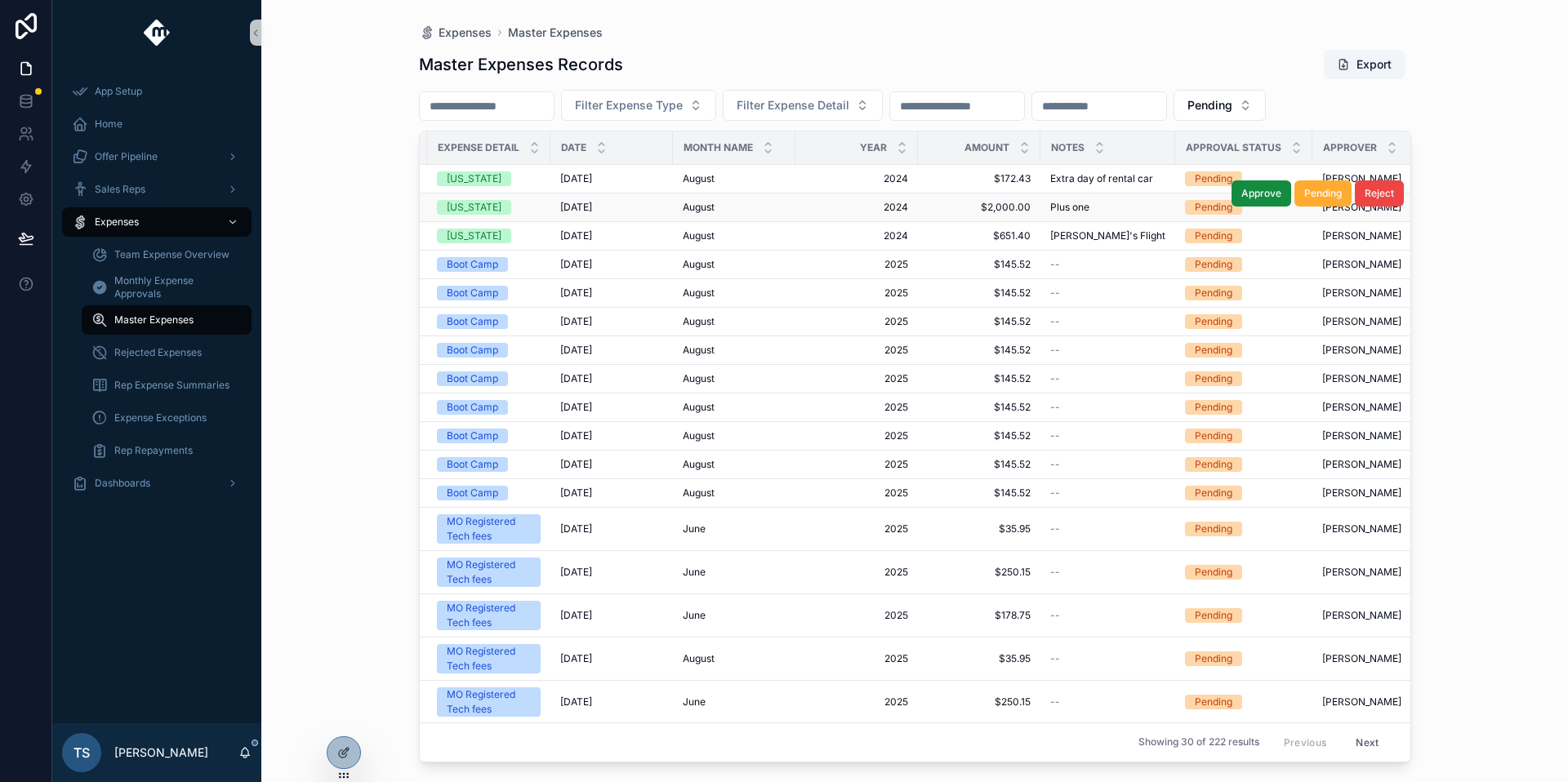
scroll to position [0, 284]
click at [690, 212] on span "August" at bounding box center [698, 207] width 32 height 13
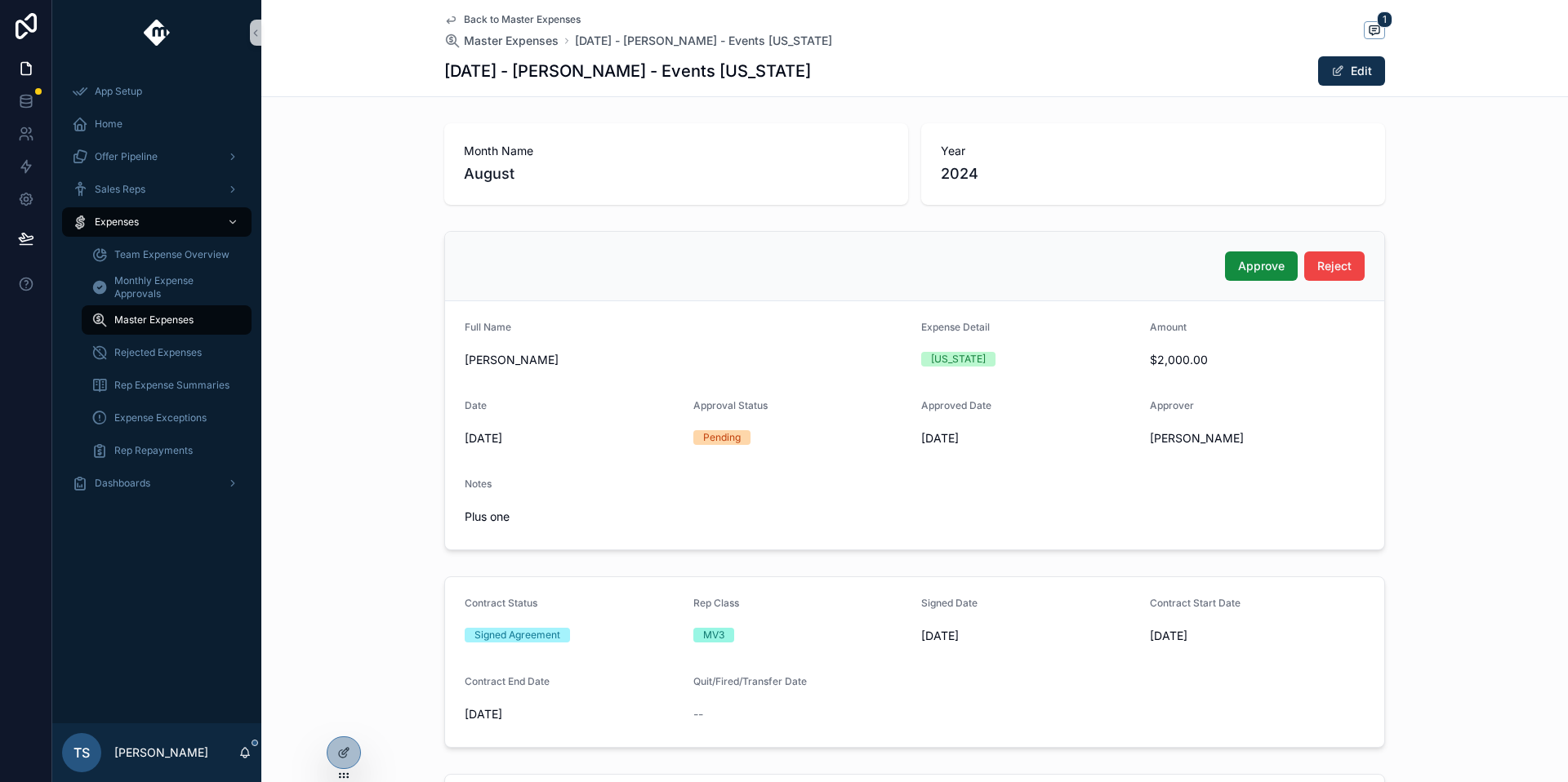
click at [548, 19] on span "Back to Master Expenses" at bounding box center [523, 19] width 117 height 13
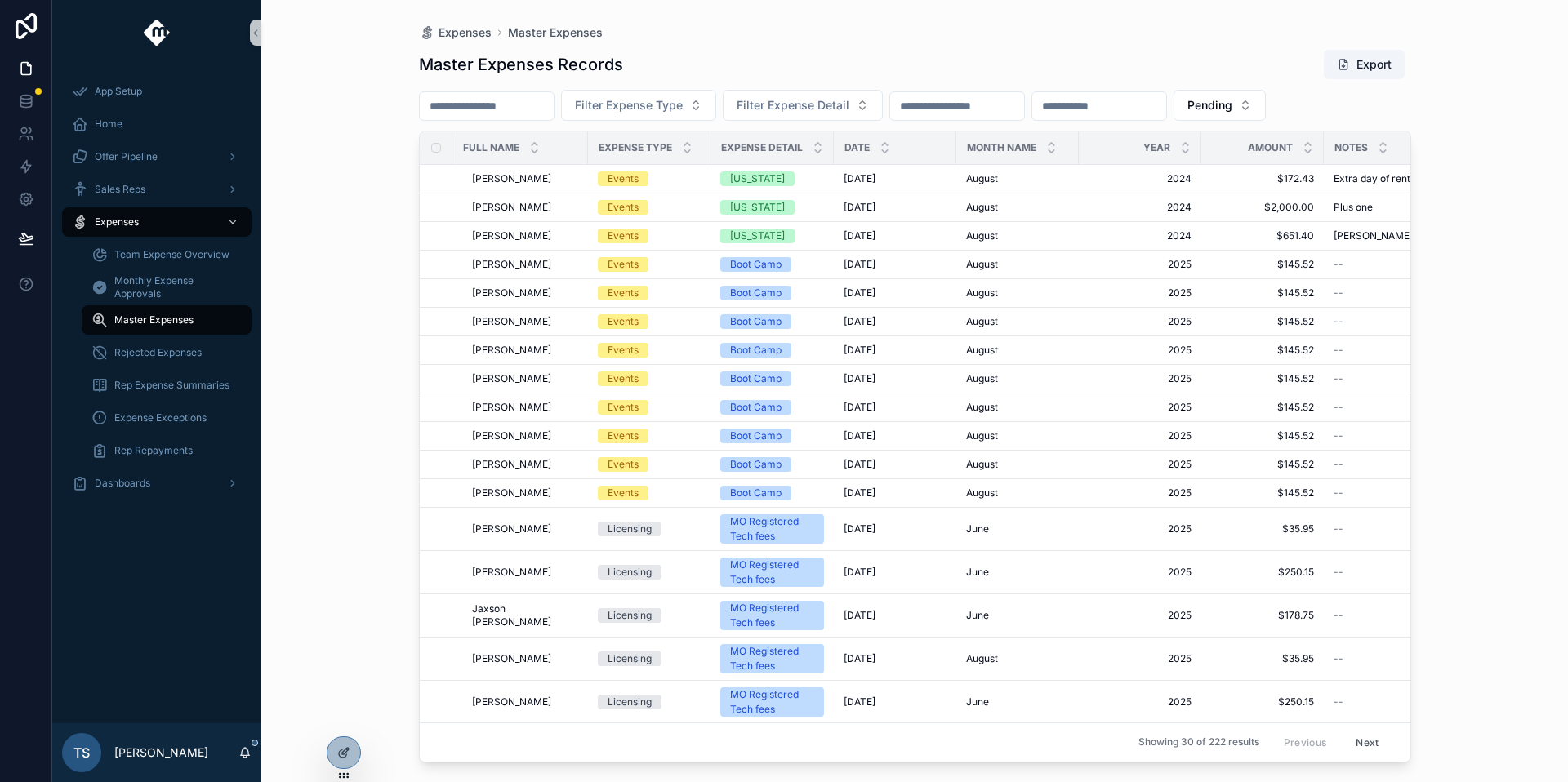
click at [548, 99] on input "scrollable content" at bounding box center [486, 105] width 134 height 23
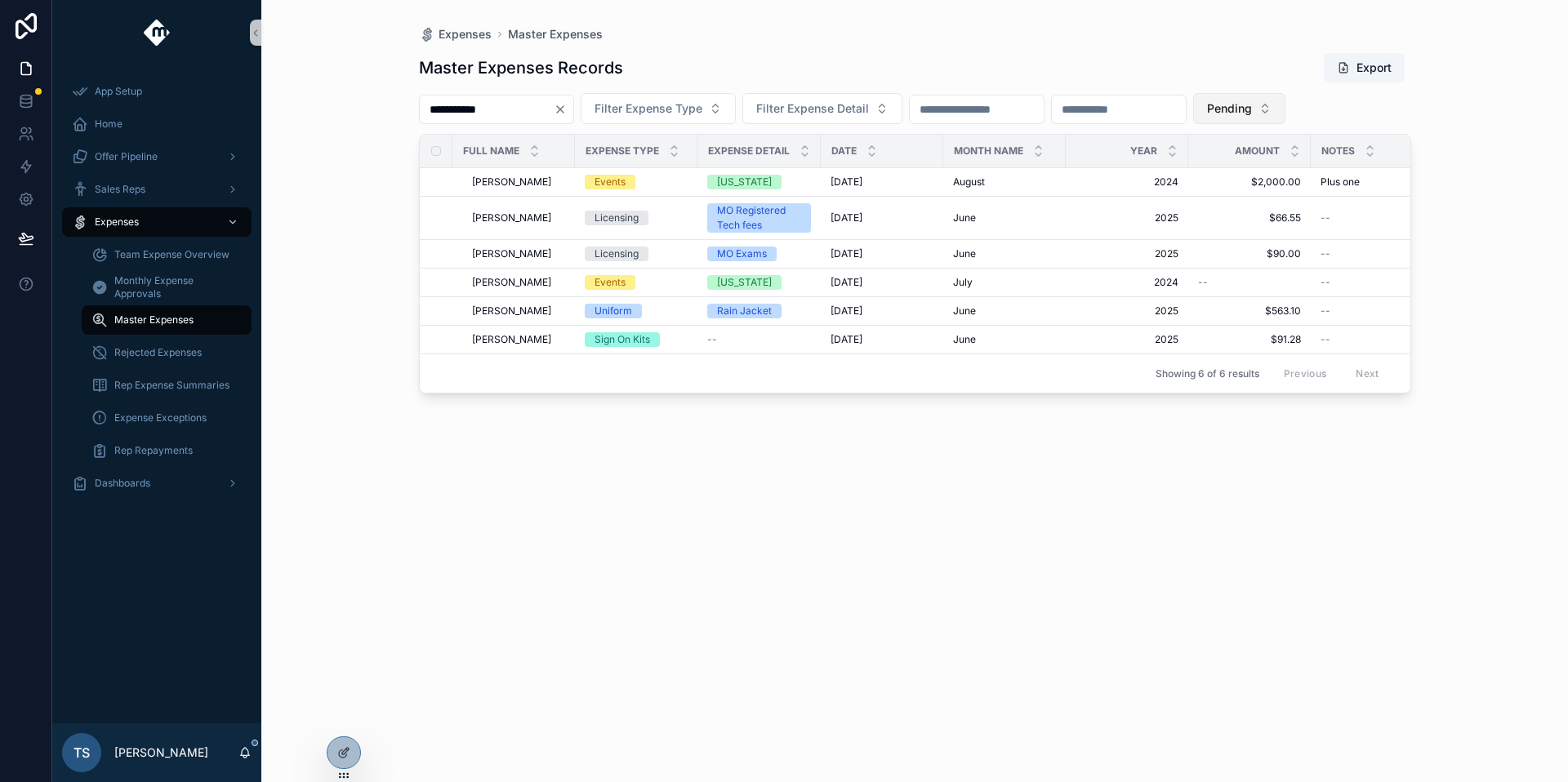
type input "**********"
click at [1285, 93] on button "Pending" at bounding box center [1239, 108] width 92 height 31
click at [1280, 179] on div "None" at bounding box center [1300, 175] width 196 height 26
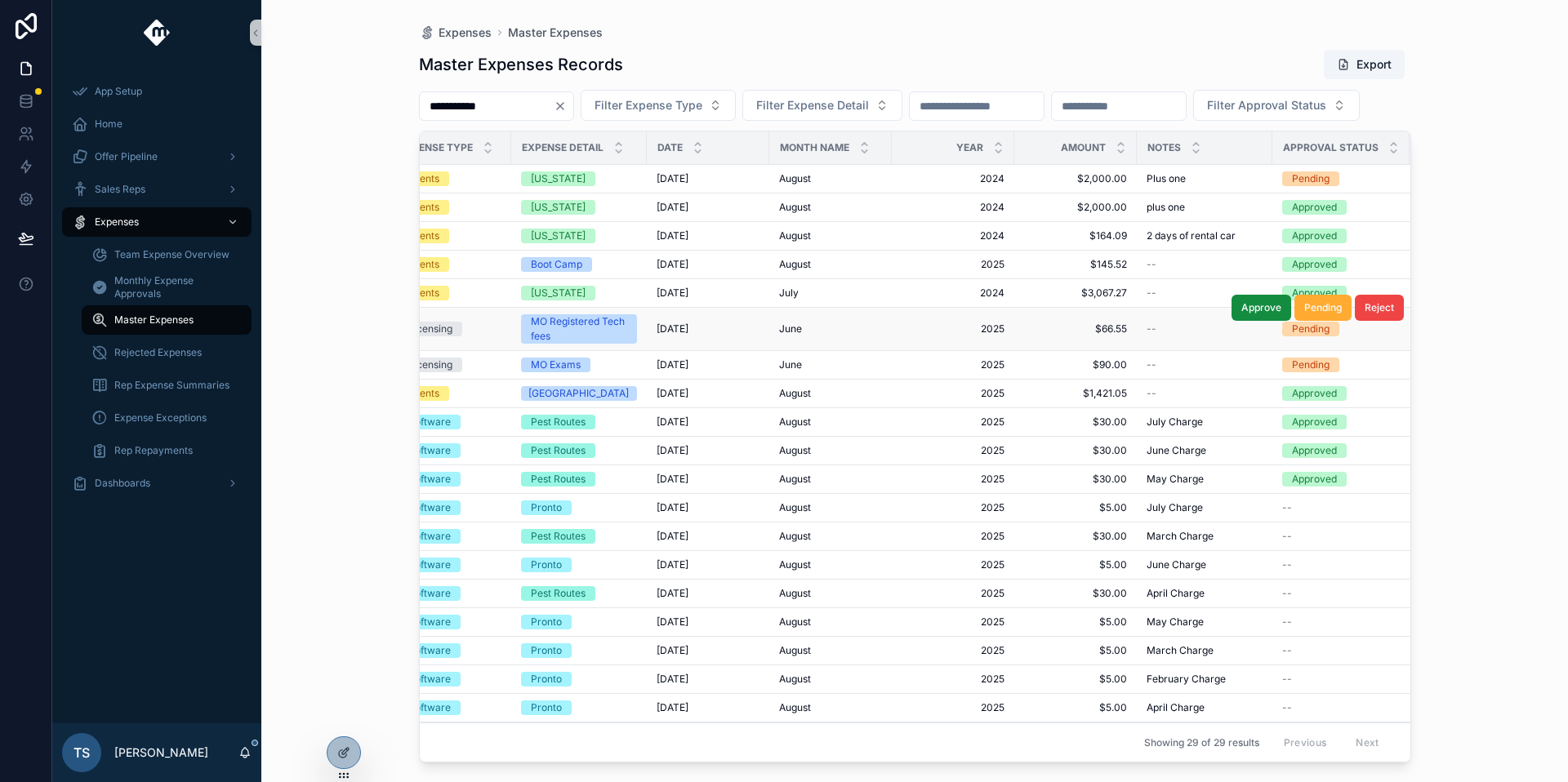
scroll to position [0, 430]
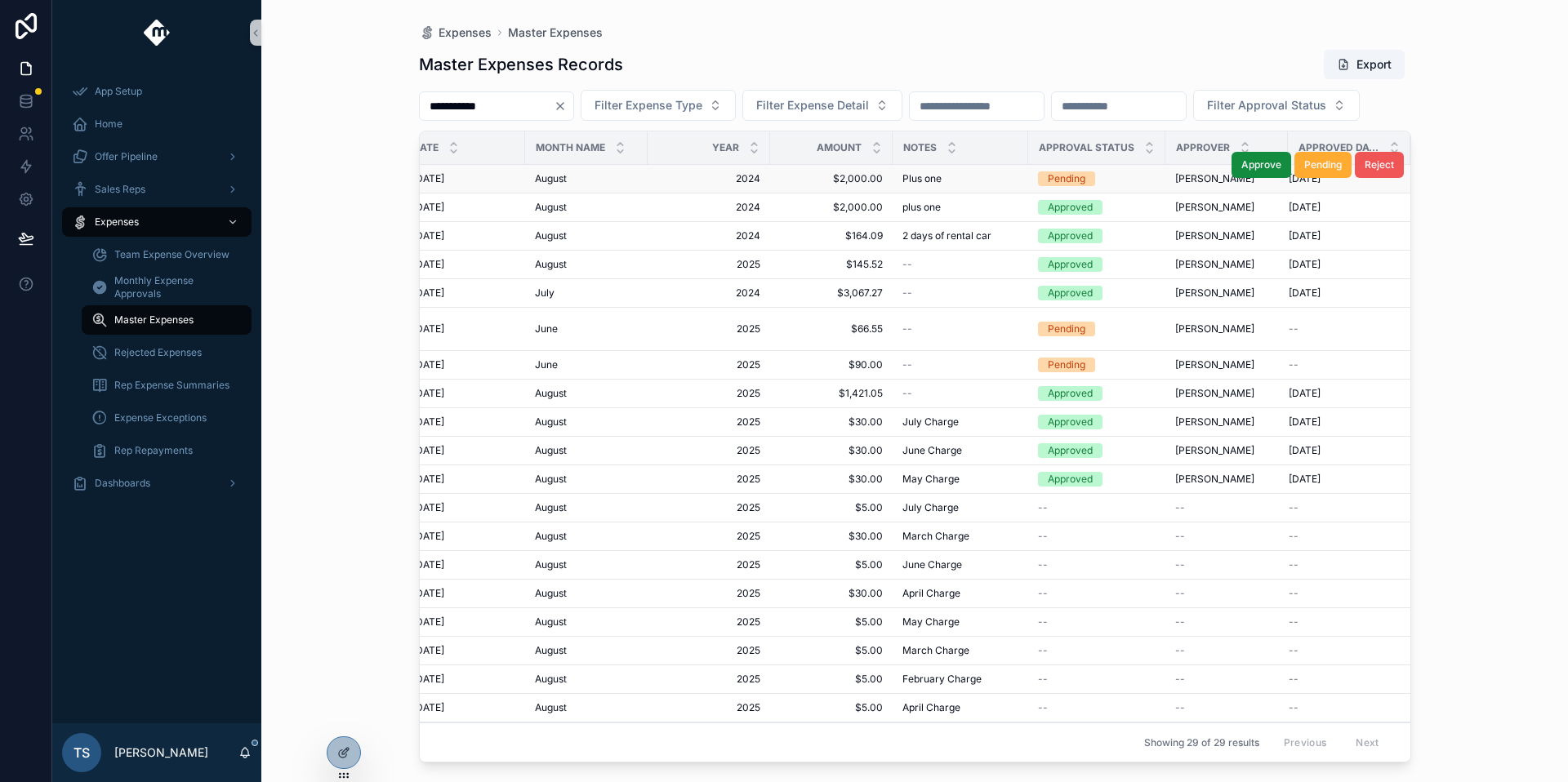
click at [1367, 172] on span "Reject" at bounding box center [1379, 164] width 30 height 13
click at [566, 103] on icon "Clear" at bounding box center [559, 105] width 13 height 13
click at [1307, 112] on span "Filter Approval Status" at bounding box center [1247, 105] width 119 height 16
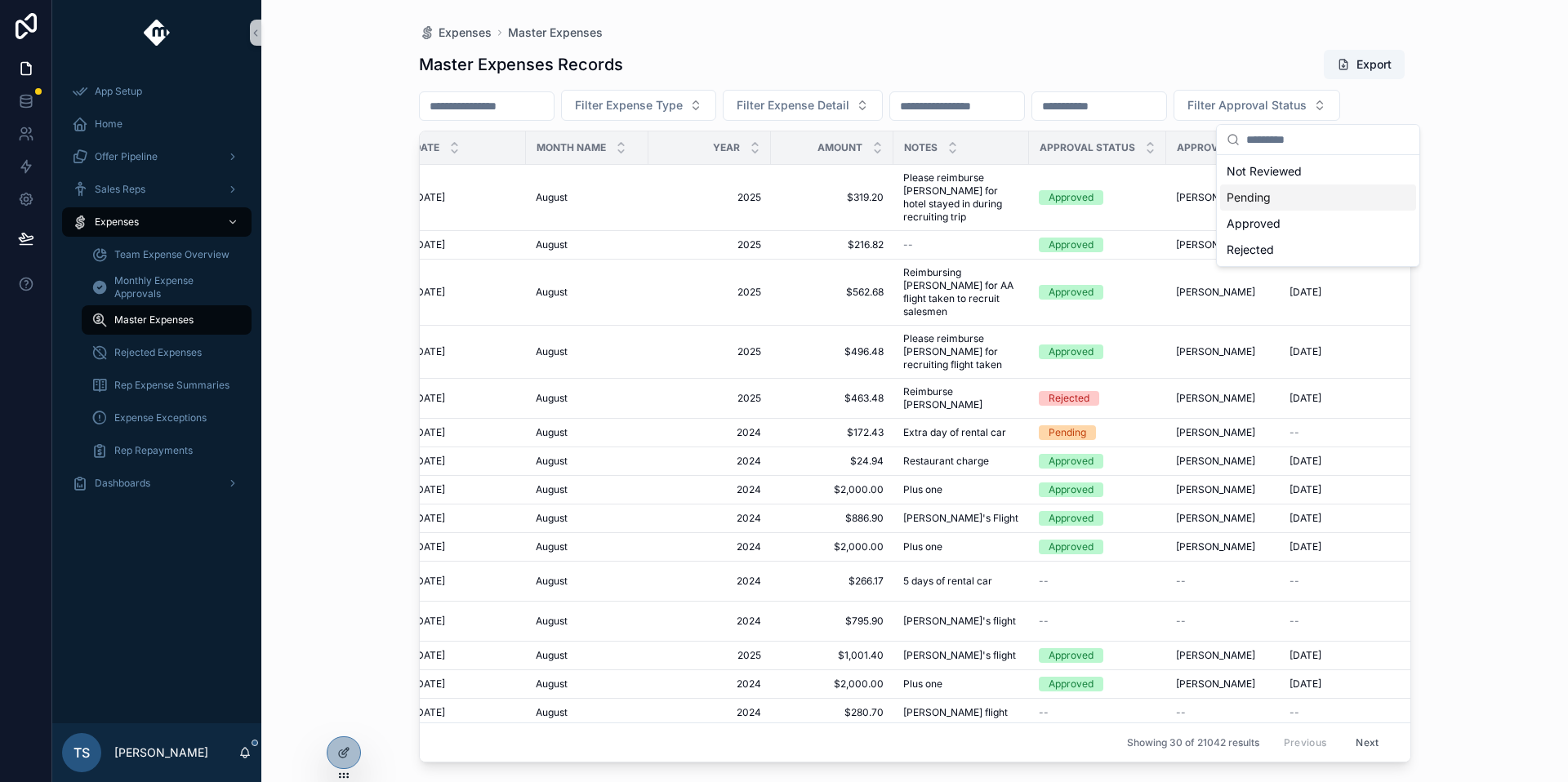
click at [1277, 204] on div "Pending" at bounding box center [1318, 198] width 196 height 26
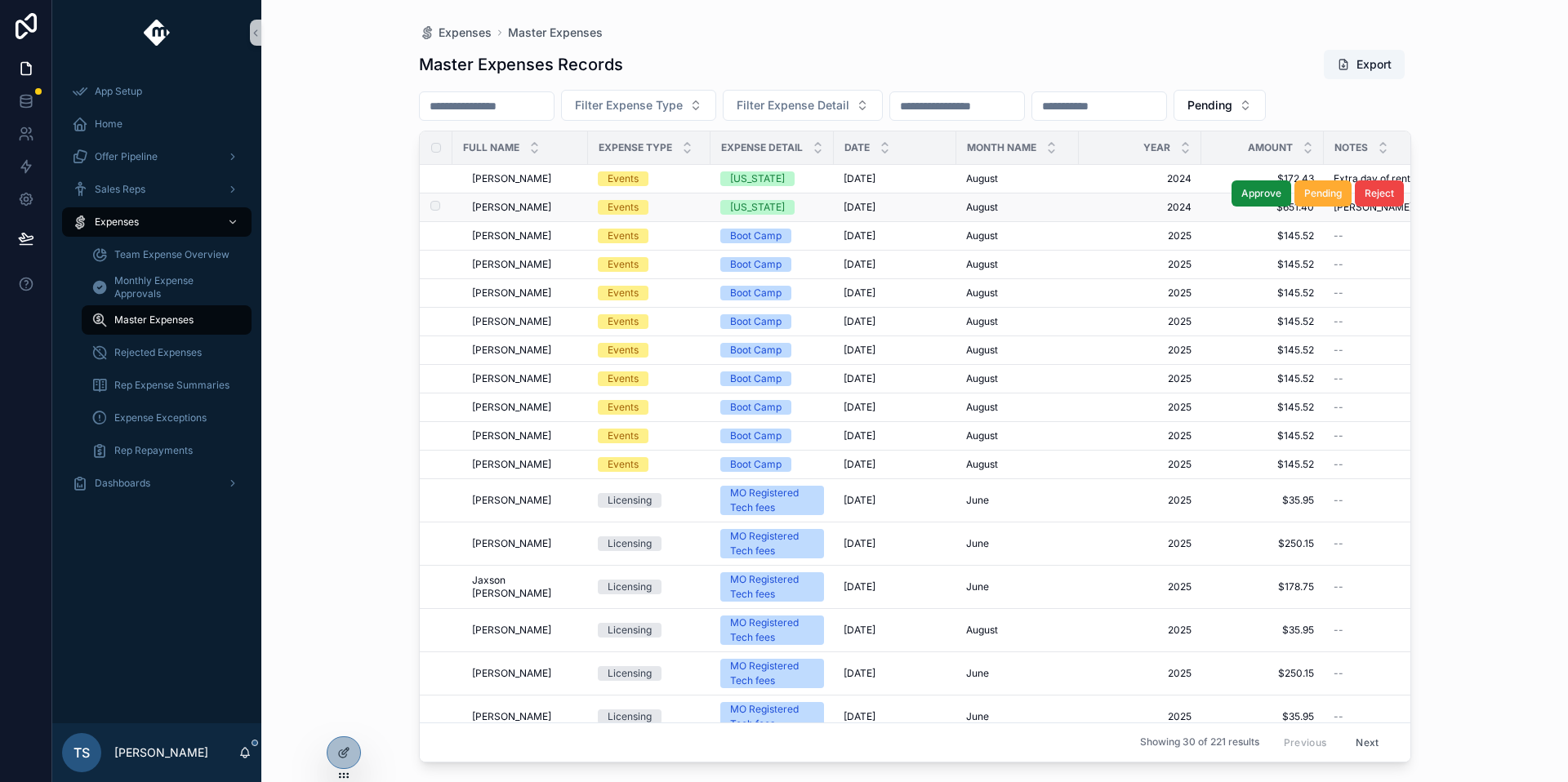
click at [563, 213] on div "[PERSON_NAME] [PERSON_NAME]" at bounding box center [525, 207] width 106 height 13
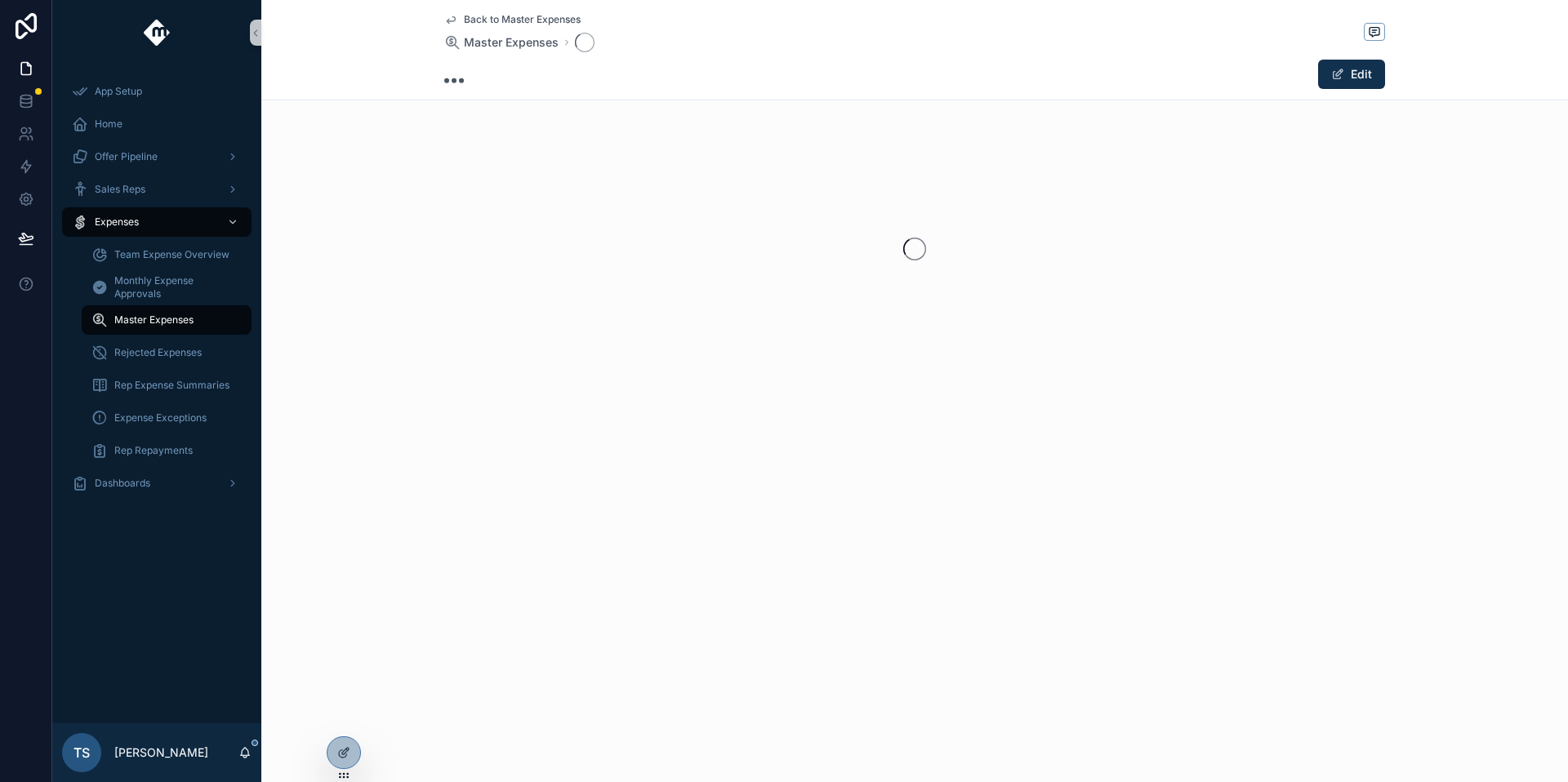
click at [523, 13] on span "Back to Master Expenses" at bounding box center [523, 19] width 117 height 13
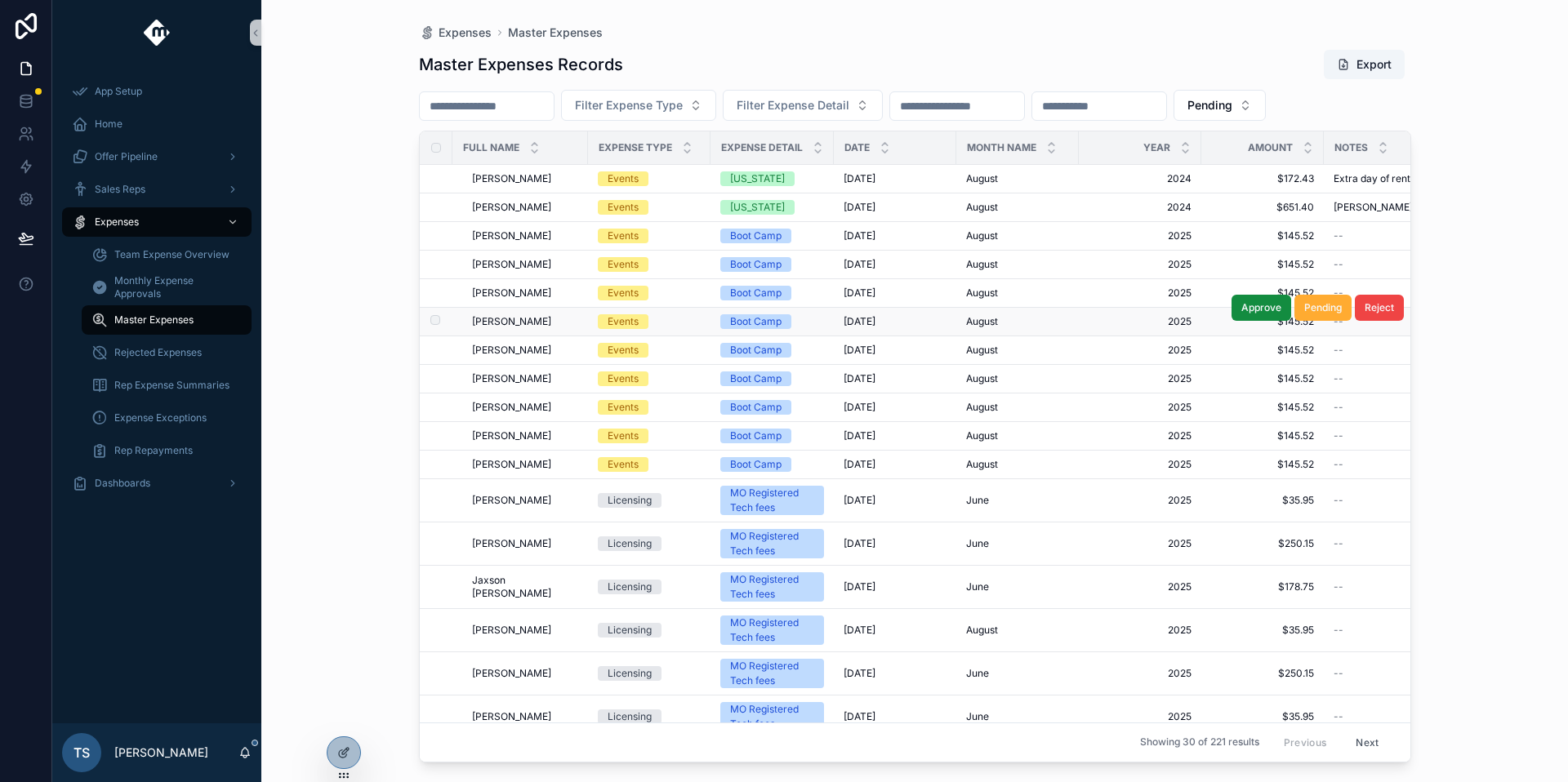
scroll to position [0, 417]
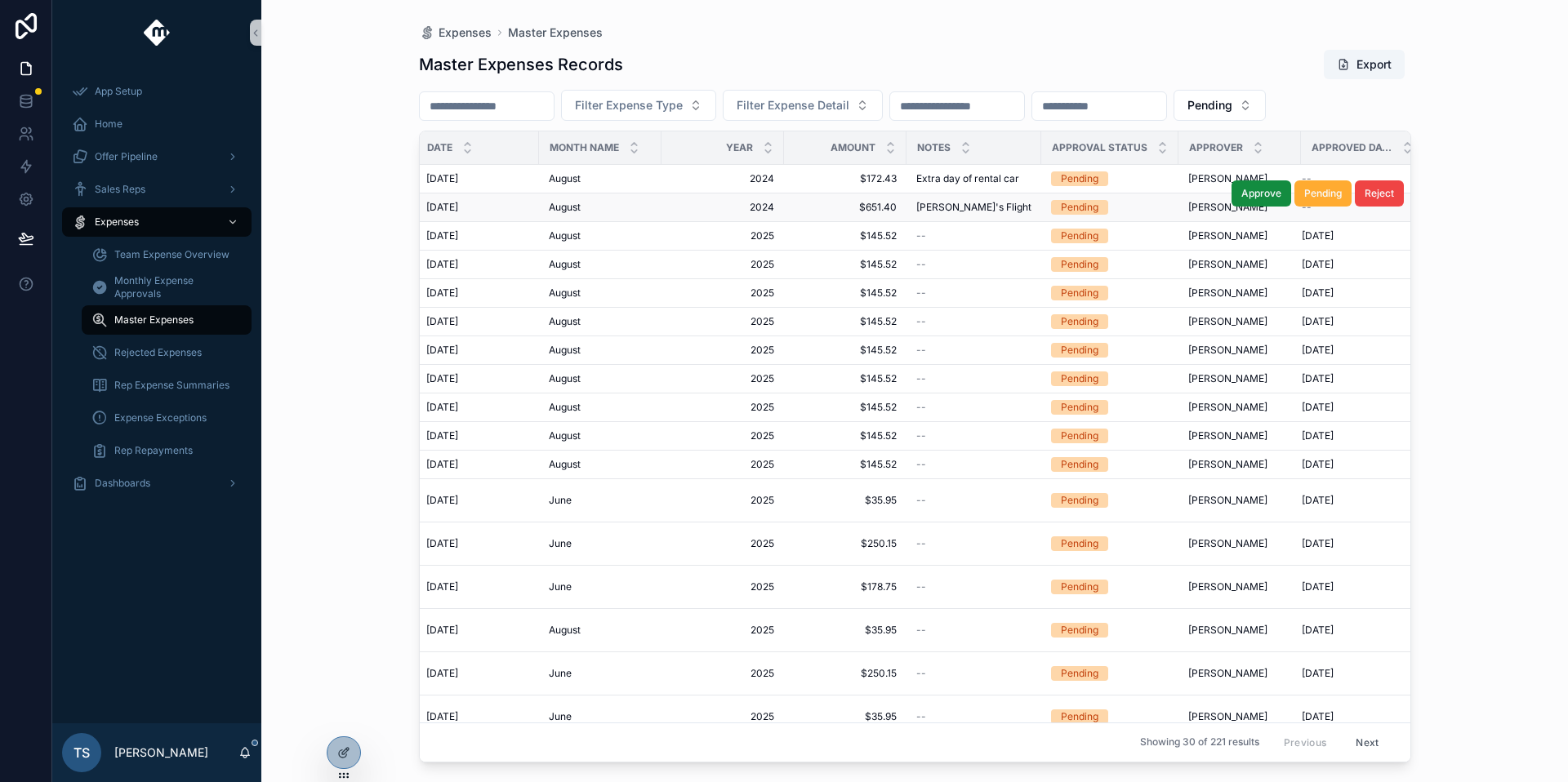
click at [882, 209] on span "$651.40" at bounding box center [846, 207] width 103 height 13
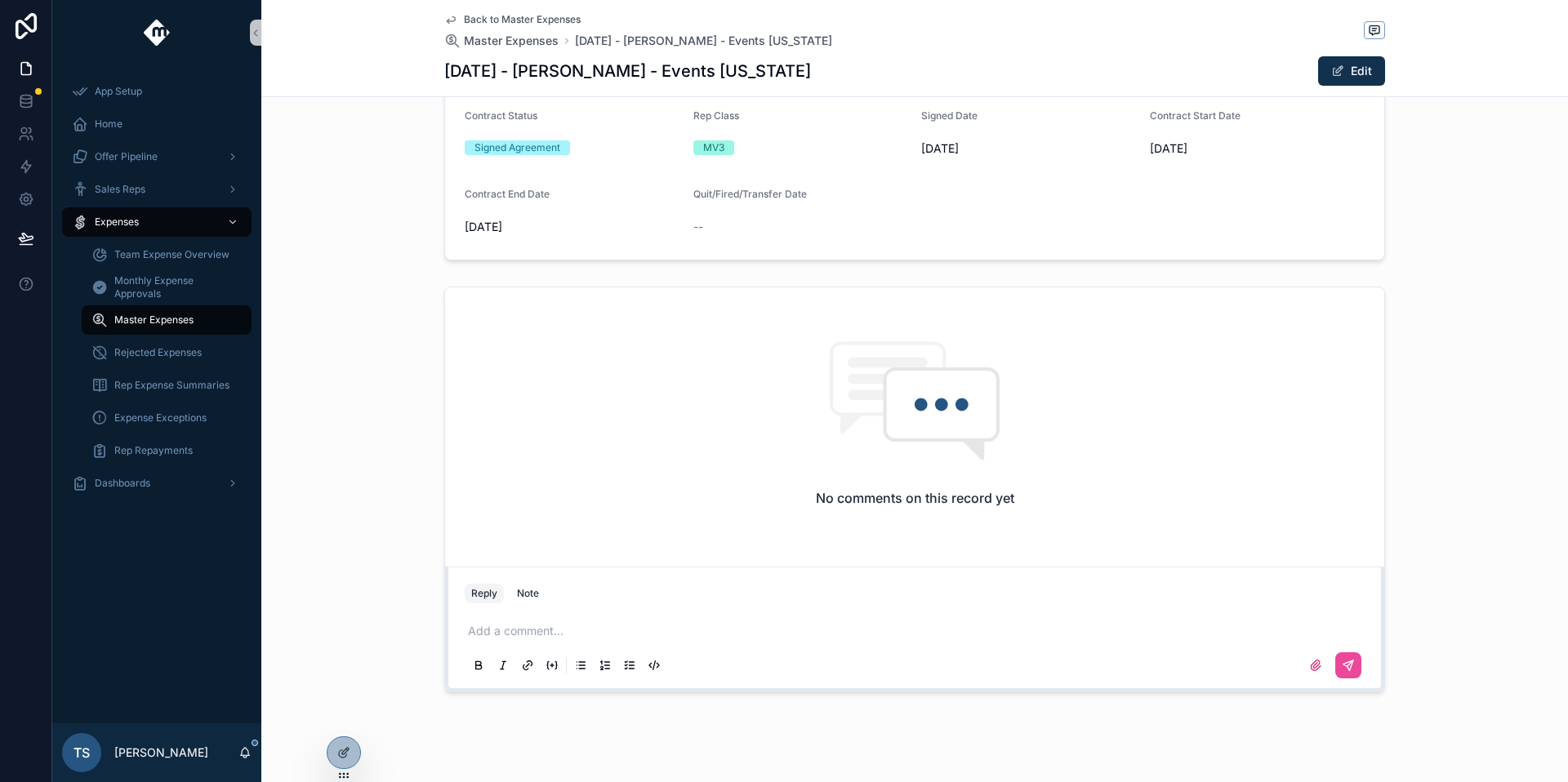
scroll to position [497, 0]
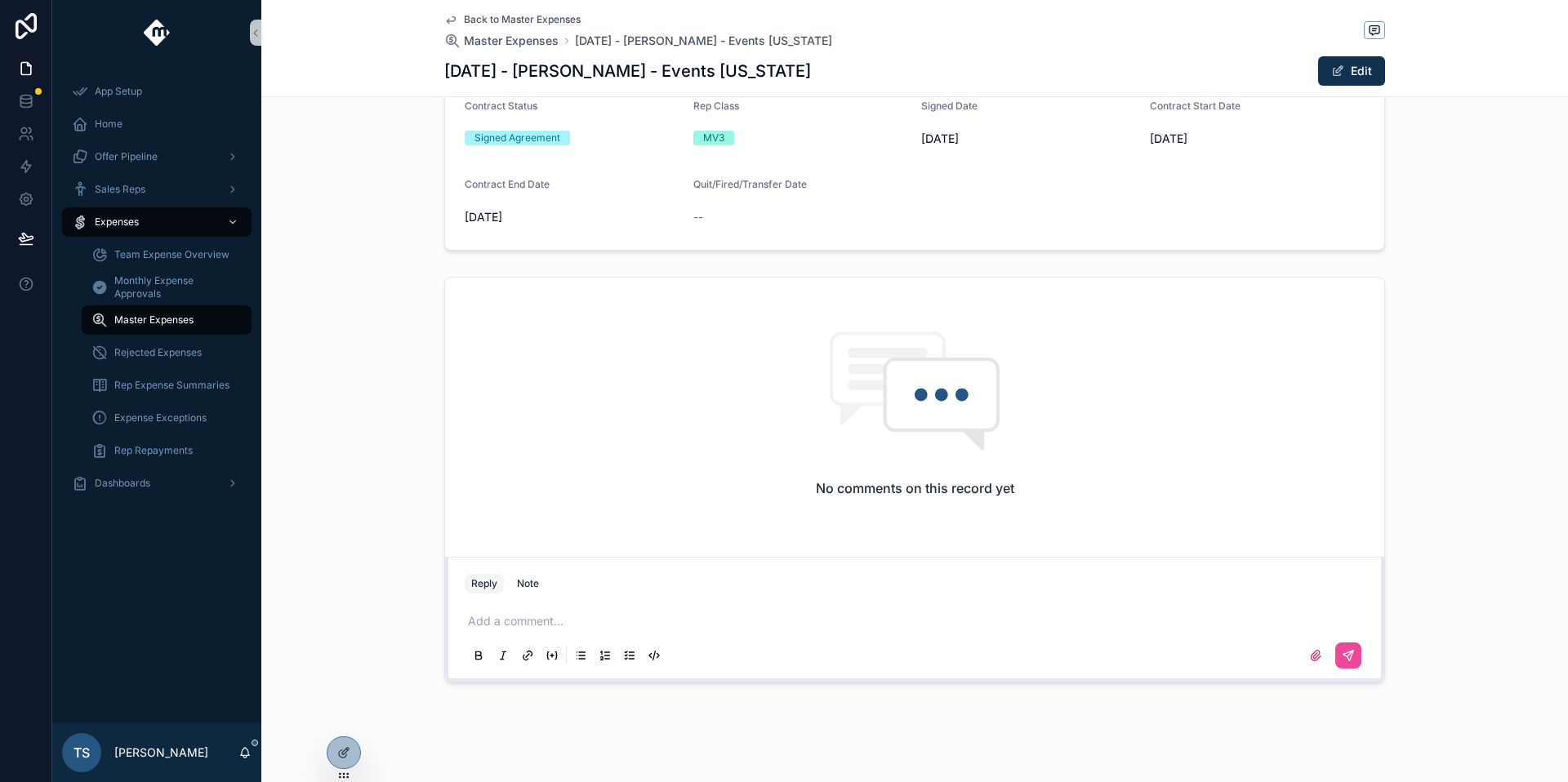
click at [786, 626] on p "scrollable content" at bounding box center [918, 621] width 900 height 16
click at [1343, 657] on icon "scrollable content" at bounding box center [1347, 655] width 13 height 13
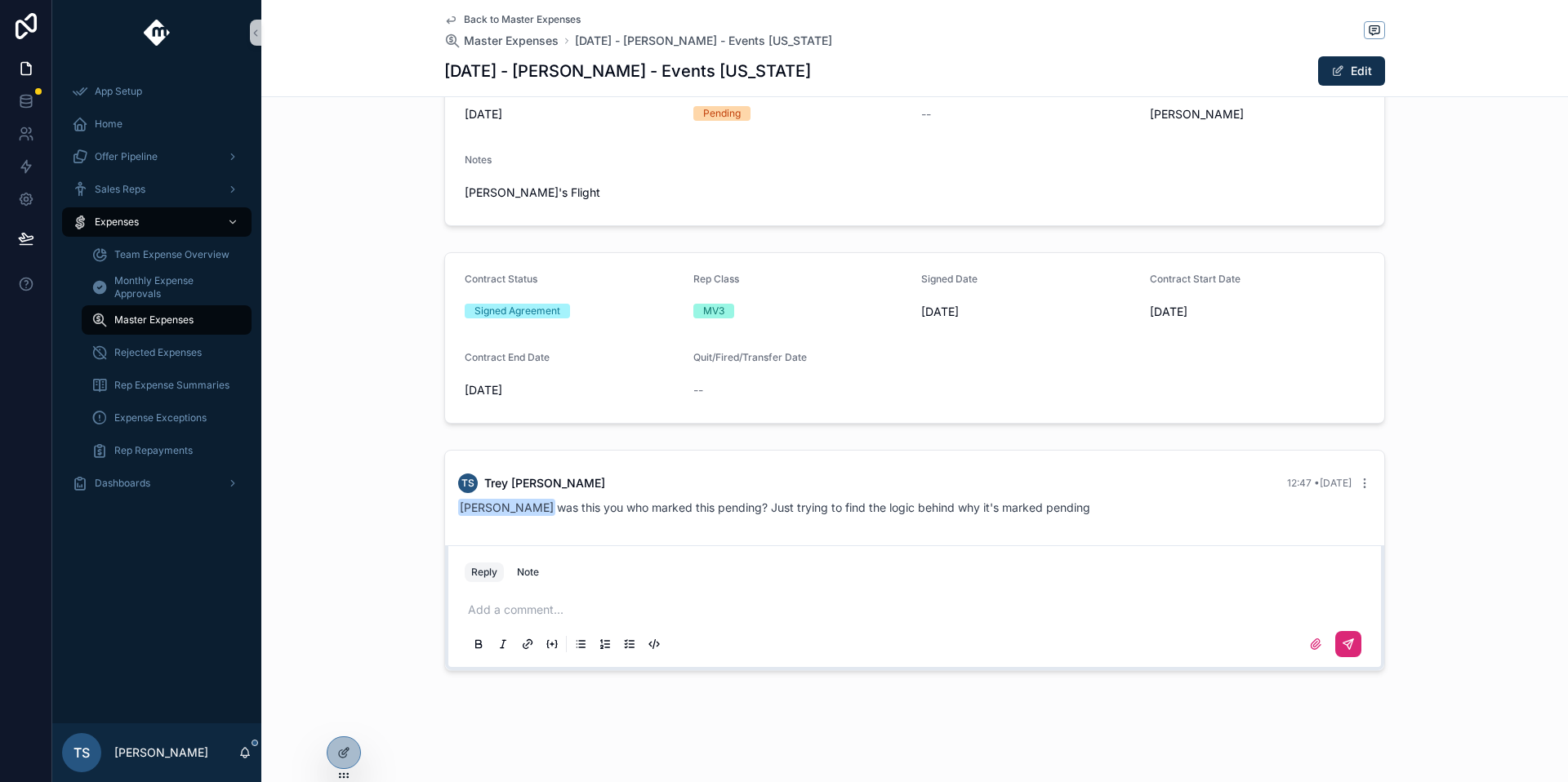
click at [483, 21] on span "Back to Master Expenses" at bounding box center [523, 19] width 117 height 13
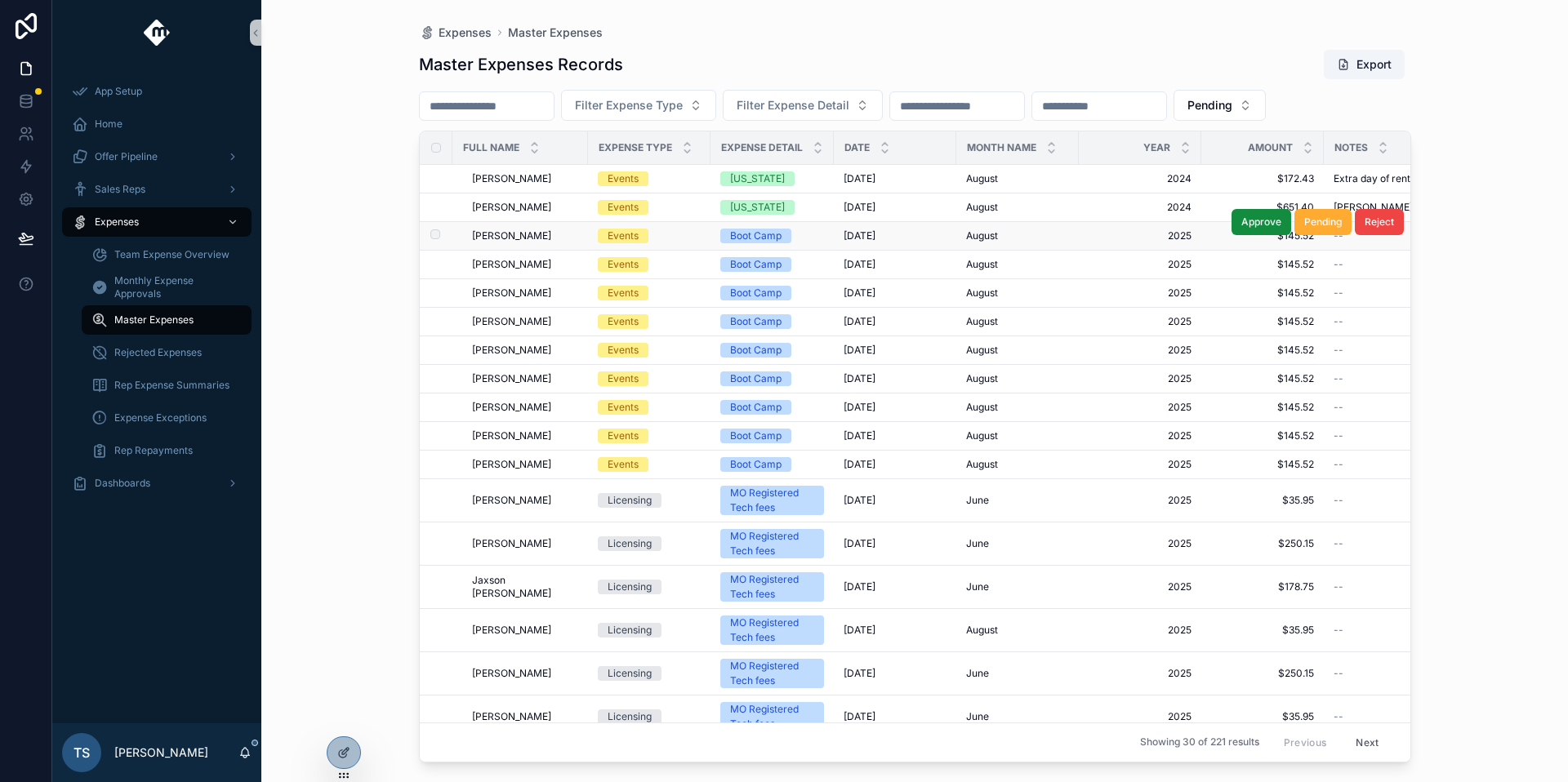
click at [735, 242] on div "Boot Camp" at bounding box center [756, 235] width 52 height 15
